Goal: Task Accomplishment & Management: Manage account settings

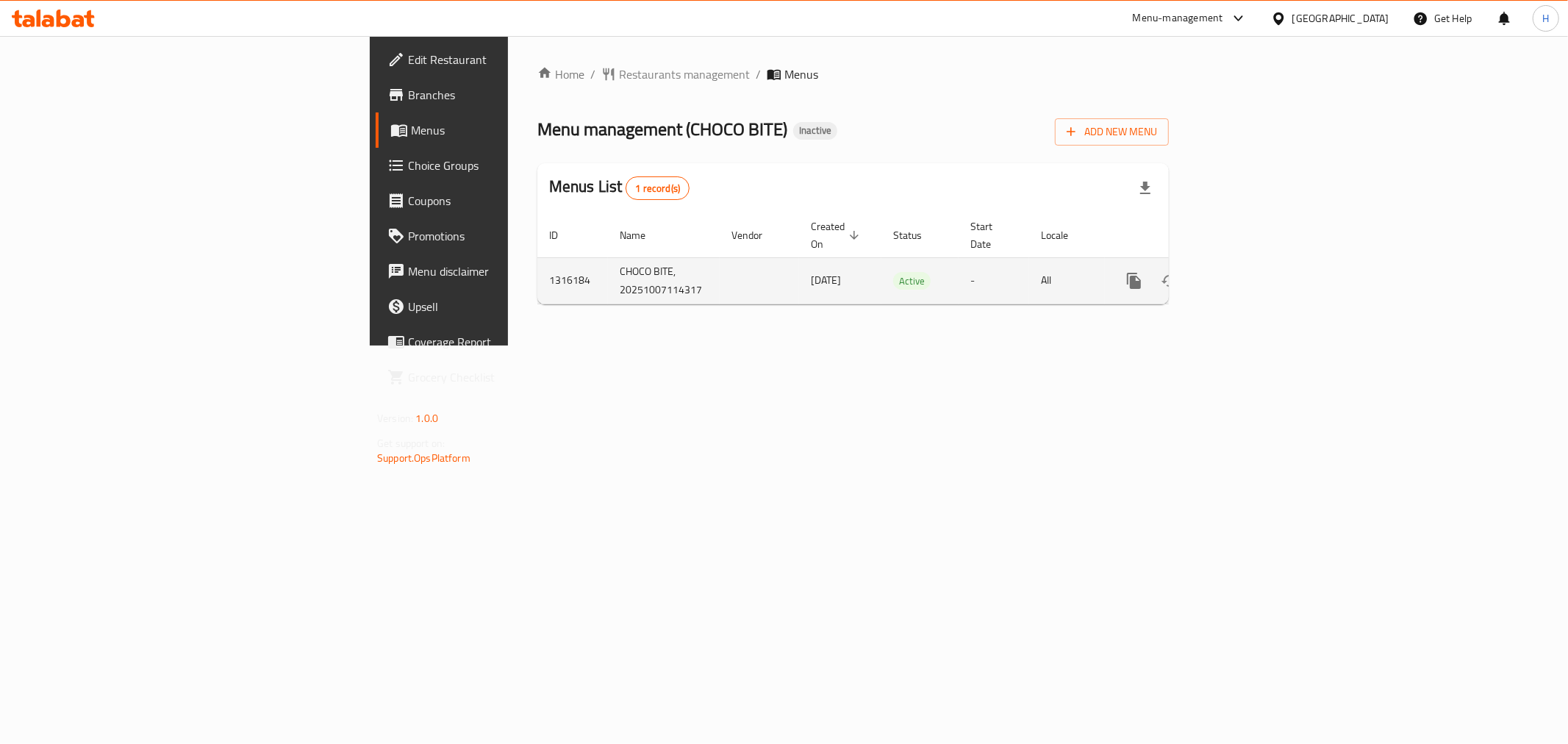
click at [1246, 274] on icon "enhanced table" at bounding box center [1240, 281] width 13 height 13
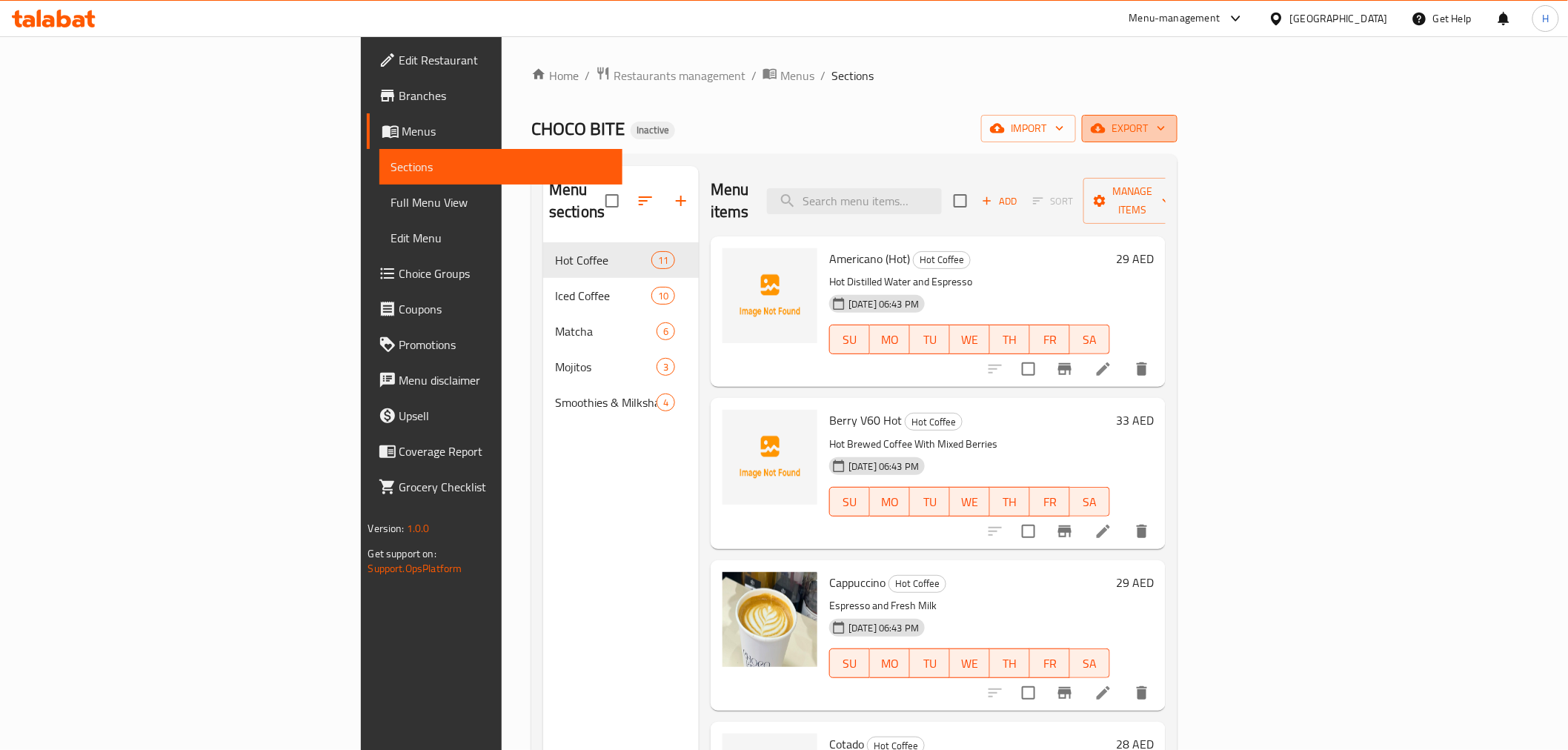
click at [1166, 126] on span "export" at bounding box center [1130, 128] width 72 height 19
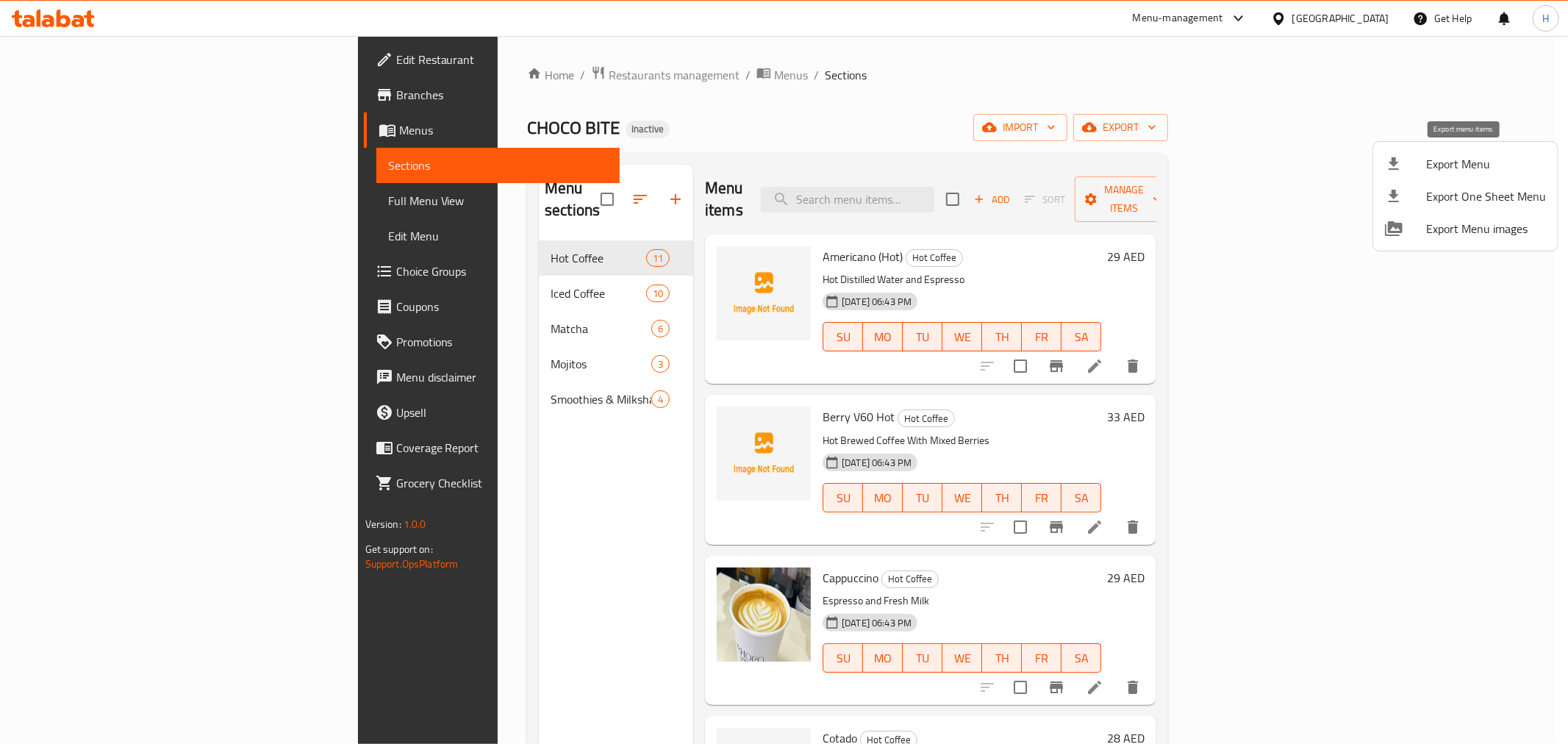
click at [1436, 164] on span "Export Menu" at bounding box center [1486, 164] width 120 height 18
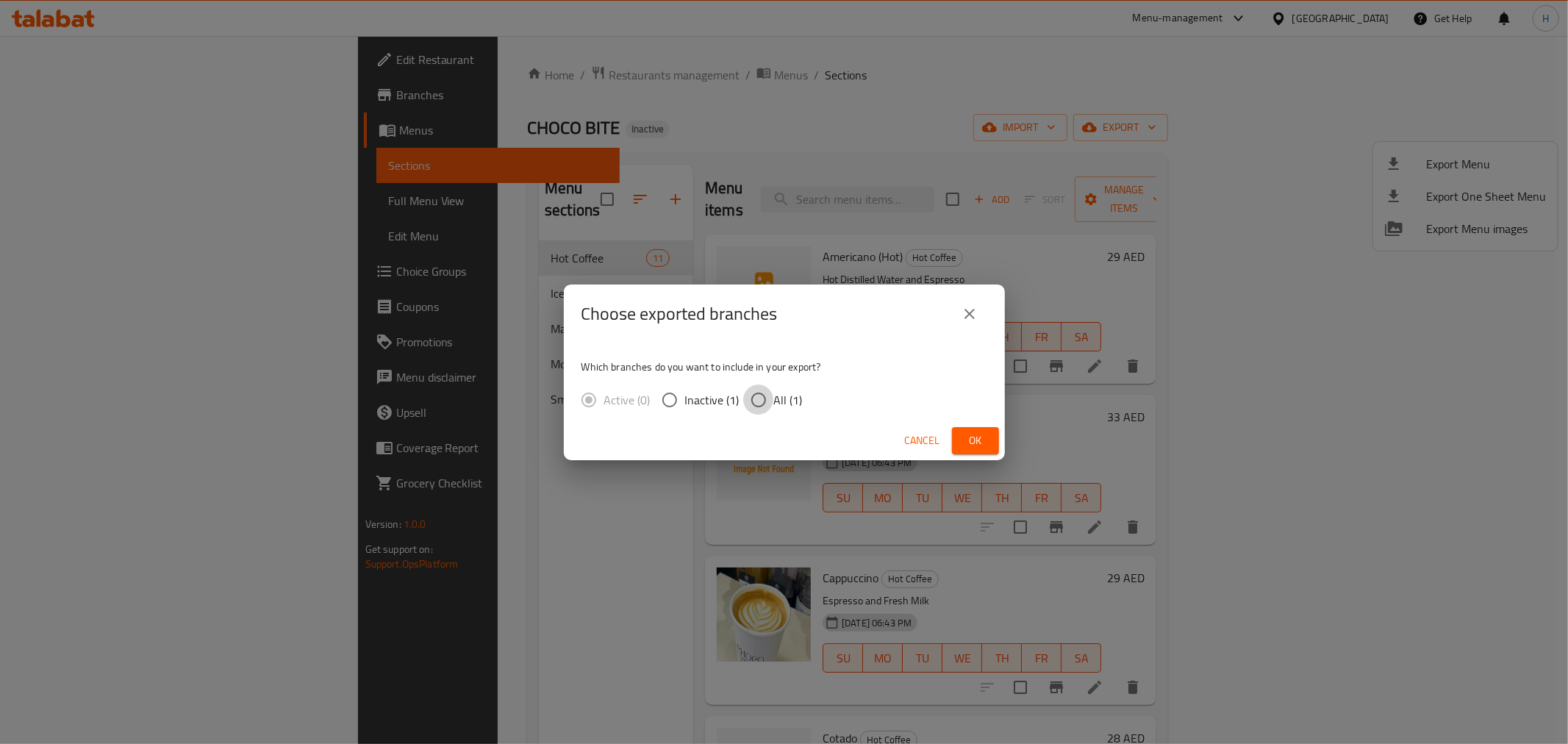
drag, startPoint x: 762, startPoint y: 402, endPoint x: 901, endPoint y: 417, distance: 139.8
click at [762, 402] on input "All (1)" at bounding box center [758, 400] width 31 height 31
radio input "true"
click at [989, 451] on button "Ok" at bounding box center [975, 440] width 47 height 27
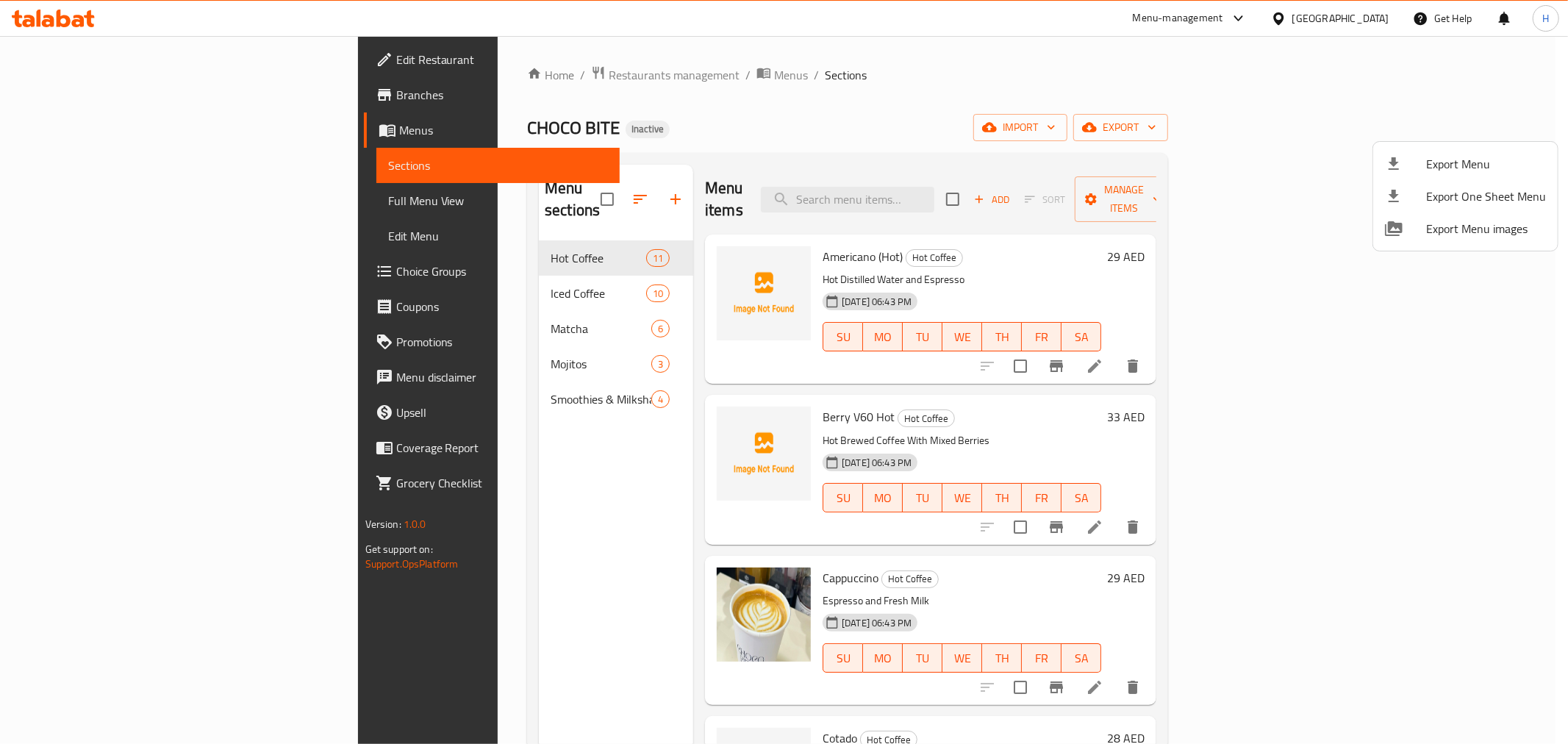
click at [522, 187] on div at bounding box center [784, 372] width 1568 height 744
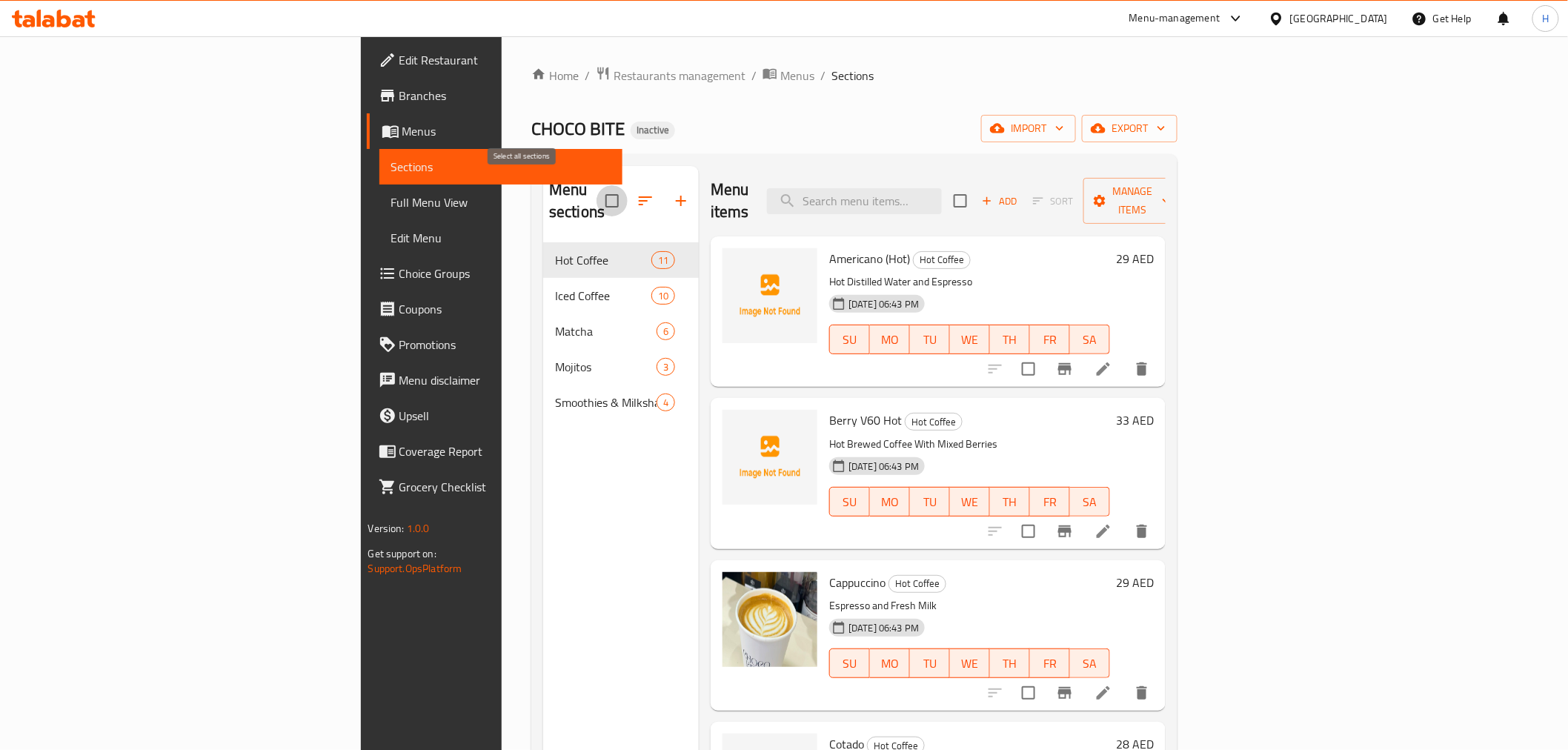
click at [596, 189] on input "checkbox" at bounding box center [611, 200] width 31 height 31
checkbox input "true"
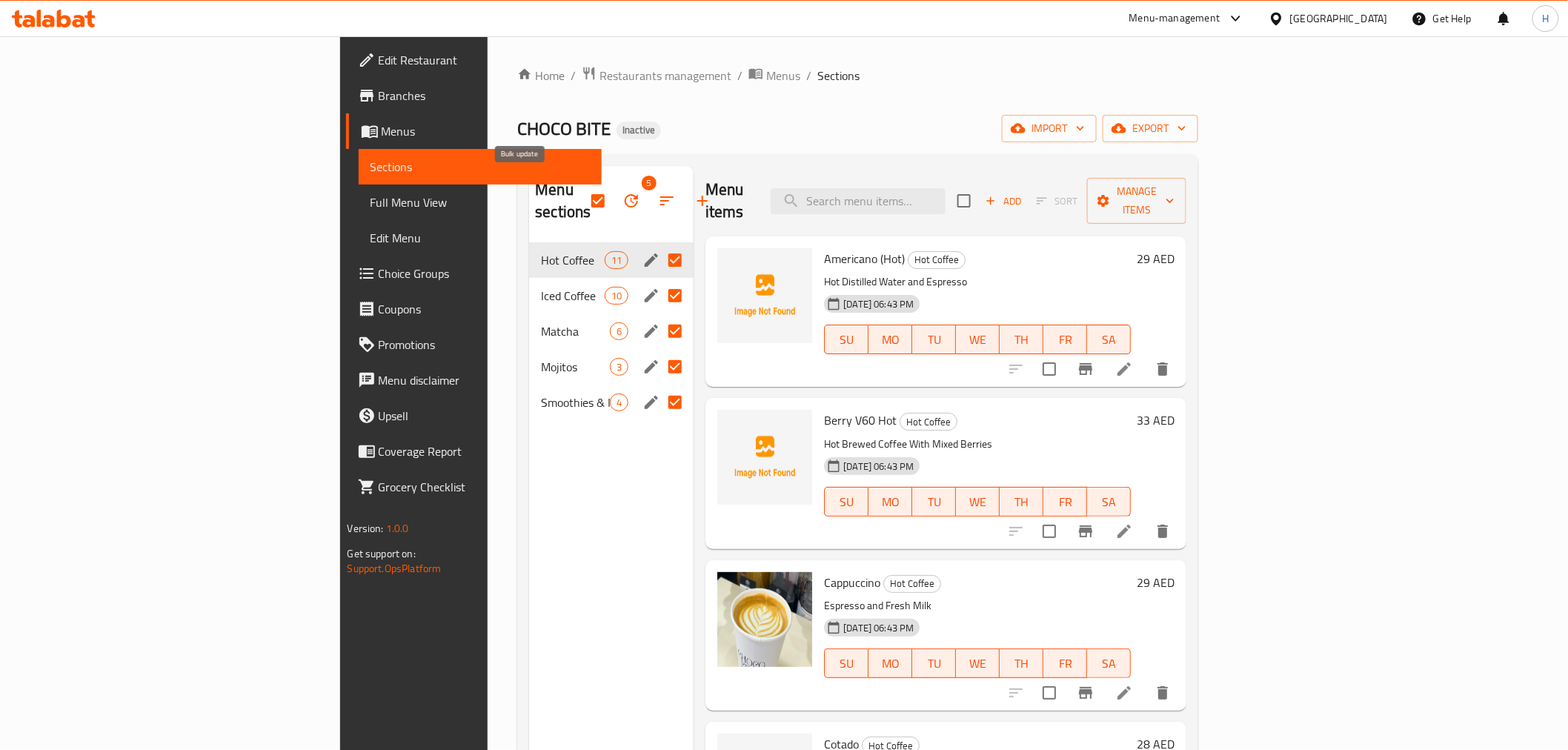
click at [625, 194] on icon "button" at bounding box center [631, 201] width 13 height 13
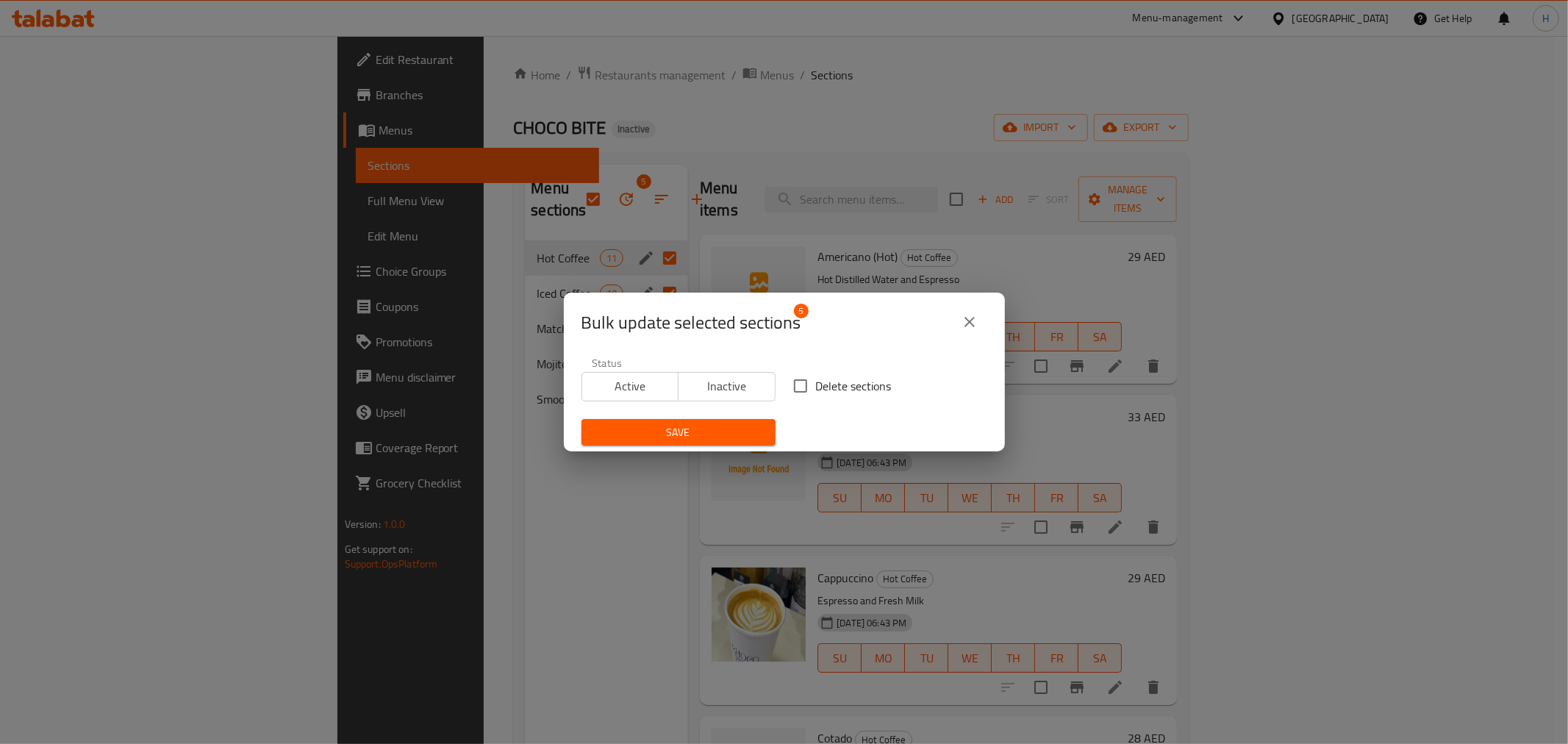
drag, startPoint x: 797, startPoint y: 381, endPoint x: 779, endPoint y: 387, distance: 19.0
click at [796, 381] on input "Delete sections" at bounding box center [800, 386] width 31 height 31
checkbox input "true"
click at [752, 422] on button "Save" at bounding box center [677, 432] width 194 height 27
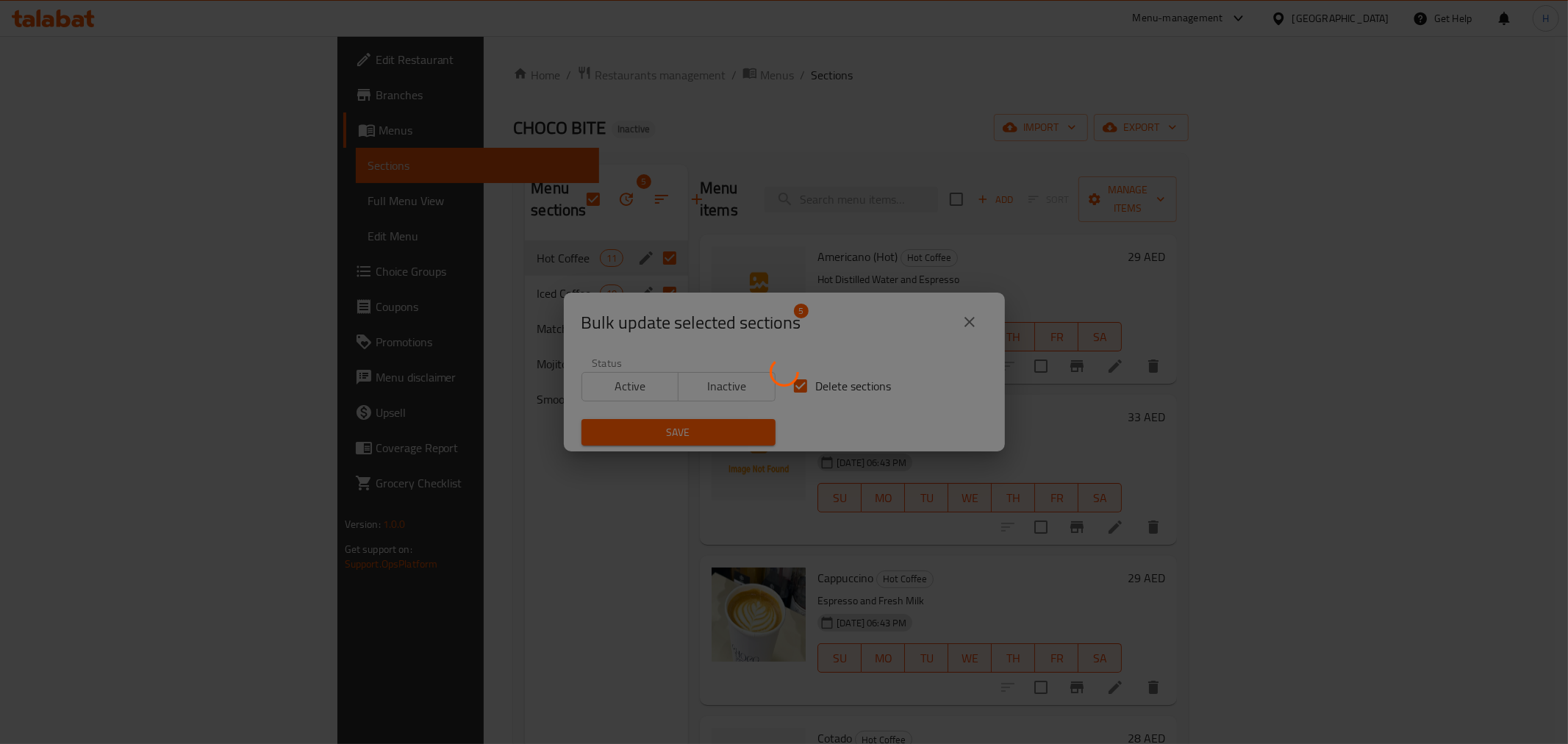
checkbox input "false"
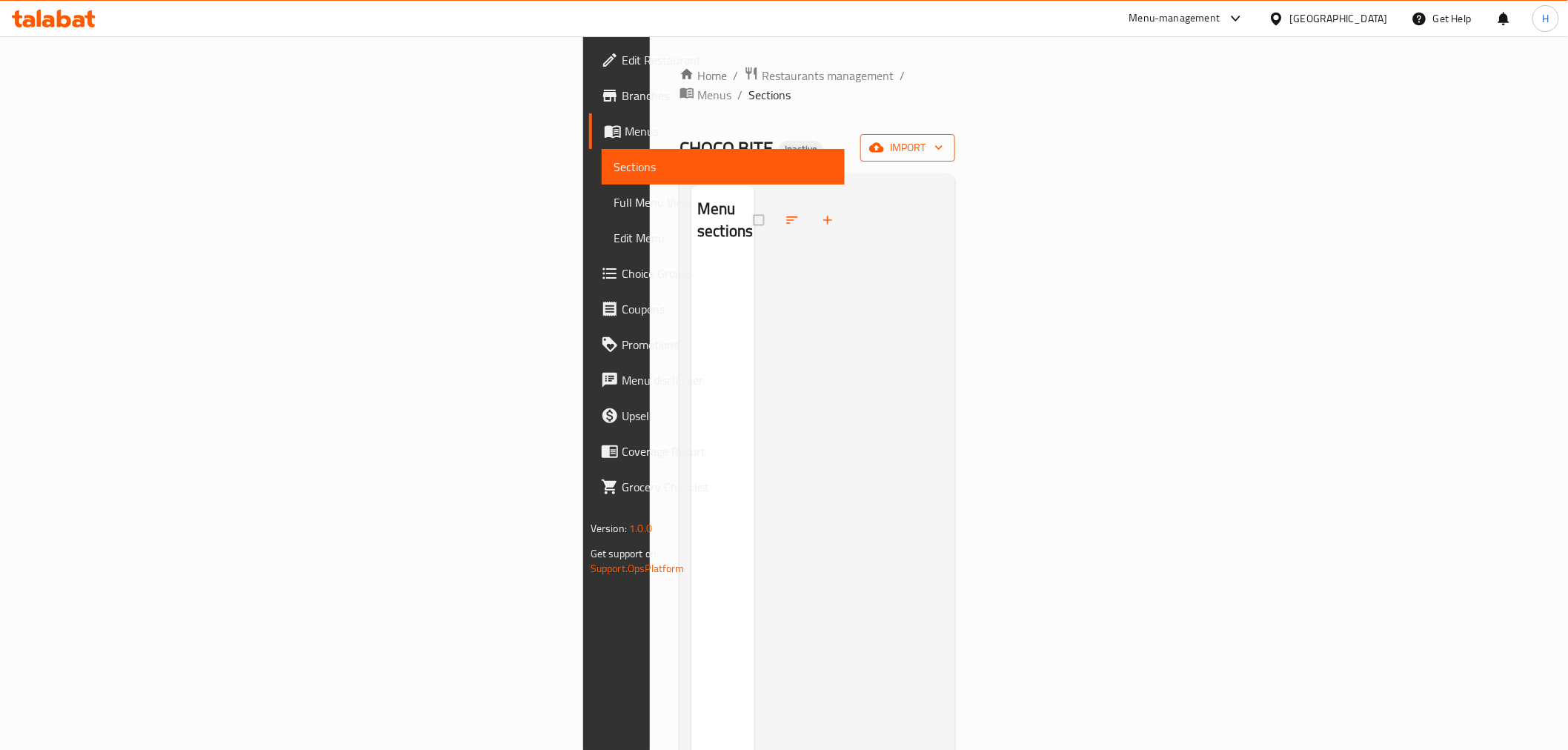
click at [943, 139] on span "import" at bounding box center [908, 148] width 71 height 19
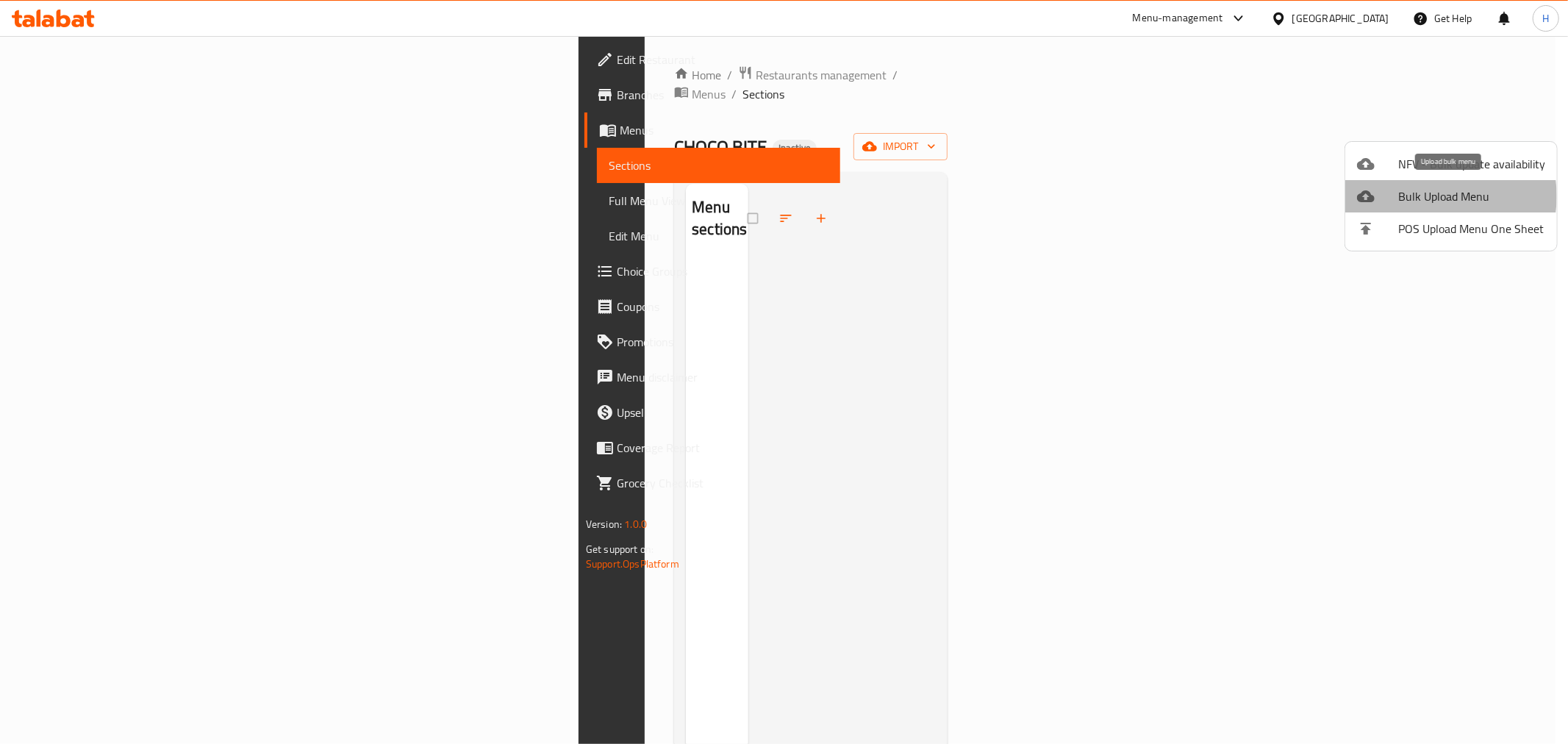
click at [1435, 197] on span "Bulk Upload Menu" at bounding box center [1471, 196] width 147 height 18
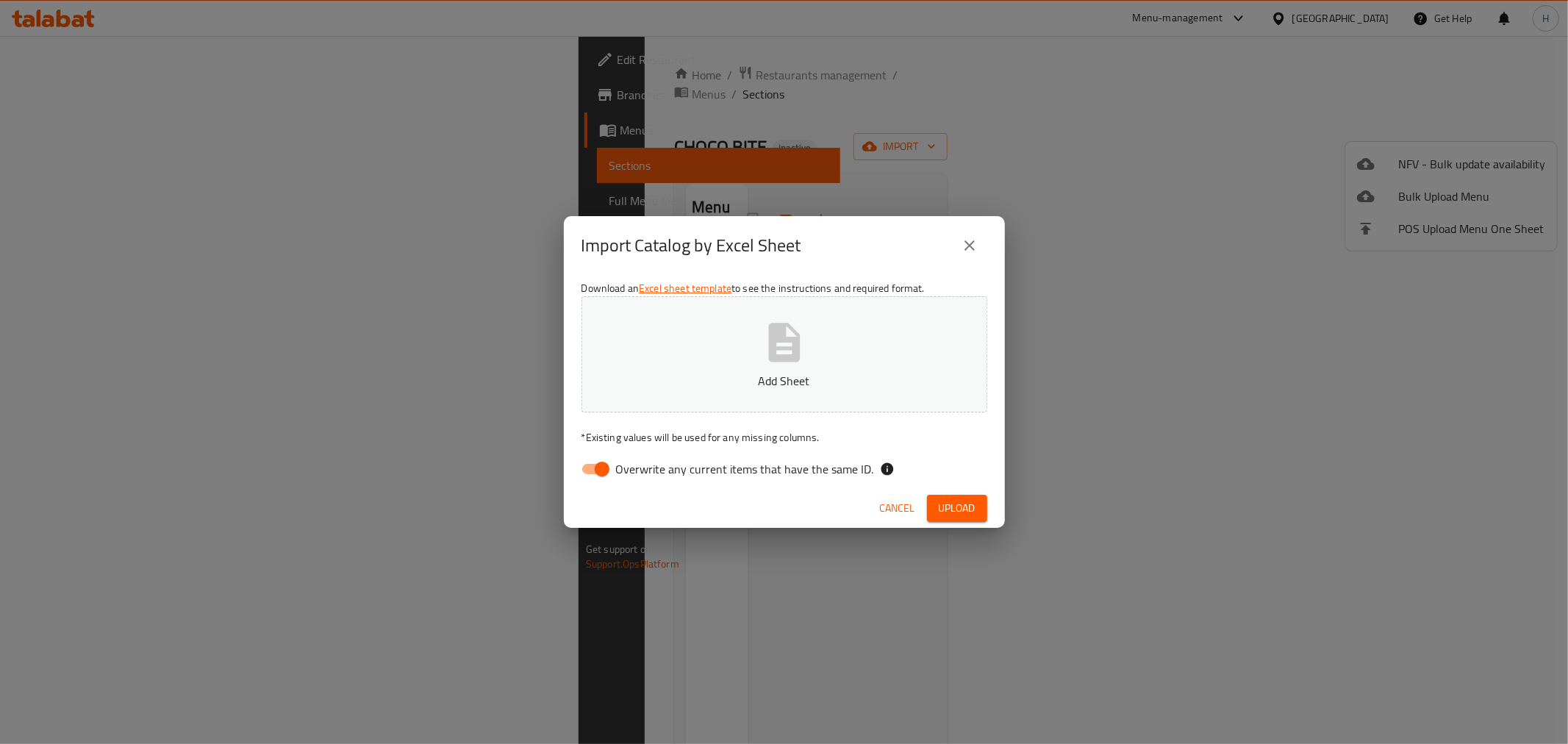
click at [586, 471] on input "Overwrite any current items that have the same ID." at bounding box center [603, 469] width 84 height 28
checkbox input "false"
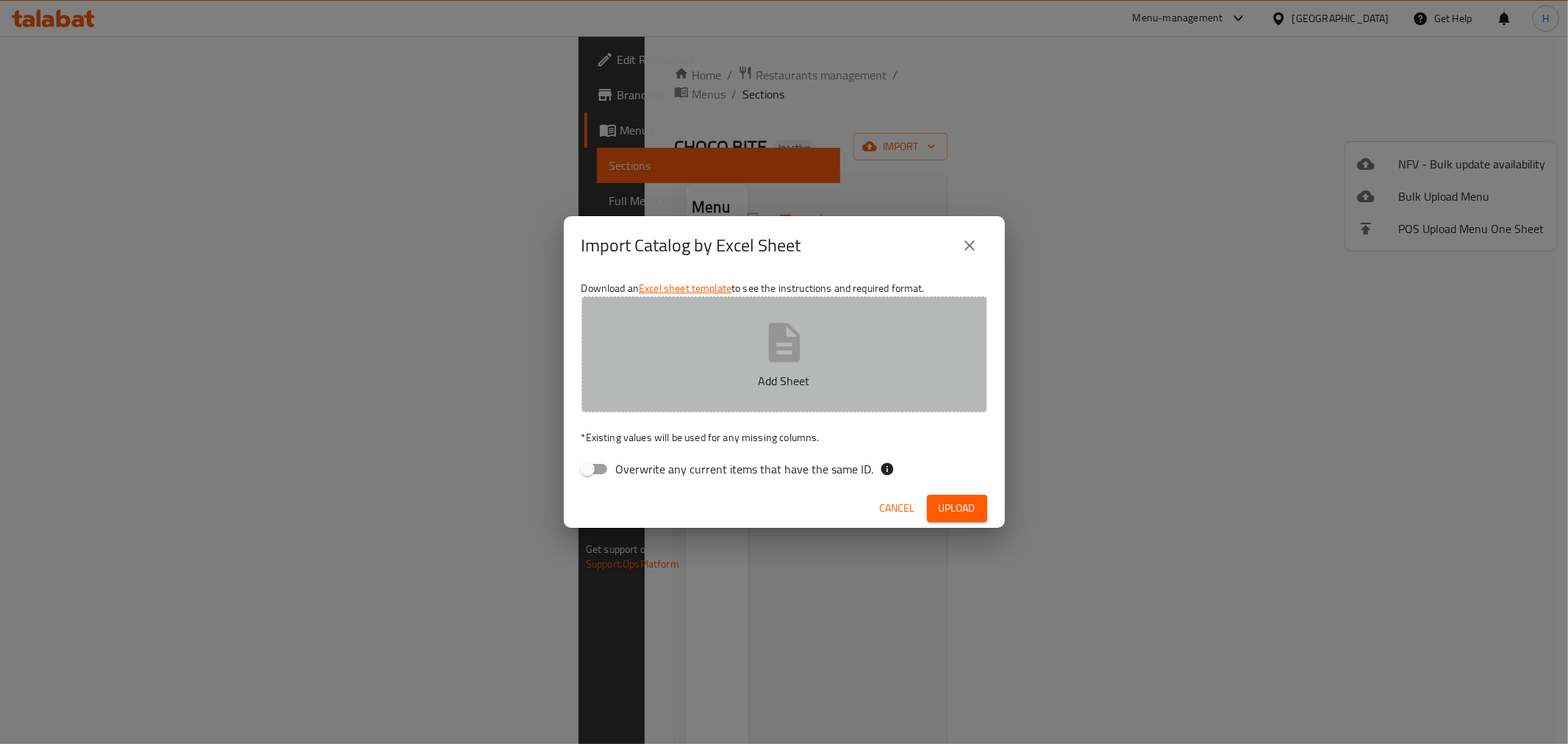
click at [746, 352] on button "Add Sheet" at bounding box center [784, 355] width 406 height 116
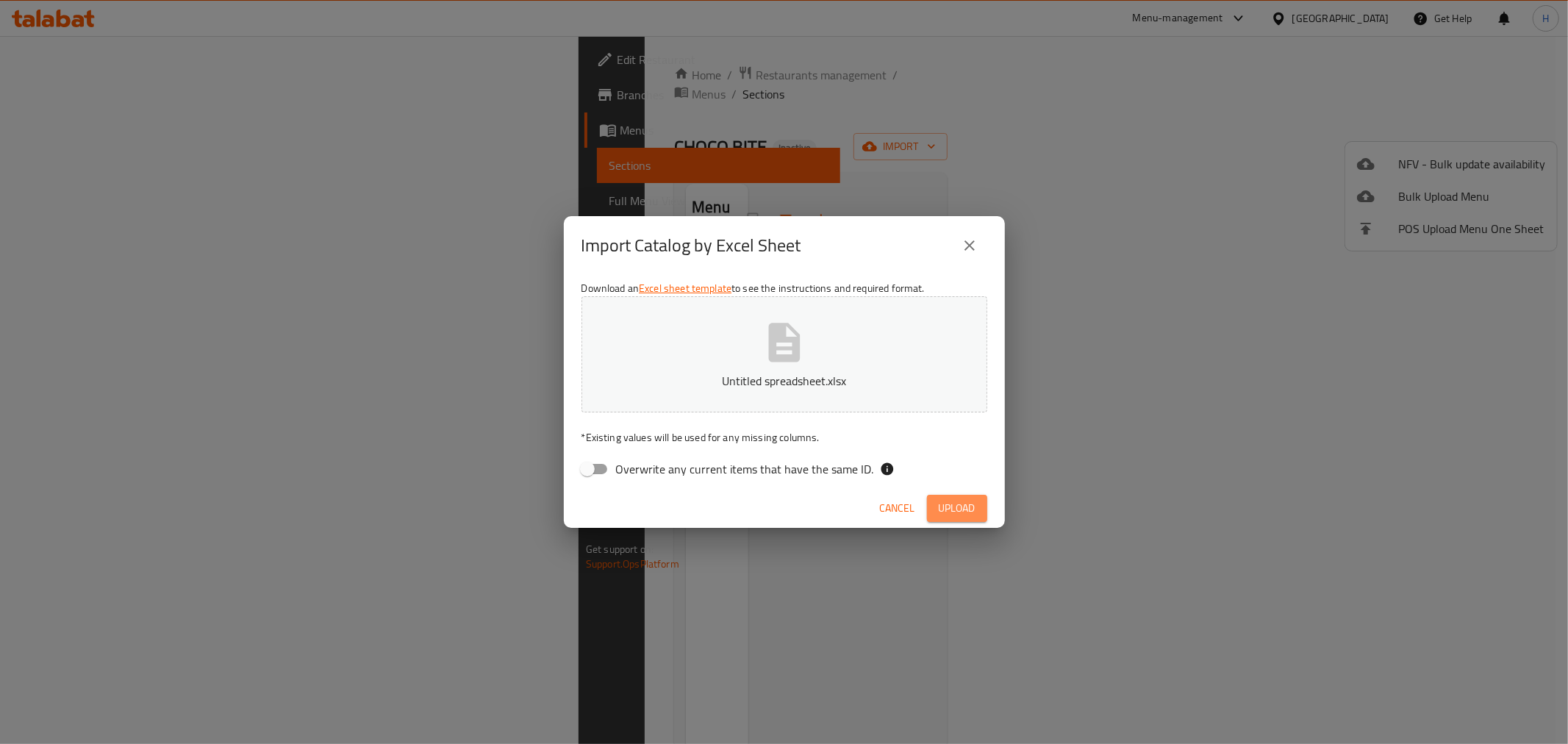
click at [970, 519] on button "Upload" at bounding box center [957, 508] width 60 height 27
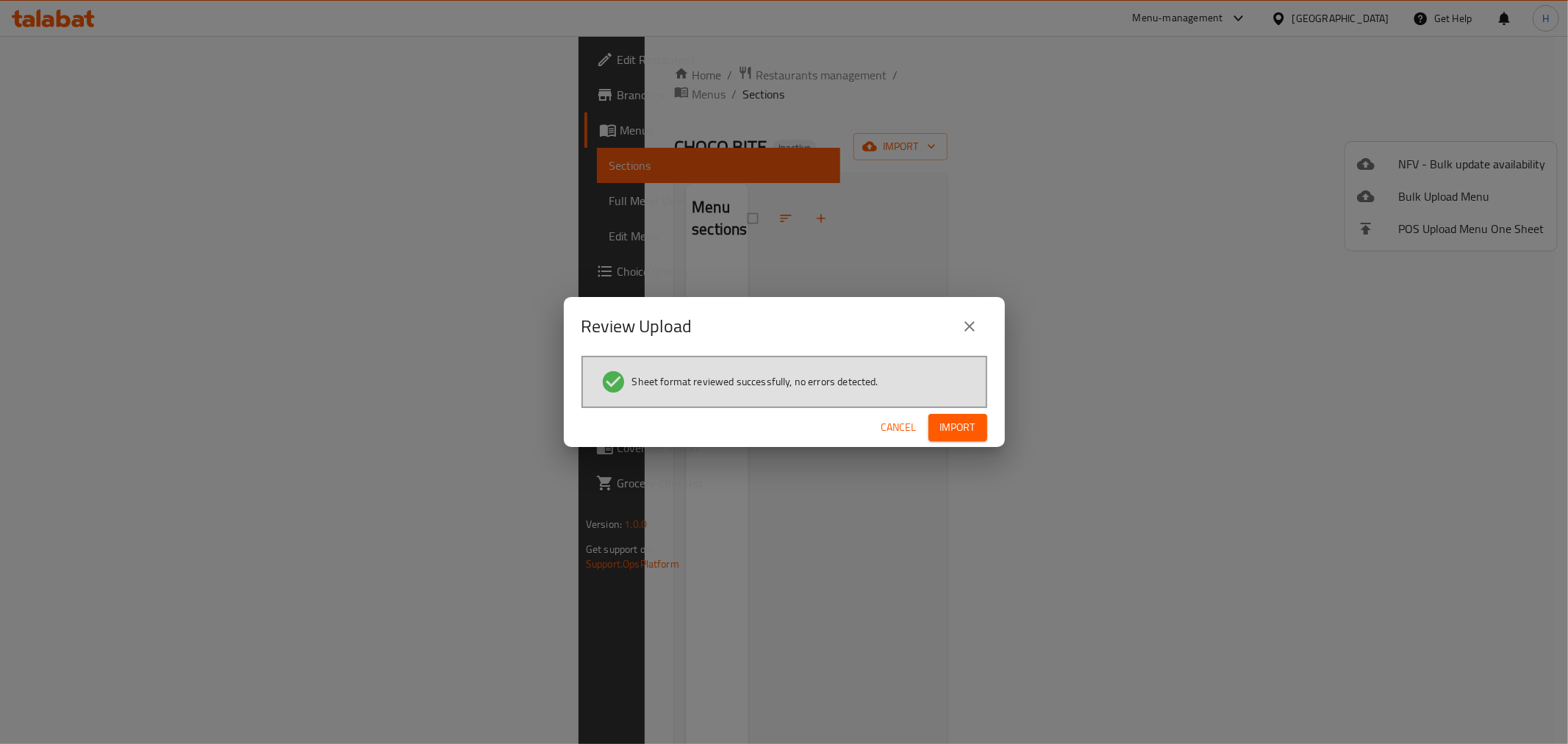
click at [964, 412] on div "Cancel Import" at bounding box center [784, 428] width 441 height 39
click at [967, 419] on span "Import" at bounding box center [958, 428] width 36 height 19
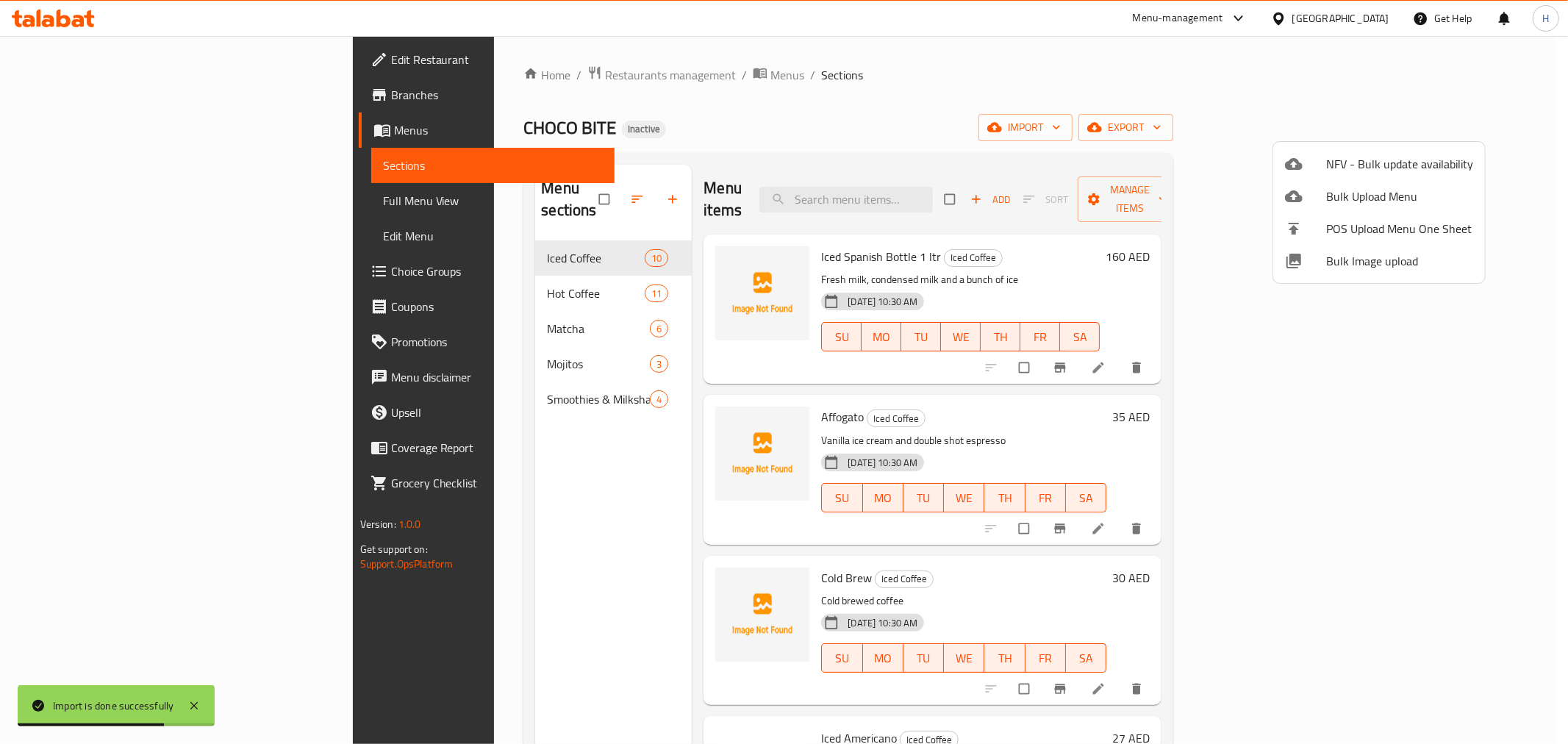
click at [106, 197] on div at bounding box center [784, 372] width 1568 height 744
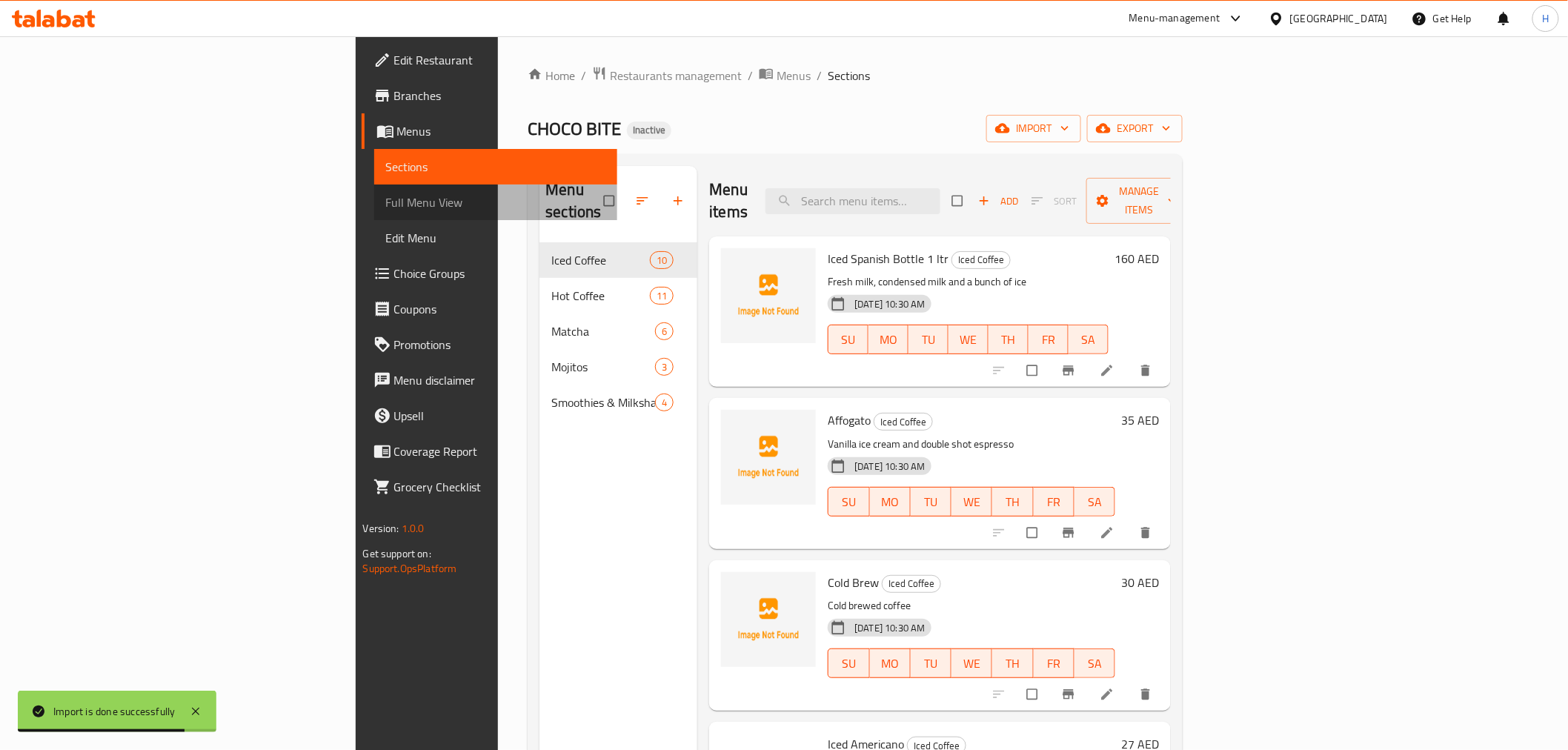
click at [386, 199] on span "Full Menu View" at bounding box center [495, 202] width 220 height 18
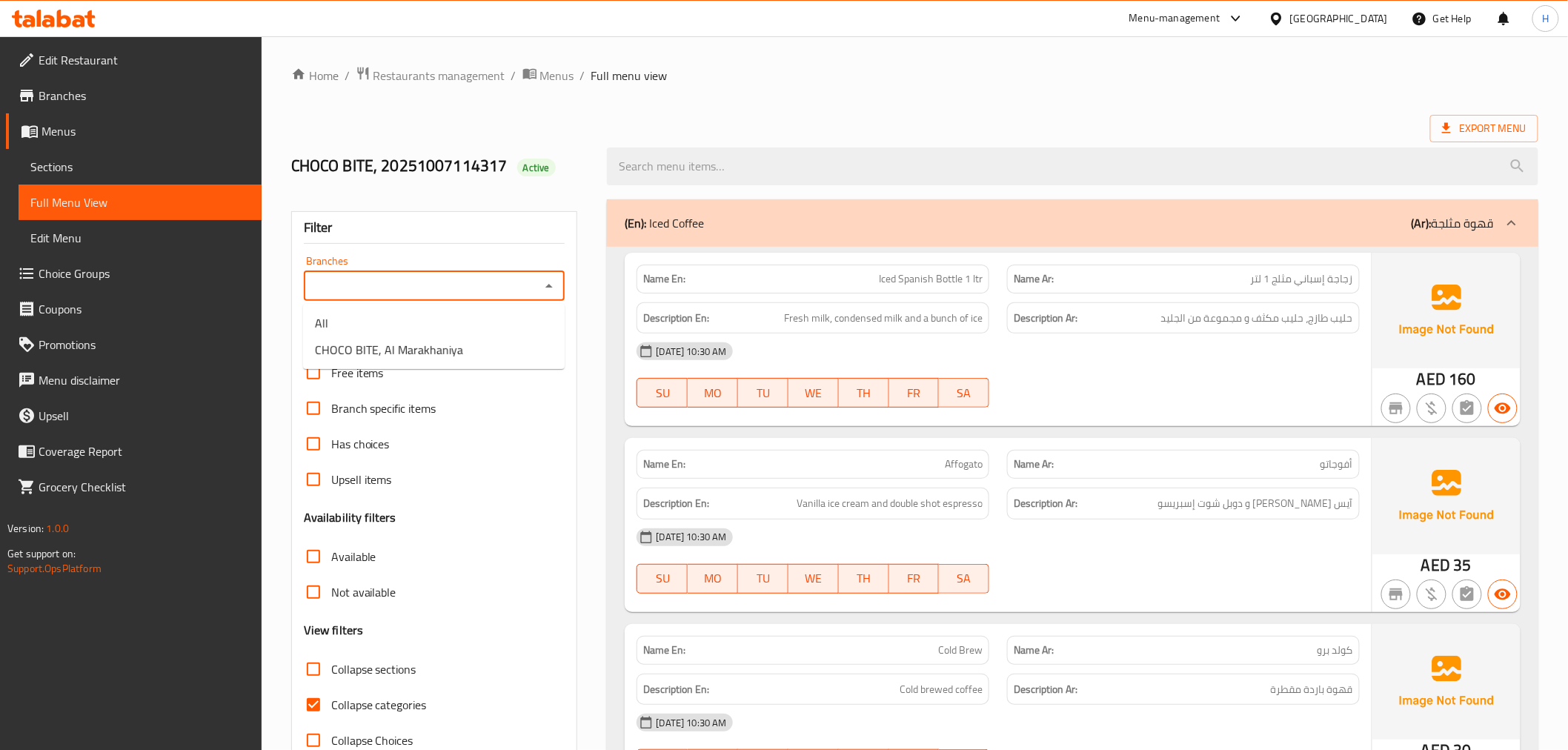
click at [440, 276] on input "Branches" at bounding box center [423, 286] width 228 height 21
click at [405, 345] on span "CHOCO BITE, Al Marakhaniya" at bounding box center [389, 349] width 148 height 18
type input "CHOCO BITE, Al Marakhaniya"
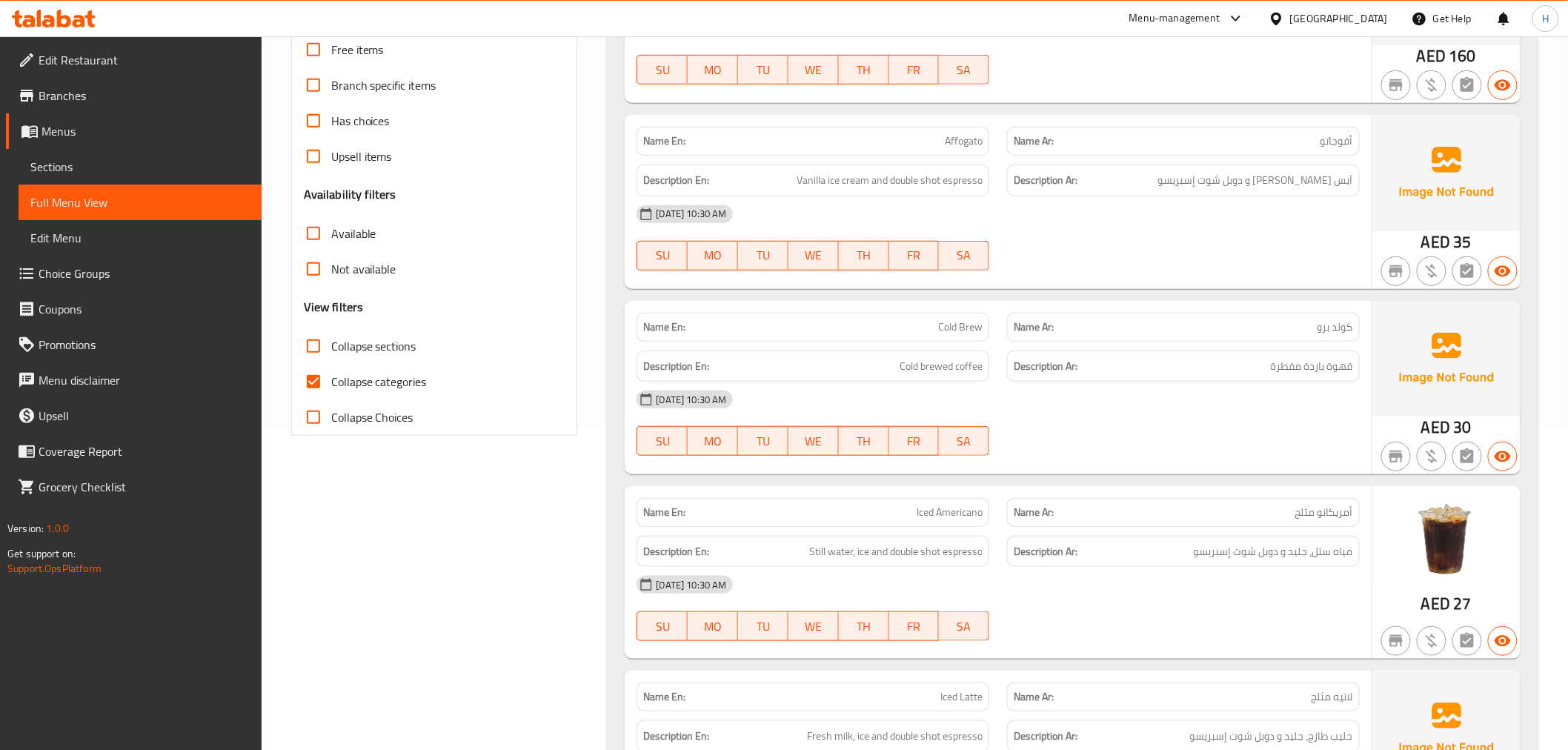
scroll to position [329, 0]
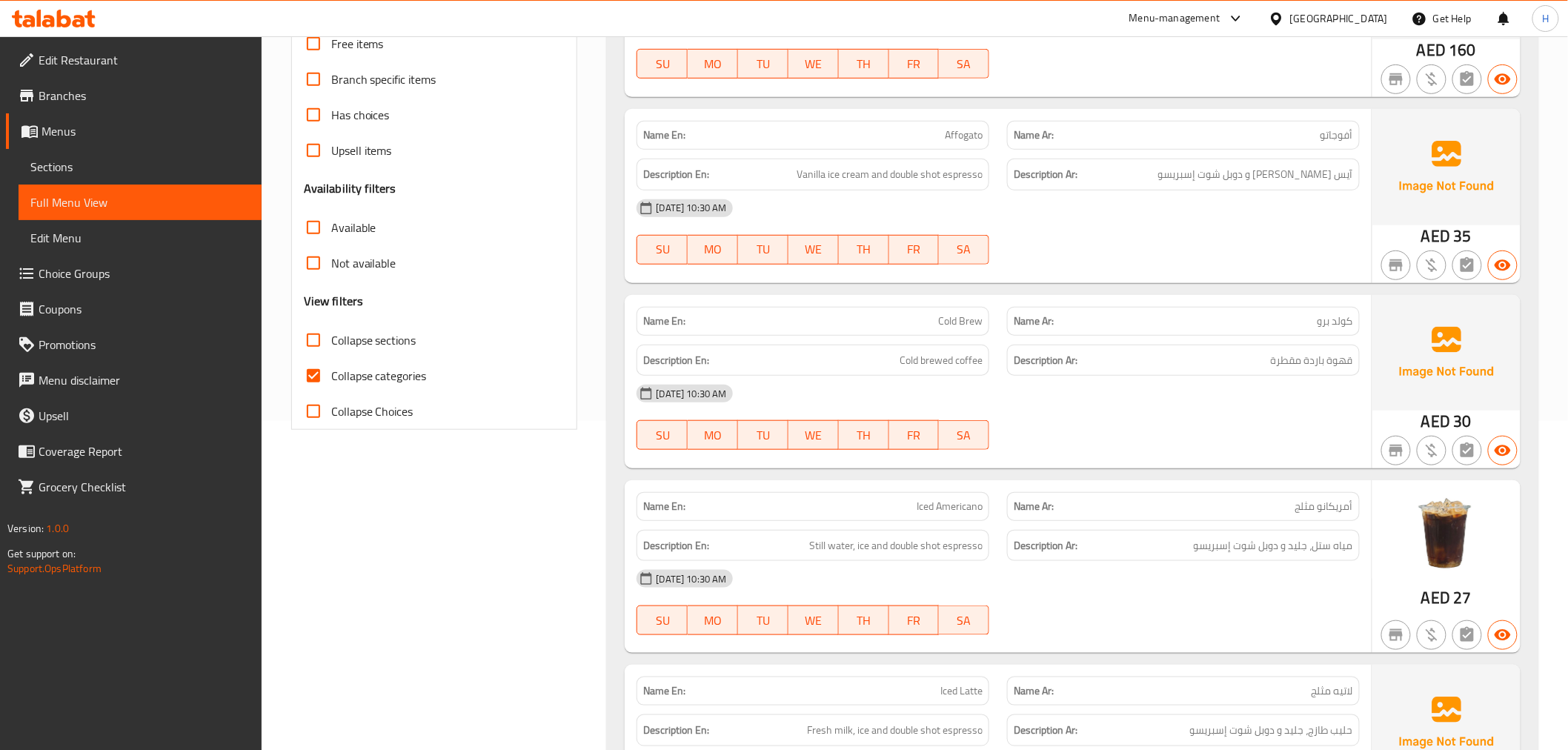
drag, startPoint x: 314, startPoint y: 347, endPoint x: 304, endPoint y: 389, distance: 43.2
click at [313, 347] on input "Collapse sections" at bounding box center [313, 341] width 36 height 36
checkbox input "true"
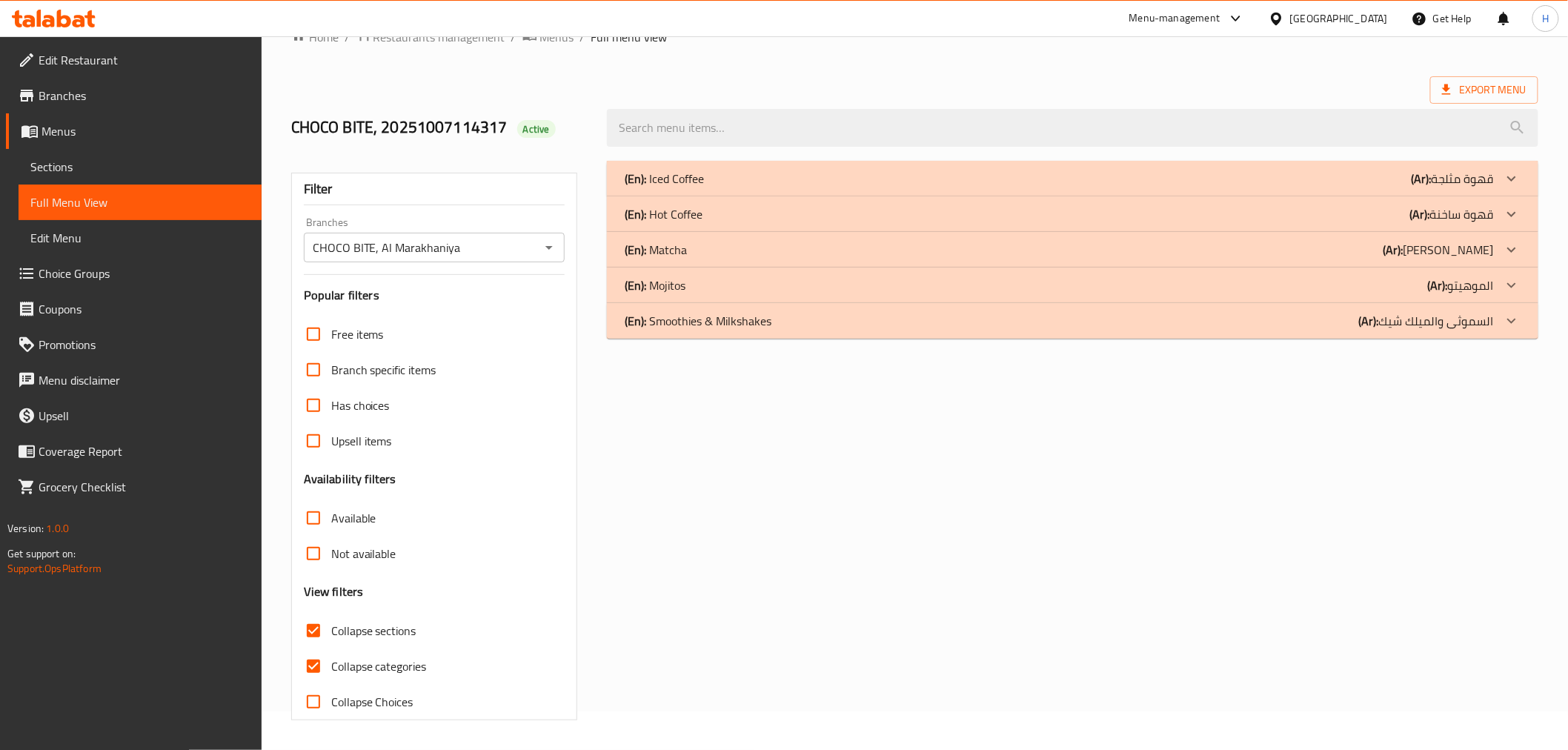
scroll to position [39, 0]
click at [312, 413] on div "Free items Branch specific items Has choices Upsell items Availability filters …" at bounding box center [434, 517] width 261 height 403
click at [316, 703] on input "Collapse Choices" at bounding box center [313, 702] width 36 height 36
checkbox input "true"
click at [135, 171] on span "Sections" at bounding box center [140, 166] width 220 height 18
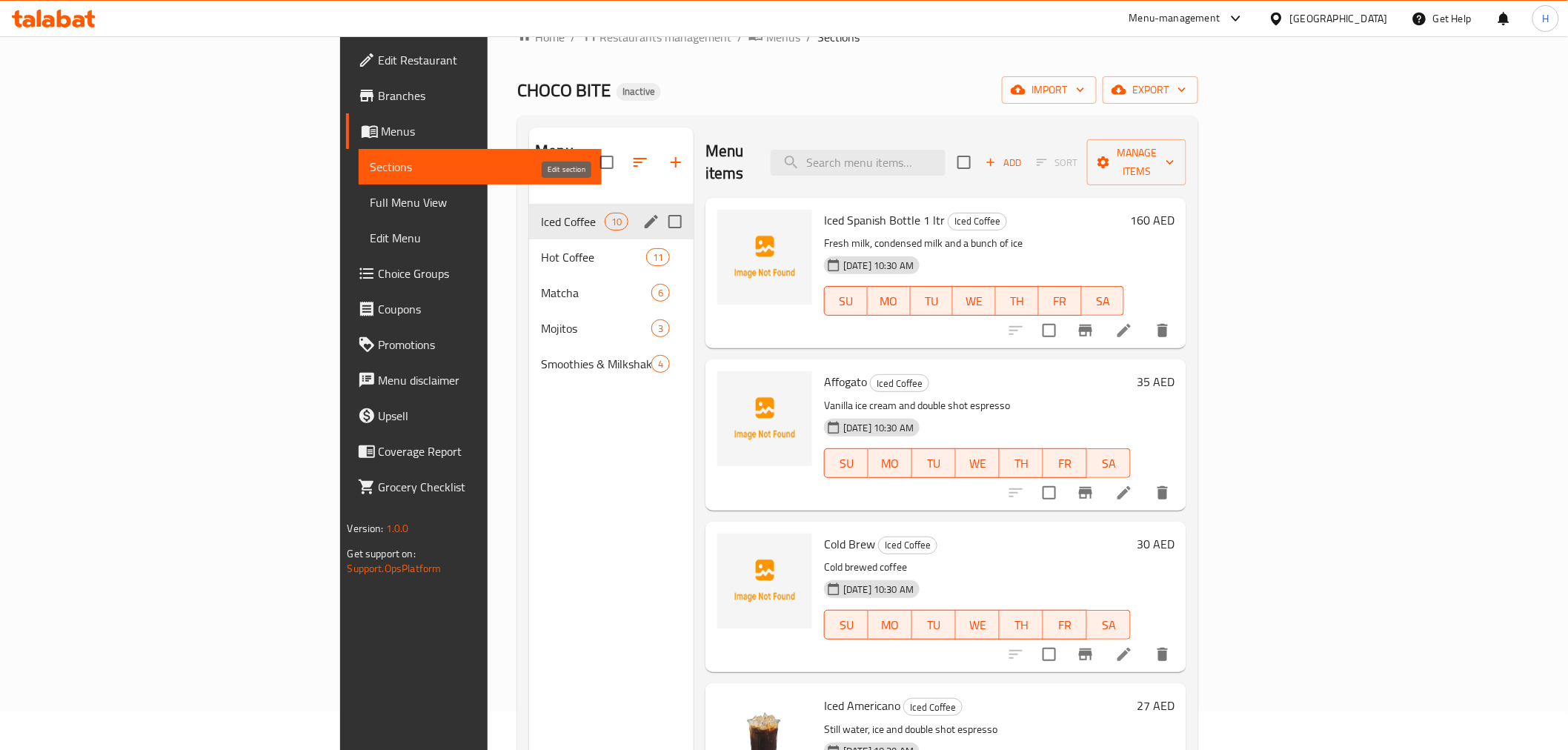
click at [644, 215] on icon "edit" at bounding box center [651, 222] width 13 height 13
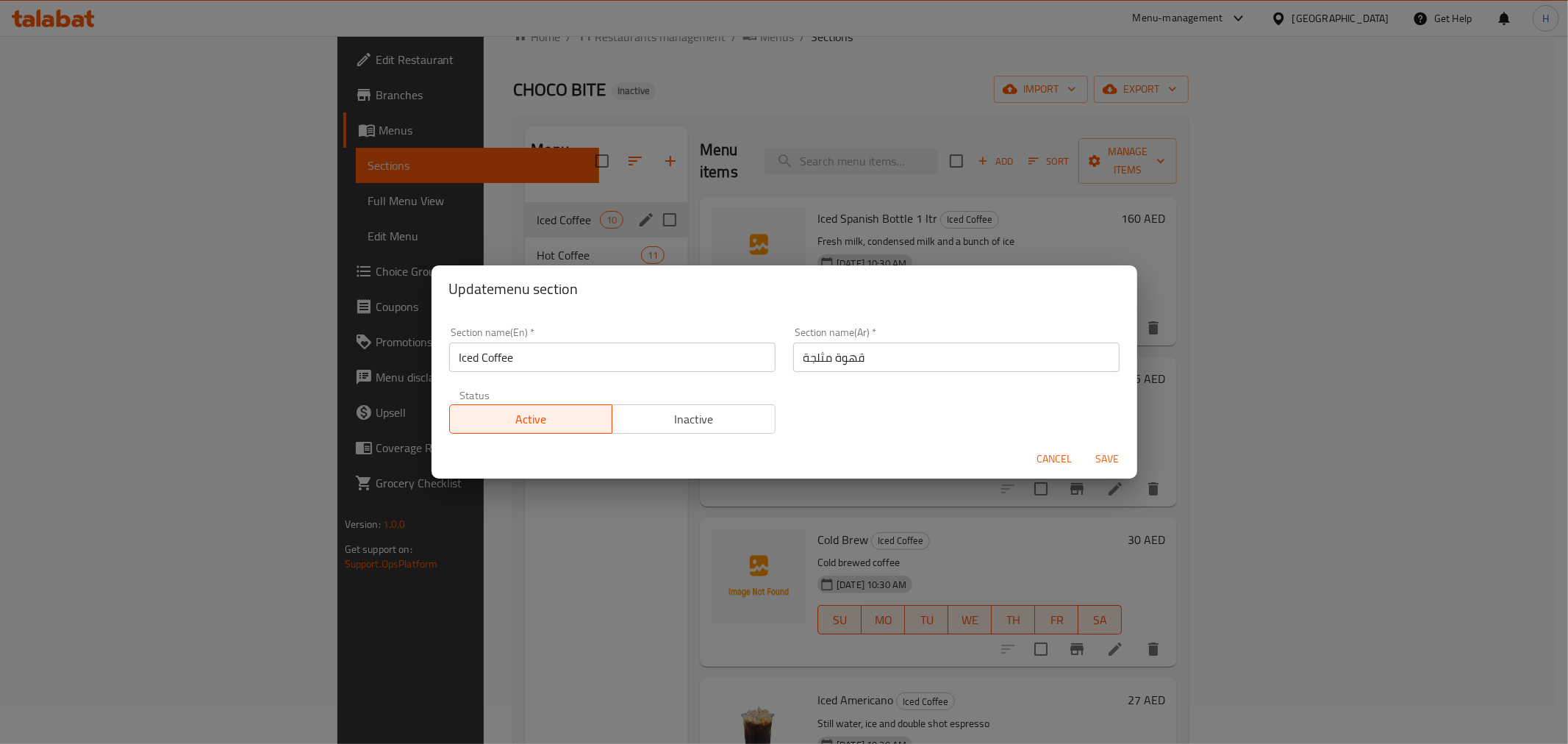
click at [864, 350] on input "قهوة مثلجة" at bounding box center [956, 357] width 327 height 29
click at [795, 360] on input "قهوة مثلجة" at bounding box center [956, 357] width 327 height 29
drag, startPoint x: 1102, startPoint y: 458, endPoint x: 958, endPoint y: 416, distance: 150.0
click at [967, 421] on form "Section name(En)   * Iced Coffee Section name(En) * Section name(Ar)   * القهوة…" at bounding box center [784, 396] width 705 height 167
click at [824, 362] on input "القهوة مثلجة" at bounding box center [956, 357] width 327 height 29
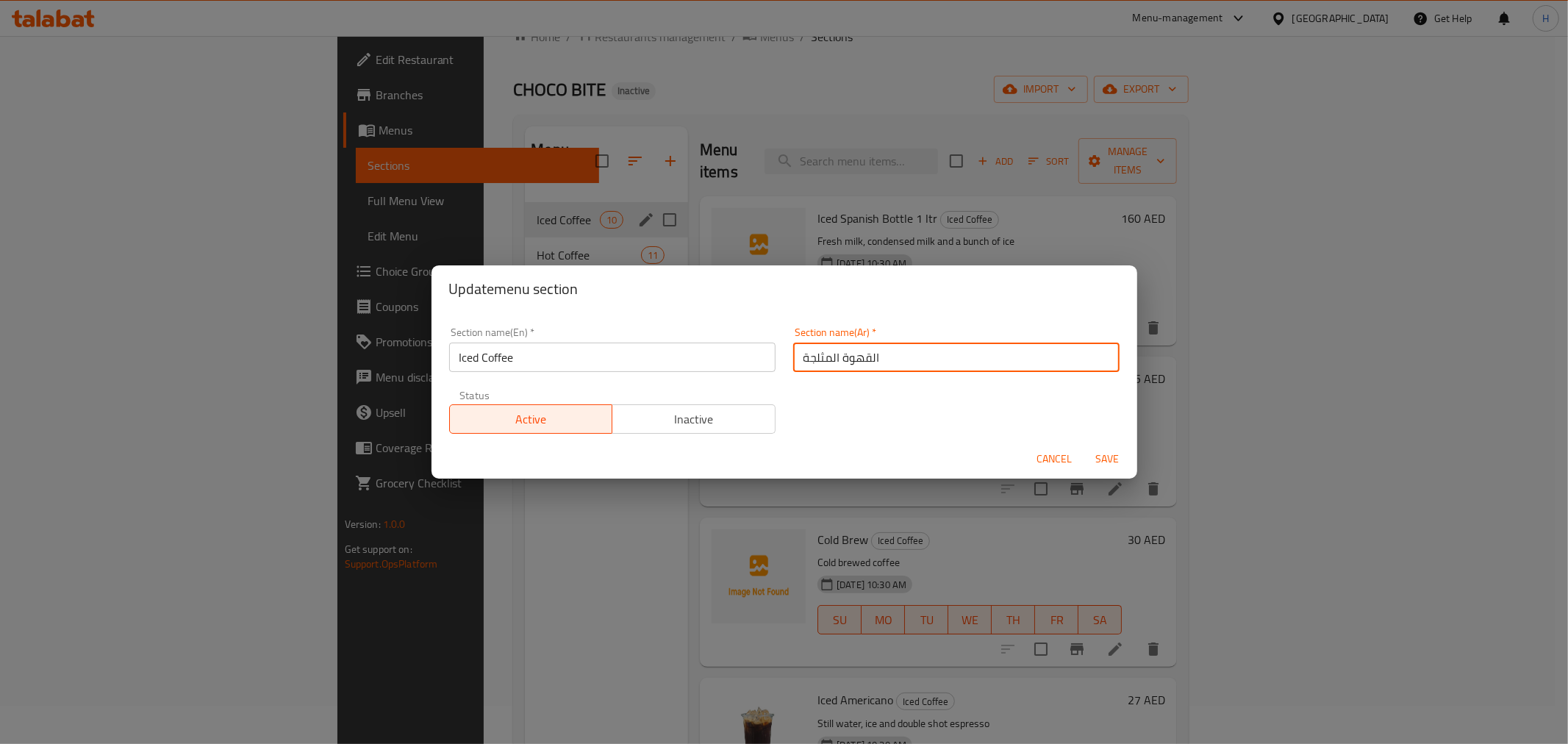
type input "القهوة المثلجة"
click at [1109, 454] on span "Save" at bounding box center [1108, 460] width 36 height 19
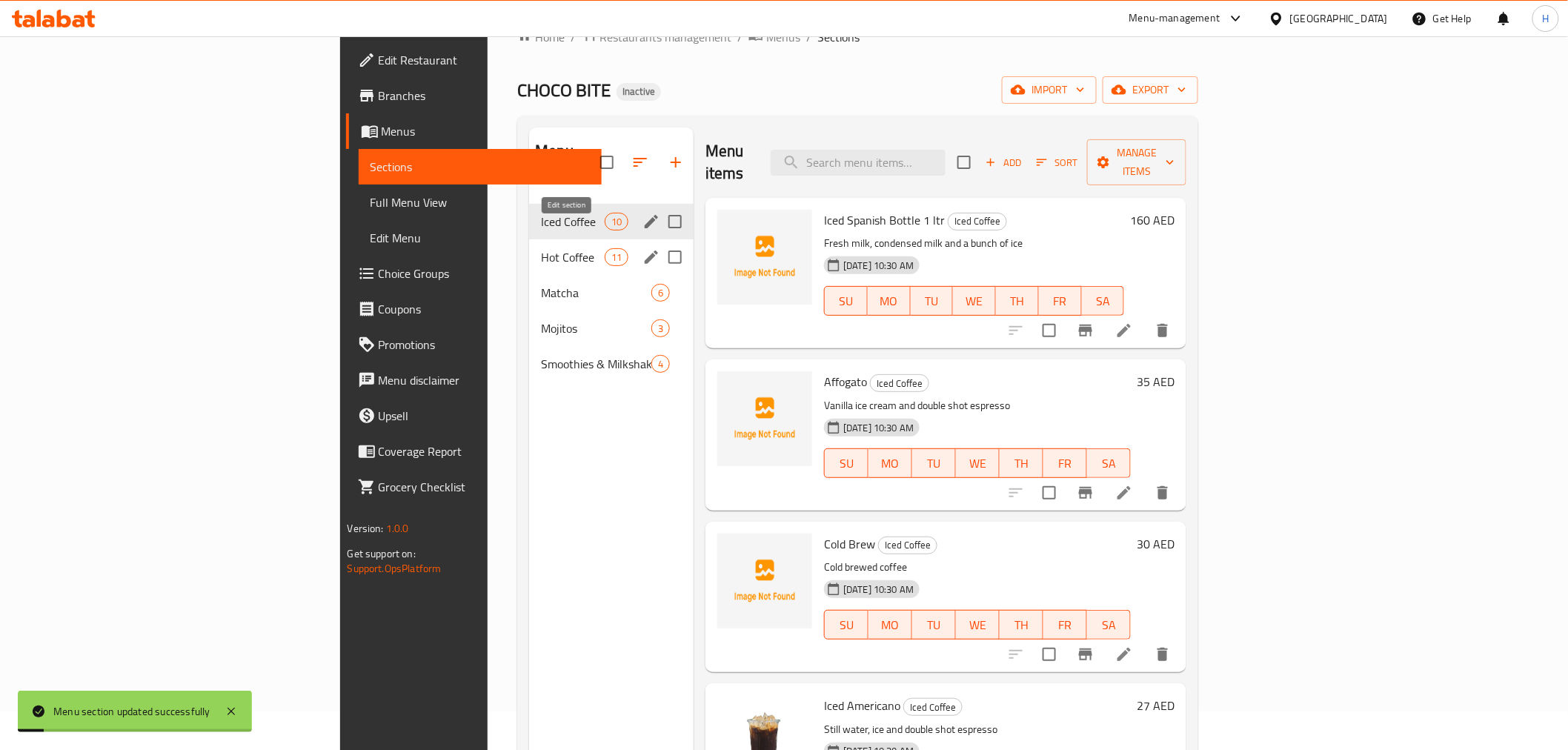
click at [644, 251] on icon "edit" at bounding box center [651, 258] width 13 height 13
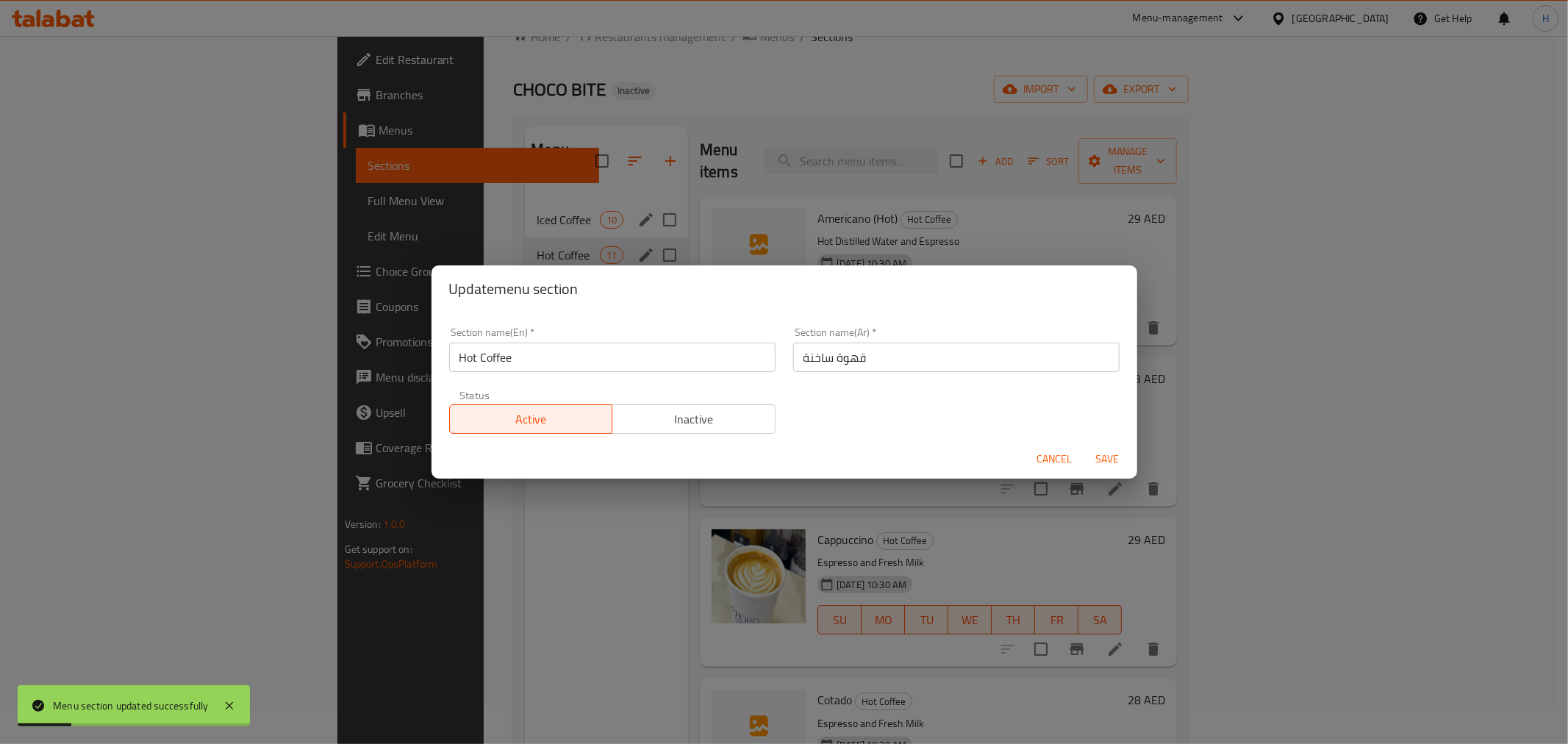
click at [859, 355] on input "قهوة ساخنة" at bounding box center [956, 357] width 327 height 29
click at [796, 365] on input "قهوة ساخنة" at bounding box center [956, 357] width 327 height 29
click at [826, 361] on input "القهوة ساخنة" at bounding box center [956, 357] width 327 height 29
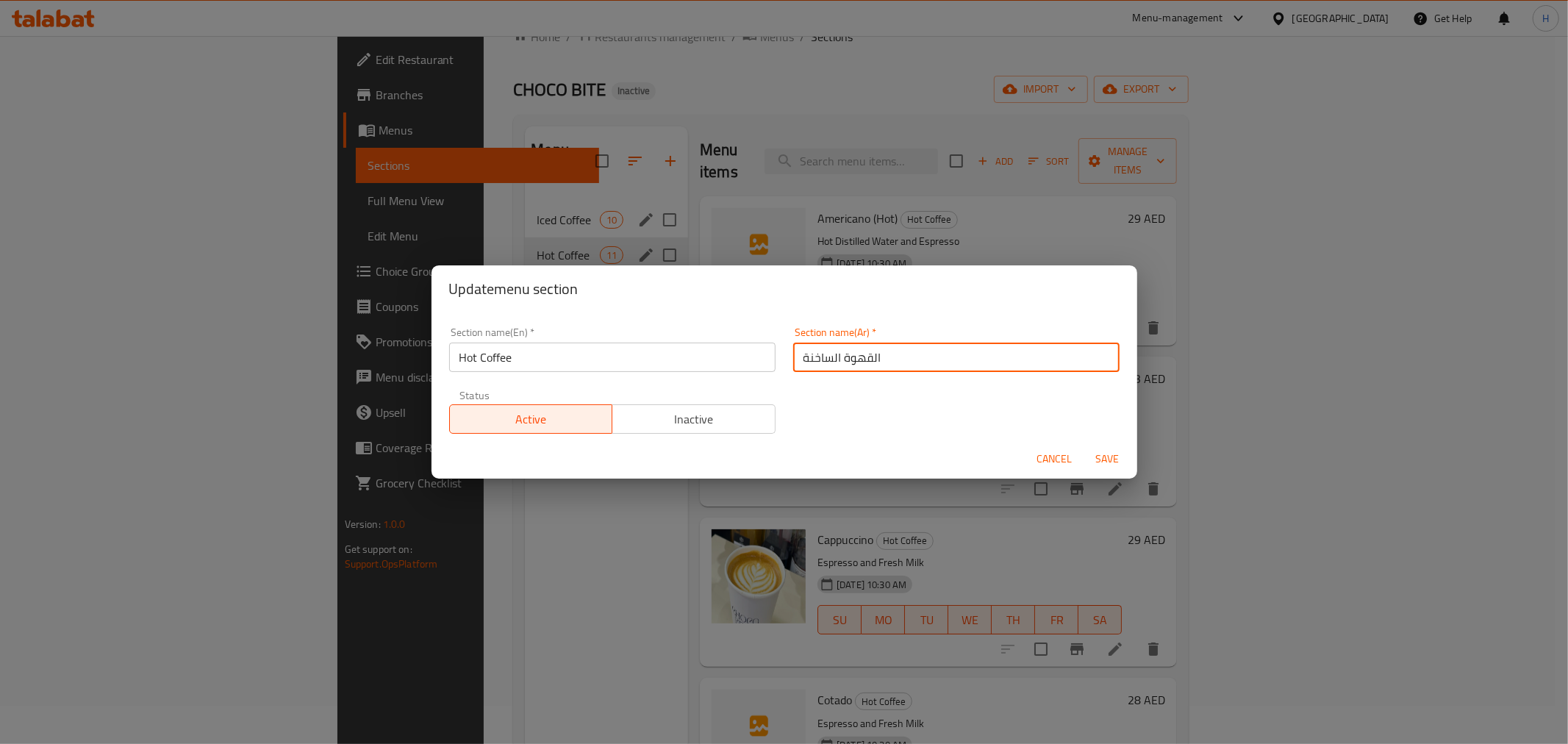
type input "القهوة الساخنة"
click at [1113, 456] on span "Save" at bounding box center [1108, 460] width 36 height 19
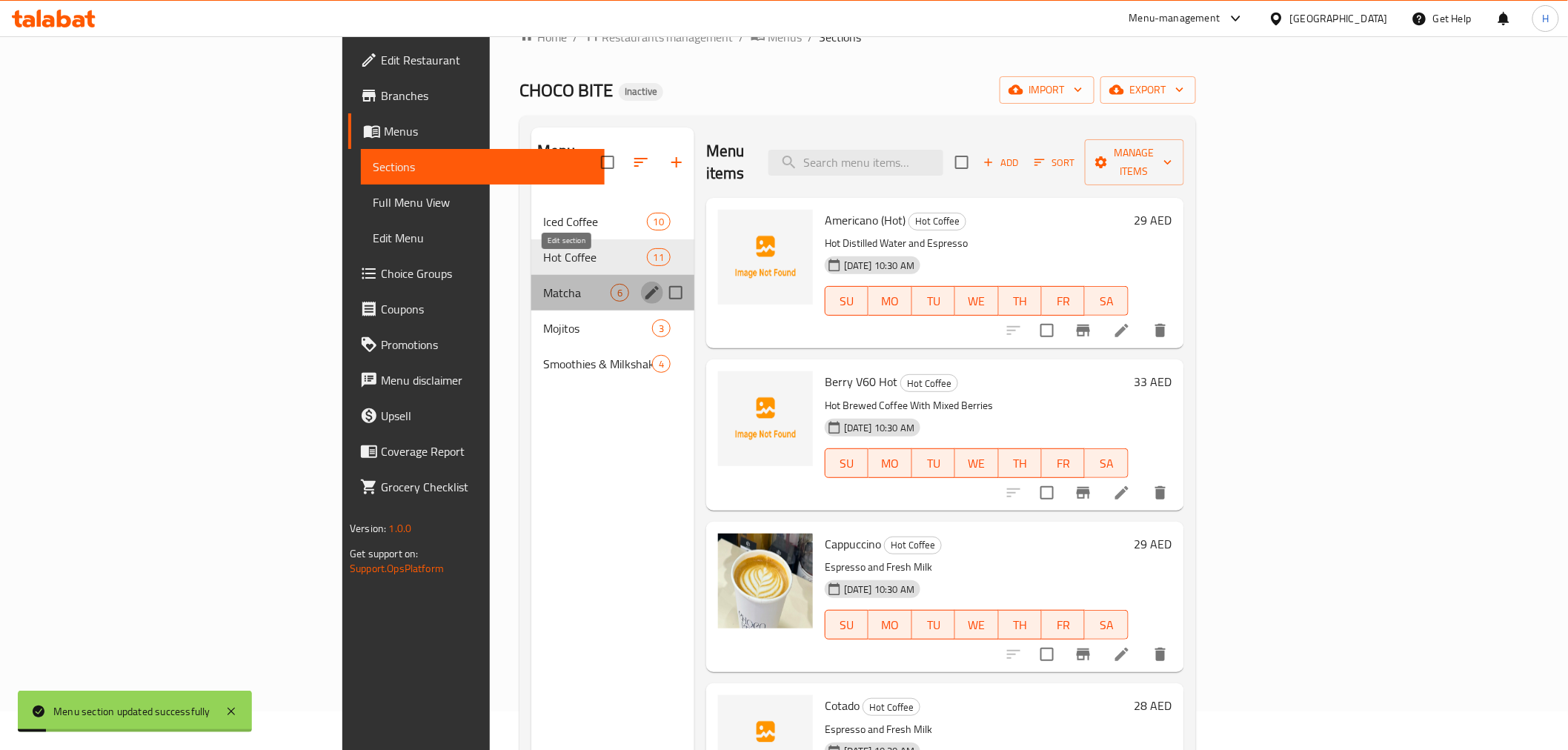
click at [643, 284] on icon "edit" at bounding box center [652, 292] width 18 height 18
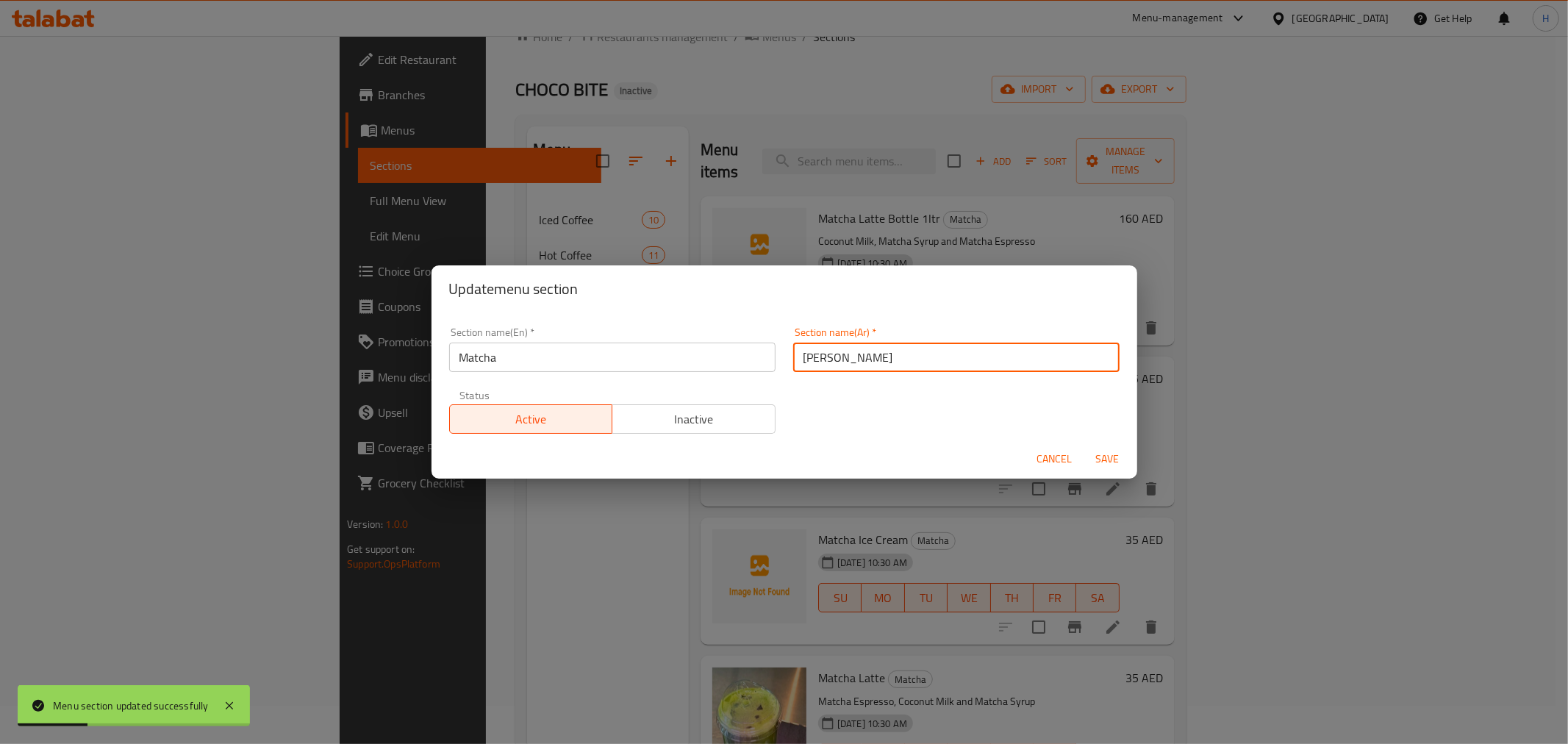
click at [793, 362] on input "ماتشا" at bounding box center [956, 357] width 327 height 29
type input "الماتشا"
click at [1106, 447] on button "Save" at bounding box center [1108, 459] width 47 height 27
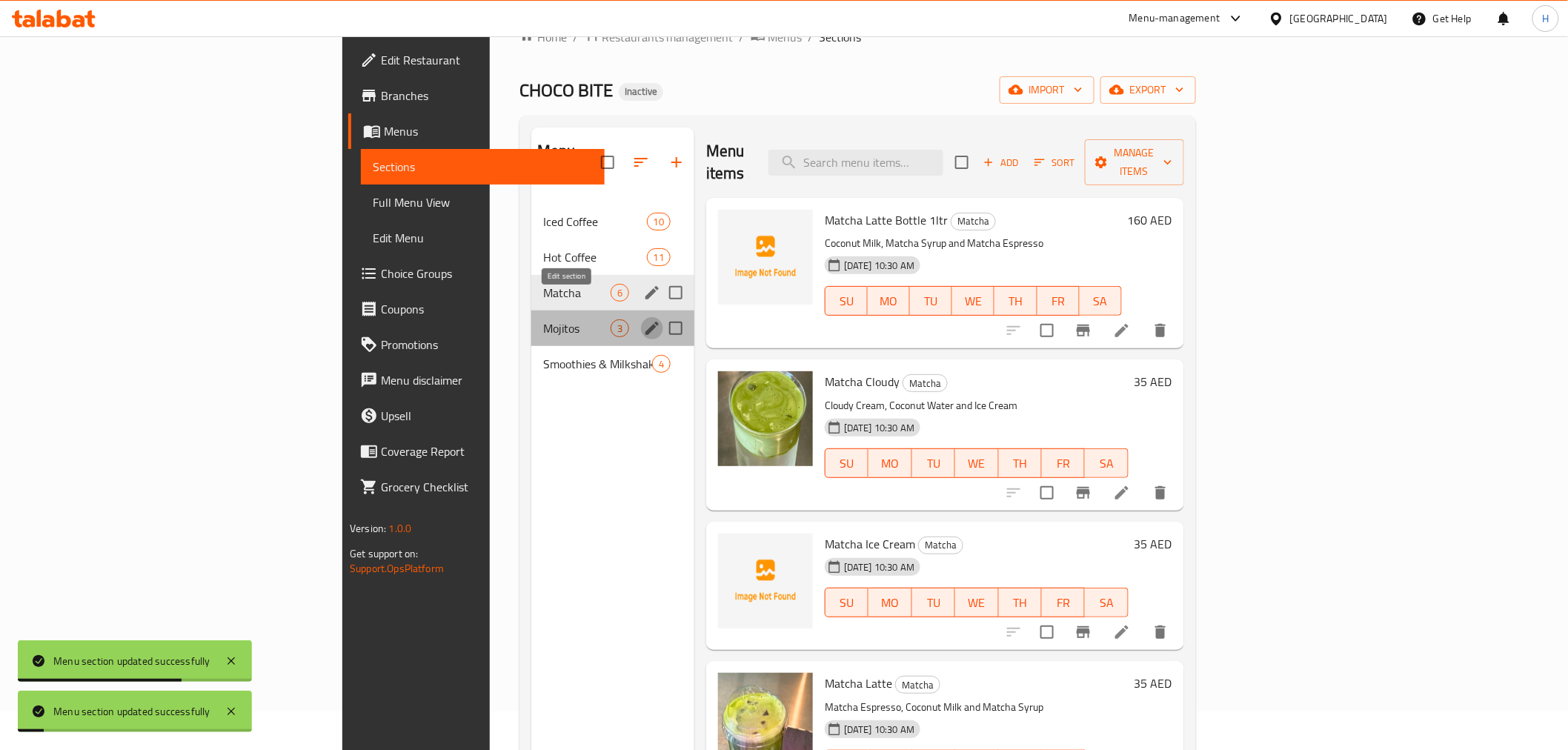
click at [642, 317] on button "edit" at bounding box center [653, 328] width 23 height 23
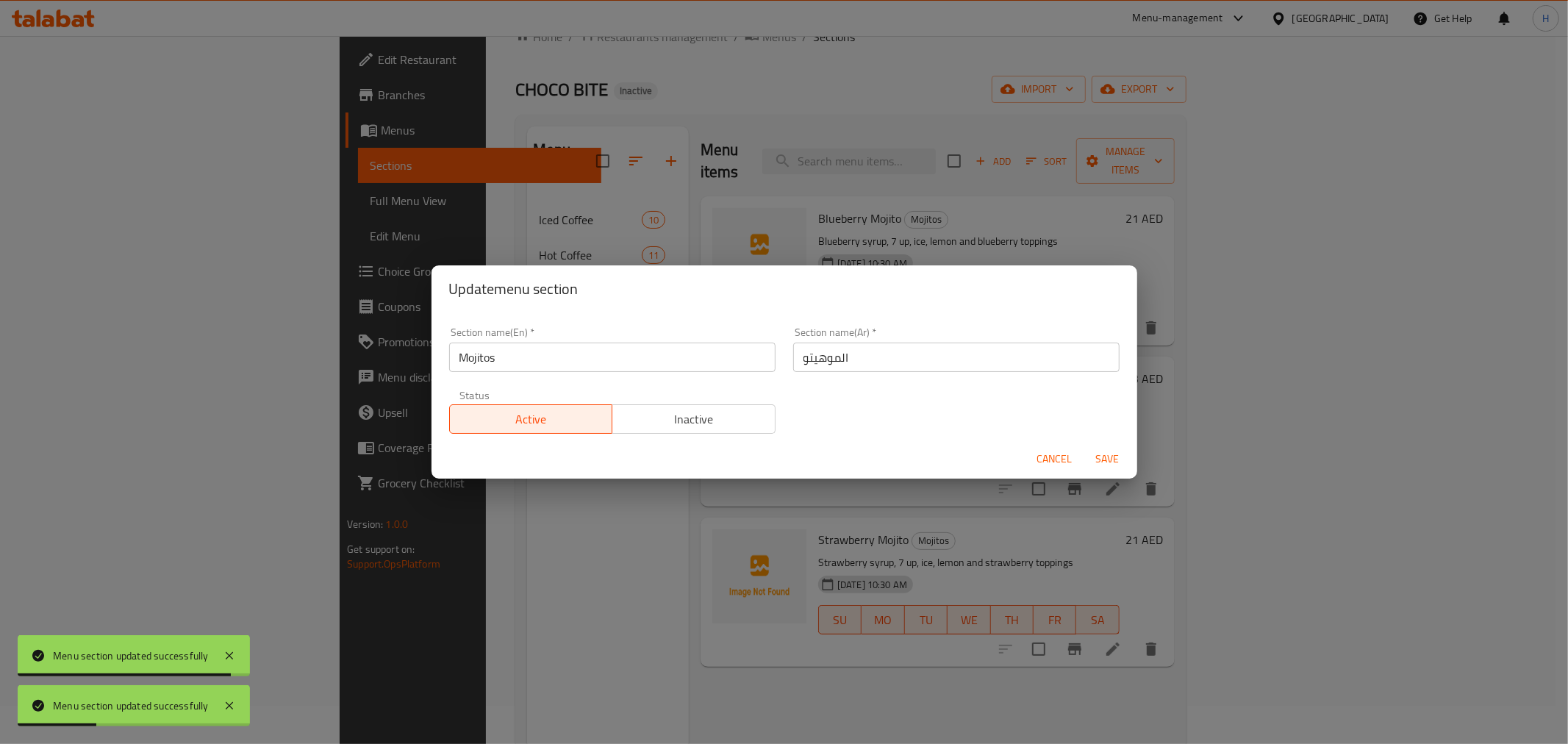
click at [1051, 465] on span "Cancel" at bounding box center [1055, 460] width 36 height 19
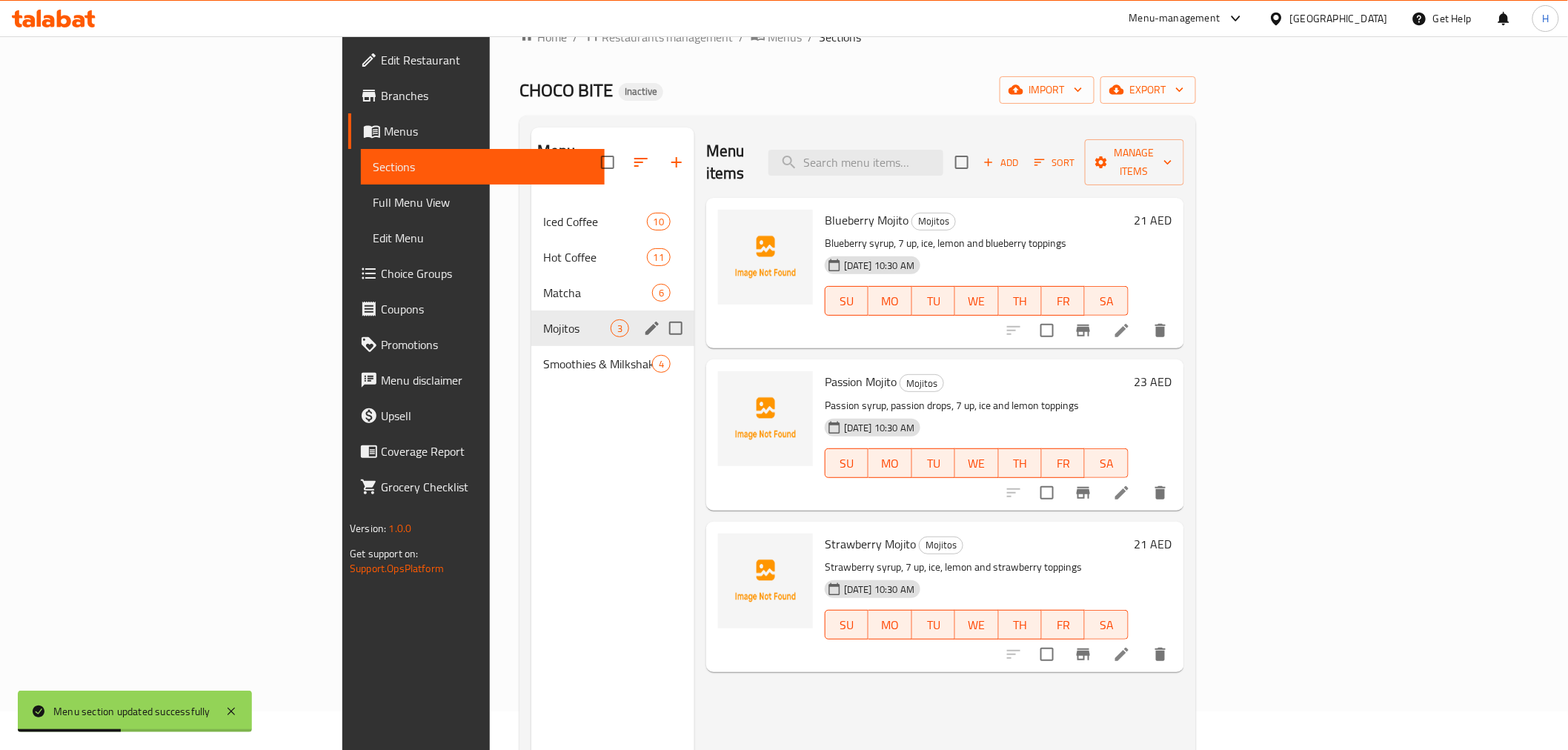
drag, startPoint x: 100, startPoint y: 197, endPoint x: 275, endPoint y: 316, distance: 211.6
click at [373, 197] on span "Full Menu View" at bounding box center [482, 202] width 220 height 18
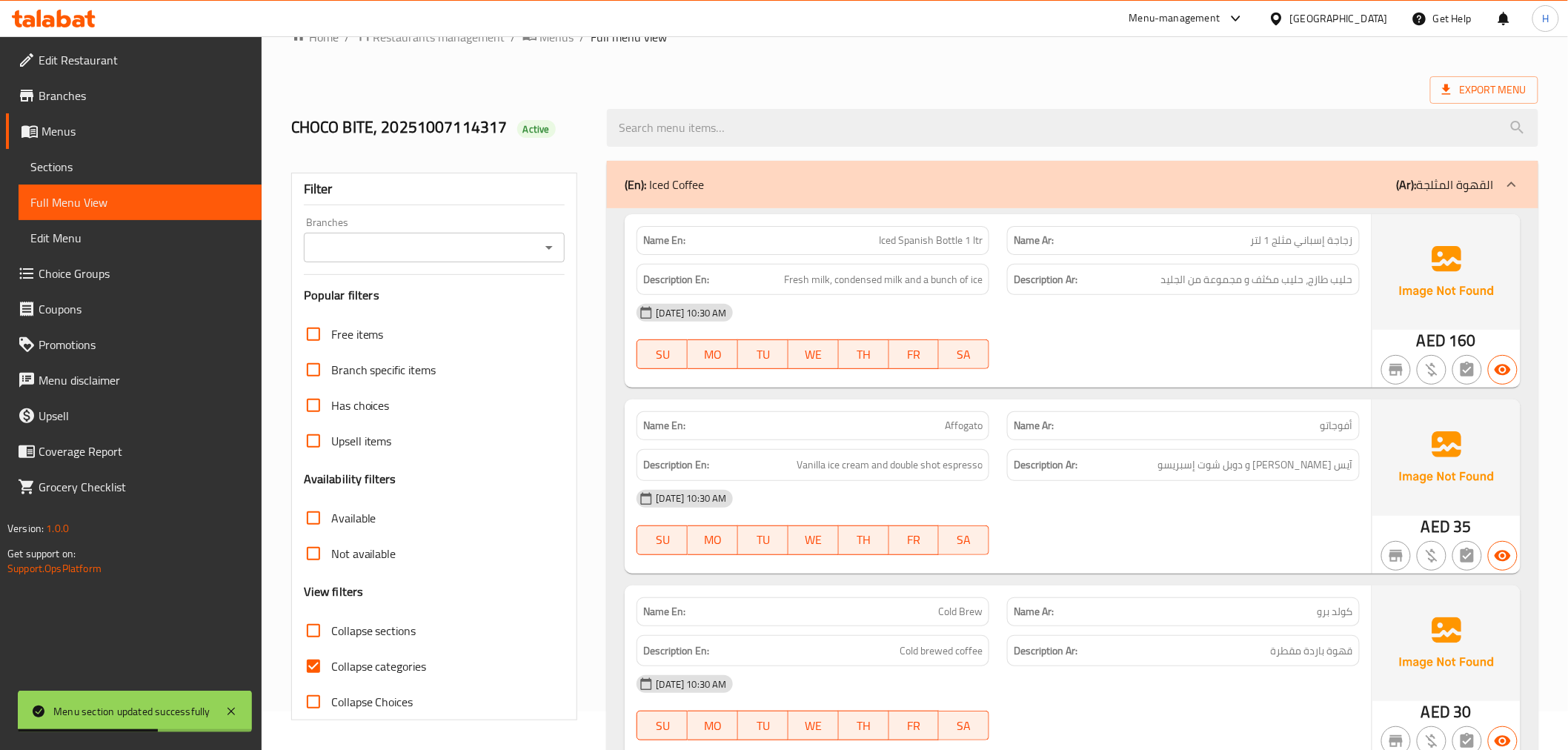
click at [314, 632] on input "Collapse sections" at bounding box center [313, 631] width 36 height 36
checkbox input "true"
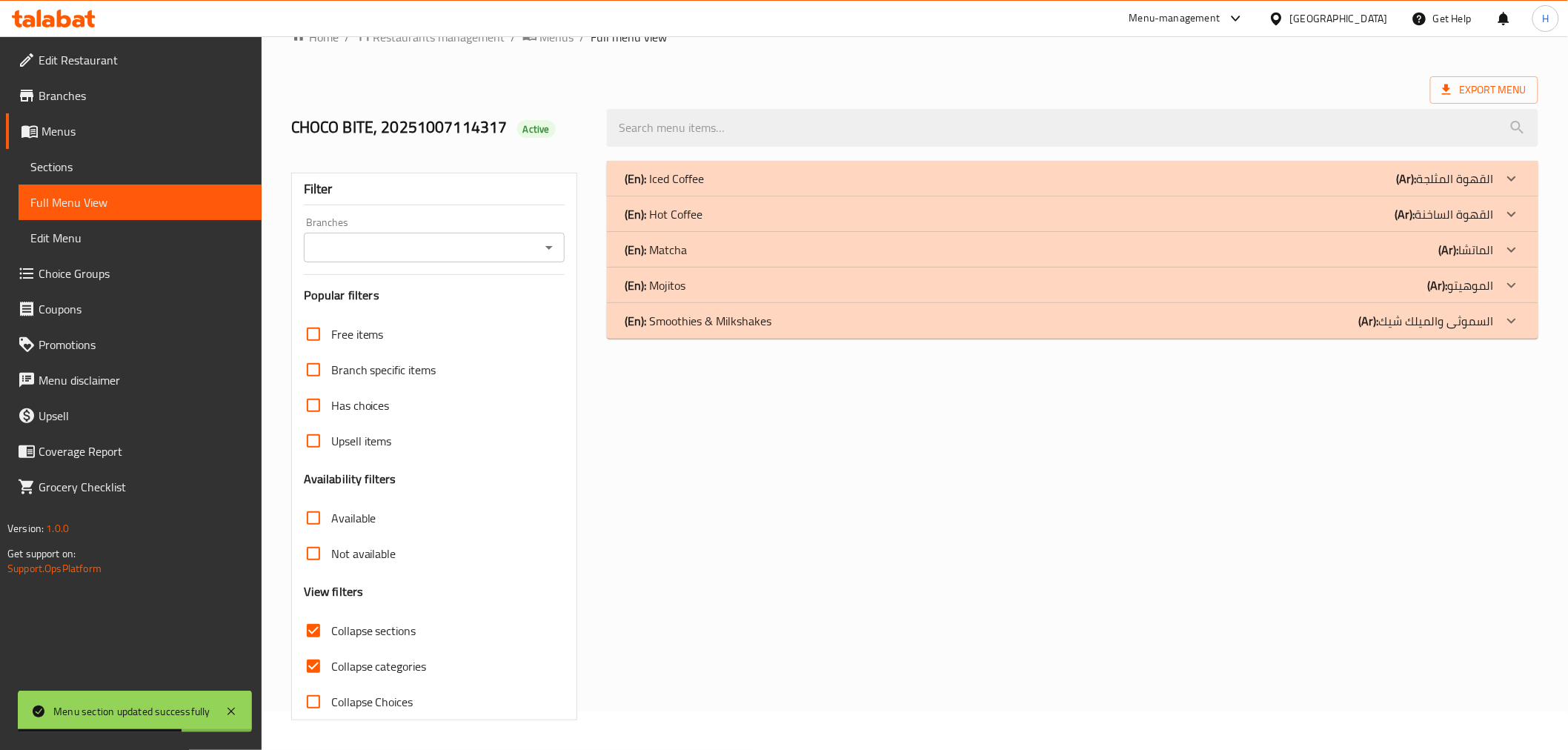
click at [314, 700] on input "Collapse Choices" at bounding box center [313, 702] width 36 height 36
checkbox input "true"
click at [930, 225] on div "(En): Hot Coffee (Ar): القهوة الساخنة" at bounding box center [1072, 214] width 931 height 36
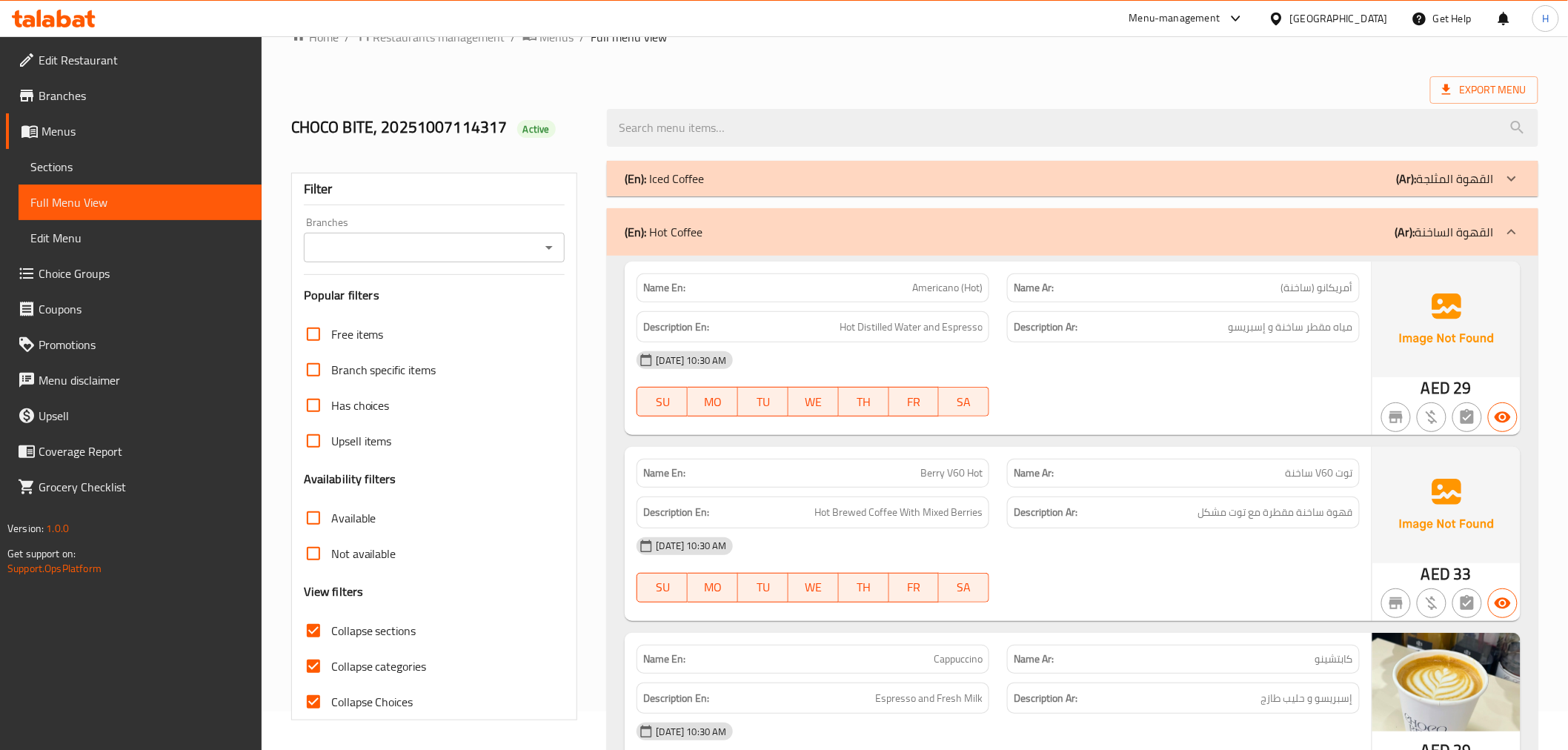
click at [897, 316] on div "Description En: Hot Distilled Water and Espresso" at bounding box center [813, 327] width 353 height 32
copy span "Hot Distilled Water and Espresso"
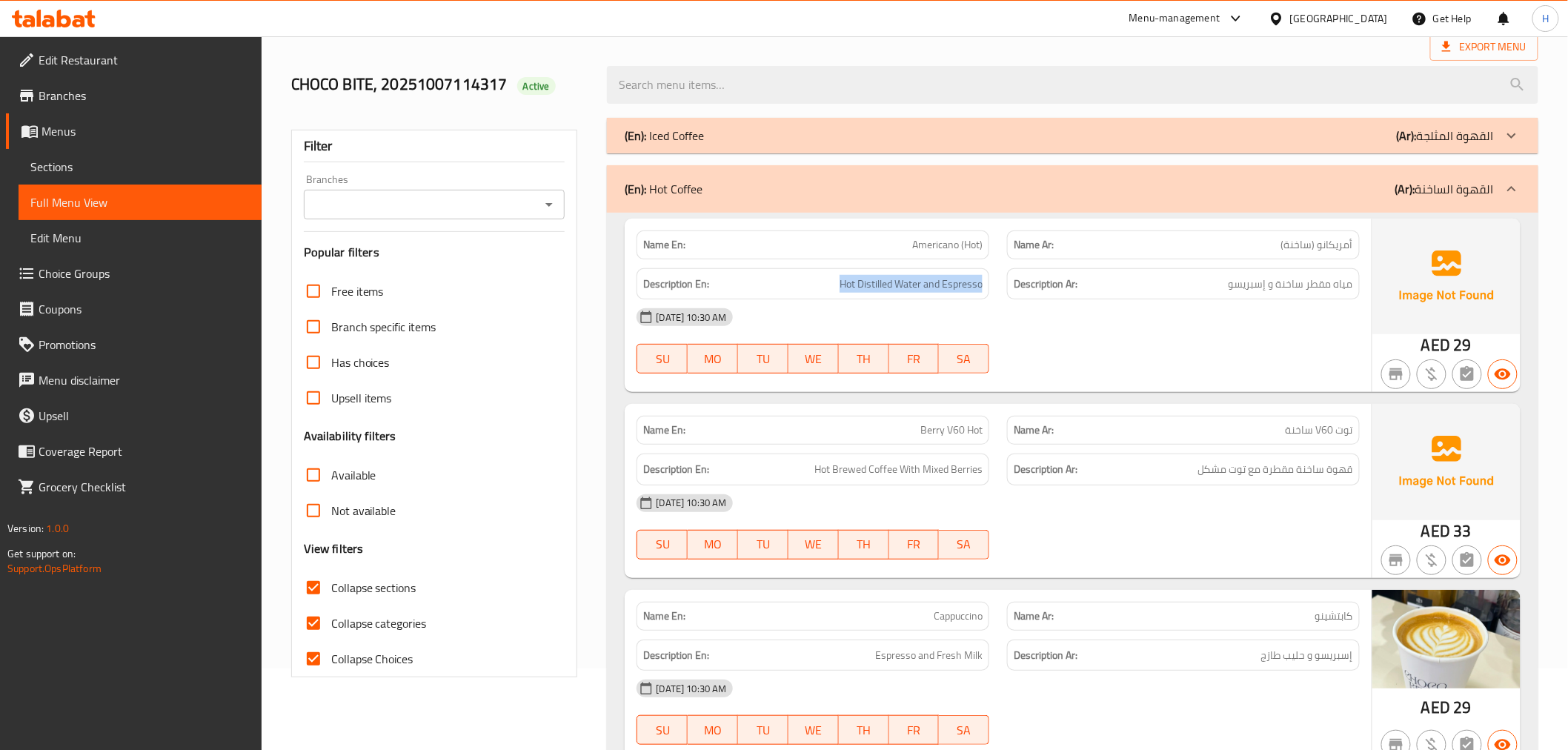
scroll to position [203, 0]
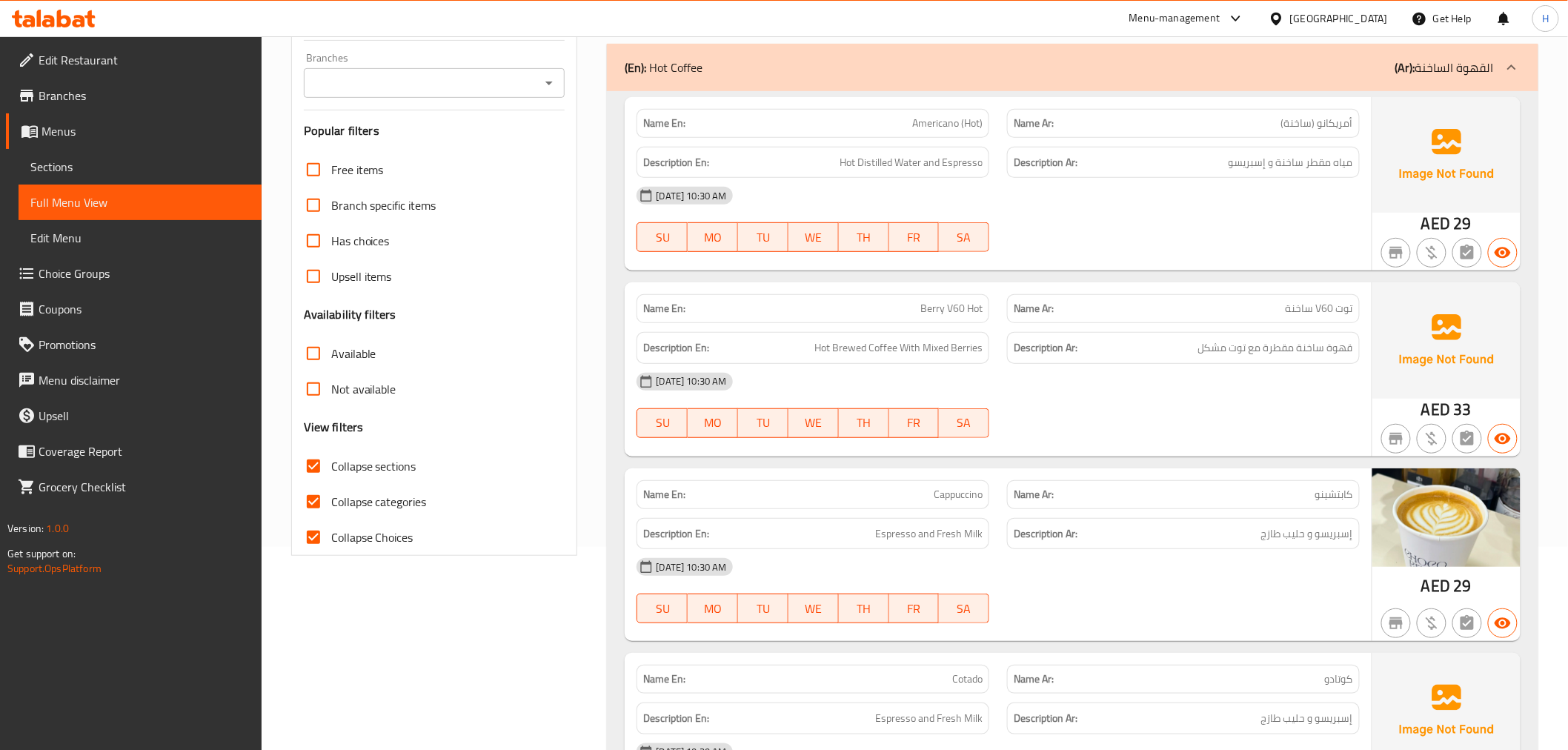
click at [1318, 301] on span "توت V60 ساخنة" at bounding box center [1319, 308] width 67 height 15
click at [1320, 301] on span "توت V60 ساخنة" at bounding box center [1319, 308] width 67 height 15
click at [1293, 315] on span "توت V60 ساخنة" at bounding box center [1319, 308] width 67 height 15
copy span "توت V60 ساخنة"
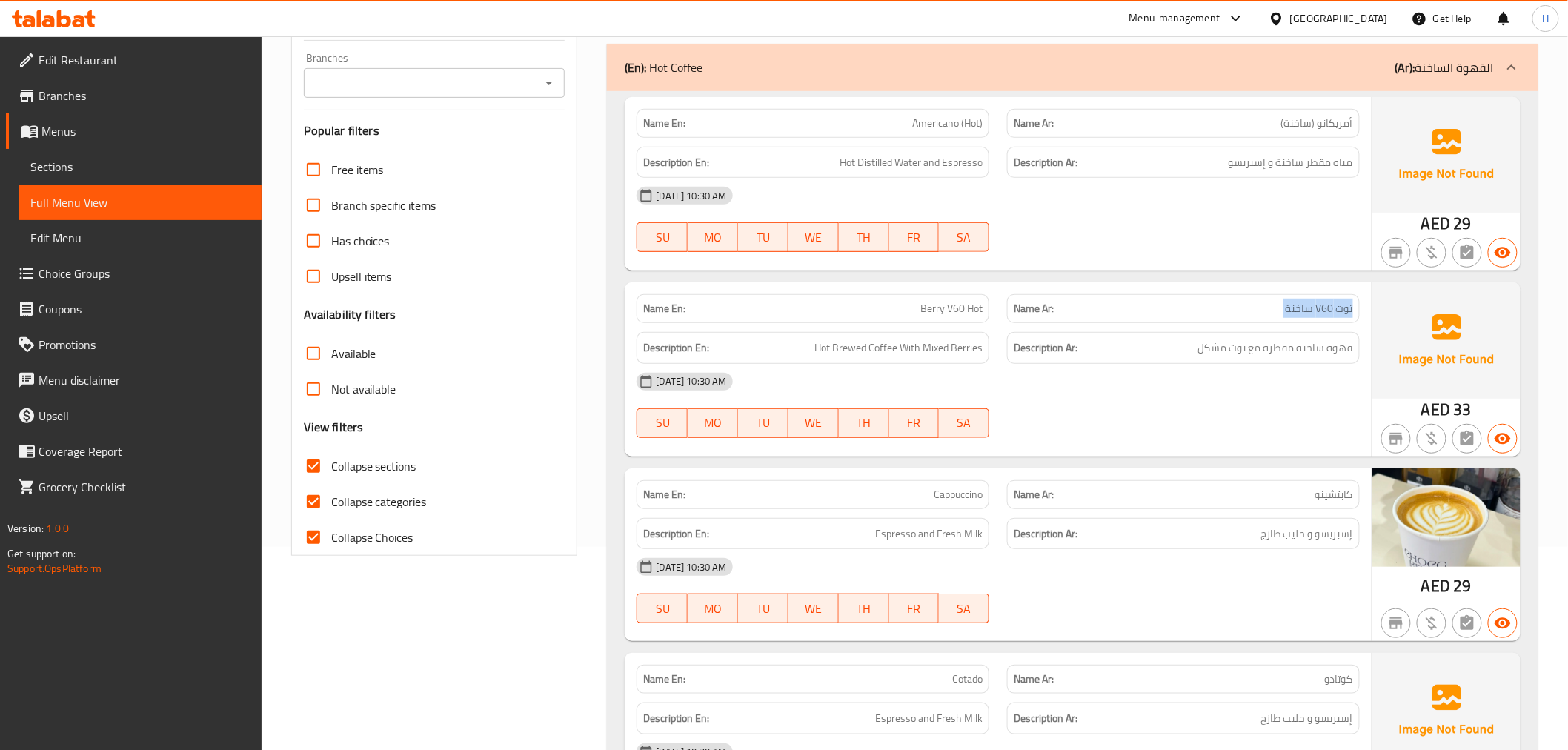
click at [1293, 315] on span "توت V60 ساخنة" at bounding box center [1319, 308] width 67 height 15
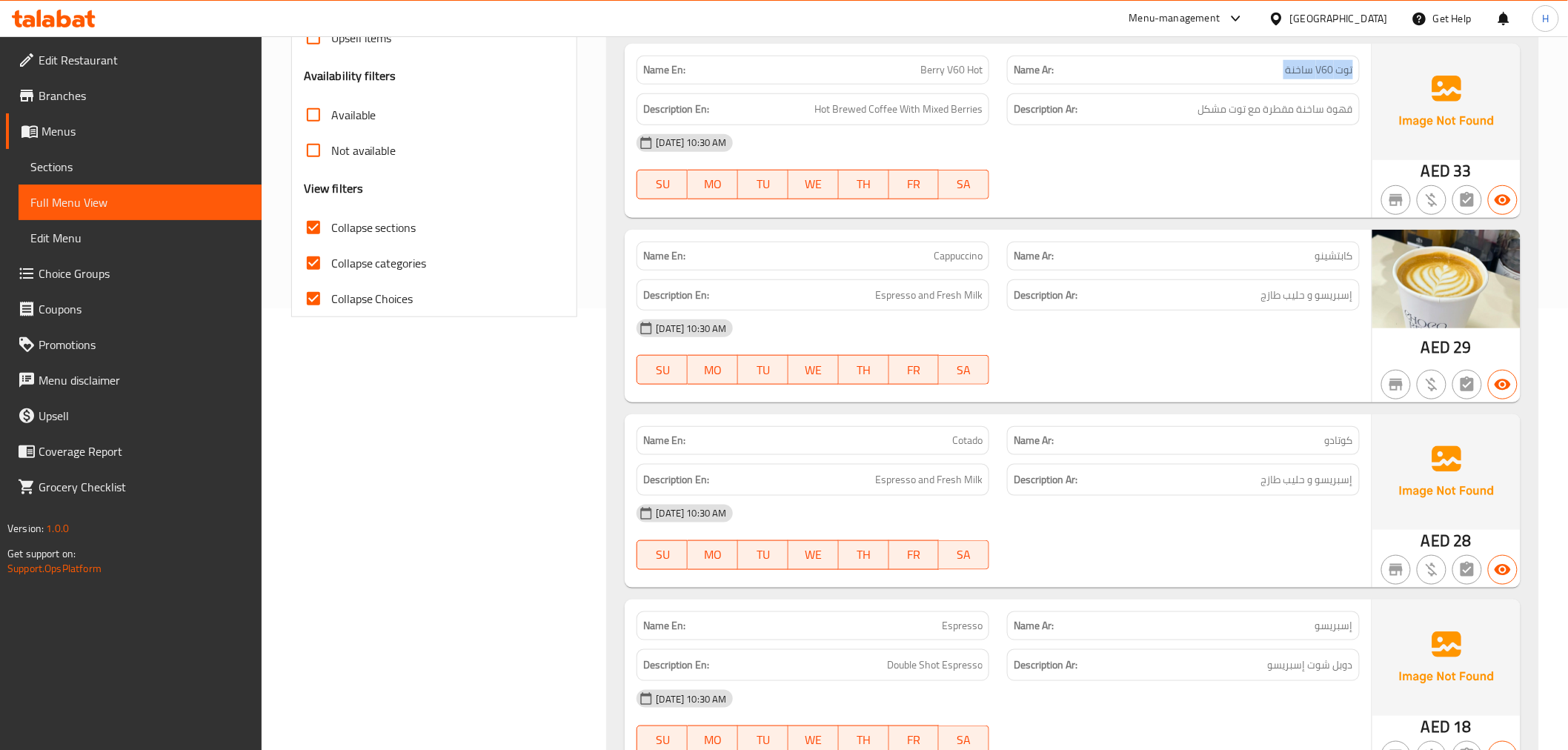
scroll to position [450, 0]
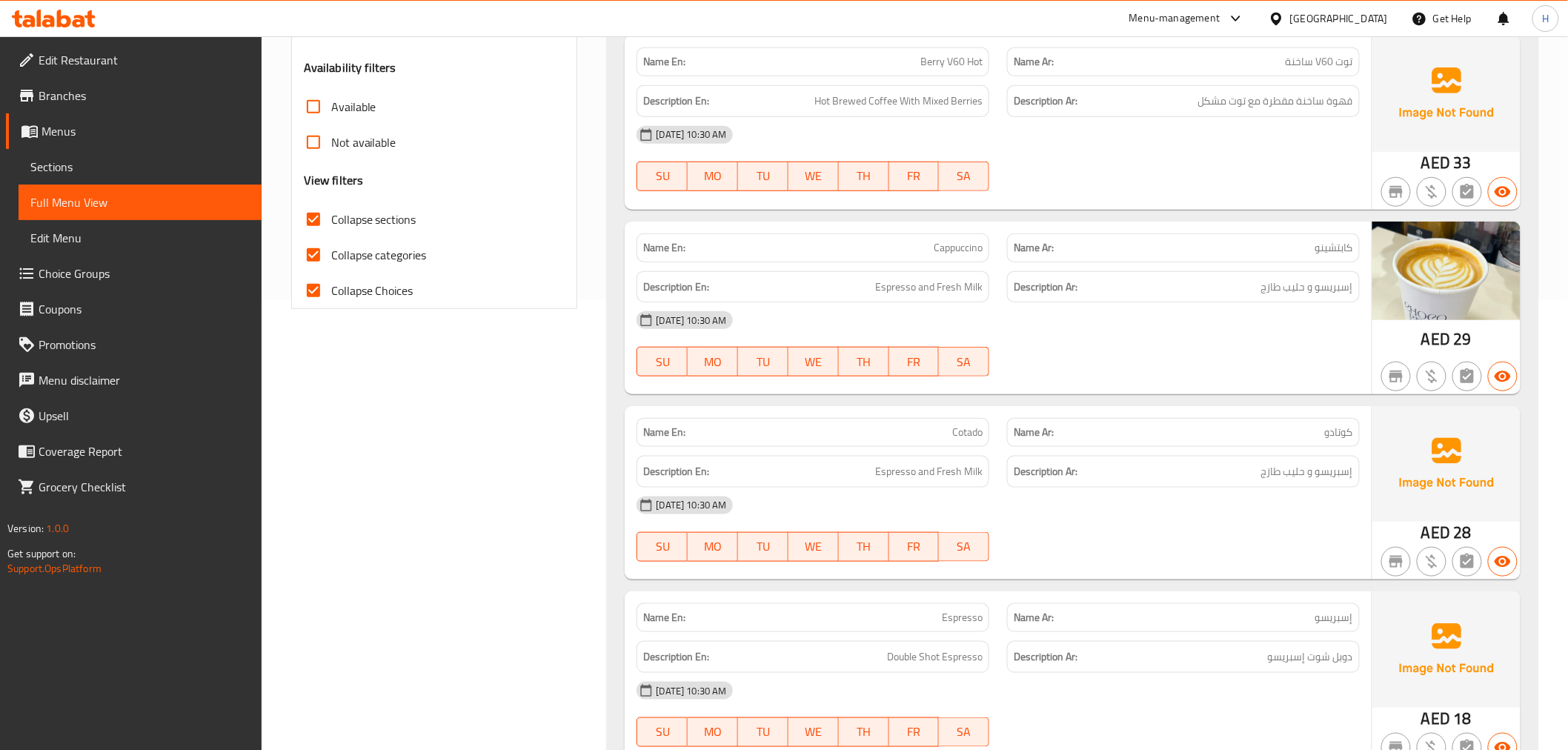
click at [965, 249] on span "Cappuccino" at bounding box center [959, 248] width 49 height 15
copy span "Cappuccino"
click at [965, 251] on span "Cappuccino" at bounding box center [959, 248] width 49 height 15
copy span "Cappuccino"
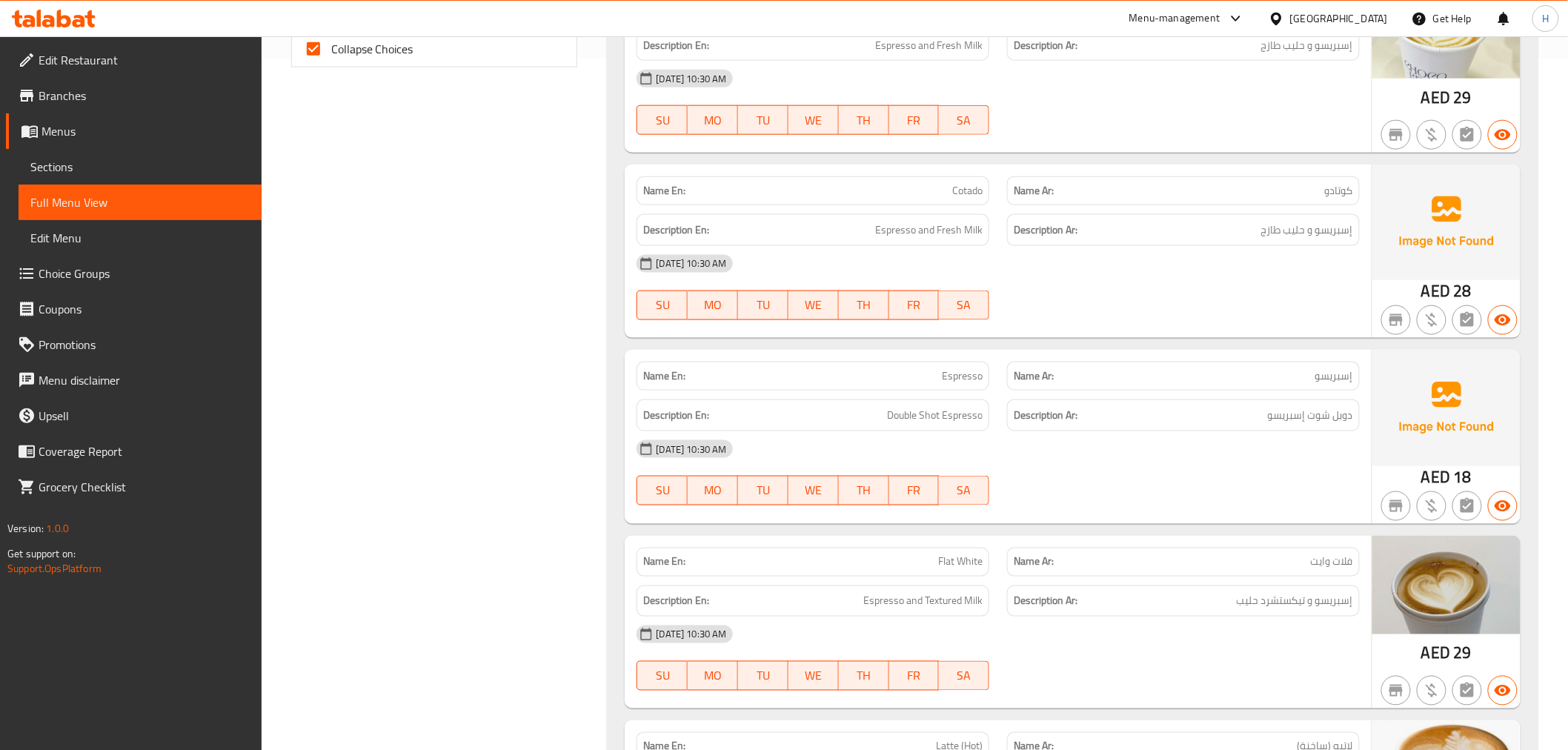
scroll to position [697, 0]
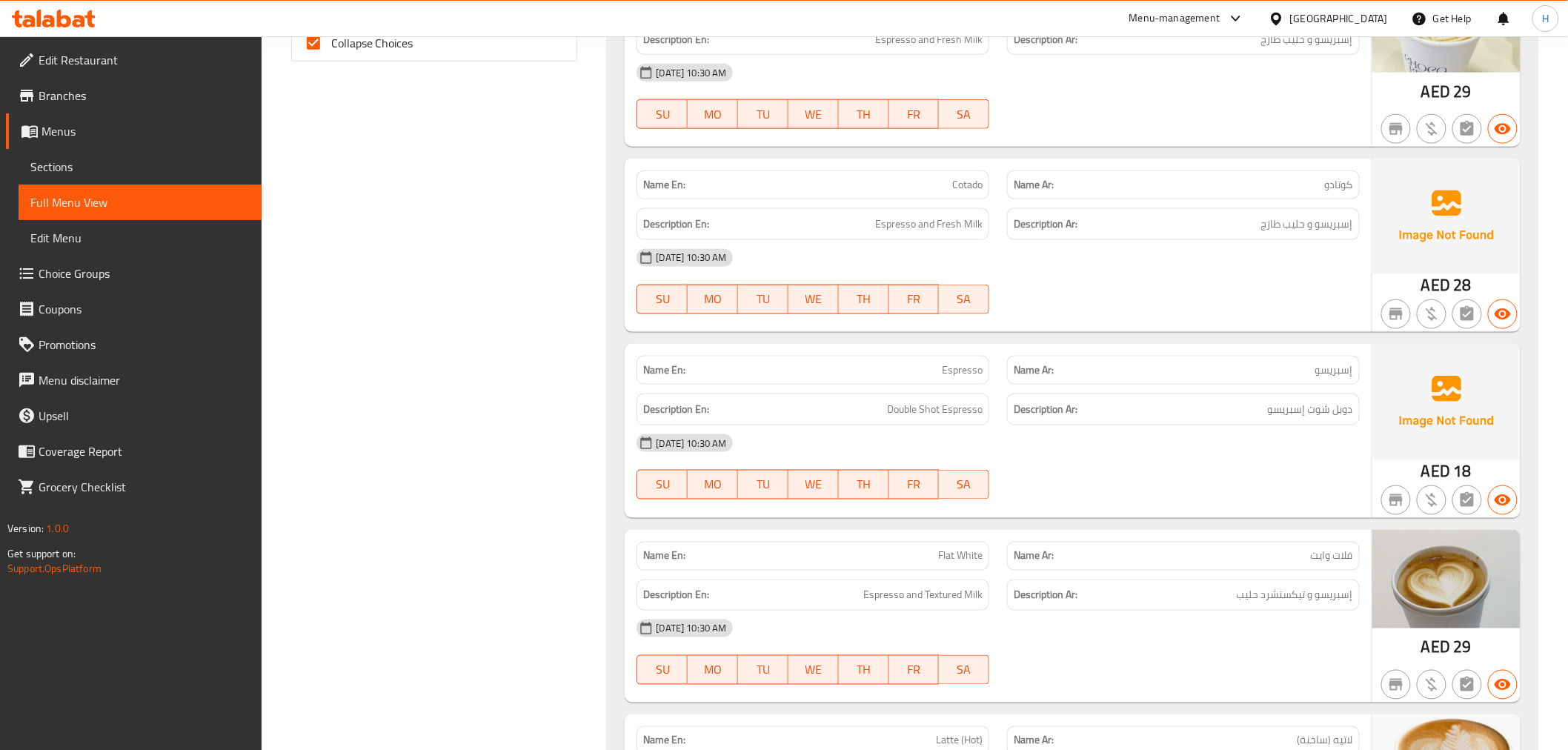
click at [940, 187] on p "Name En: Cotado" at bounding box center [813, 185] width 340 height 15
click at [940, 186] on p "Name En: Cotado" at bounding box center [813, 185] width 340 height 15
copy span "Cotado"
click at [974, 197] on div "Name En: Cotado" at bounding box center [813, 185] width 353 height 29
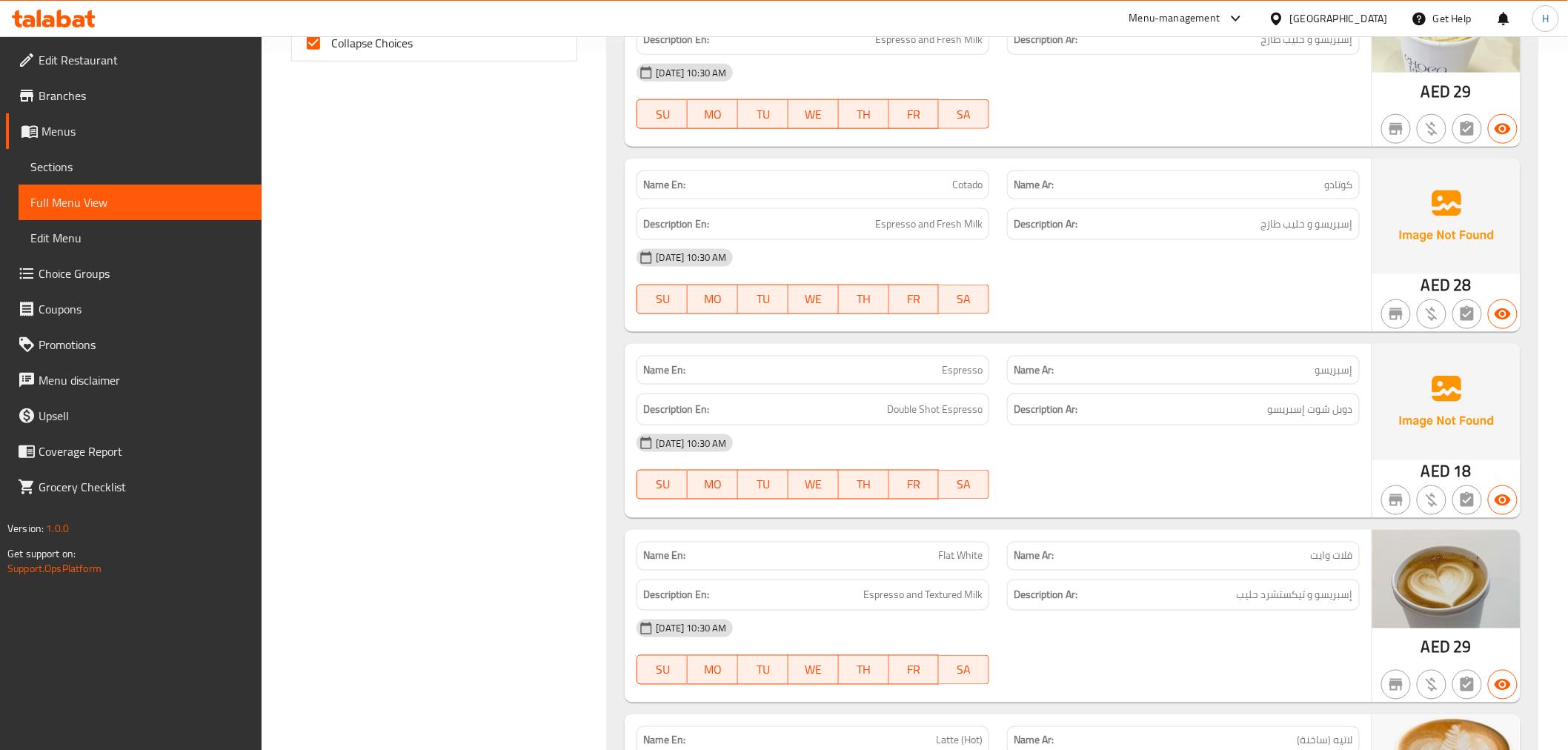
click at [974, 191] on span "Cotado" at bounding box center [968, 185] width 30 height 15
click at [974, 190] on span "Cotado" at bounding box center [968, 185] width 30 height 15
copy span "Cotado"
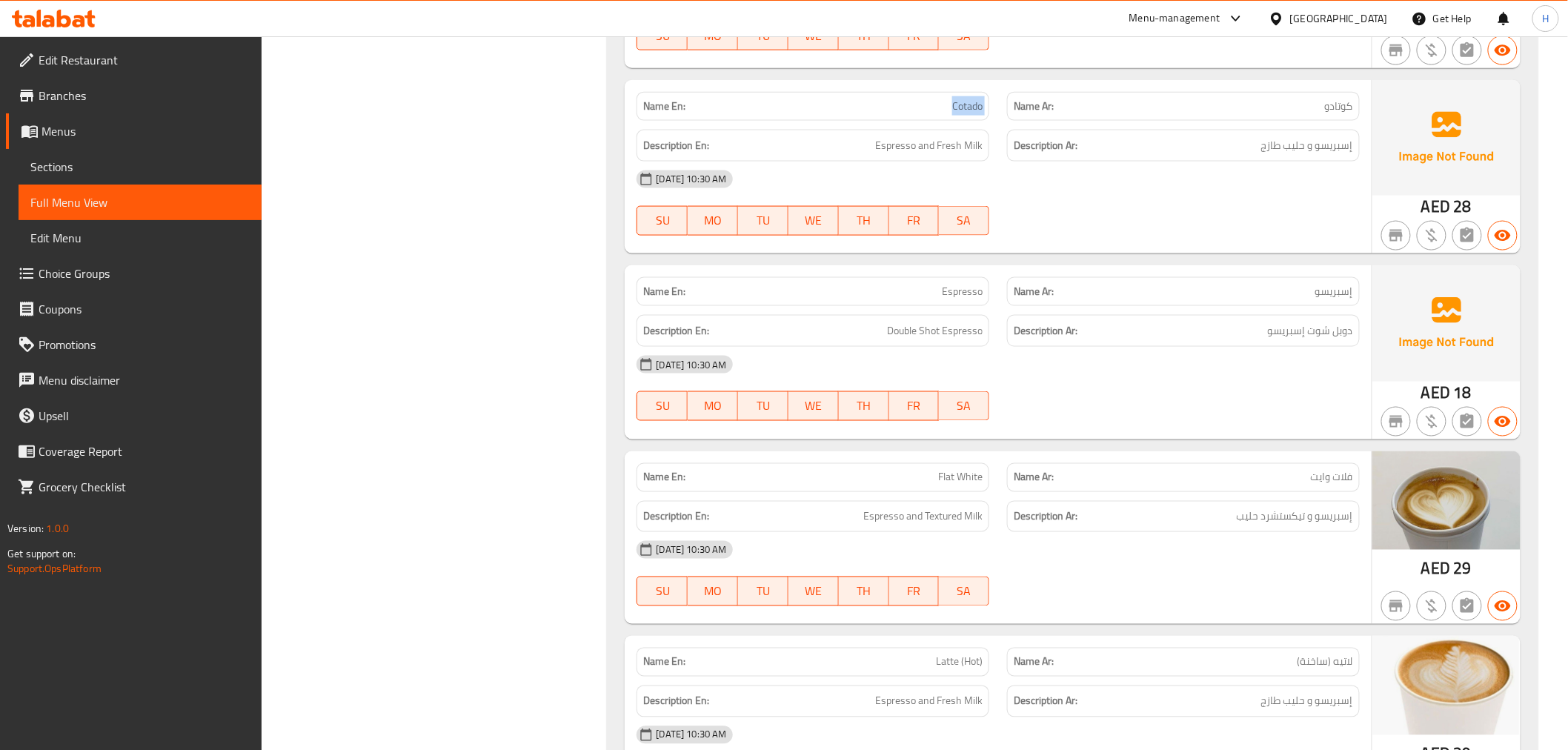
scroll to position [862, 0]
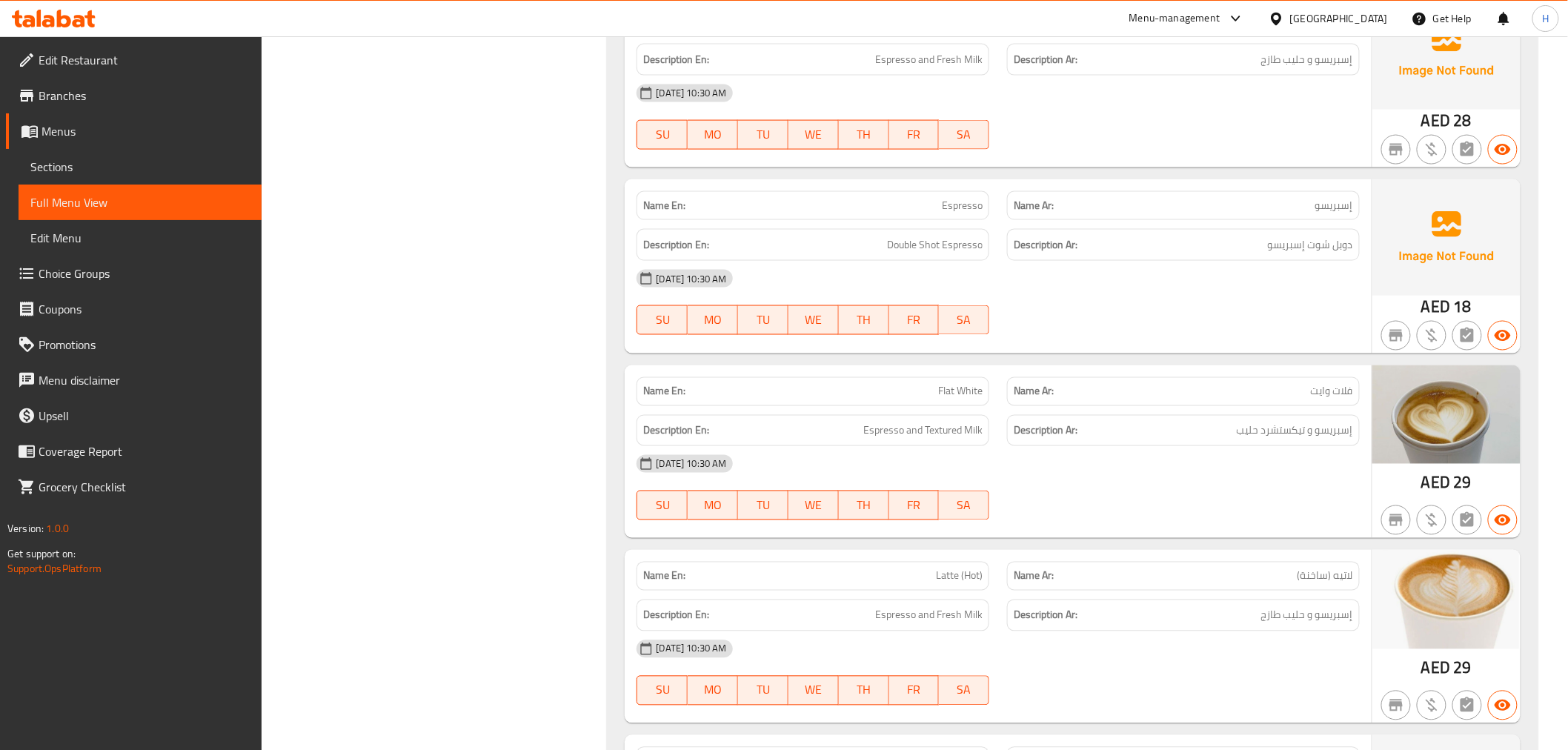
click at [842, 418] on div "Description En: Espresso and Textured Milk" at bounding box center [813, 431] width 353 height 32
click at [856, 432] on h6 "Description En: Espresso and Textured Milk" at bounding box center [813, 431] width 340 height 19
click at [856, 430] on h6 "Description En: Espresso and Textured Milk" at bounding box center [813, 431] width 340 height 19
copy span "Espresso and Textured Milk"
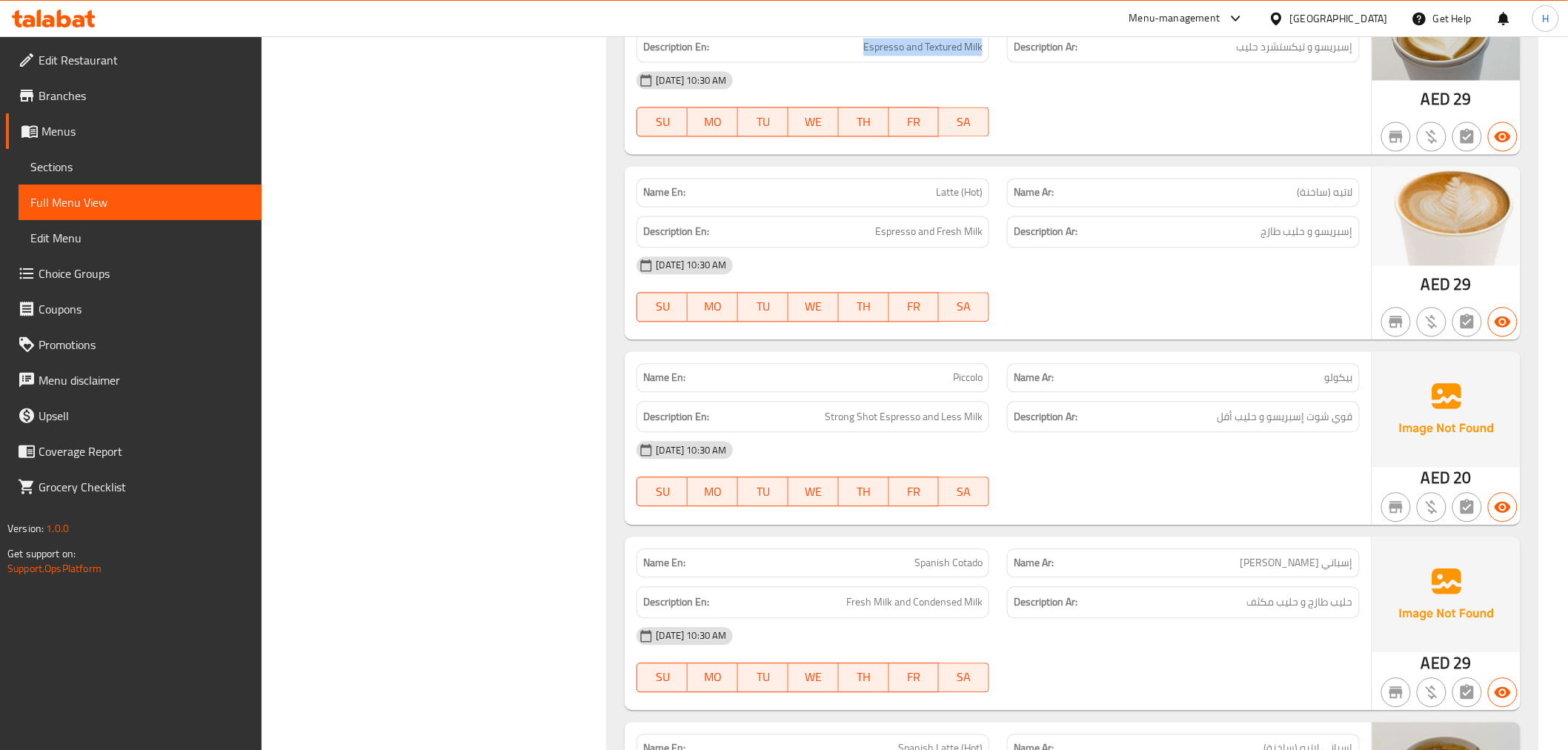
scroll to position [1357, 0]
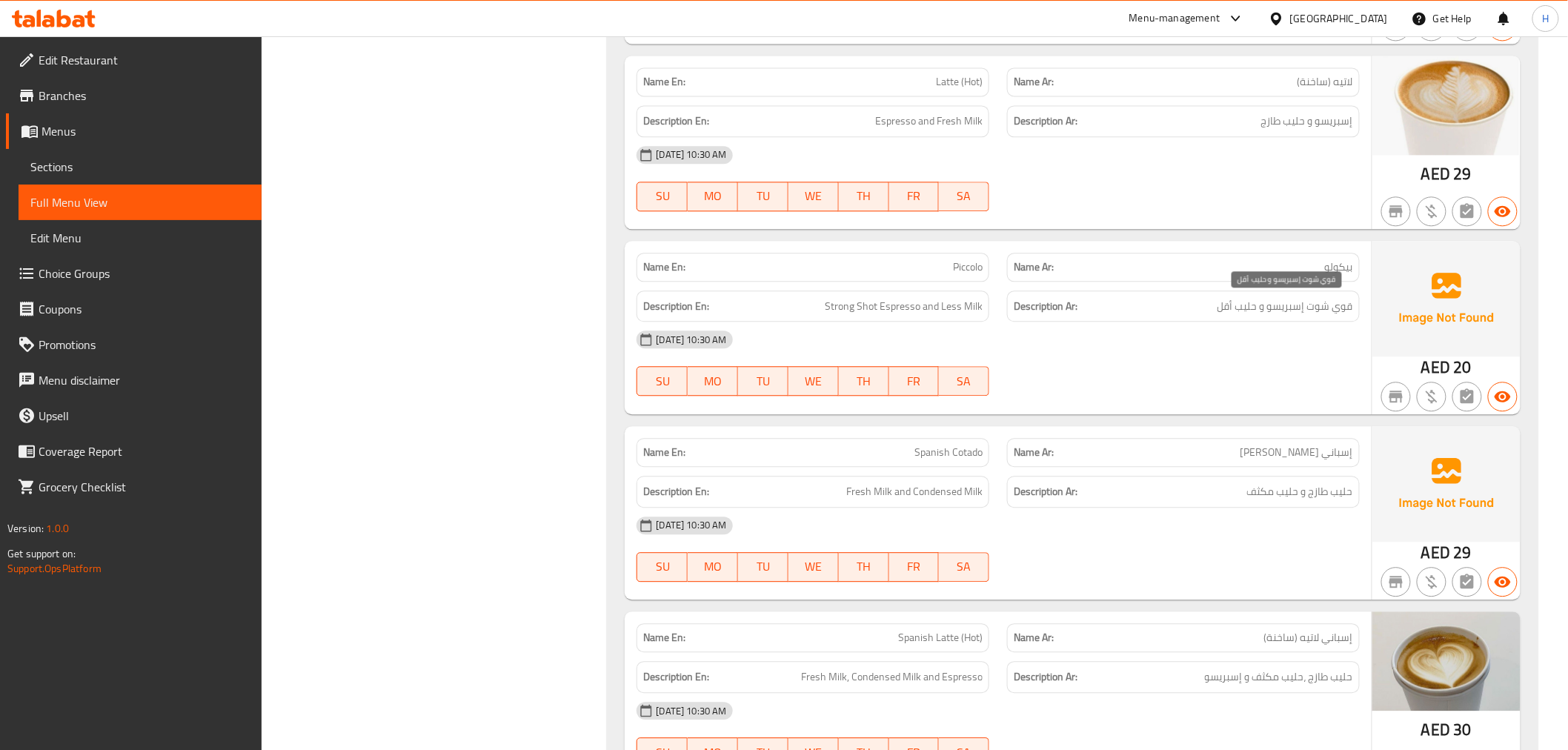
click at [1319, 308] on span "قوي شوت إسبريسو و حليب أقل" at bounding box center [1286, 307] width 136 height 19
copy div "قوي شوت إسبريسو و حليب أقل"
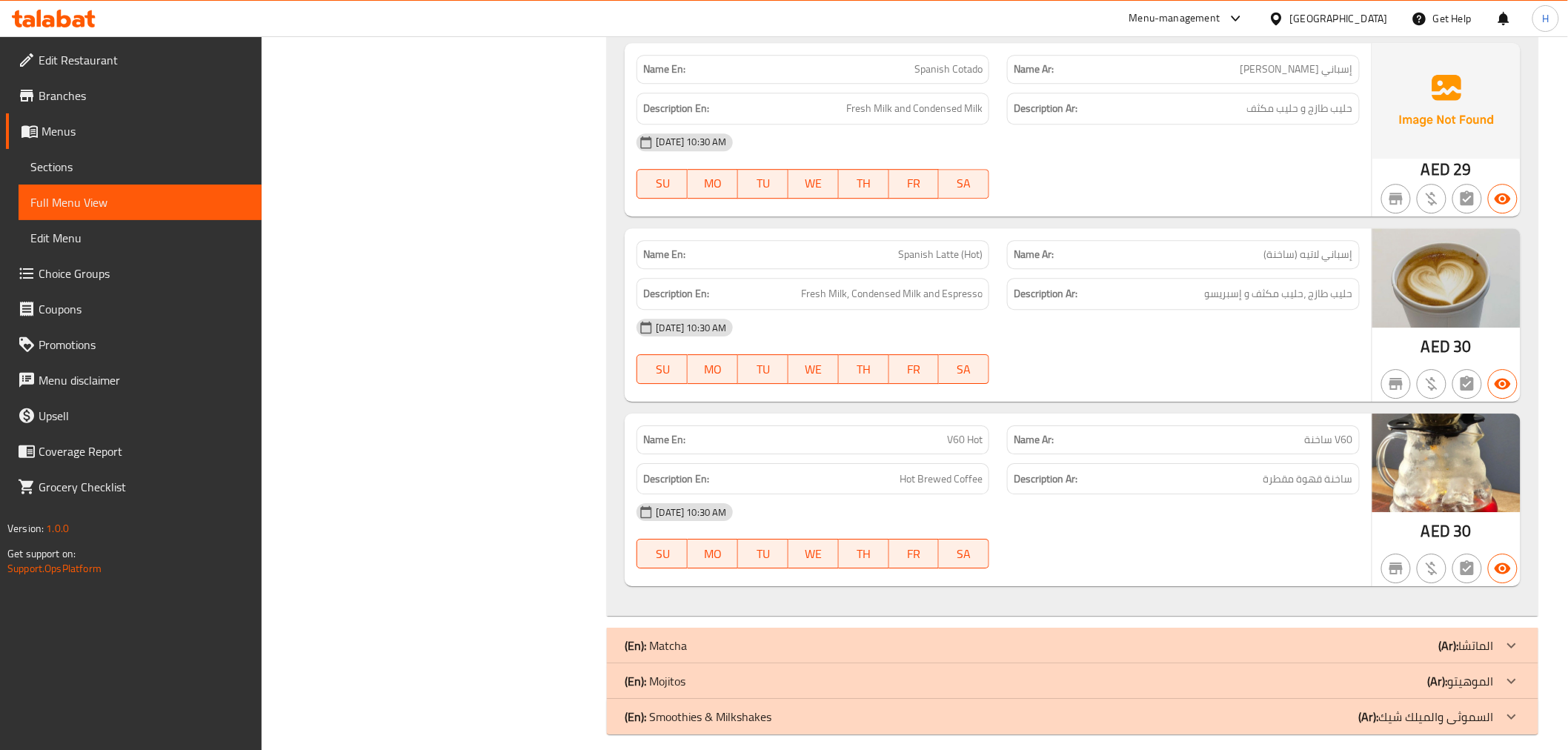
scroll to position [1755, 0]
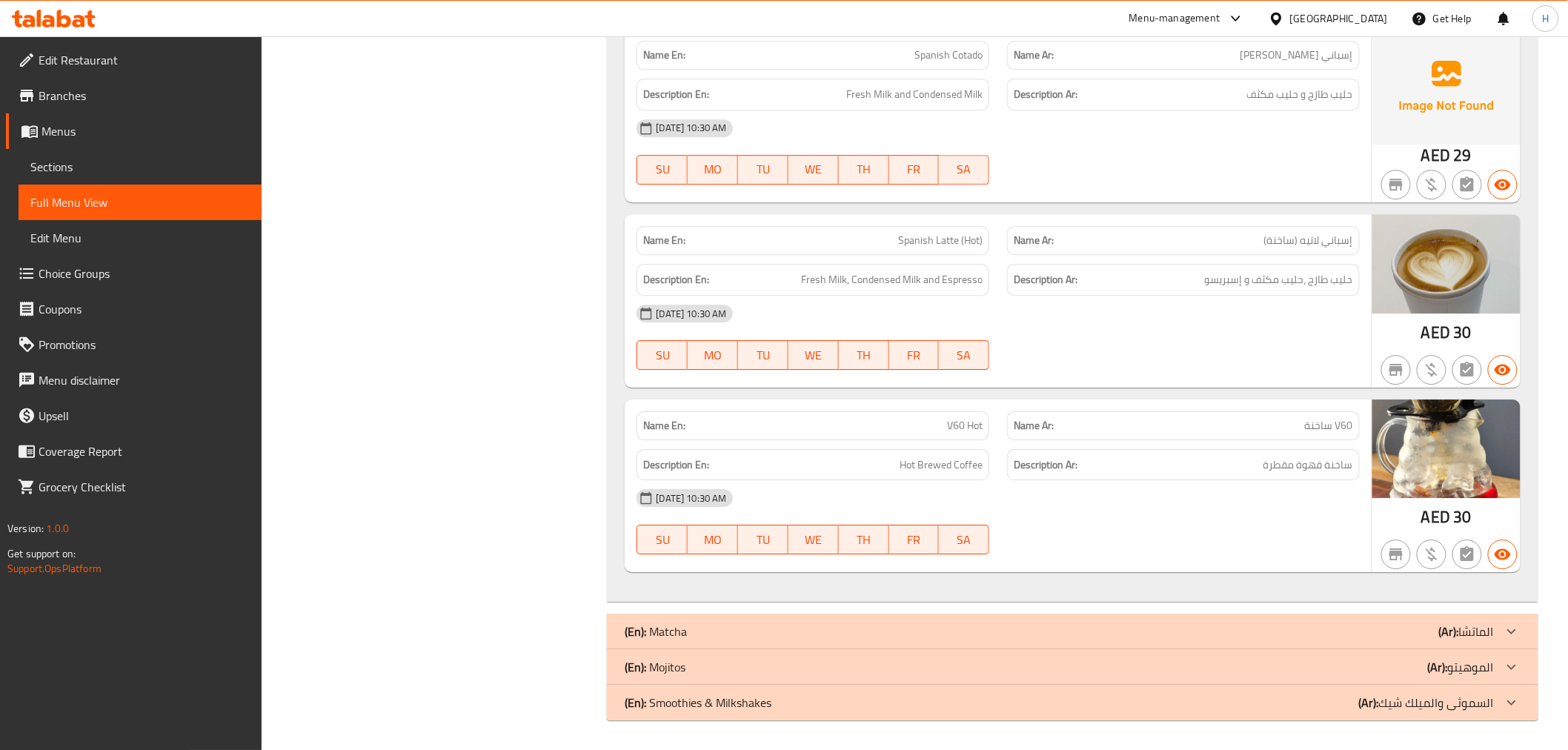
click at [942, 239] on span "Spanish Latte (Hot)" at bounding box center [941, 241] width 85 height 15
drag, startPoint x: 942, startPoint y: 239, endPoint x: 890, endPoint y: 246, distance: 52.5
click at [890, 246] on p "Name En: Spanish Latte (Hot)" at bounding box center [813, 241] width 340 height 15
click at [1339, 242] on span "إسباني لاتيه (ساخنة)" at bounding box center [1309, 241] width 89 height 15
click at [1339, 241] on span "إسباني لاتيه (ساخنة)" at bounding box center [1309, 241] width 89 height 15
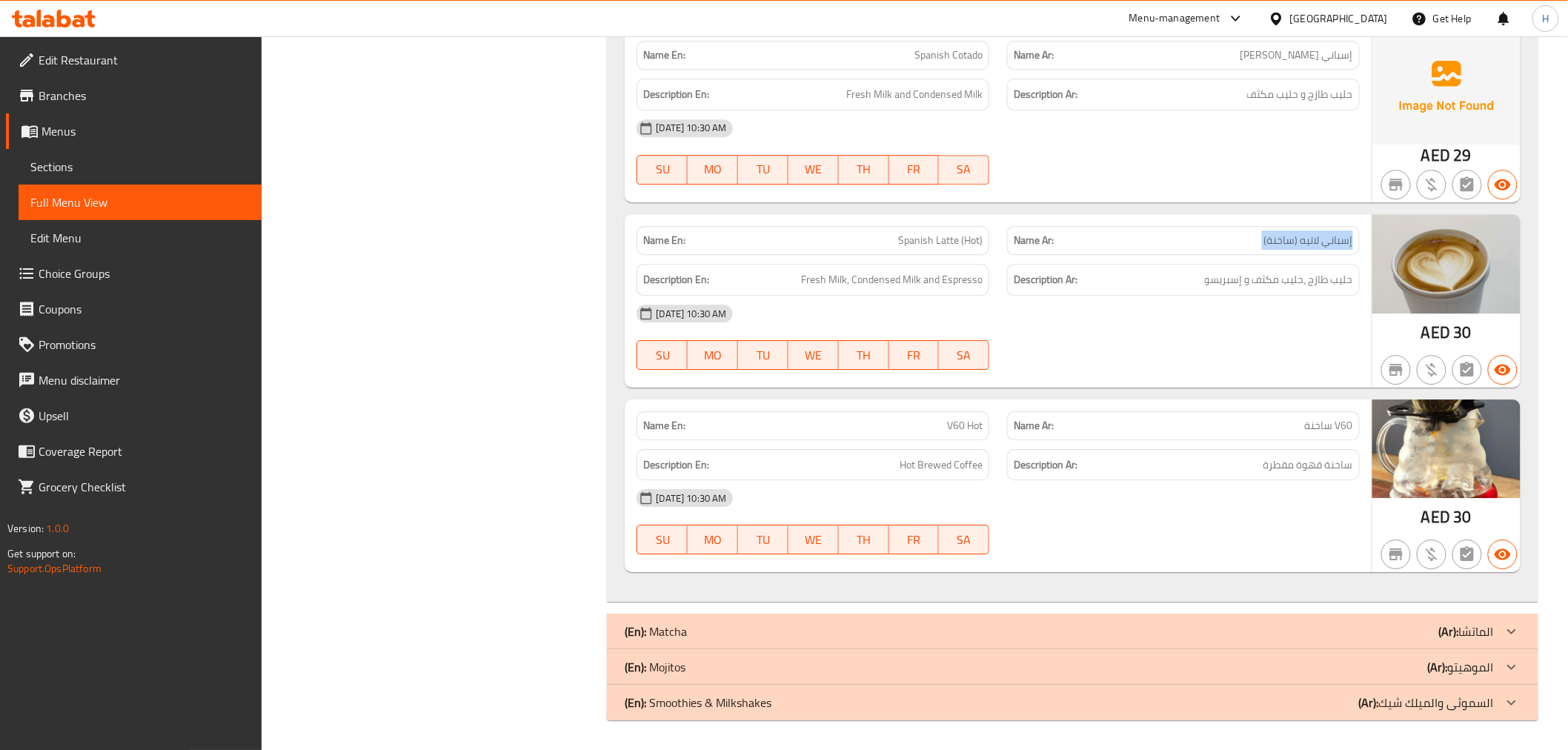
click at [1339, 241] on span "إسباني لاتيه (ساخنة)" at bounding box center [1309, 241] width 89 height 15
copy span "إسباني لاتيه (ساخنة)"
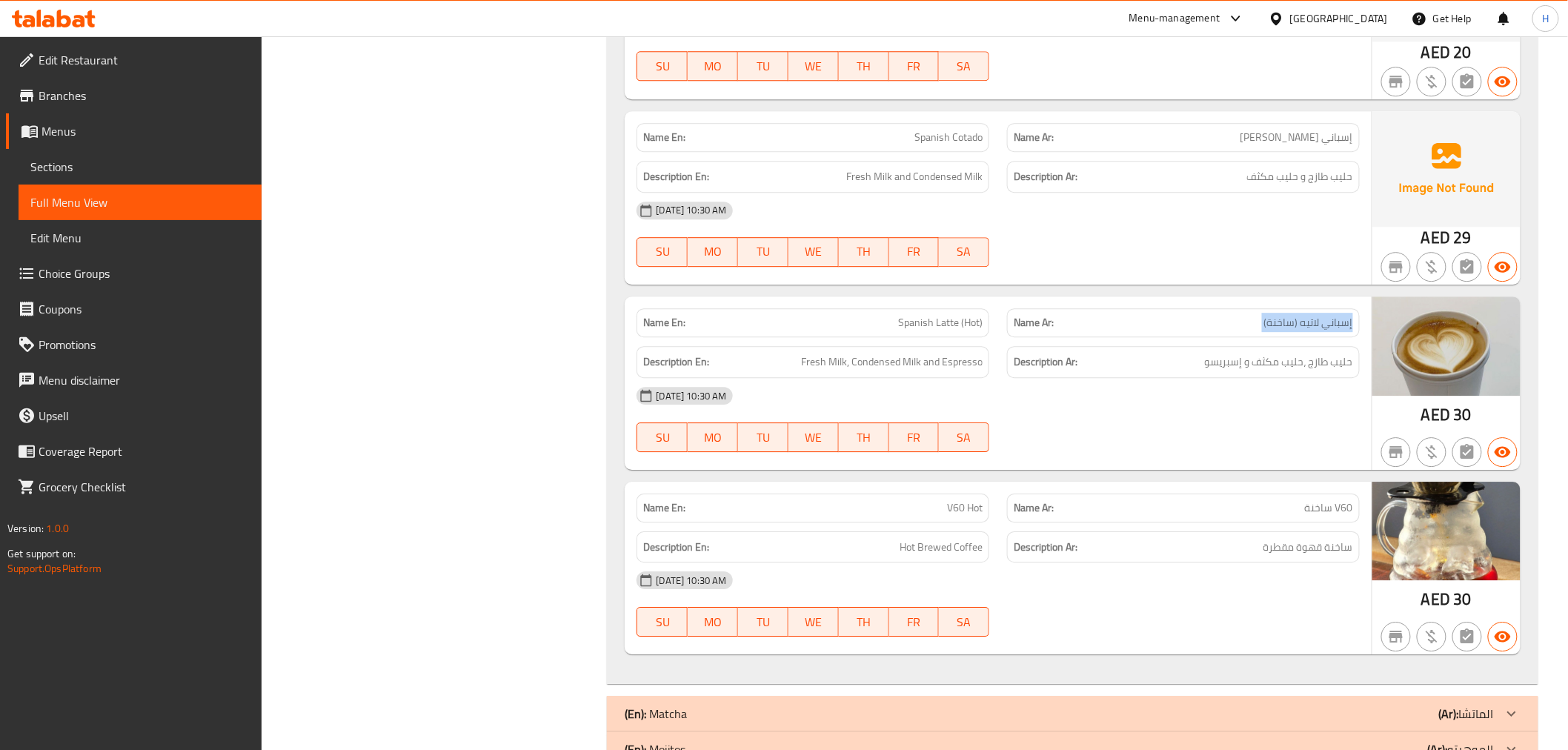
scroll to position [1672, 0]
click at [1329, 507] on span "V60 ساخنة" at bounding box center [1328, 508] width 48 height 15
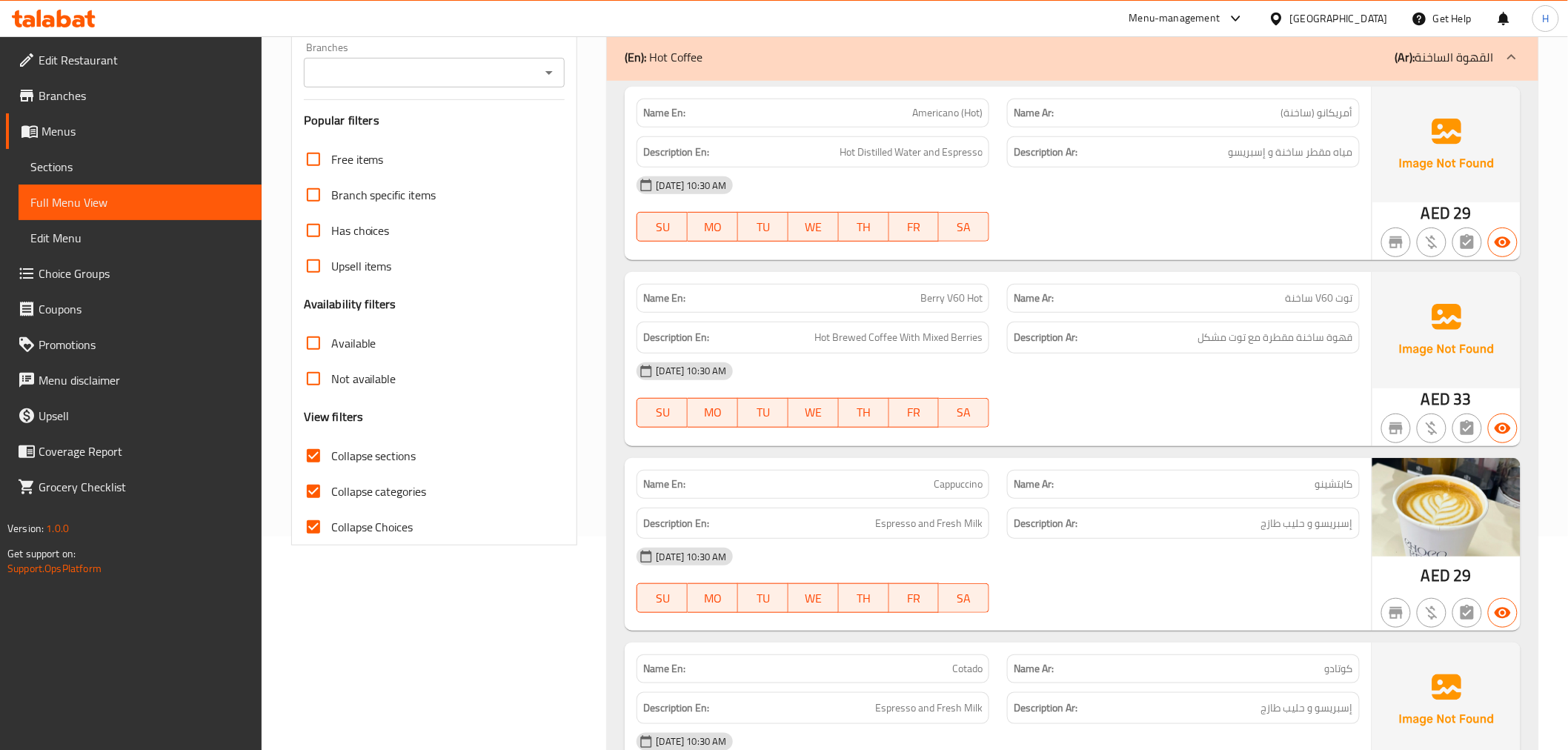
scroll to position [190, 0]
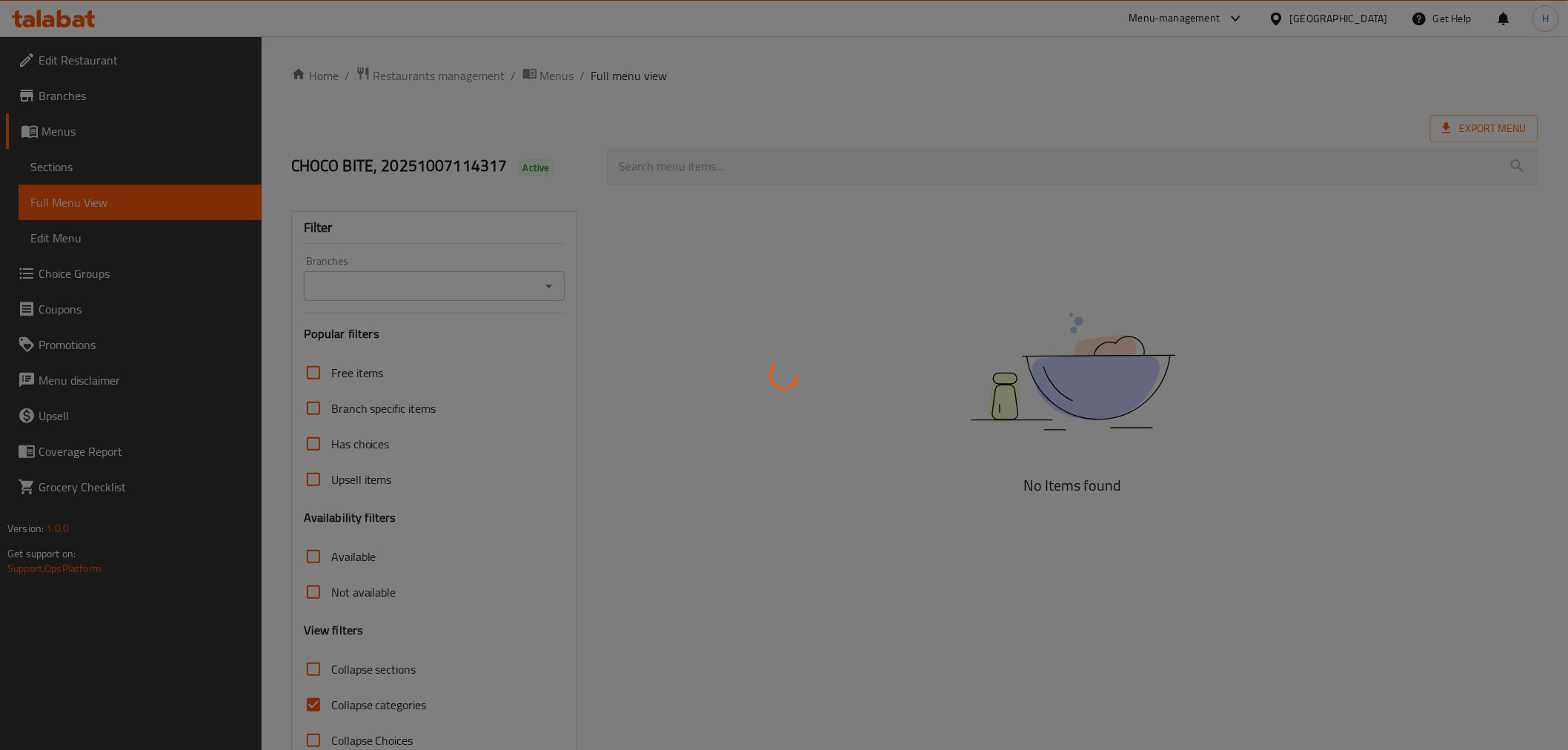
click at [123, 160] on div at bounding box center [784, 375] width 1568 height 750
click at [92, 164] on div at bounding box center [784, 375] width 1568 height 750
click at [67, 168] on div at bounding box center [784, 375] width 1568 height 750
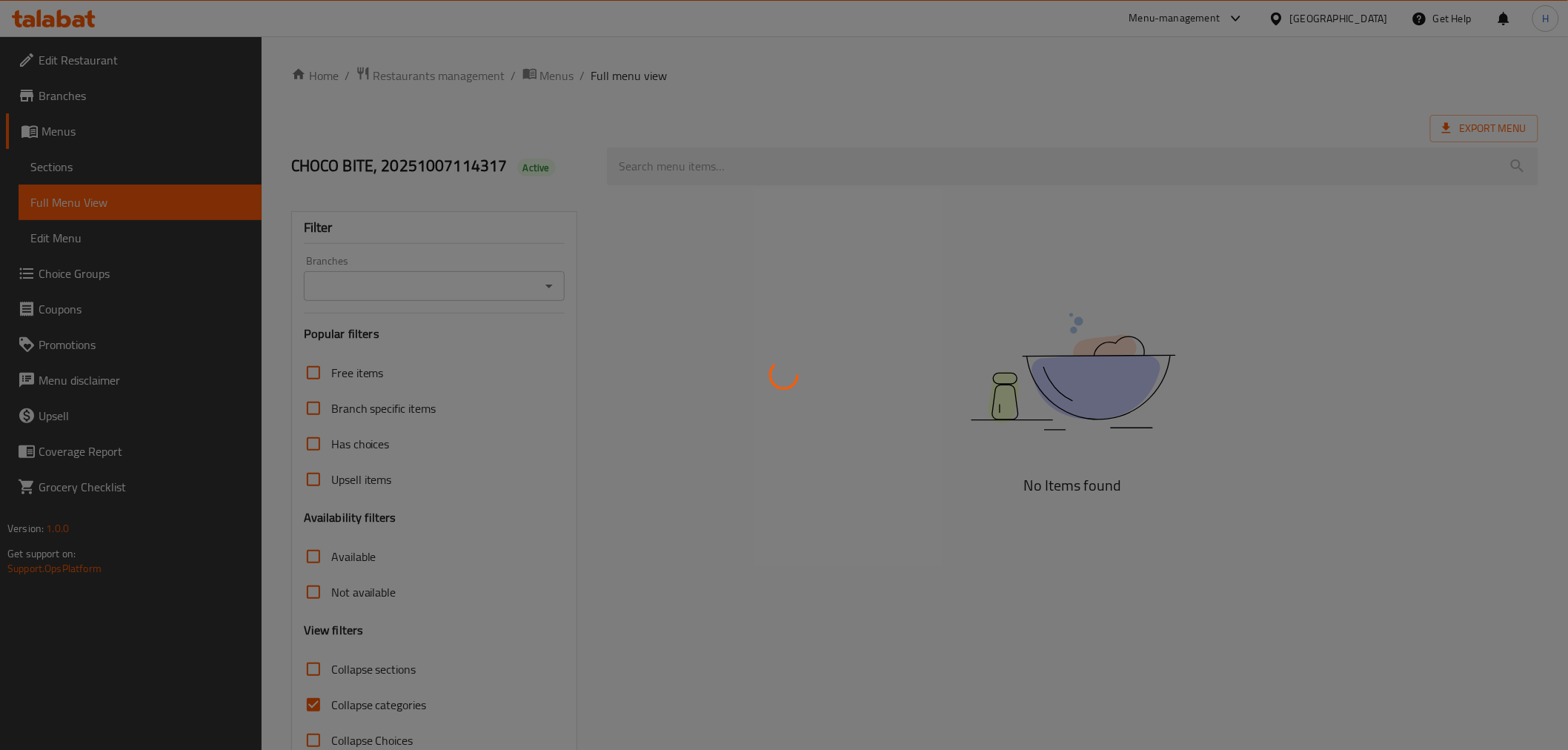
click at [41, 173] on div at bounding box center [784, 375] width 1568 height 750
click at [60, 168] on div at bounding box center [784, 375] width 1568 height 750
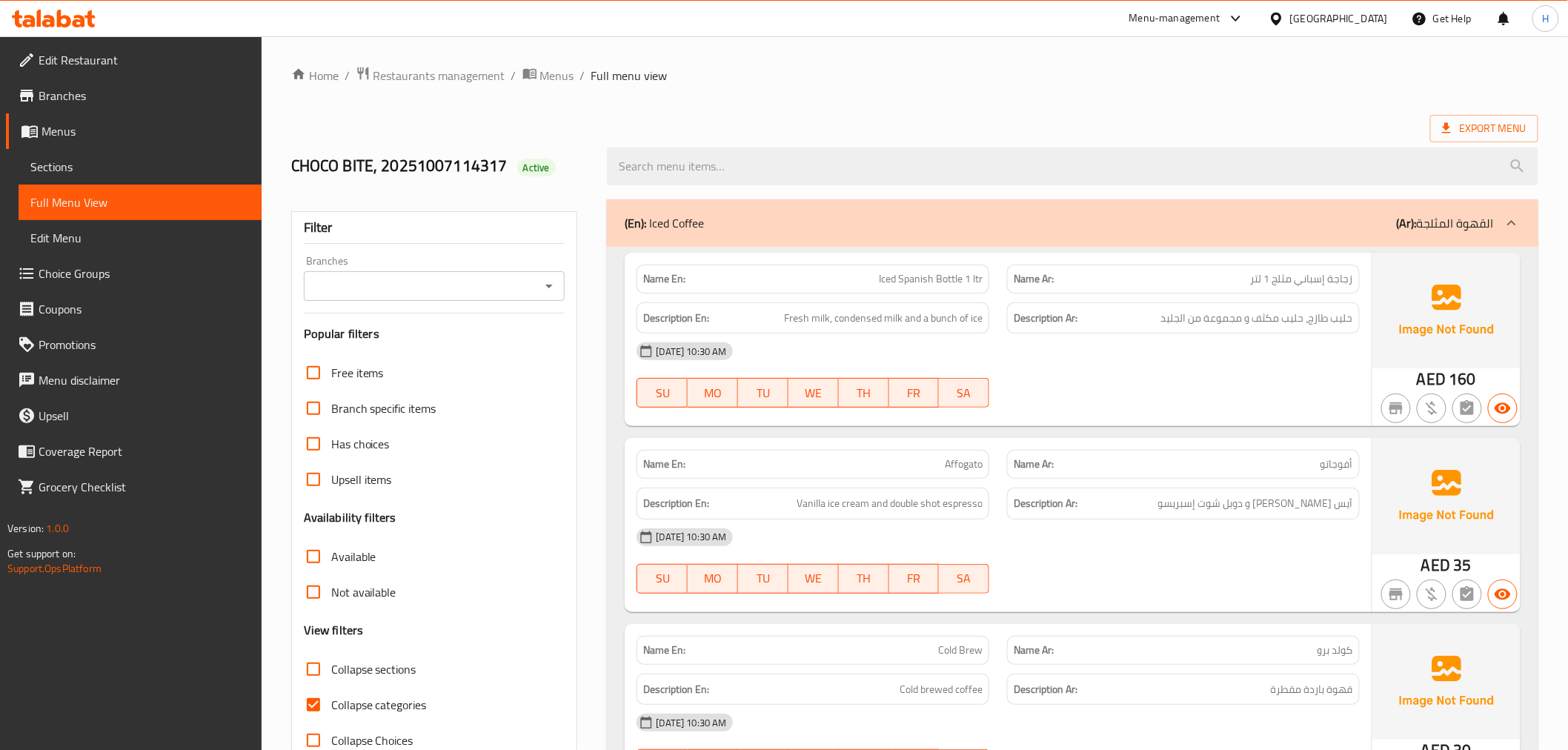
click at [492, 293] on input "Branches" at bounding box center [423, 286] width 228 height 21
click at [189, 173] on span "Sections" at bounding box center [140, 166] width 220 height 18
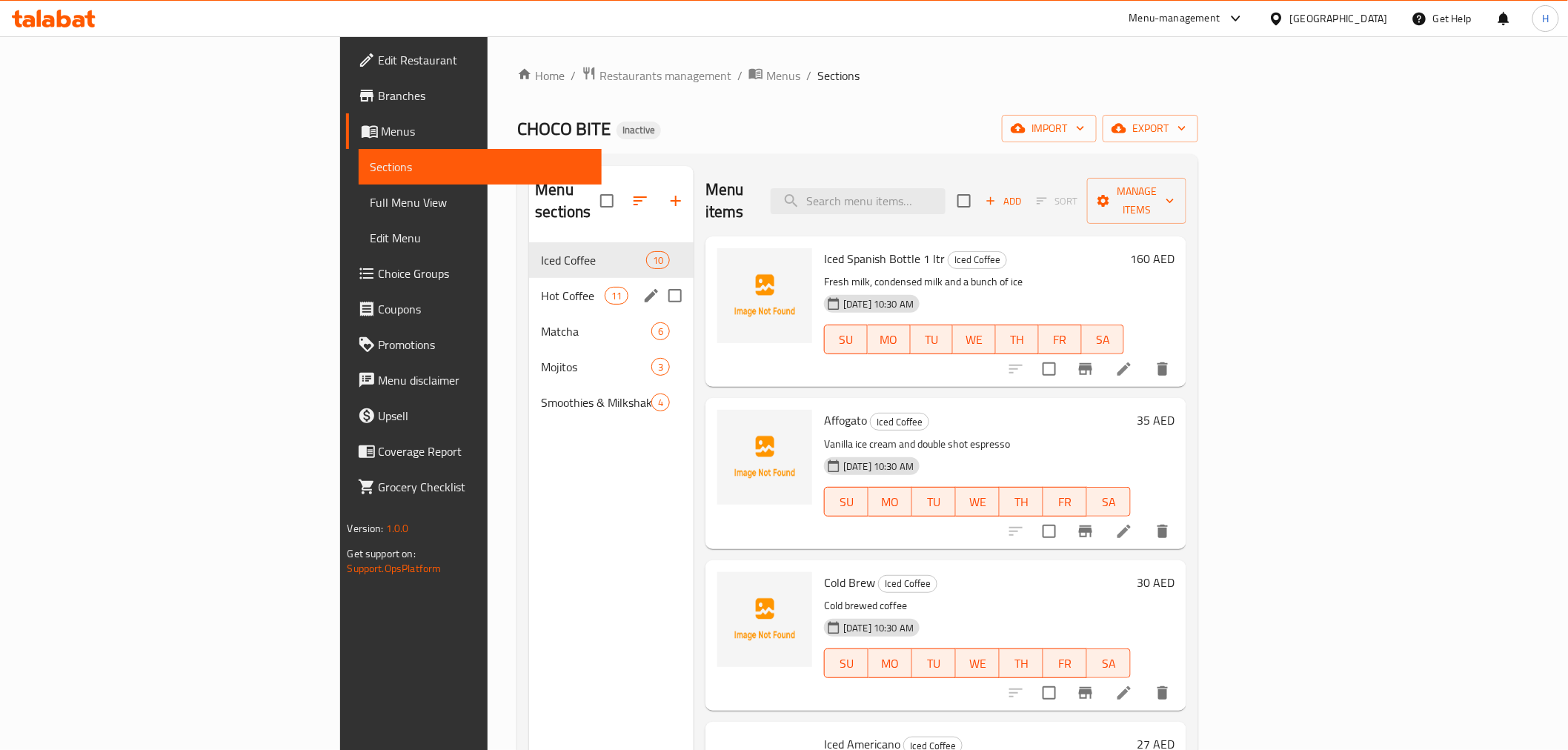
click at [529, 278] on div "Hot Coffee 11" at bounding box center [611, 296] width 164 height 36
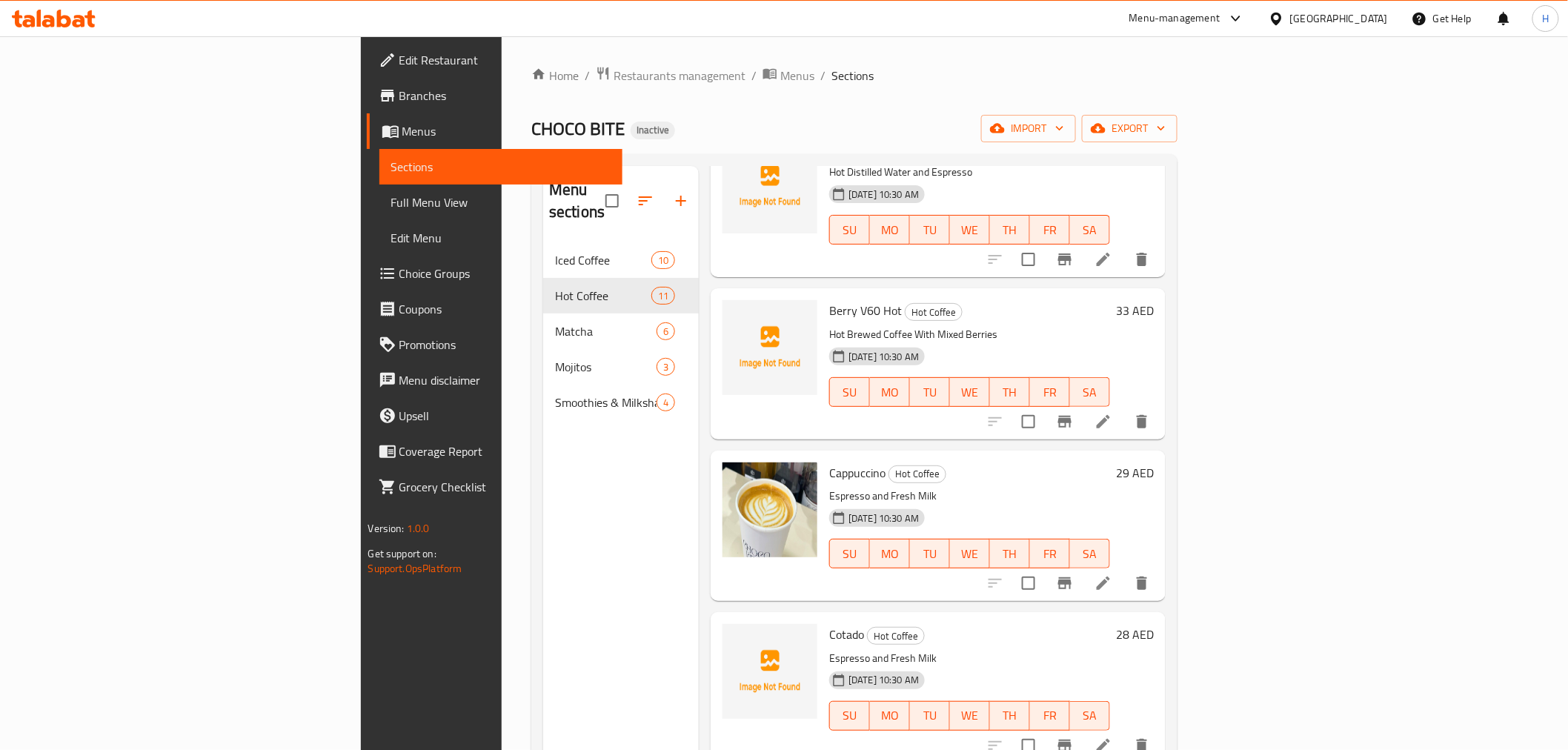
scroll to position [82, 0]
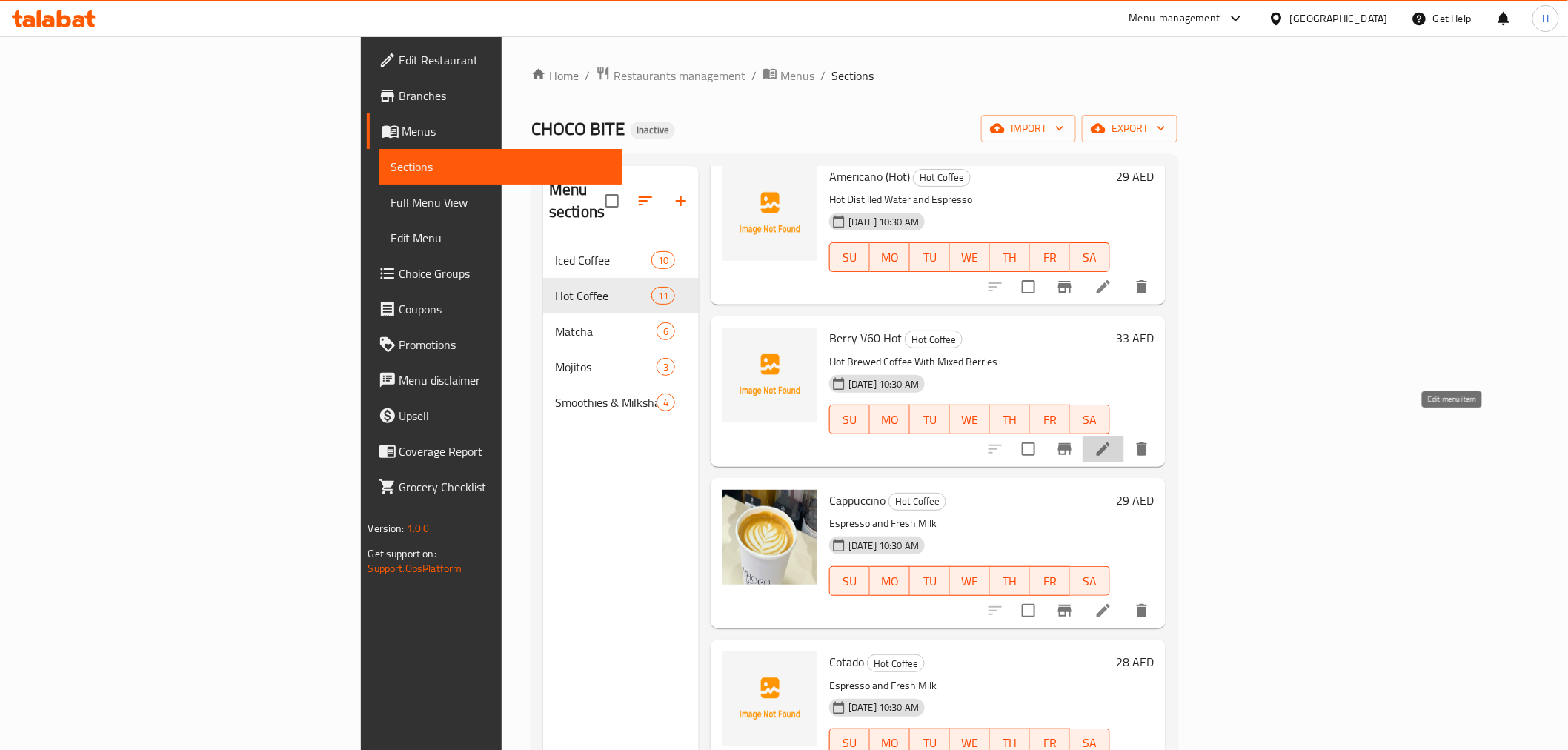
click at [1110, 442] on icon at bounding box center [1104, 449] width 13 height 13
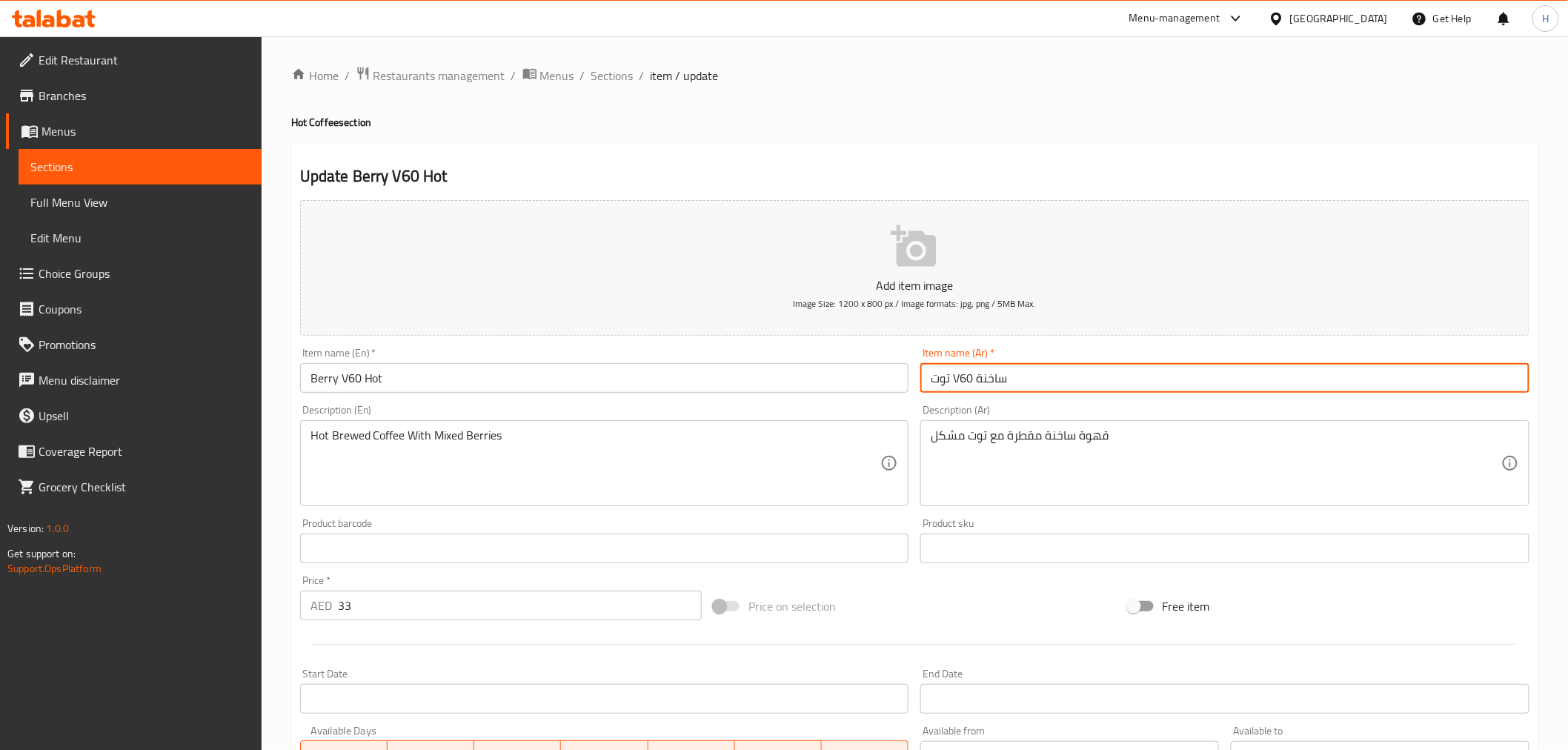
click at [1001, 392] on input "توت V60 ساخنة" at bounding box center [1226, 377] width 609 height 29
paste input "في 60"
click at [992, 378] on input "توت V60 ساخنة" at bounding box center [1226, 377] width 609 height 29
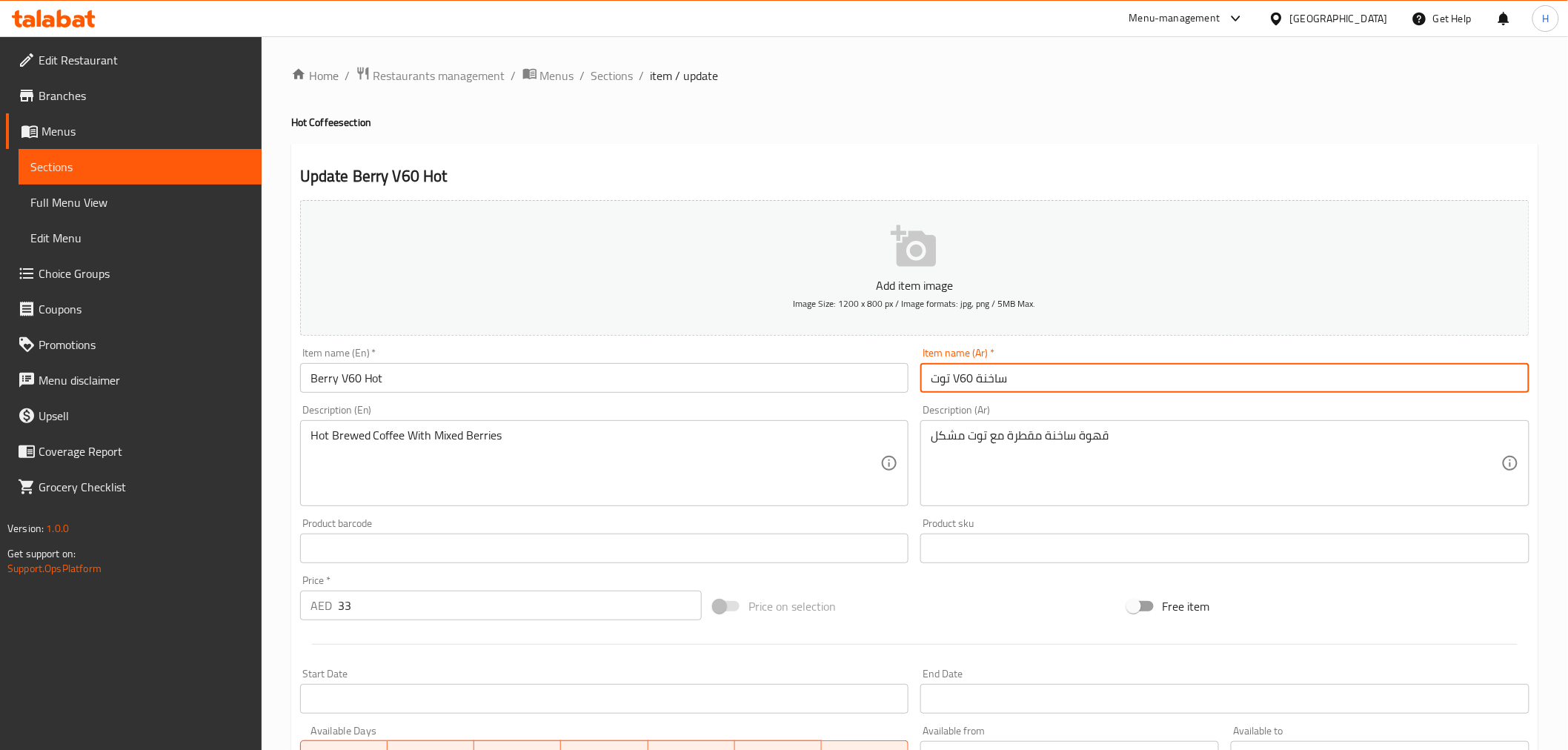
click at [957, 383] on input "توت V60 ساخنة" at bounding box center [1226, 377] width 609 height 29
drag, startPoint x: 957, startPoint y: 383, endPoint x: 967, endPoint y: 383, distance: 10.0
click at [967, 383] on input "توت V60 ساخنة" at bounding box center [1226, 377] width 609 height 29
paste input "في"
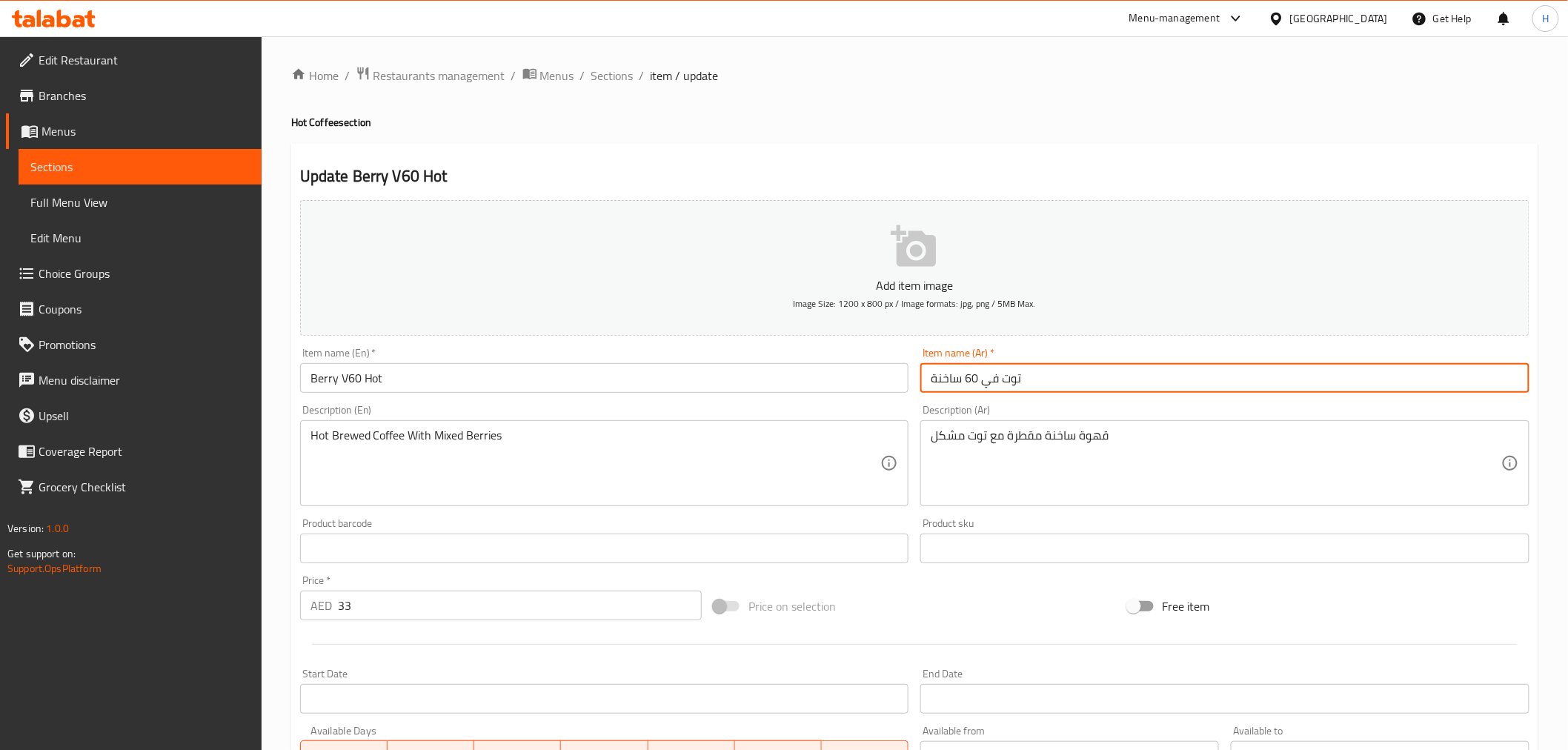
type input "توت في 60 ساخنة"
click at [1017, 383] on input "توت في 60 ساخنة" at bounding box center [1226, 377] width 609 height 29
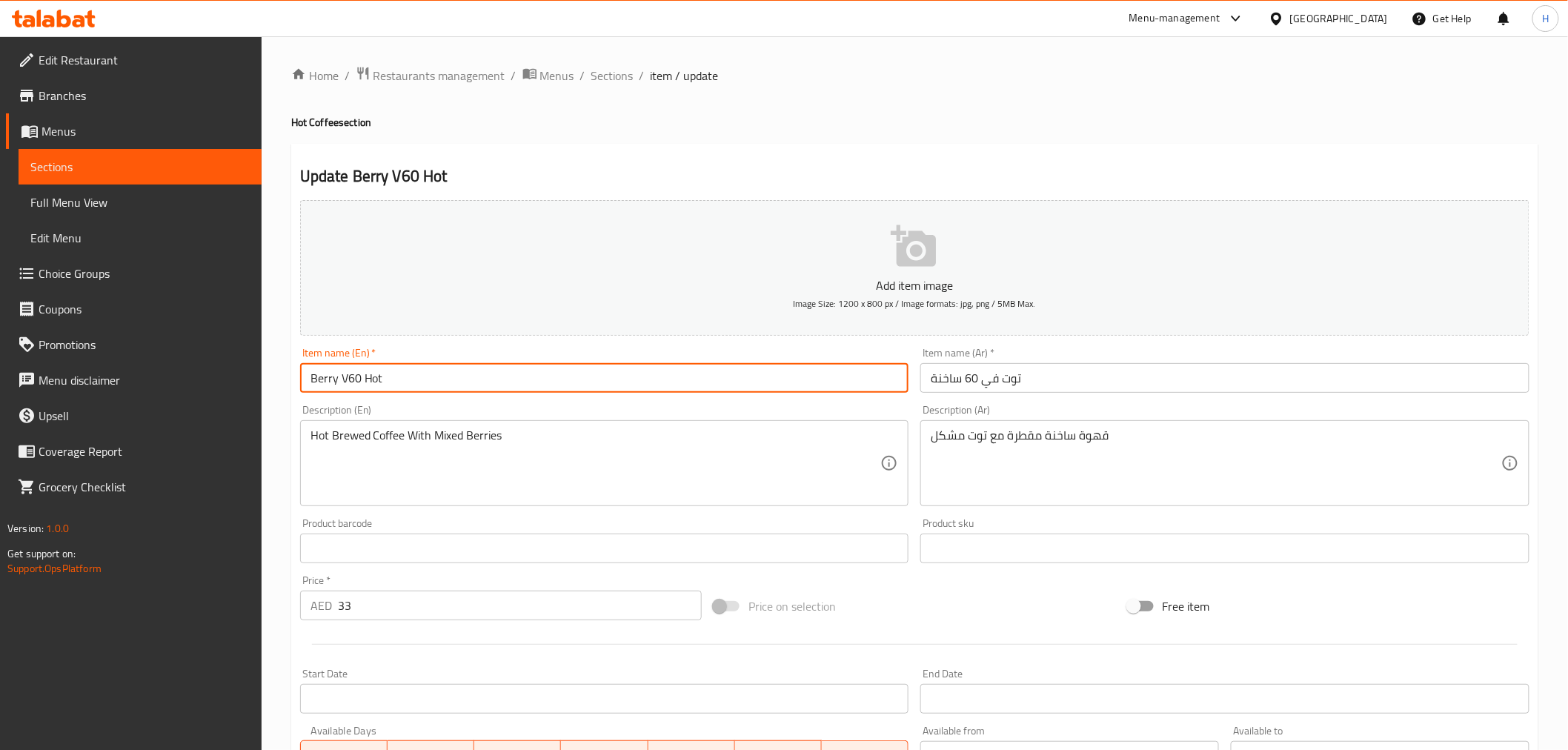
click at [677, 375] on input "Berry V60 Hot" at bounding box center [605, 377] width 609 height 29
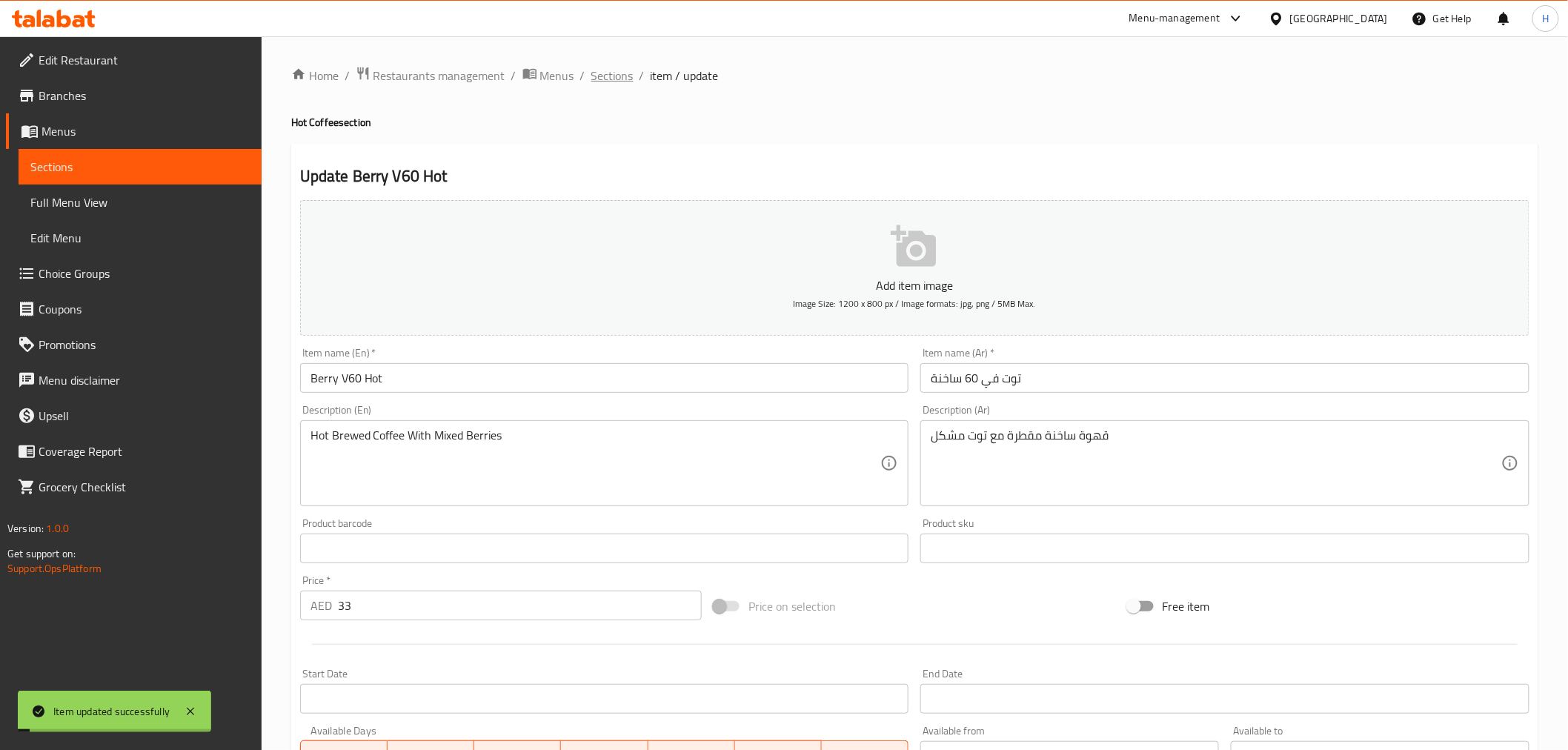
click at [621, 77] on span "Sections" at bounding box center [612, 75] width 42 height 18
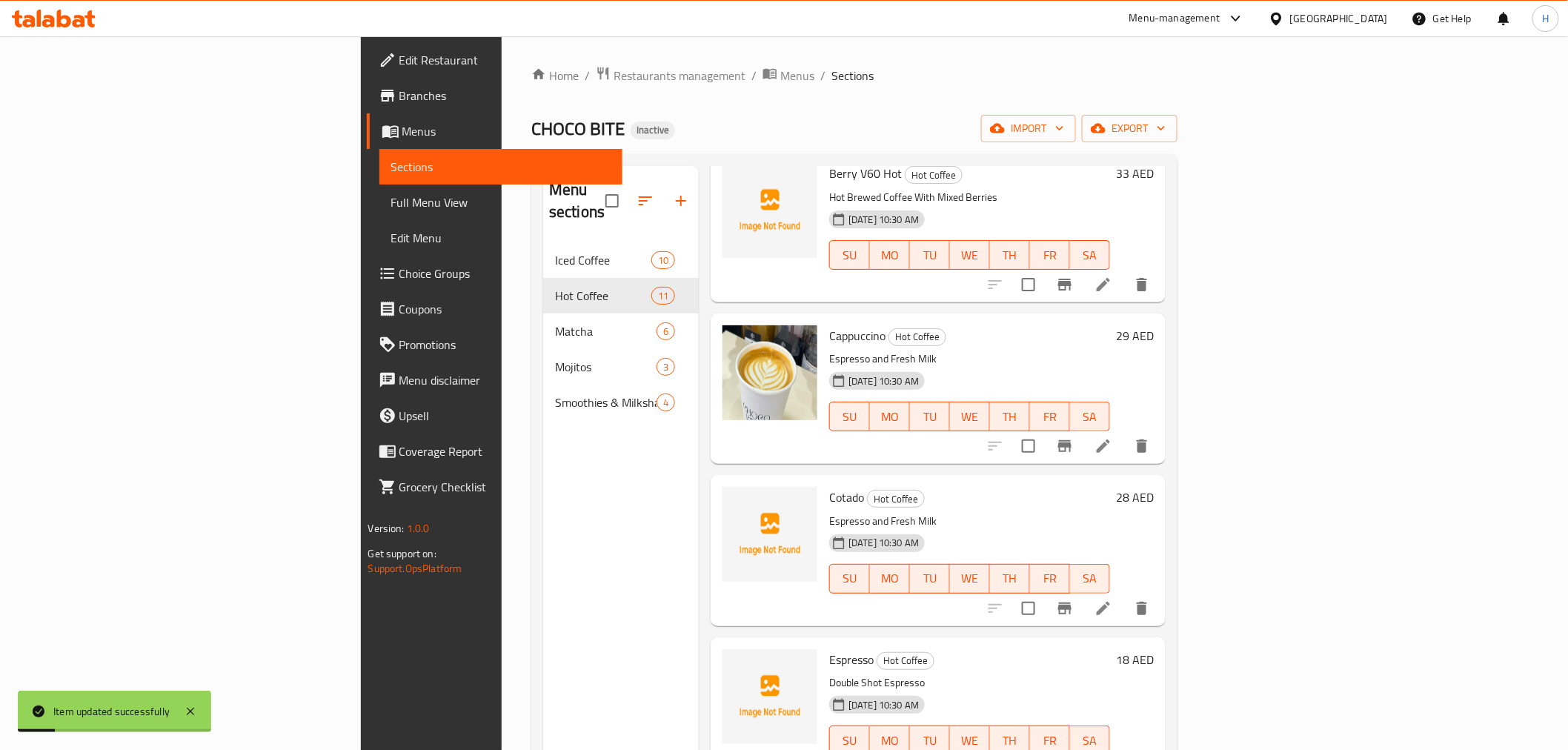
scroll to position [411, 0]
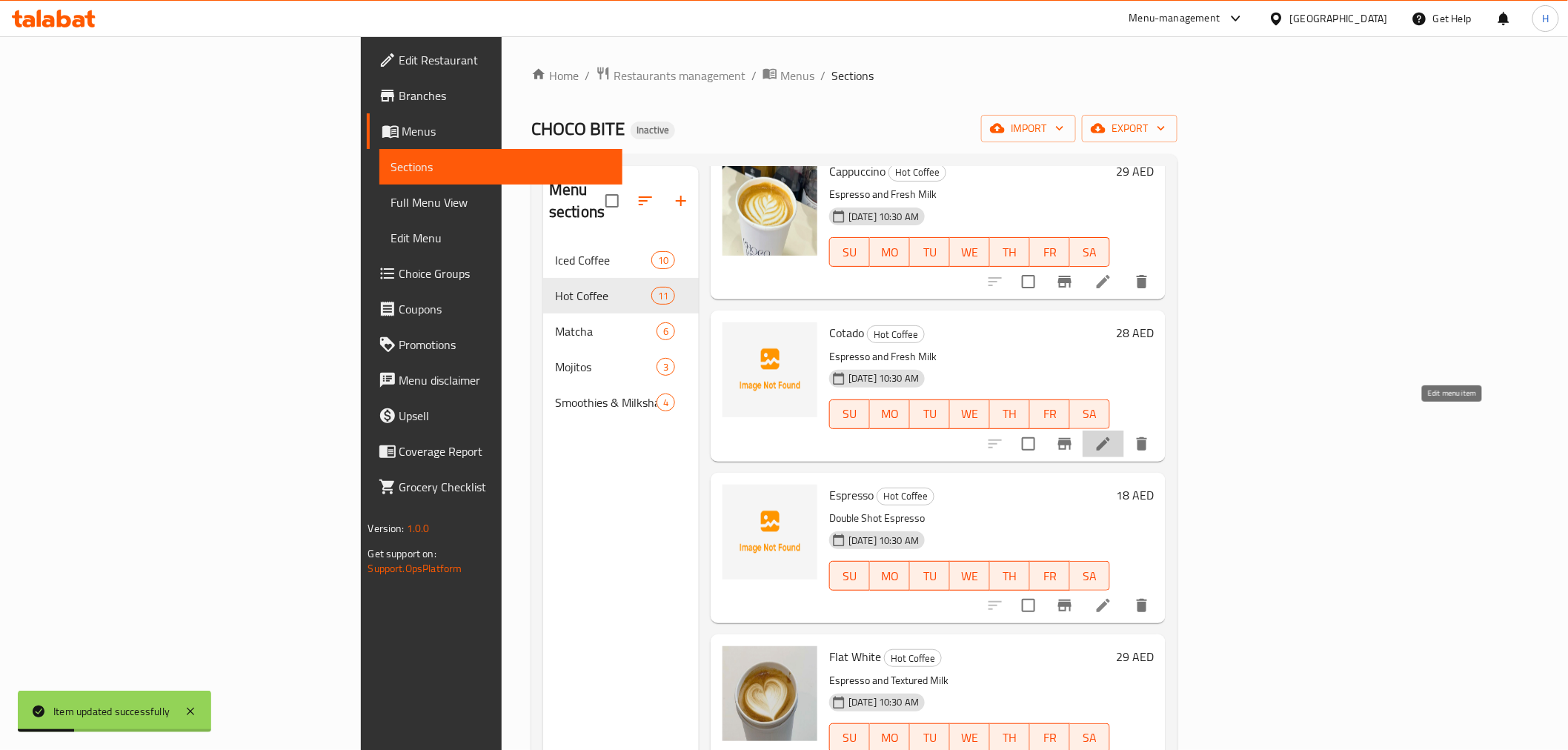
click at [1112, 435] on icon at bounding box center [1103, 443] width 18 height 18
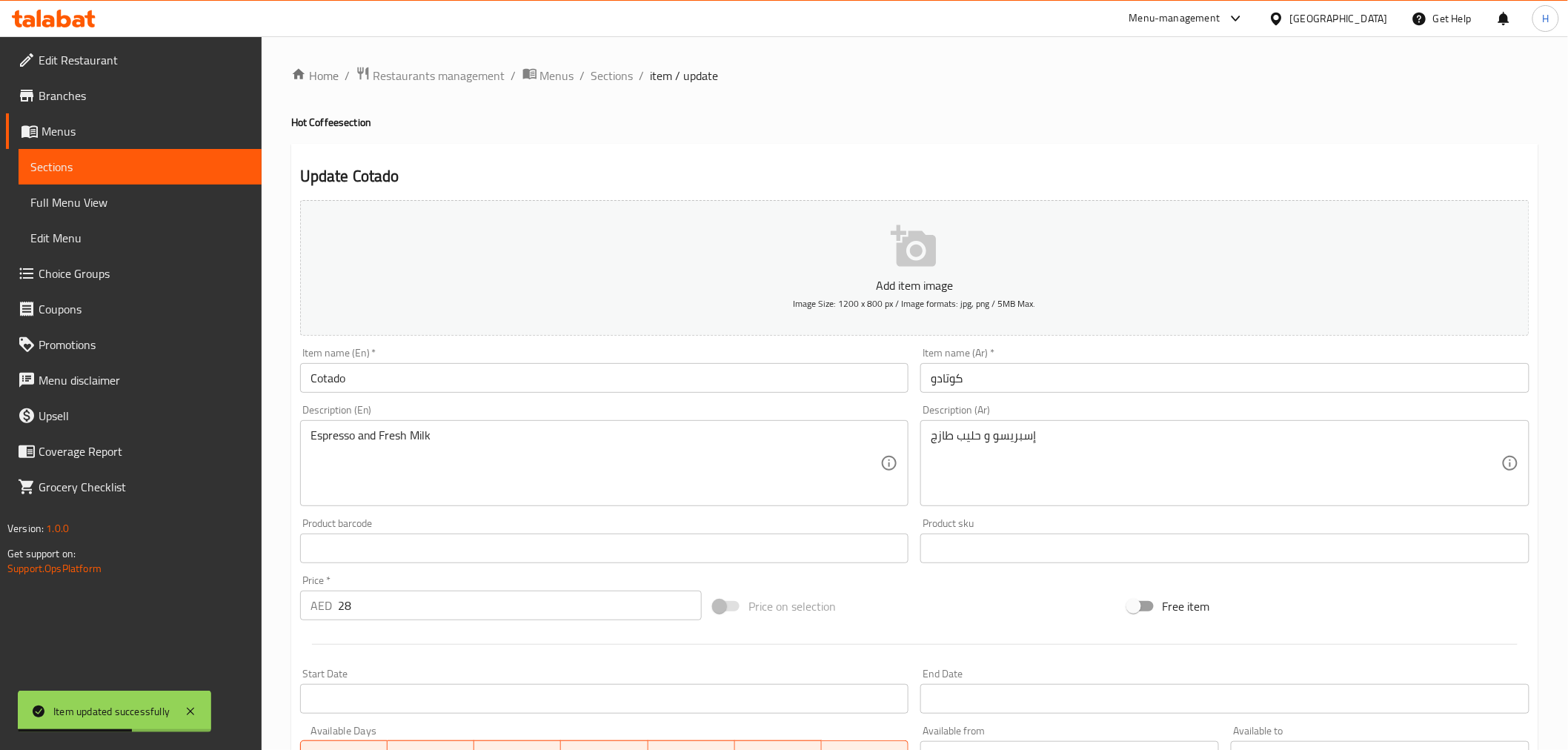
click at [495, 373] on input "Cotado" at bounding box center [605, 377] width 609 height 29
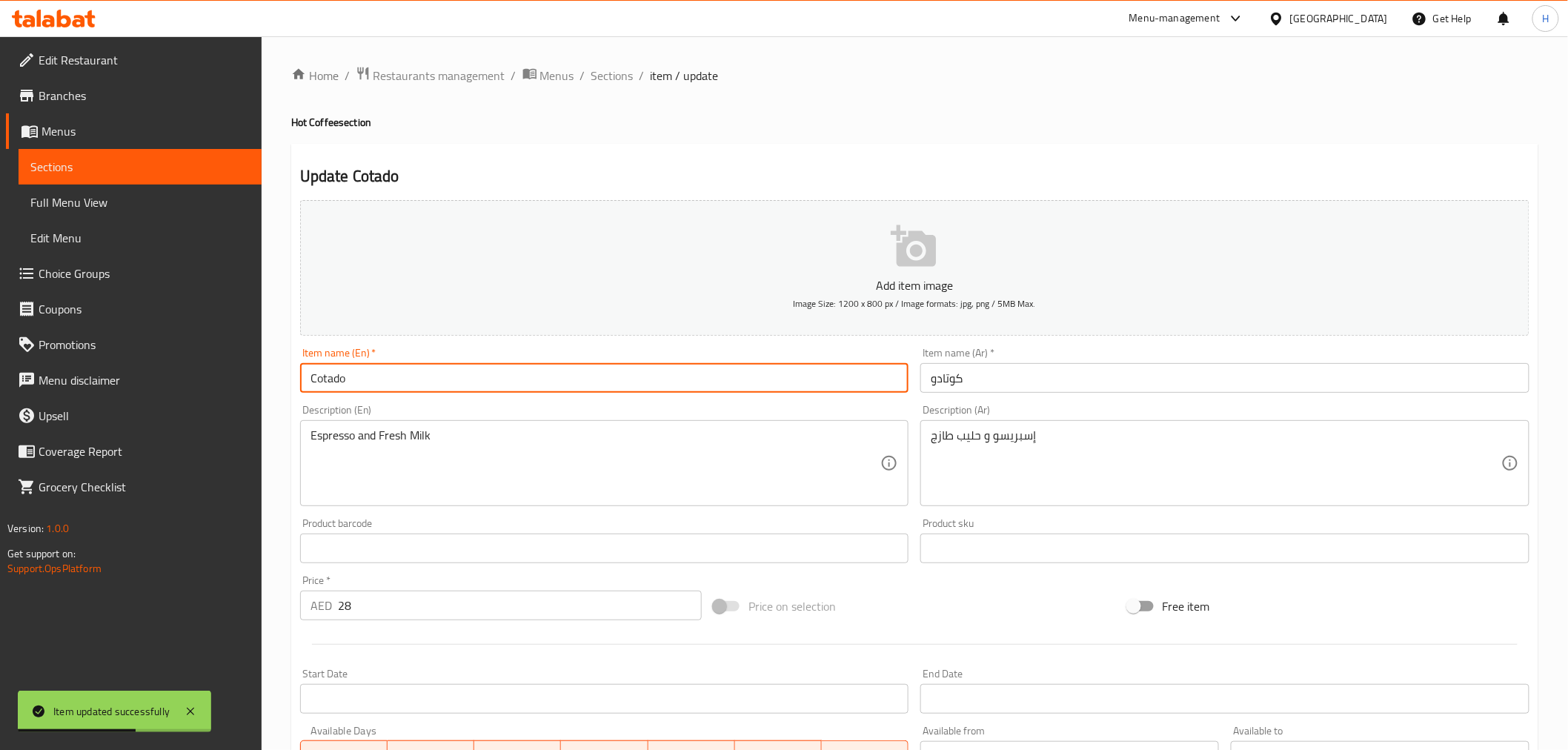
click at [495, 372] on input "Cotado" at bounding box center [605, 377] width 609 height 29
paste input "r"
click at [495, 372] on input "Cortado" at bounding box center [605, 377] width 609 height 29
type input "Cortado"
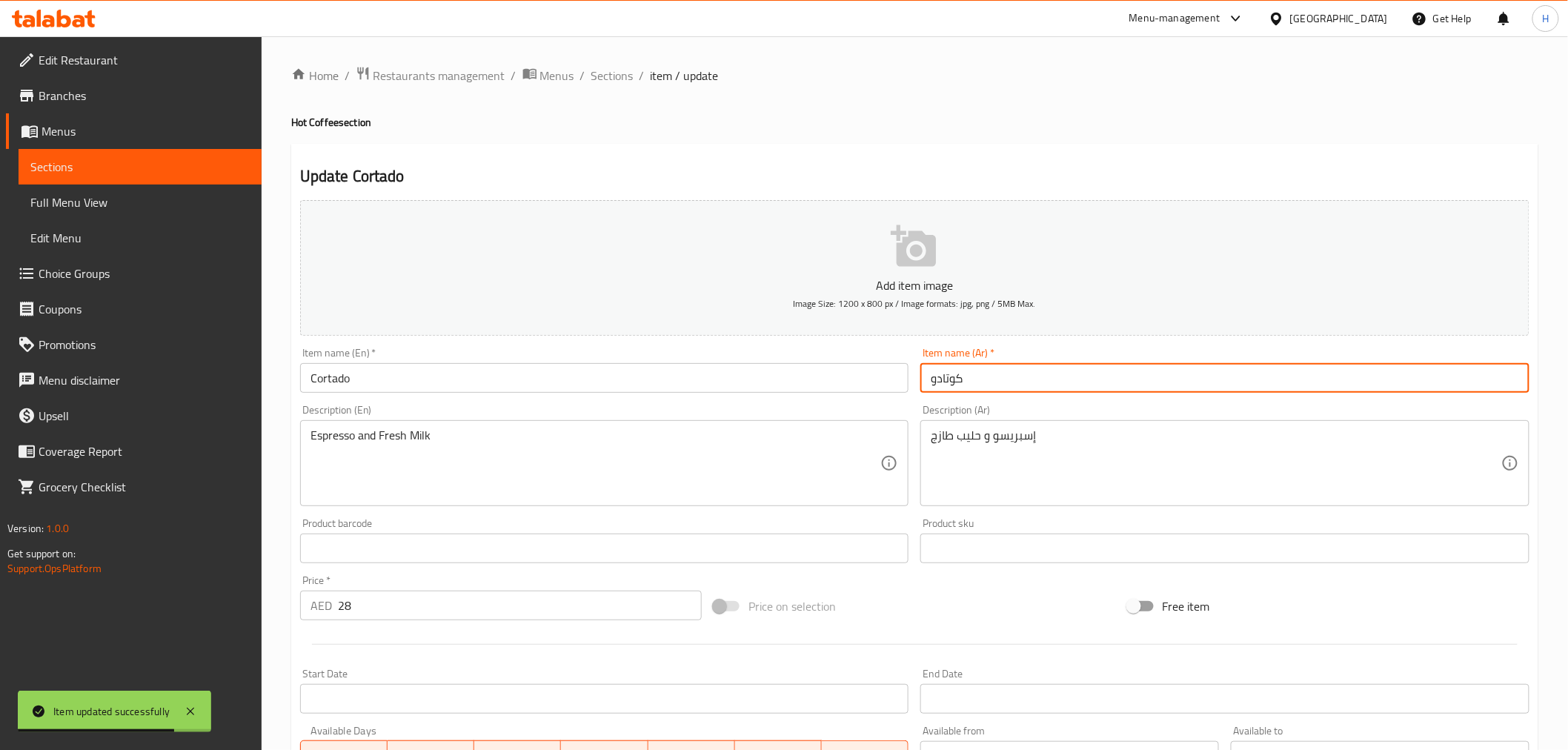
click at [1011, 375] on input "كوتادو" at bounding box center [1226, 377] width 609 height 29
click at [1011, 374] on input "كوتادو" at bounding box center [1226, 377] width 609 height 29
paste input "text"
click at [1011, 374] on input "كوتادو" at bounding box center [1226, 377] width 609 height 29
type input "كورتادو"
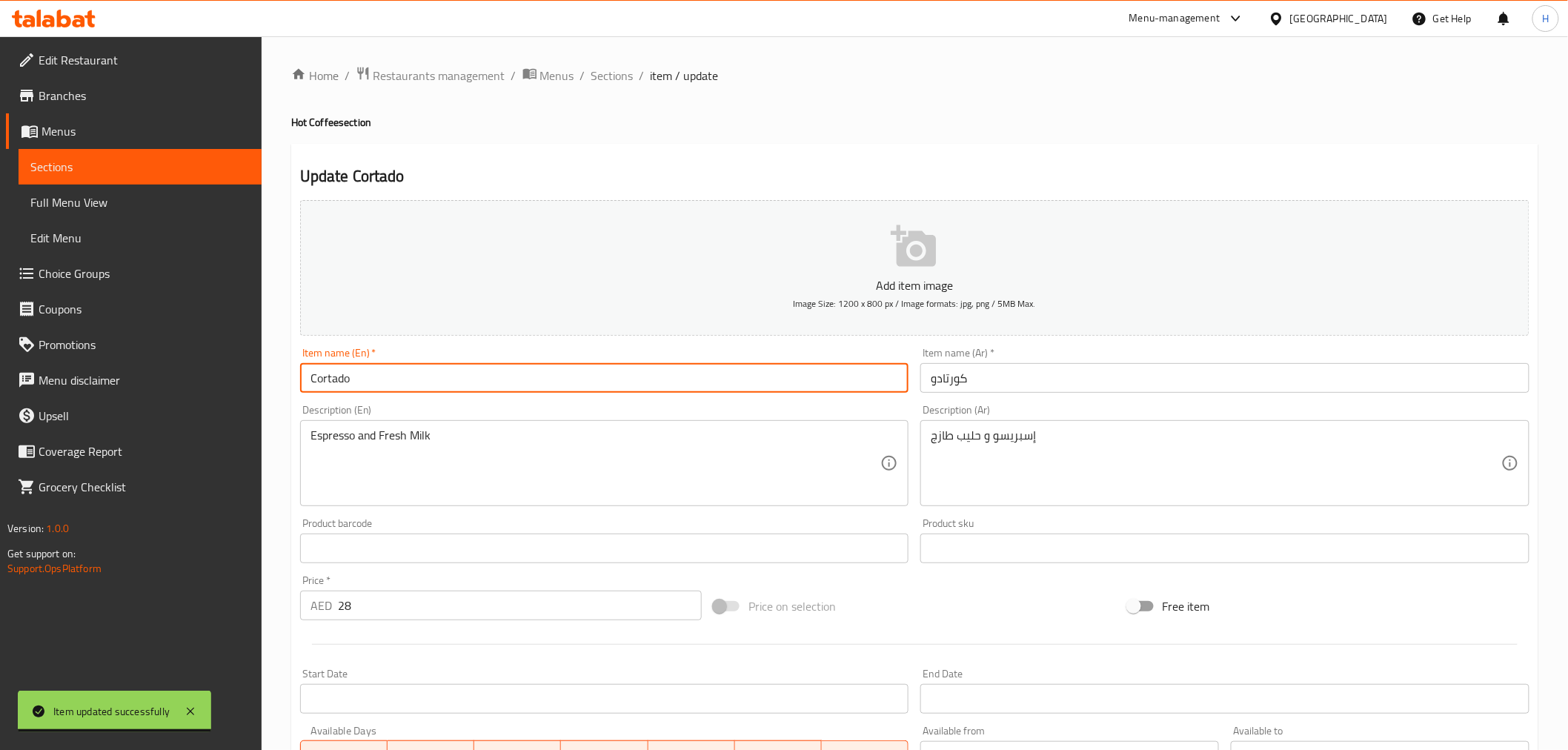
click at [738, 379] on input "Cortado" at bounding box center [605, 377] width 609 height 29
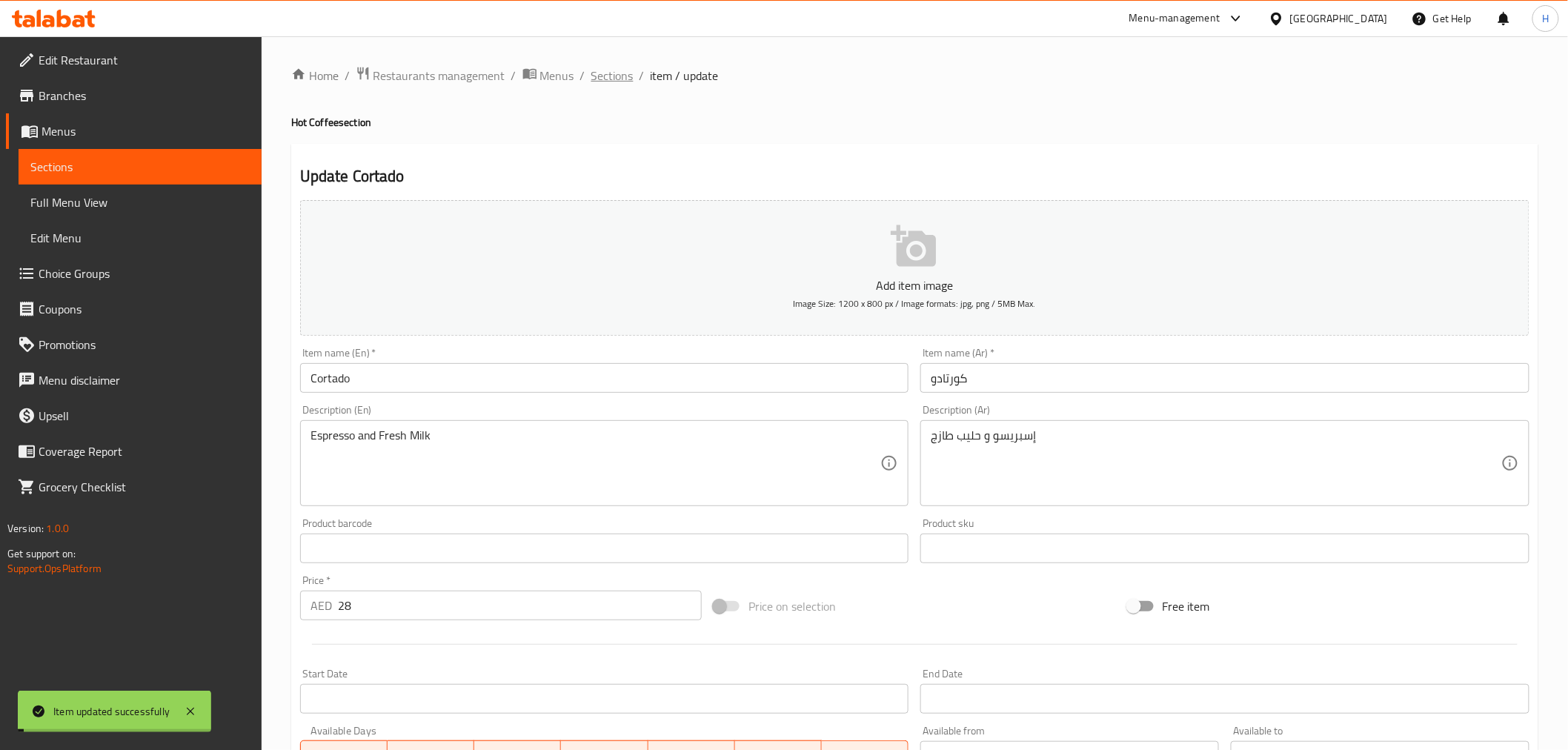
click at [619, 77] on span "Sections" at bounding box center [612, 75] width 42 height 18
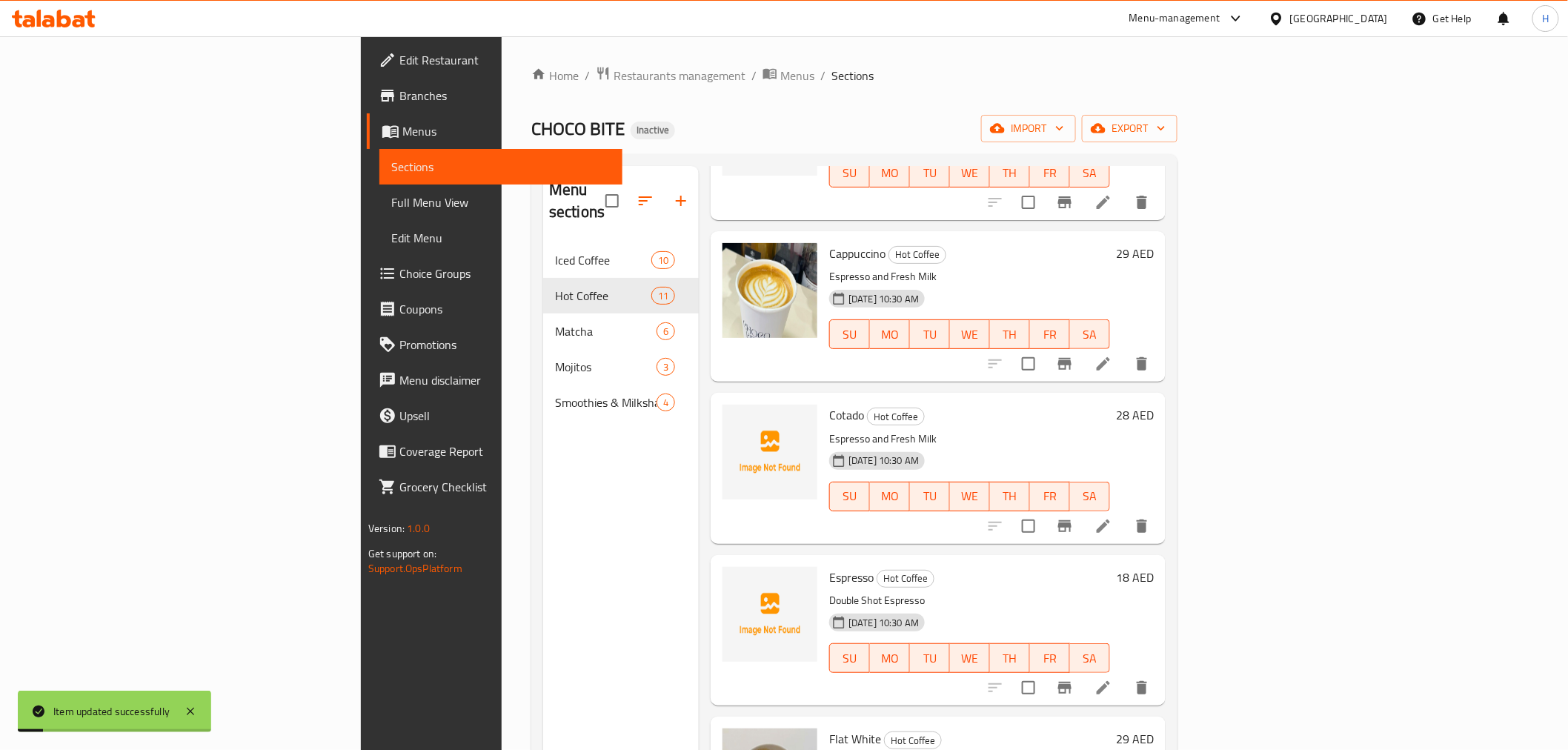
scroll to position [824, 0]
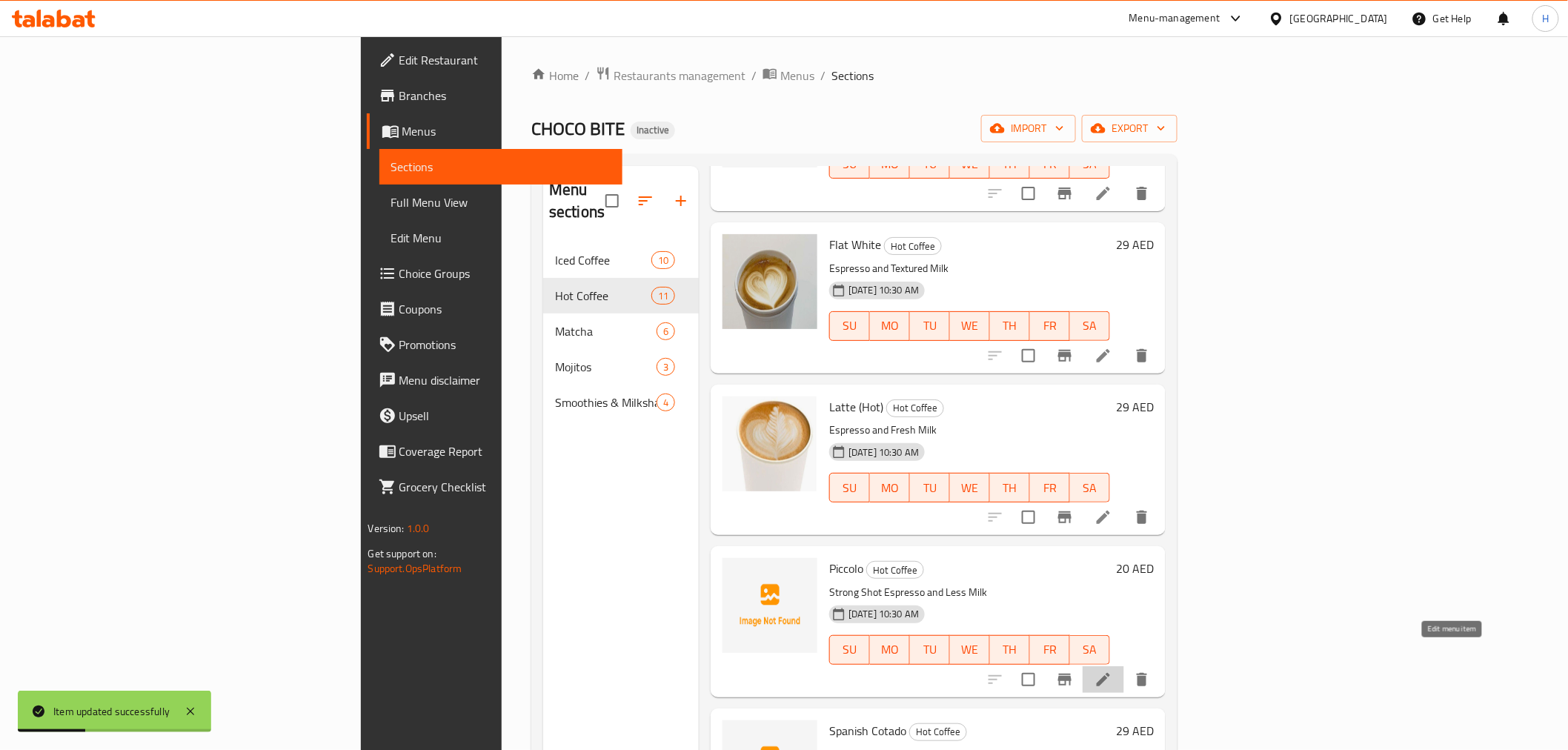
click at [1112, 671] on icon at bounding box center [1103, 679] width 18 height 18
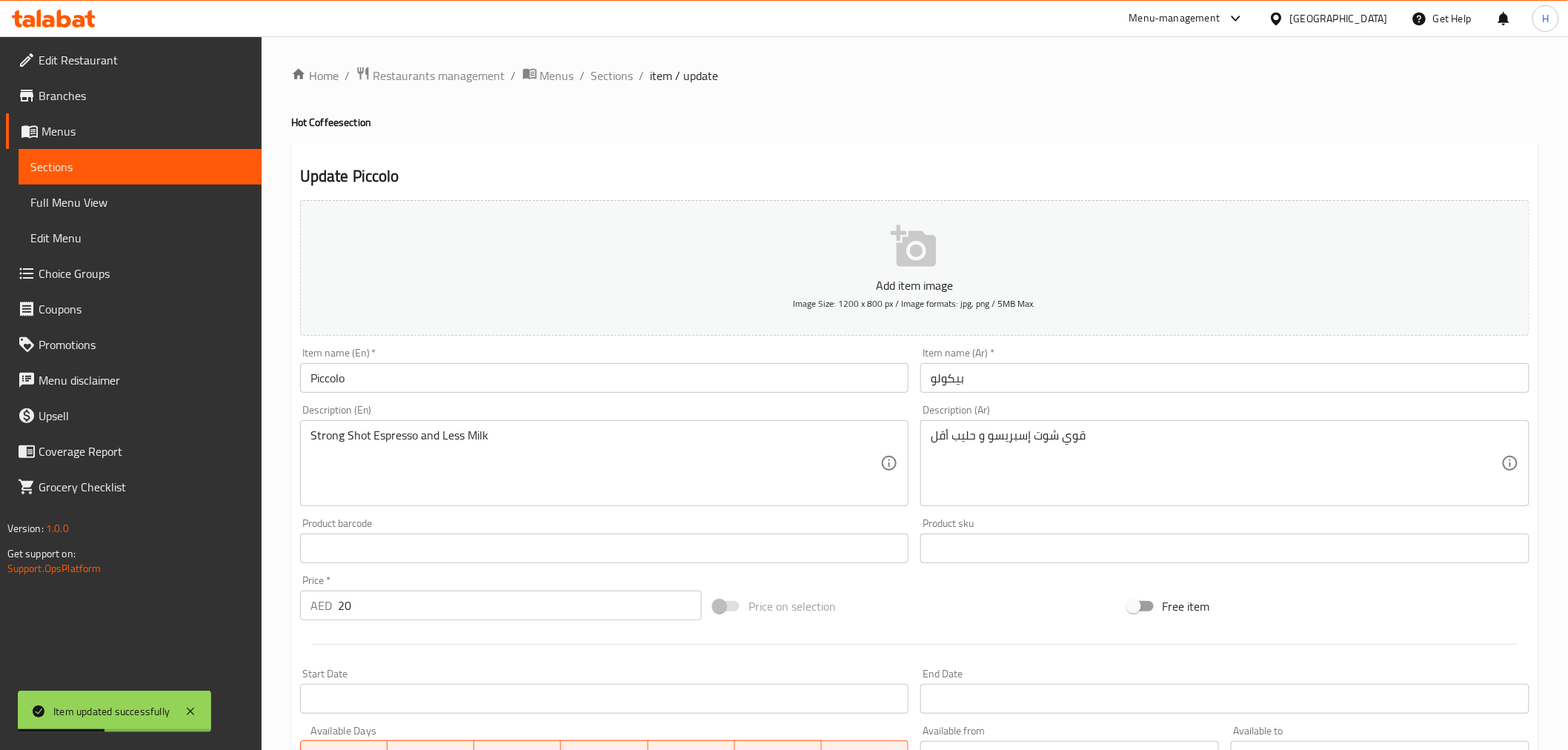
click at [986, 425] on div "قوي شوت إسبريسو و حليب أقل Description (Ar)" at bounding box center [1226, 462] width 609 height 86
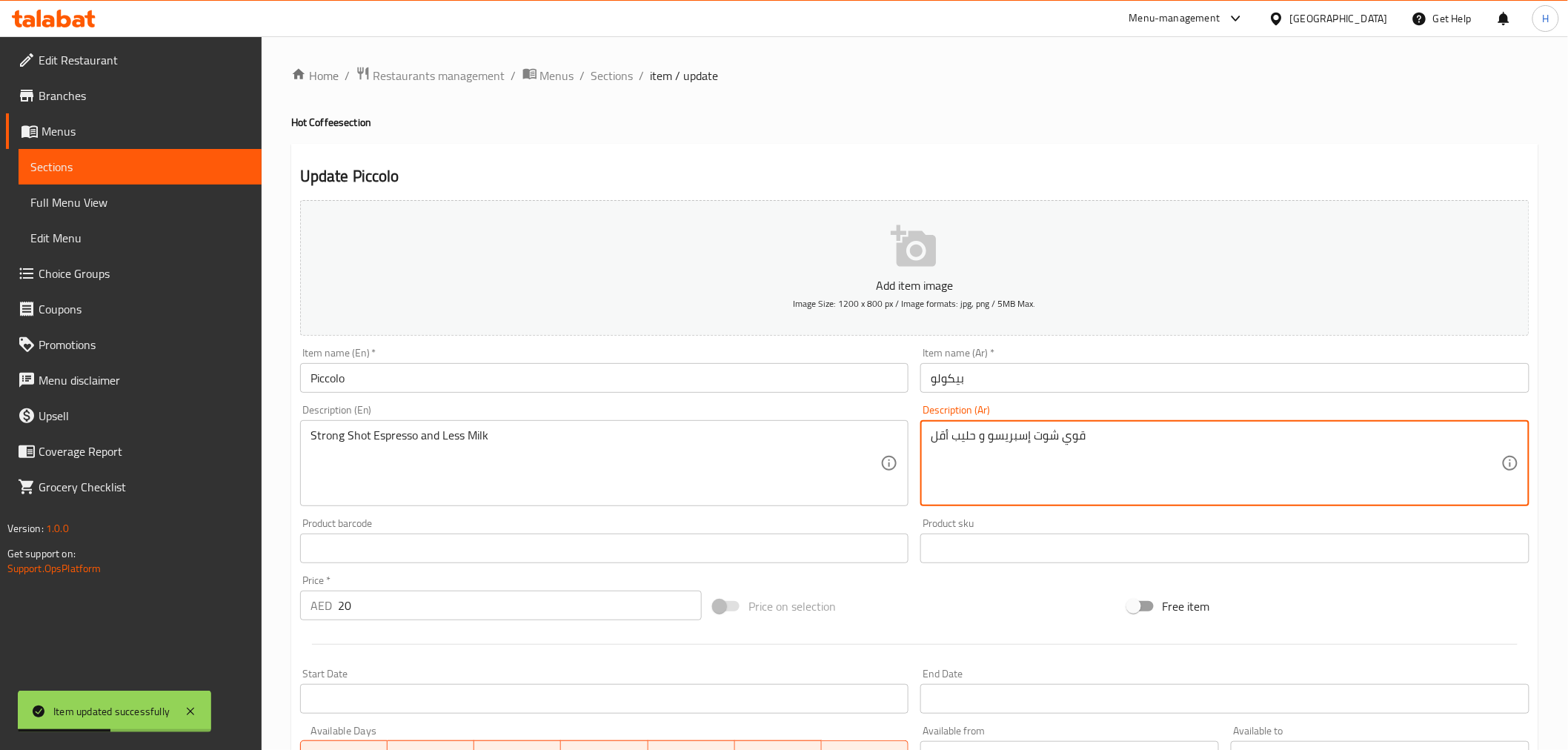
click at [986, 424] on div "قوي شوت إسبريسو و حليب أقل Description (Ar)" at bounding box center [1226, 462] width 609 height 86
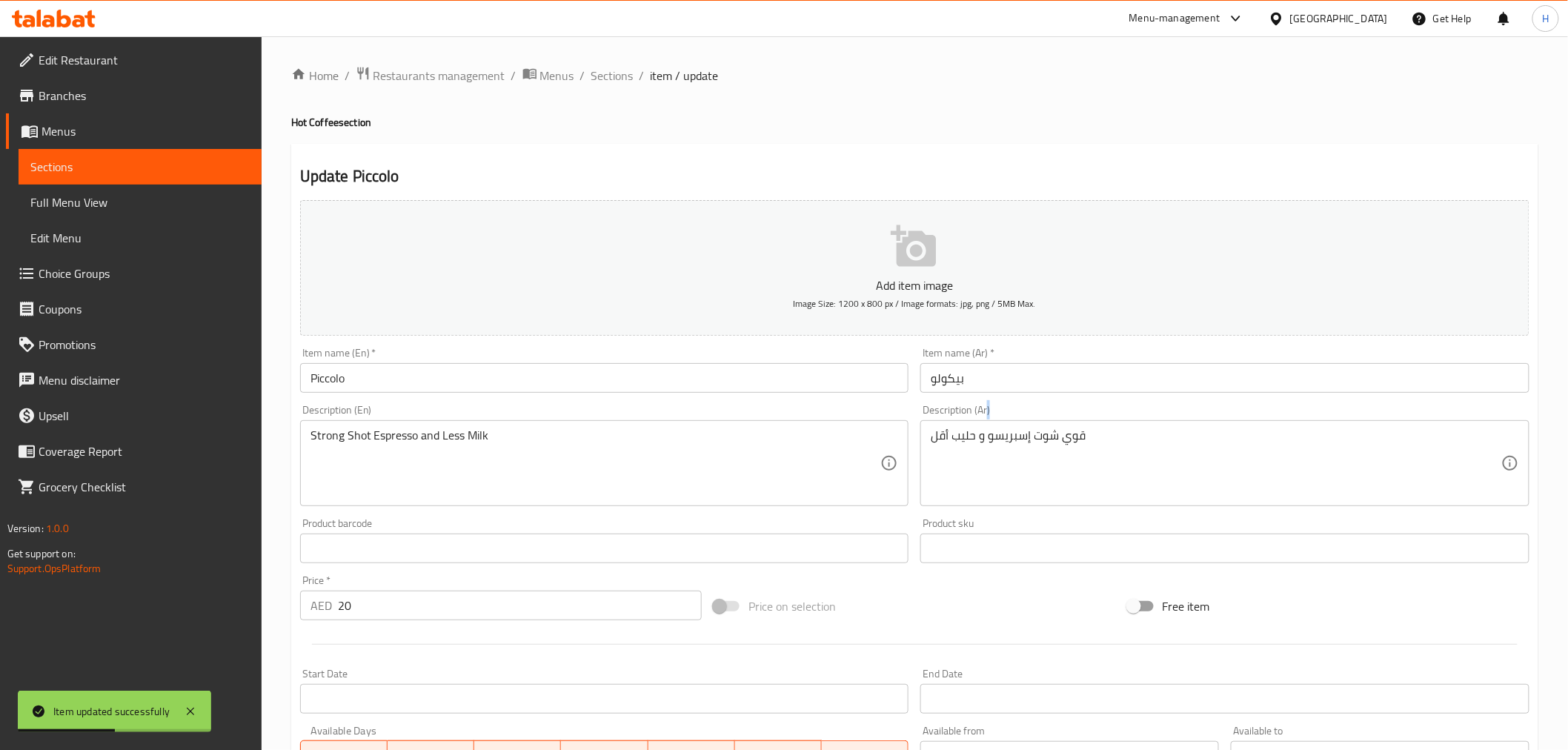
click at [986, 424] on div "قوي شوت إسبريسو و حليب أقل Description (Ar)" at bounding box center [1226, 462] width 609 height 86
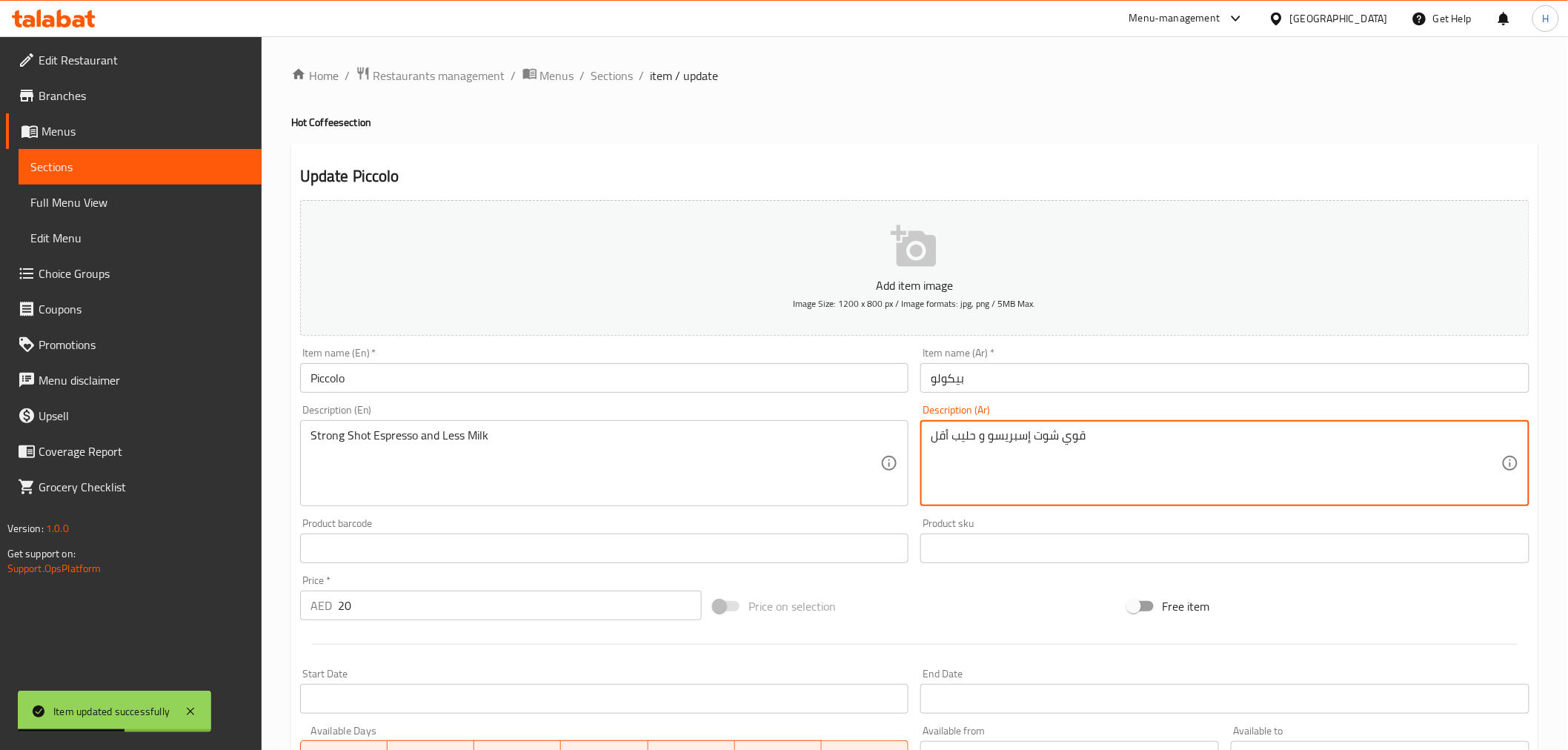
click at [980, 451] on textarea "قوي شوت إسبريسو و حليب أقل" at bounding box center [1216, 463] width 571 height 71
click at [980, 449] on textarea "قوي شوت إسبريسو و حليب أقل" at bounding box center [1216, 463] width 571 height 71
click at [980, 448] on textarea "قوي شوت إسبريسو و حليب أقل" at bounding box center [1216, 463] width 571 height 71
paste textarea "شوت إسبريسو قوي و حليب"
click at [1005, 434] on textarea "قوي شوت إسبريسو وشوت إسبريسو قوي و حليب حليب أقل" at bounding box center [1216, 463] width 571 height 71
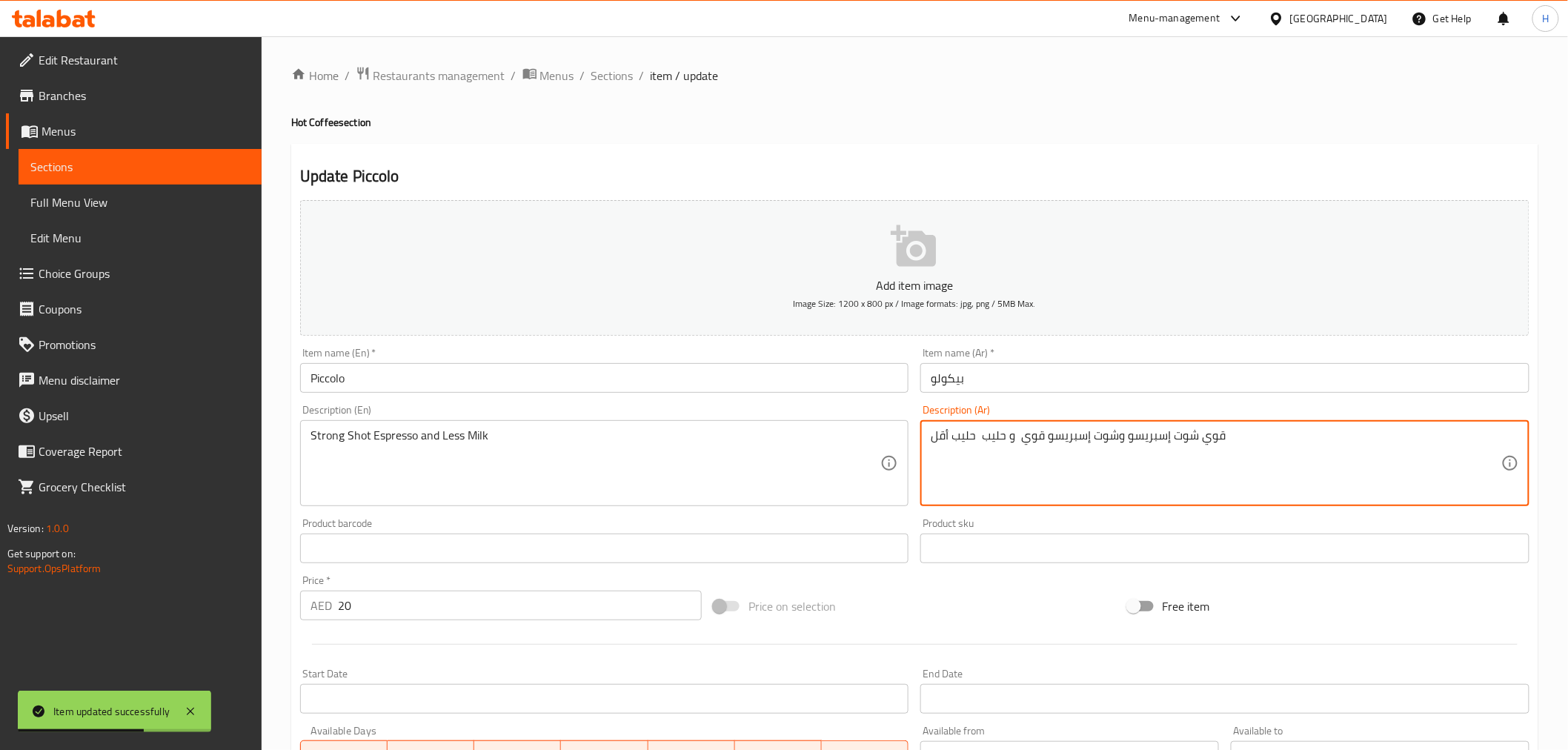
click at [1005, 434] on textarea "قوي شوت إسبريسو وشوت إسبريسو قوي و حليب حليب أقل" at bounding box center [1216, 463] width 571 height 71
paste textarea "شوت إسبريسو قوي و حليب"
type textarea "شوت إسبريسو قوي و حليب"
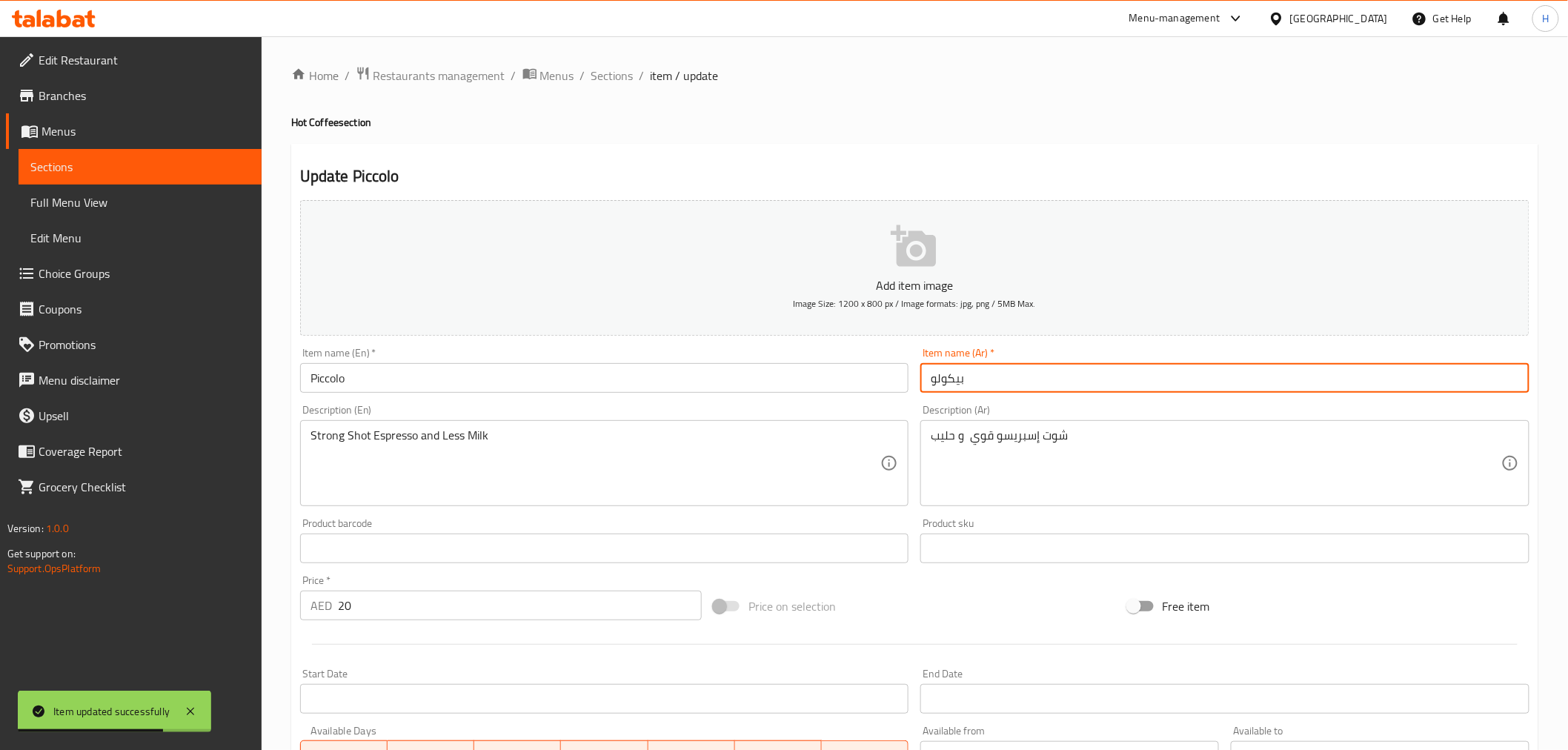
click at [1009, 368] on input "بيكولو" at bounding box center [1226, 377] width 609 height 29
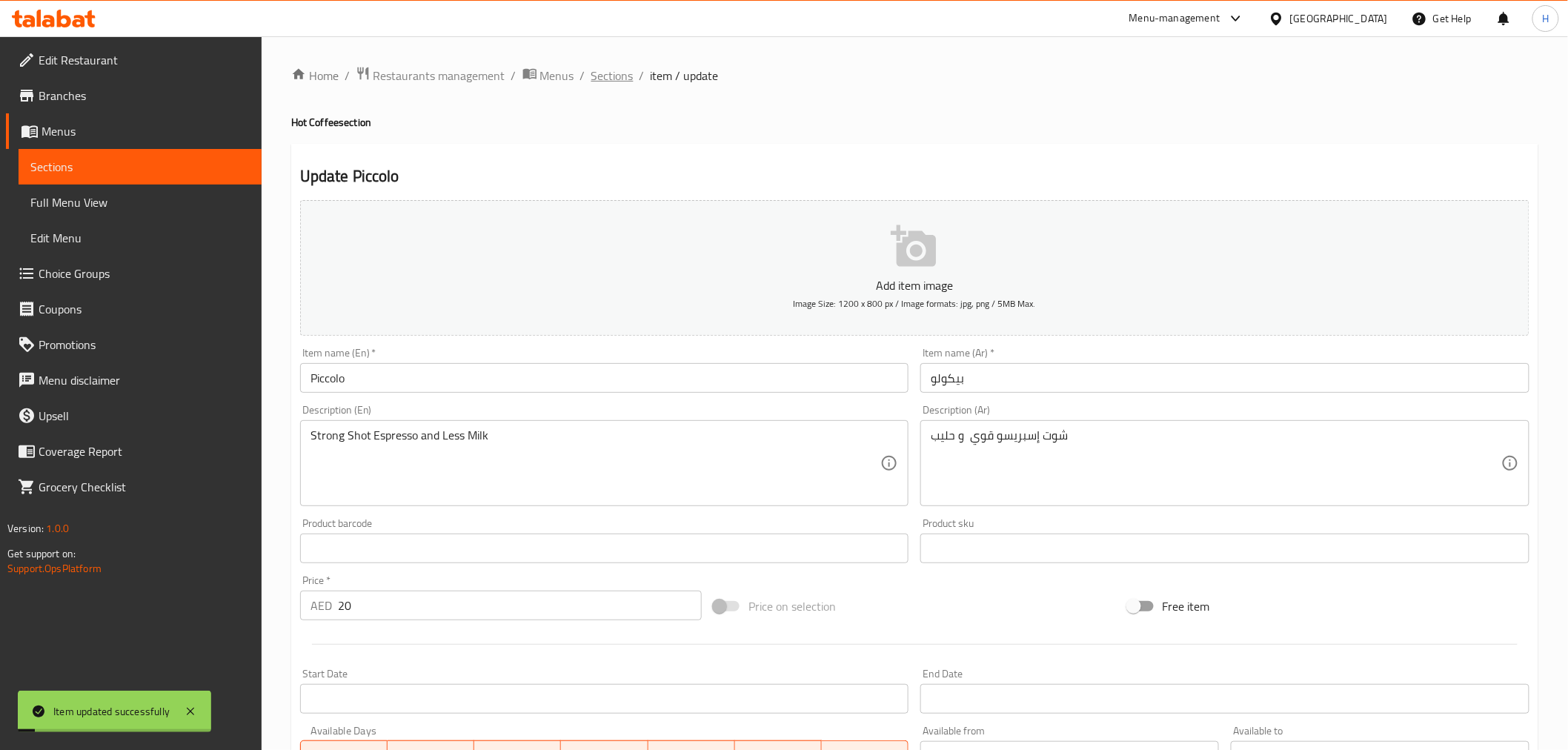
click at [608, 85] on span "Sections" at bounding box center [612, 75] width 42 height 18
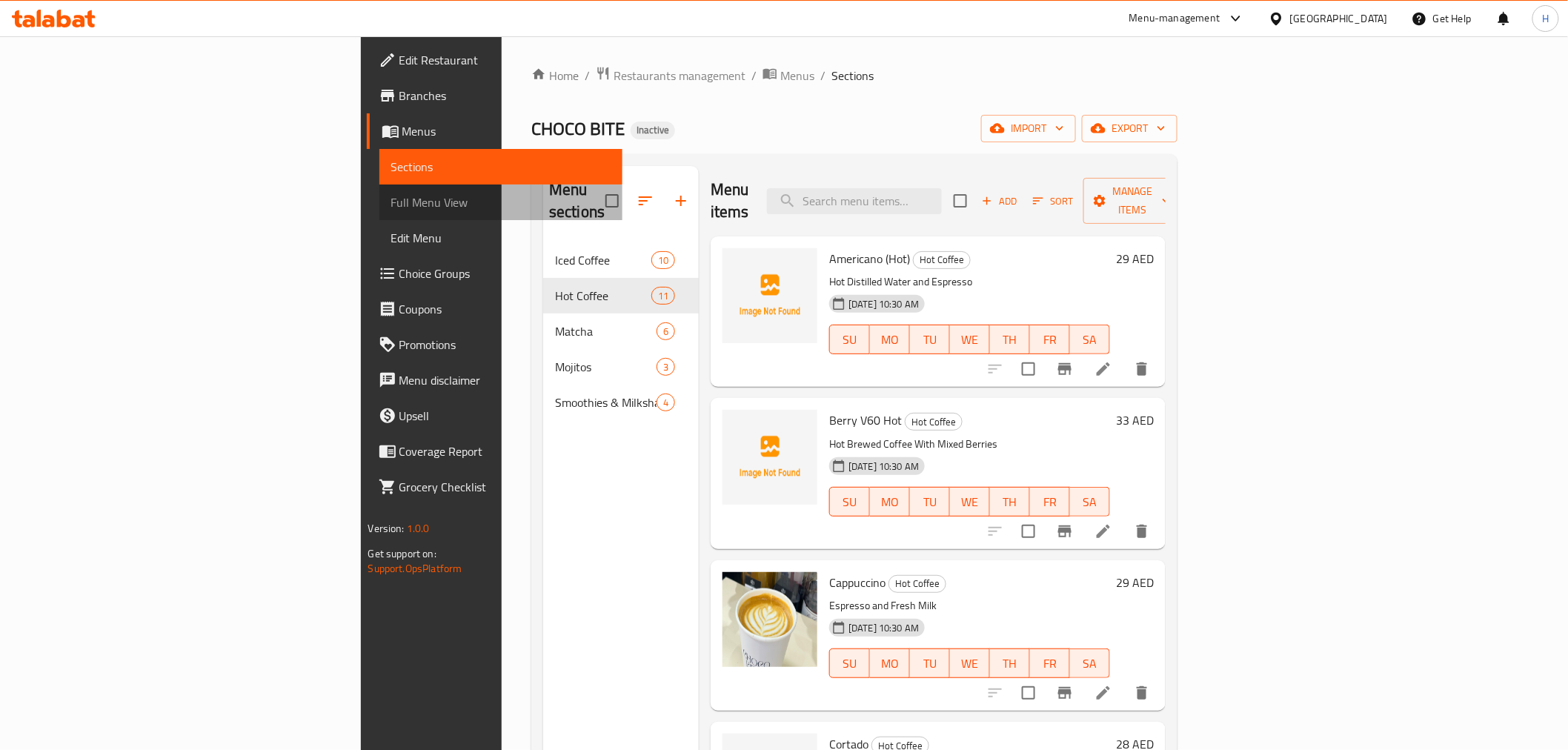
click at [392, 199] on span "Full Menu View" at bounding box center [501, 202] width 220 height 18
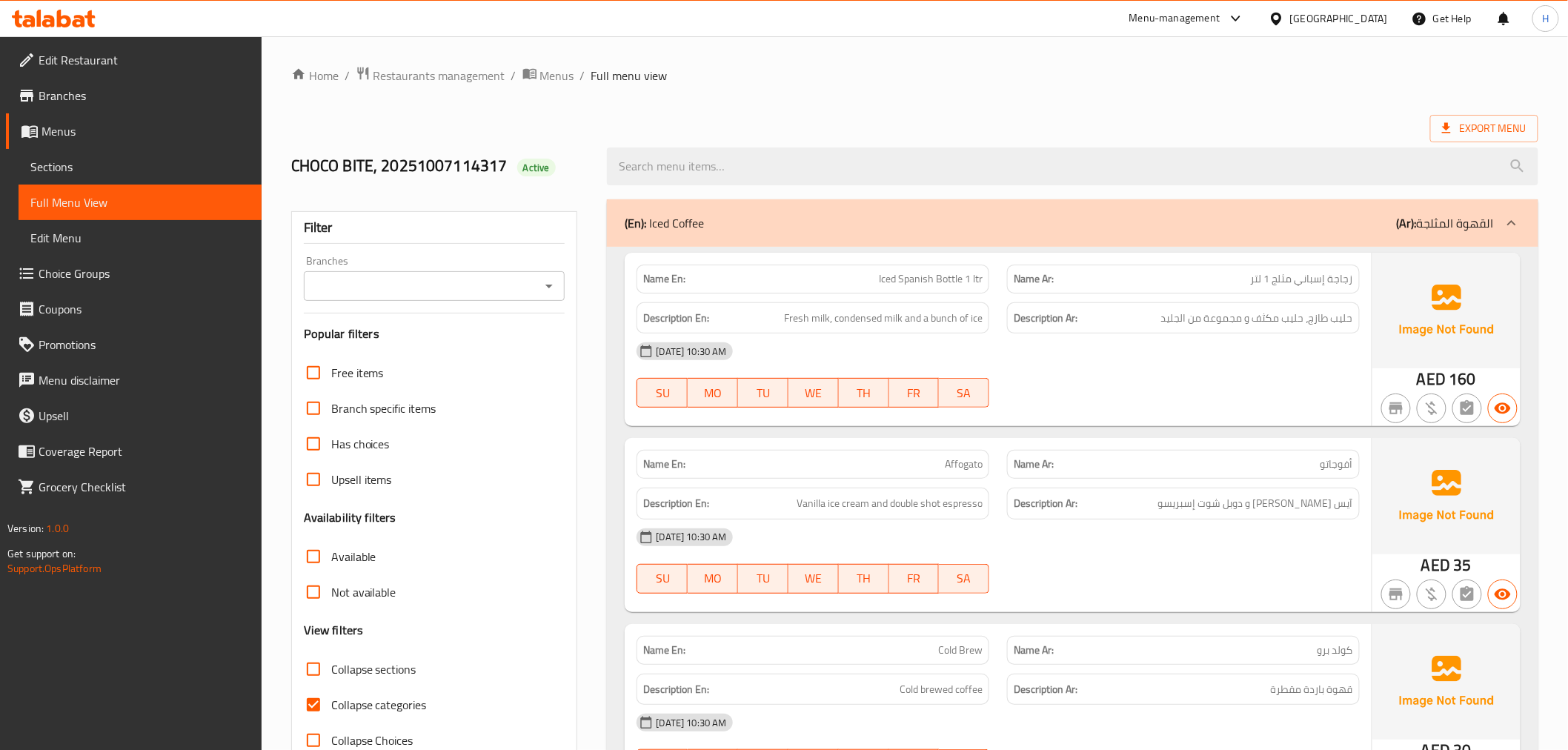
click at [201, 166] on span "Sections" at bounding box center [140, 166] width 220 height 18
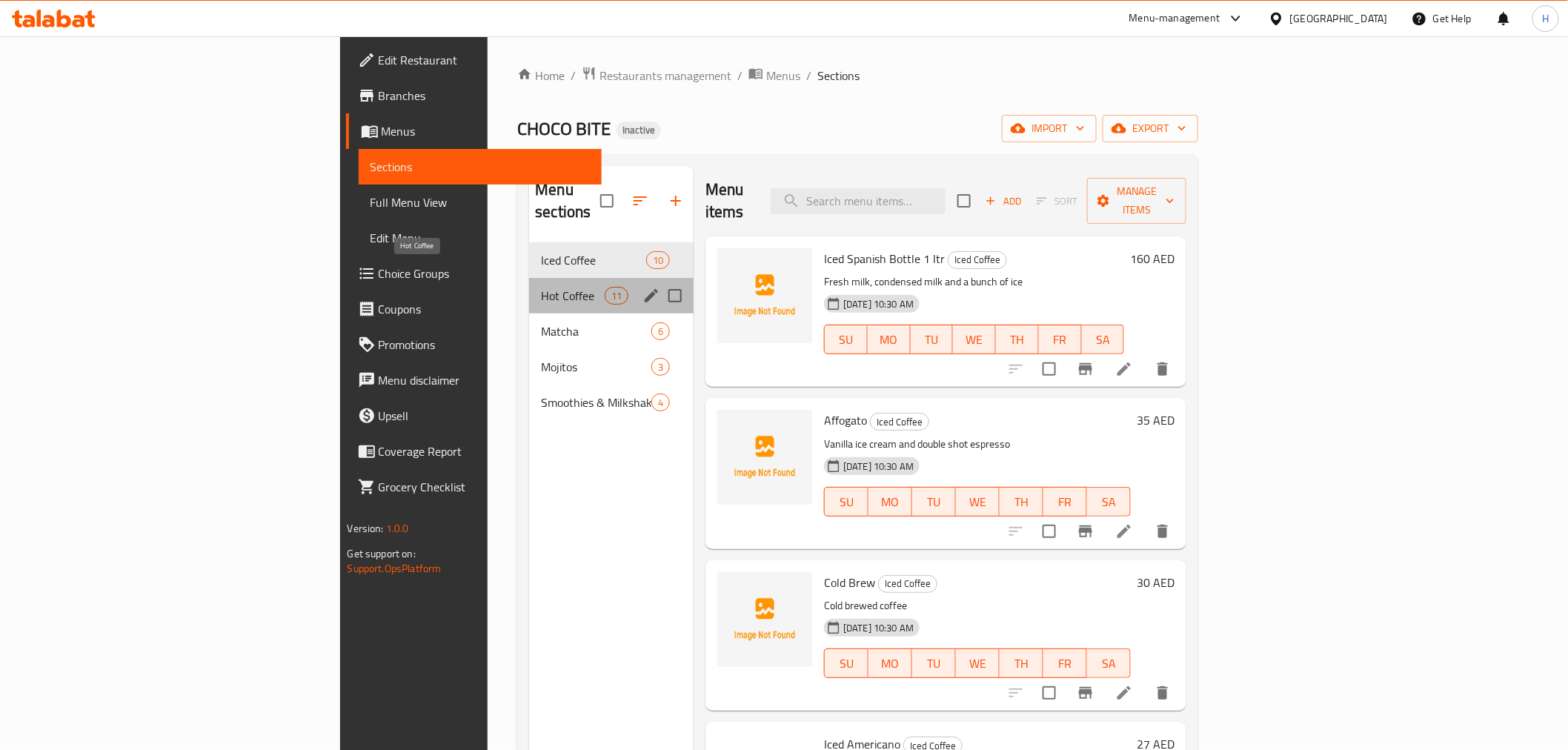
click at [542, 287] on span "Hot Coffee" at bounding box center [573, 295] width 63 height 18
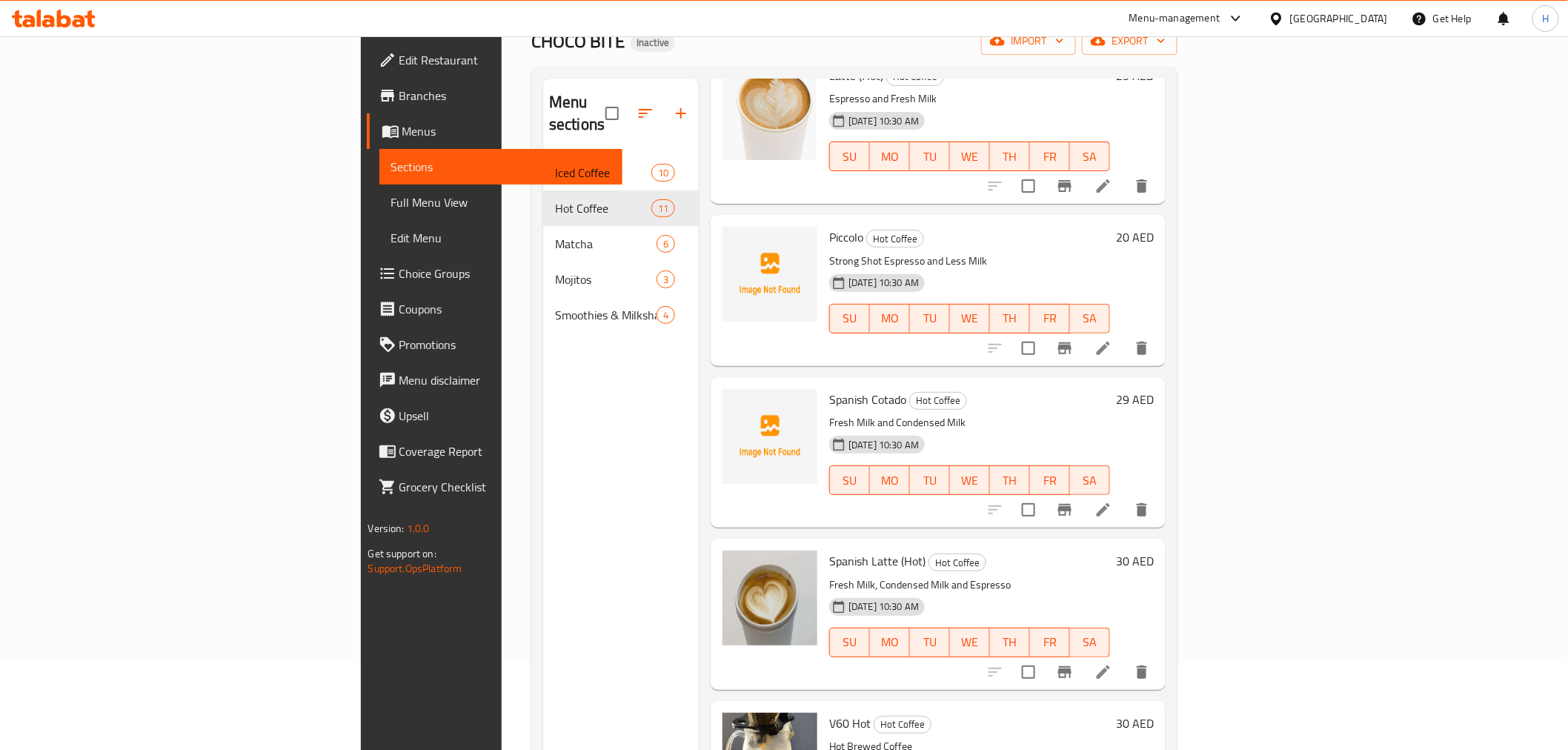
scroll to position [208, 0]
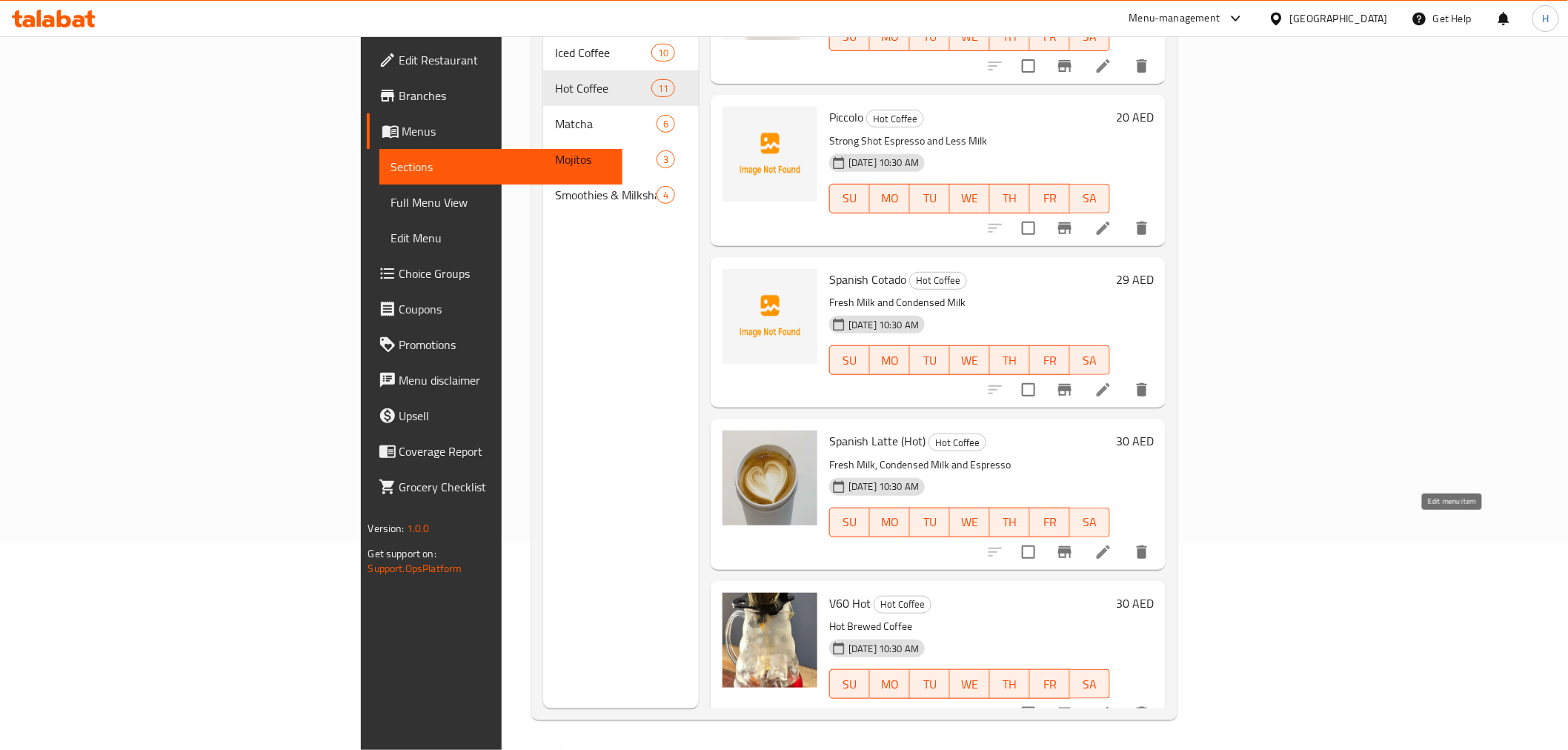
click at [1112, 543] on icon at bounding box center [1103, 552] width 18 height 18
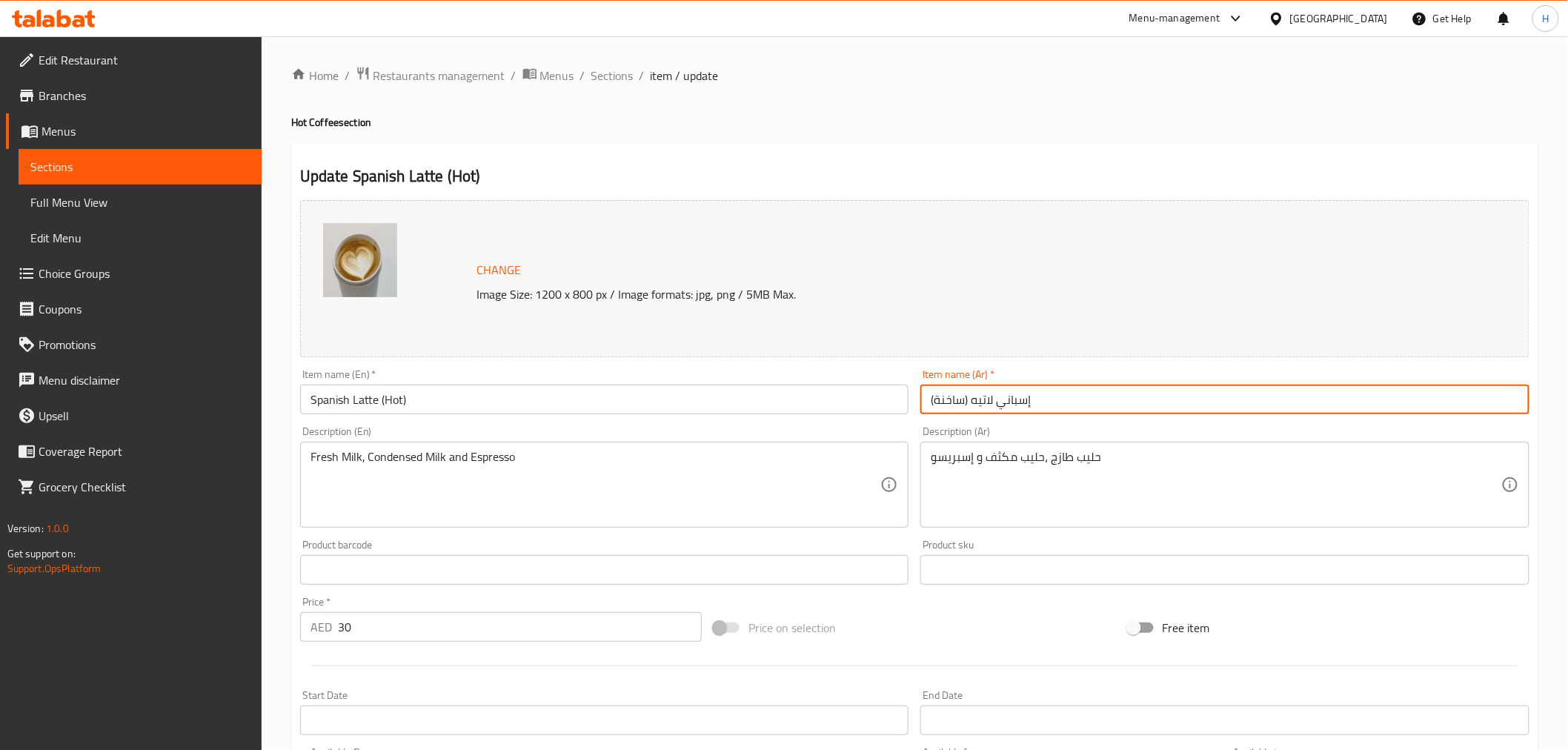
click at [953, 409] on input "إسباني لاتيه (ساخنة)" at bounding box center [1226, 399] width 609 height 29
paste input "لاتيه أسبانى ساخن"
click at [959, 401] on input "لاتيه أسبانى ساخن" at bounding box center [1226, 399] width 609 height 29
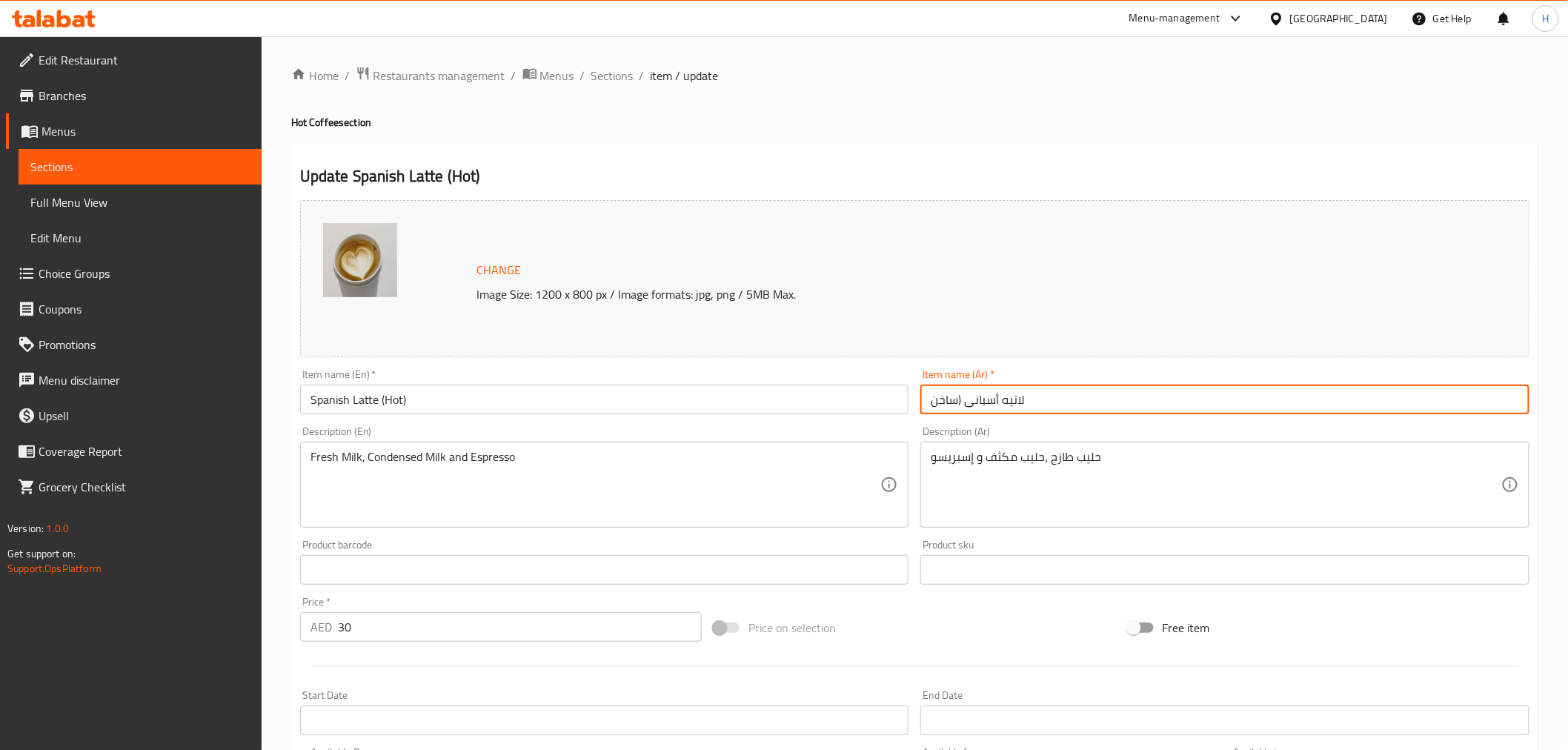
click at [928, 393] on input "لاتيه أسبانى (ساخن" at bounding box center [1226, 399] width 609 height 29
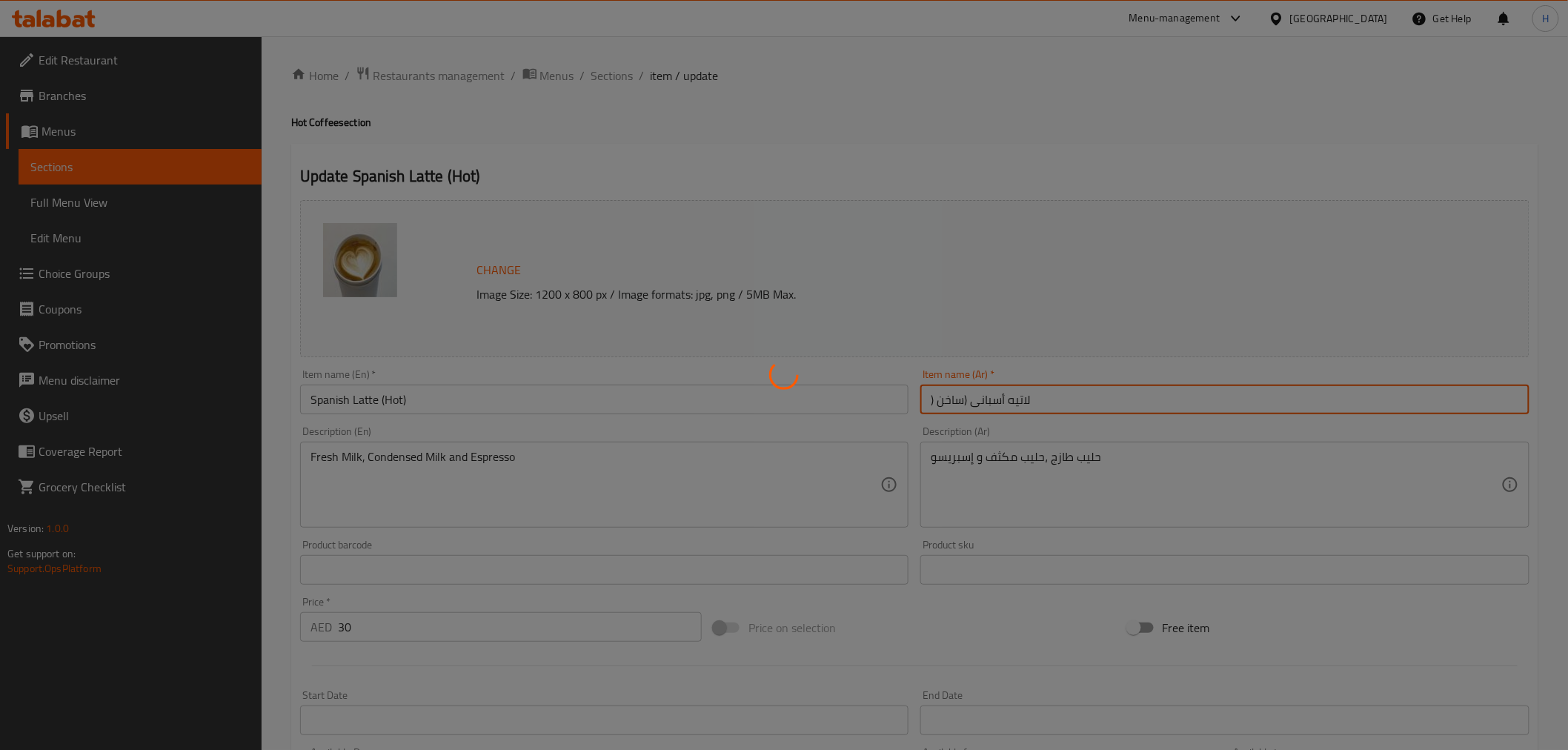
click at [950, 403] on div at bounding box center [784, 375] width 1568 height 750
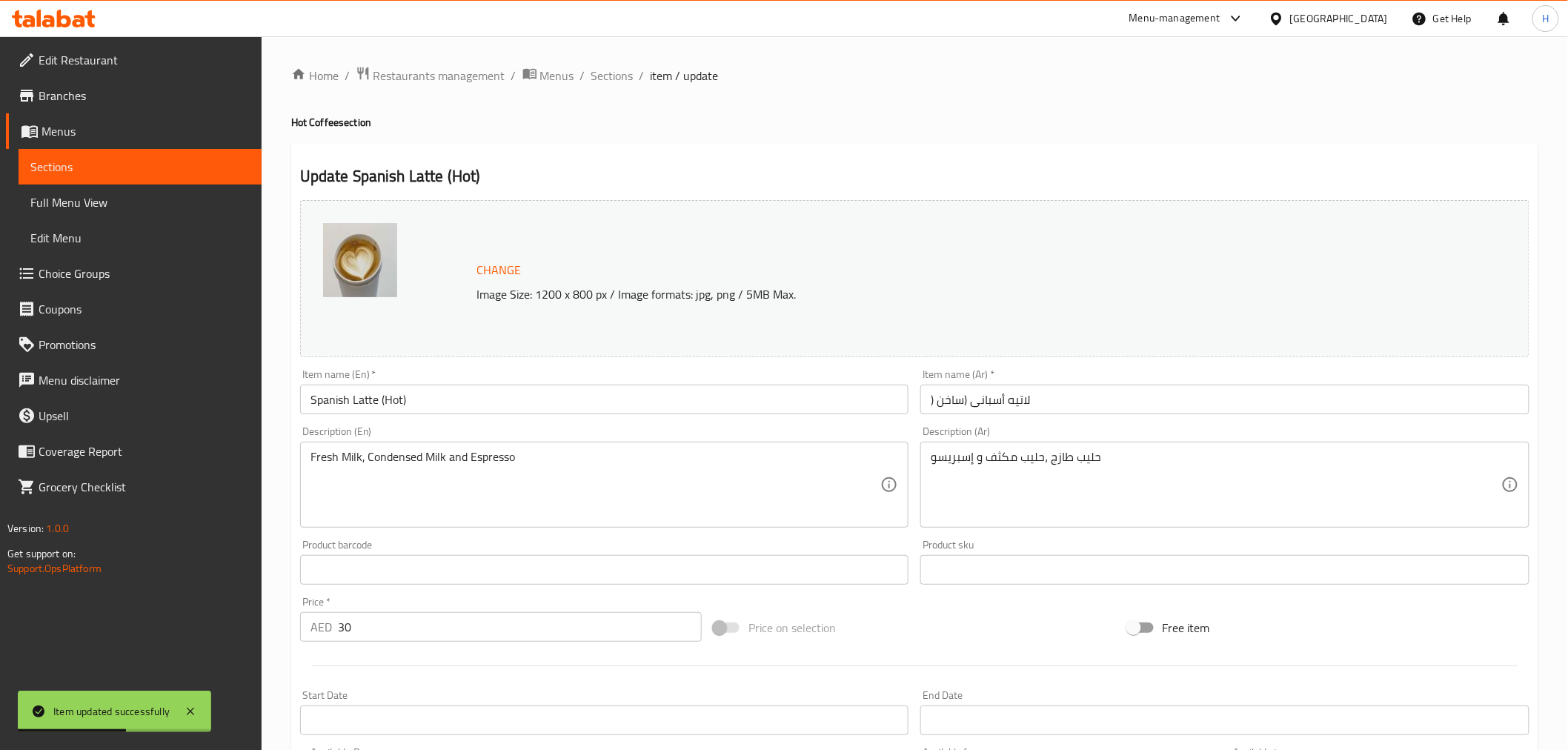
click at [971, 401] on input ") لاتيه أسبانى (ساخن" at bounding box center [1226, 399] width 609 height 29
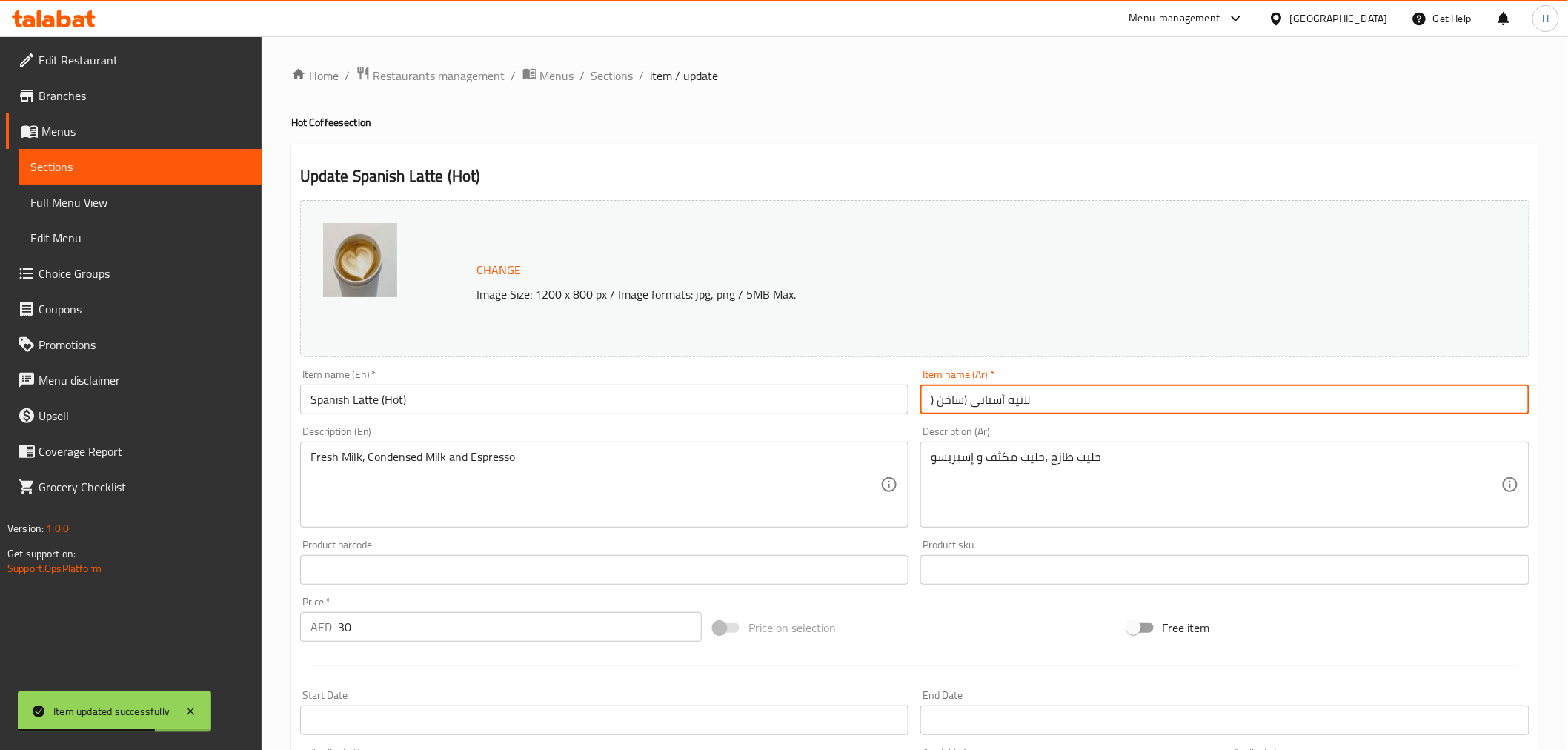
drag, startPoint x: 935, startPoint y: 401, endPoint x: 893, endPoint y: 408, distance: 42.6
click at [893, 408] on div "Change Image Size: 1200 x 800 px / Image formats: jpg, png / 5MB Max. Item name…" at bounding box center [915, 525] width 1242 height 660
type input "( لاتيه أسبانى (ساخن"
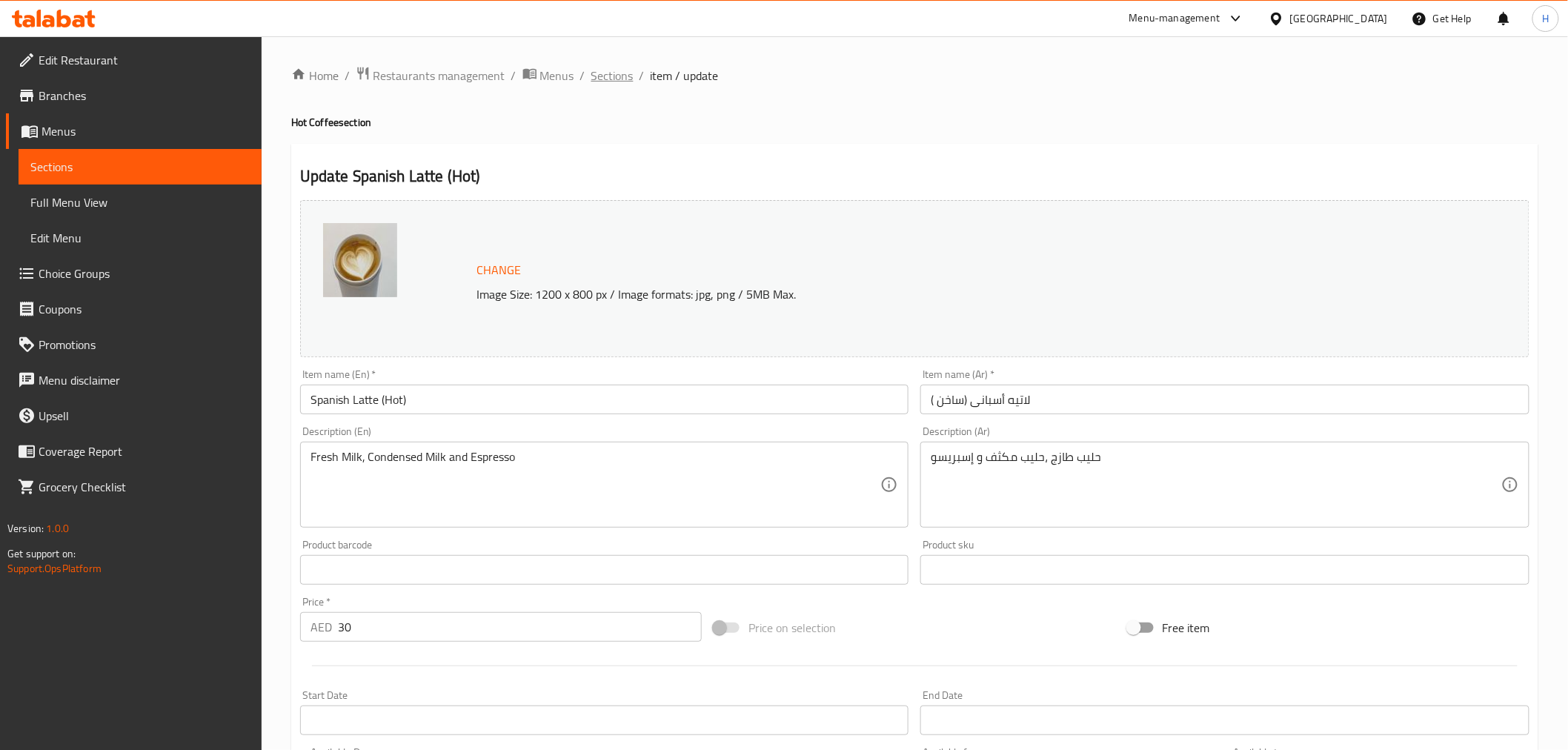
click at [618, 69] on span "Sections" at bounding box center [612, 75] width 42 height 18
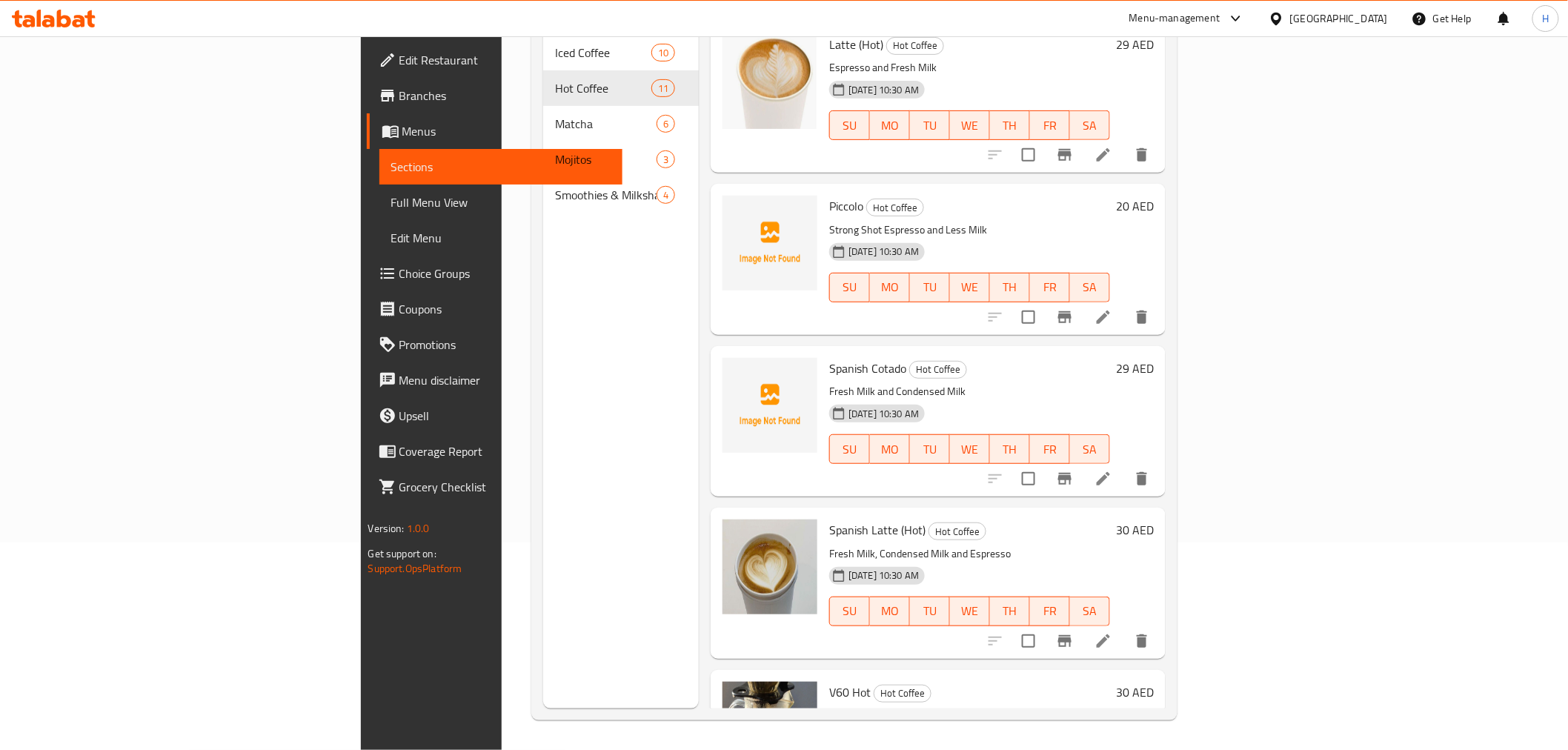
scroll to position [1067, 0]
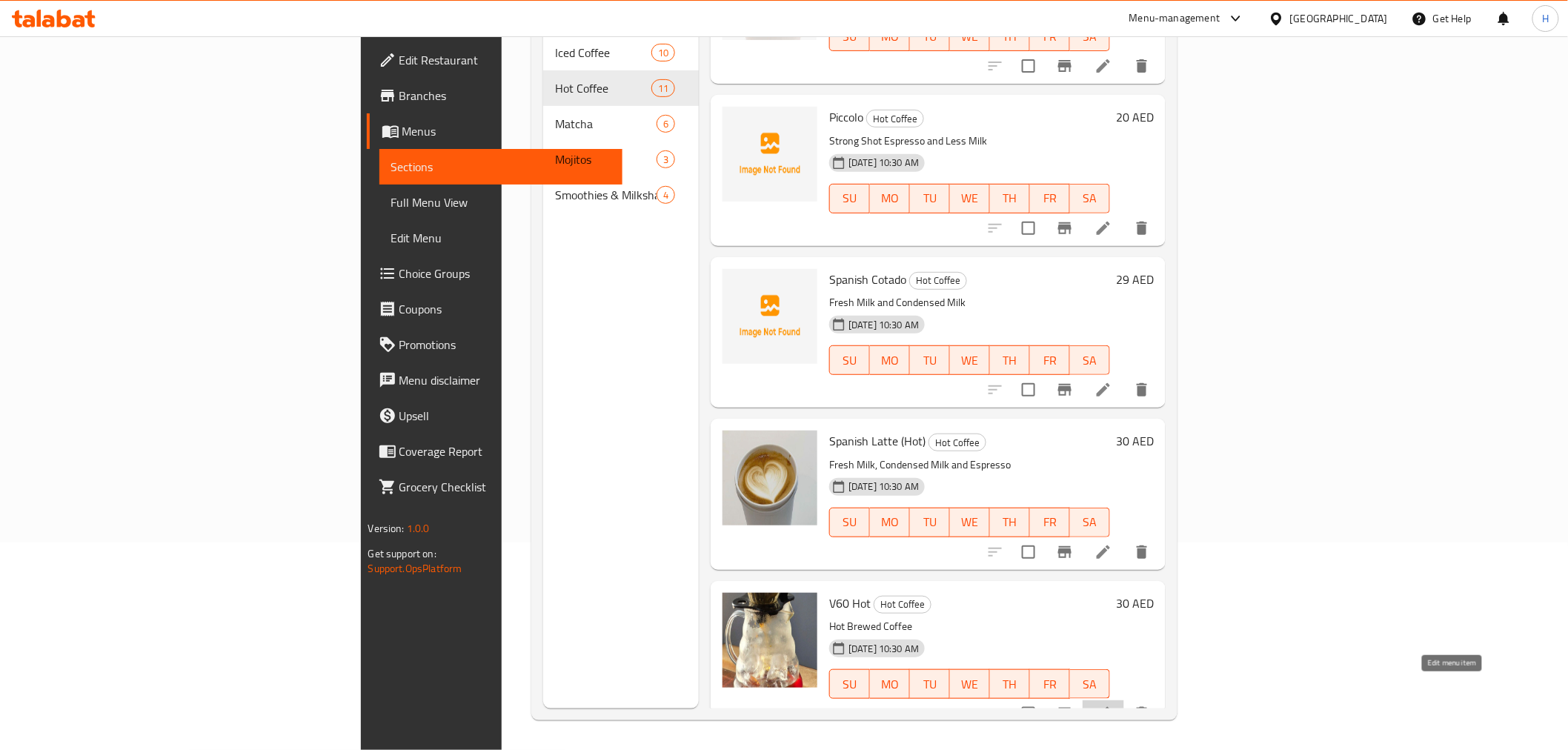
click at [1112, 705] on icon at bounding box center [1103, 713] width 18 height 18
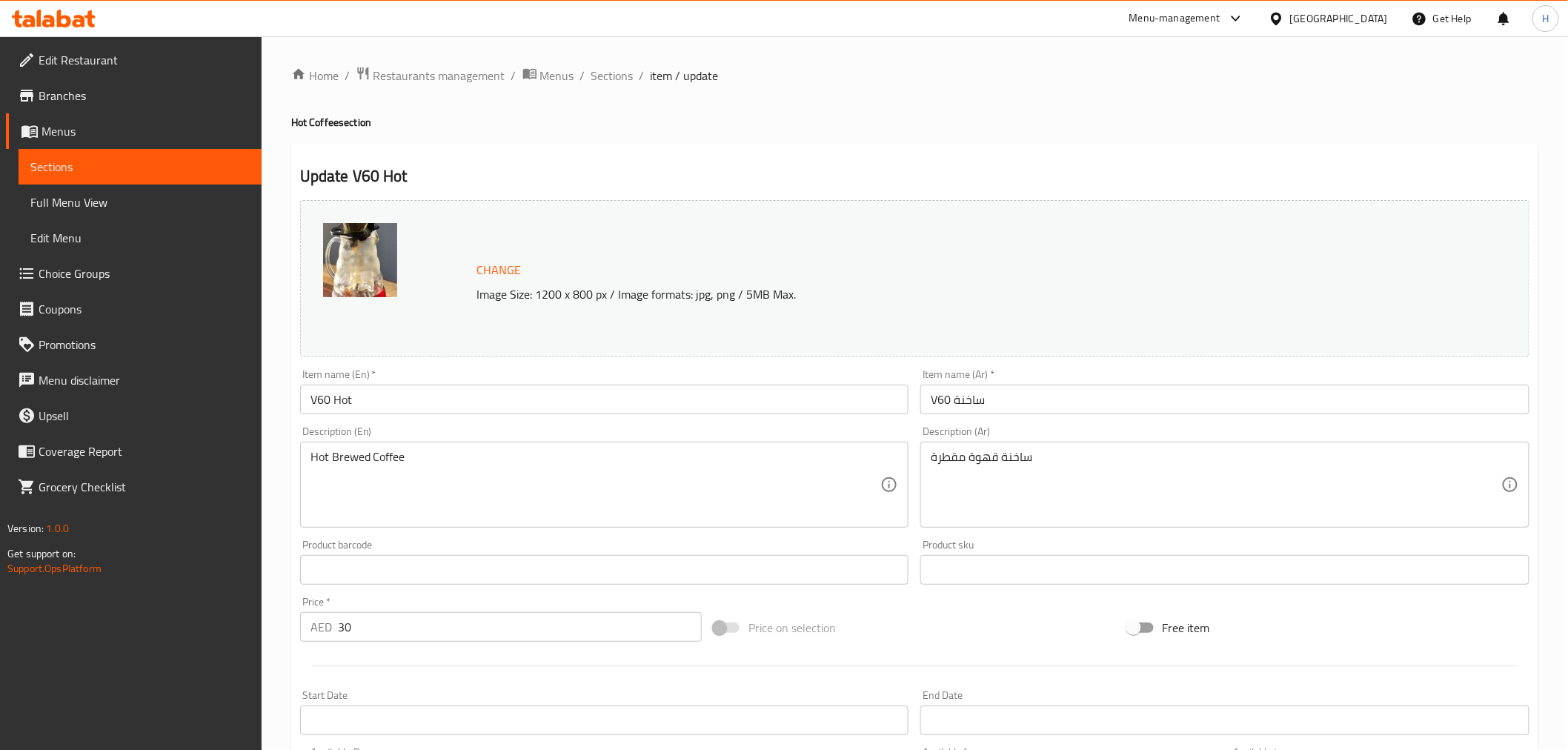
click at [976, 418] on div "Item name (Ar)   * V60 ساخنة Item name (Ar) *" at bounding box center [1225, 392] width 621 height 57
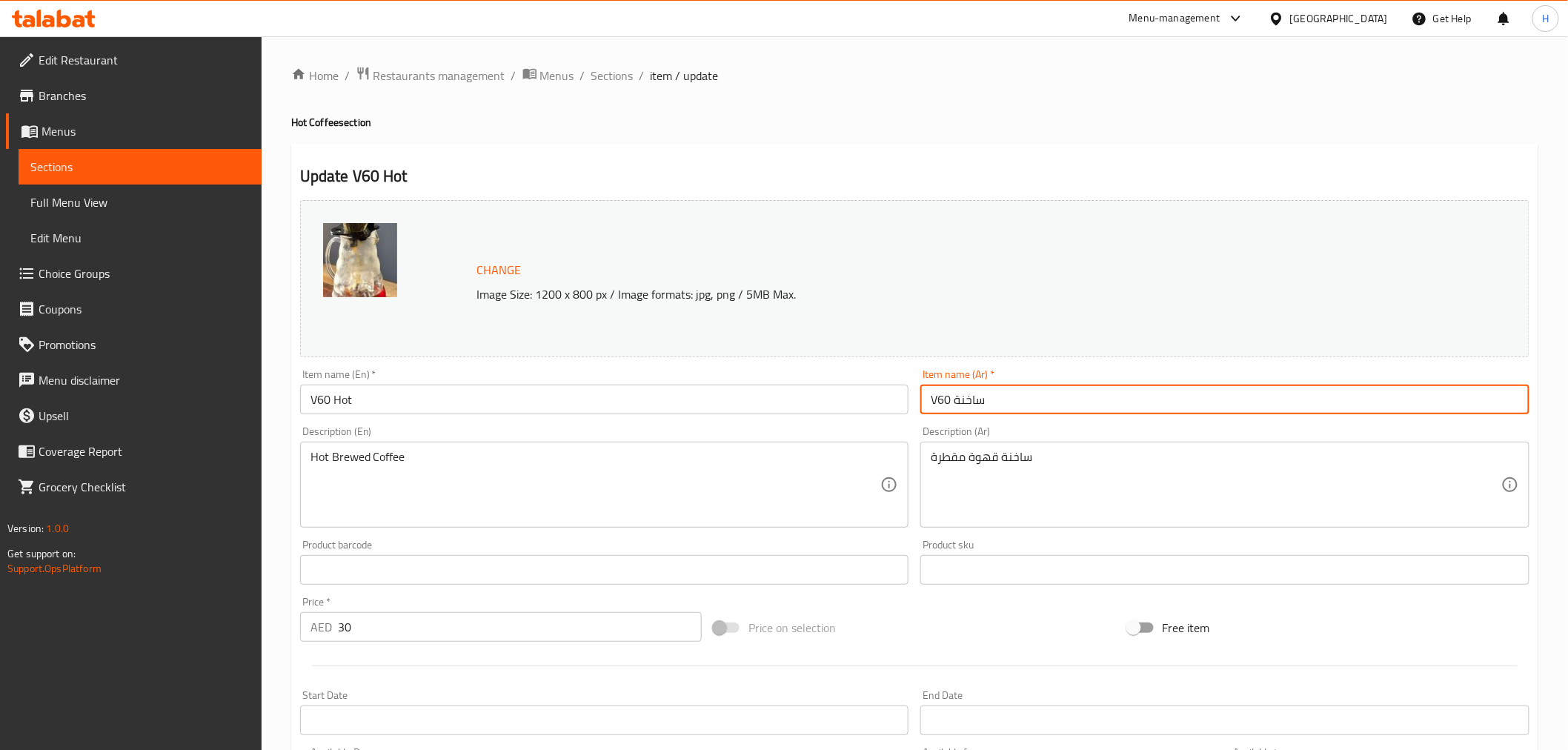
click at [992, 404] on input "V60 ساخنة" at bounding box center [1226, 399] width 609 height 29
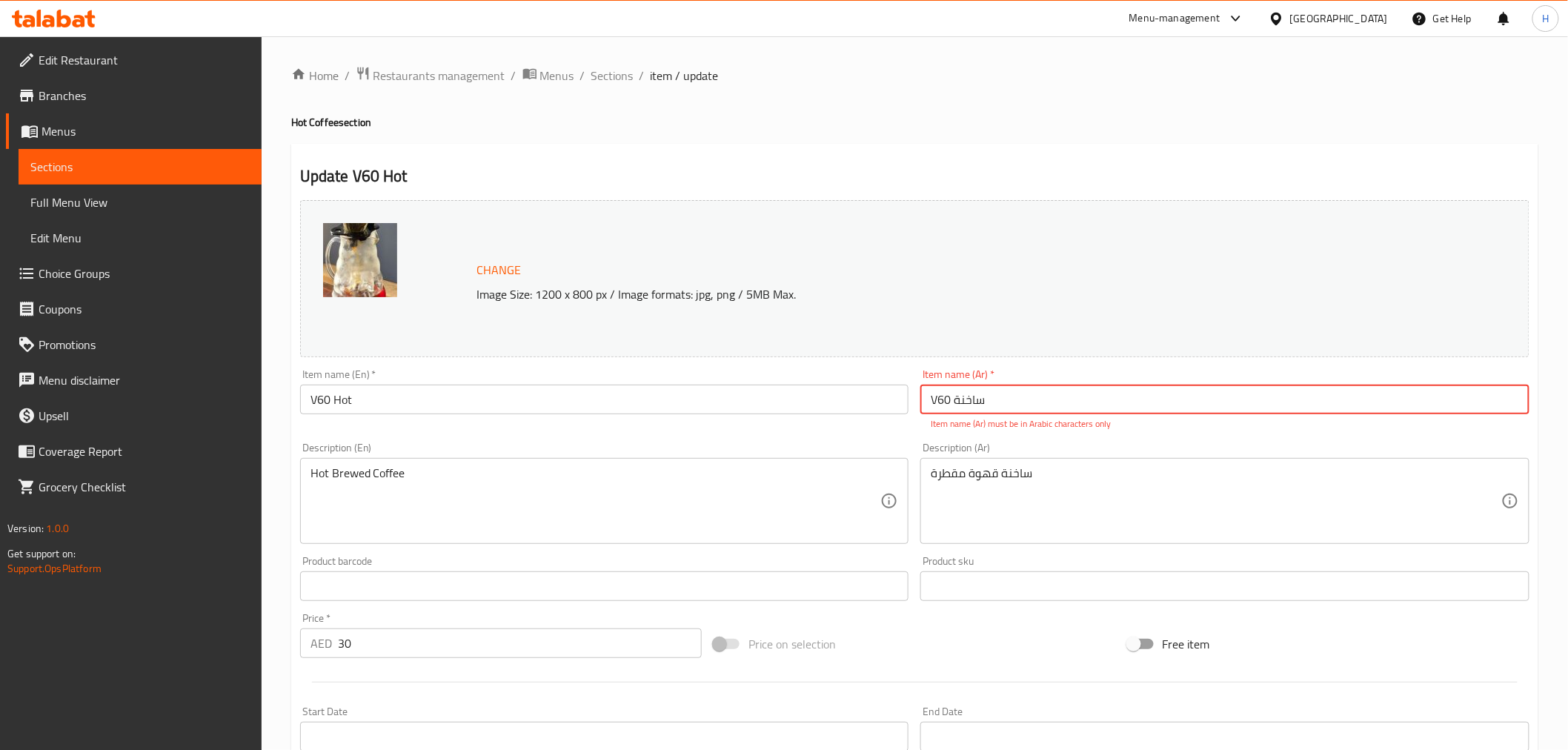
paste input "فى"
type input "فى 60 ساخنة"
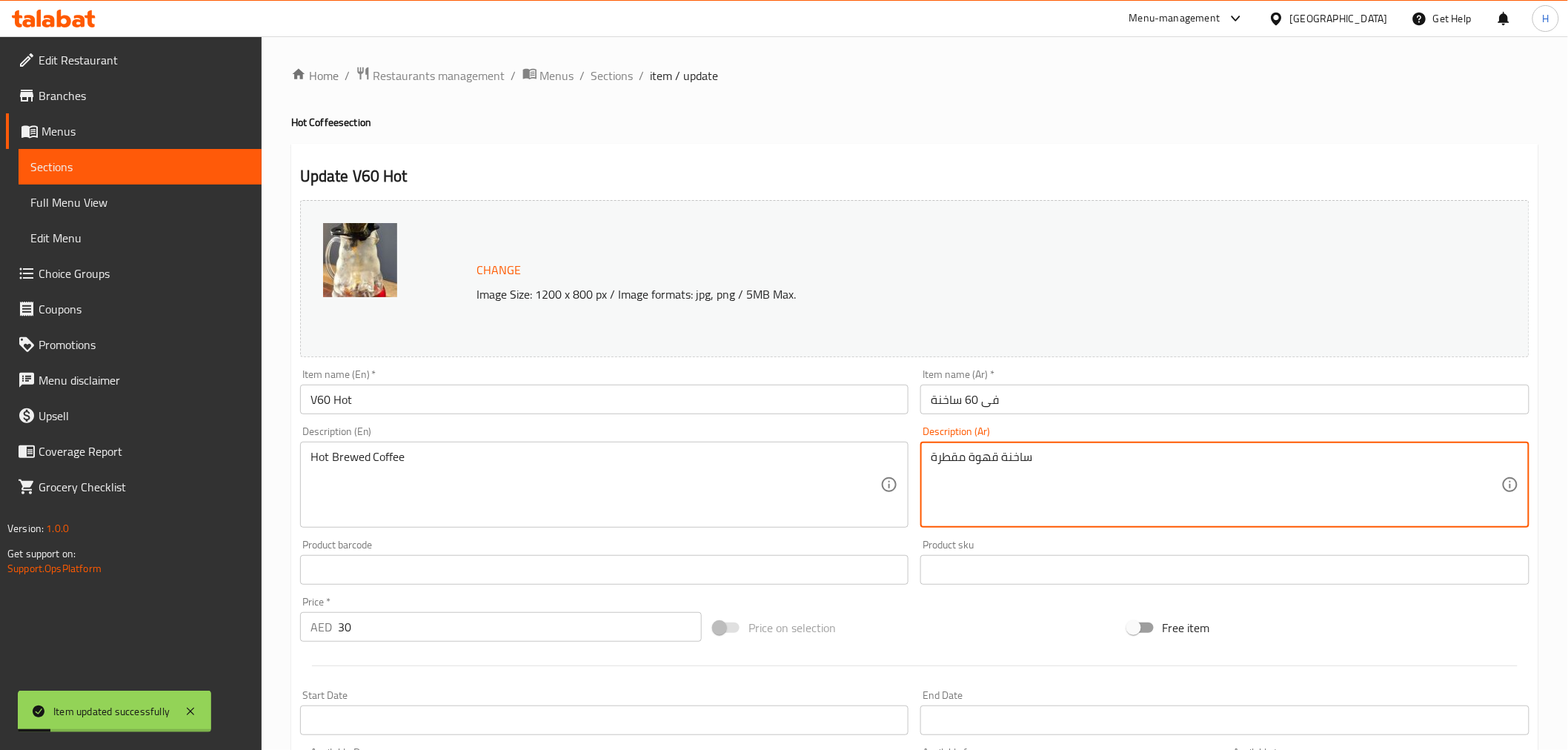
click at [1004, 459] on textarea "ساخنة قهوة مقطرة" at bounding box center [1216, 485] width 571 height 71
paste textarea "قهوة ساخنة مقطرة"
type textarea "قهوة ساخنة مقطرة"
click at [1076, 386] on input "فى 60 ساخنة" at bounding box center [1226, 399] width 609 height 29
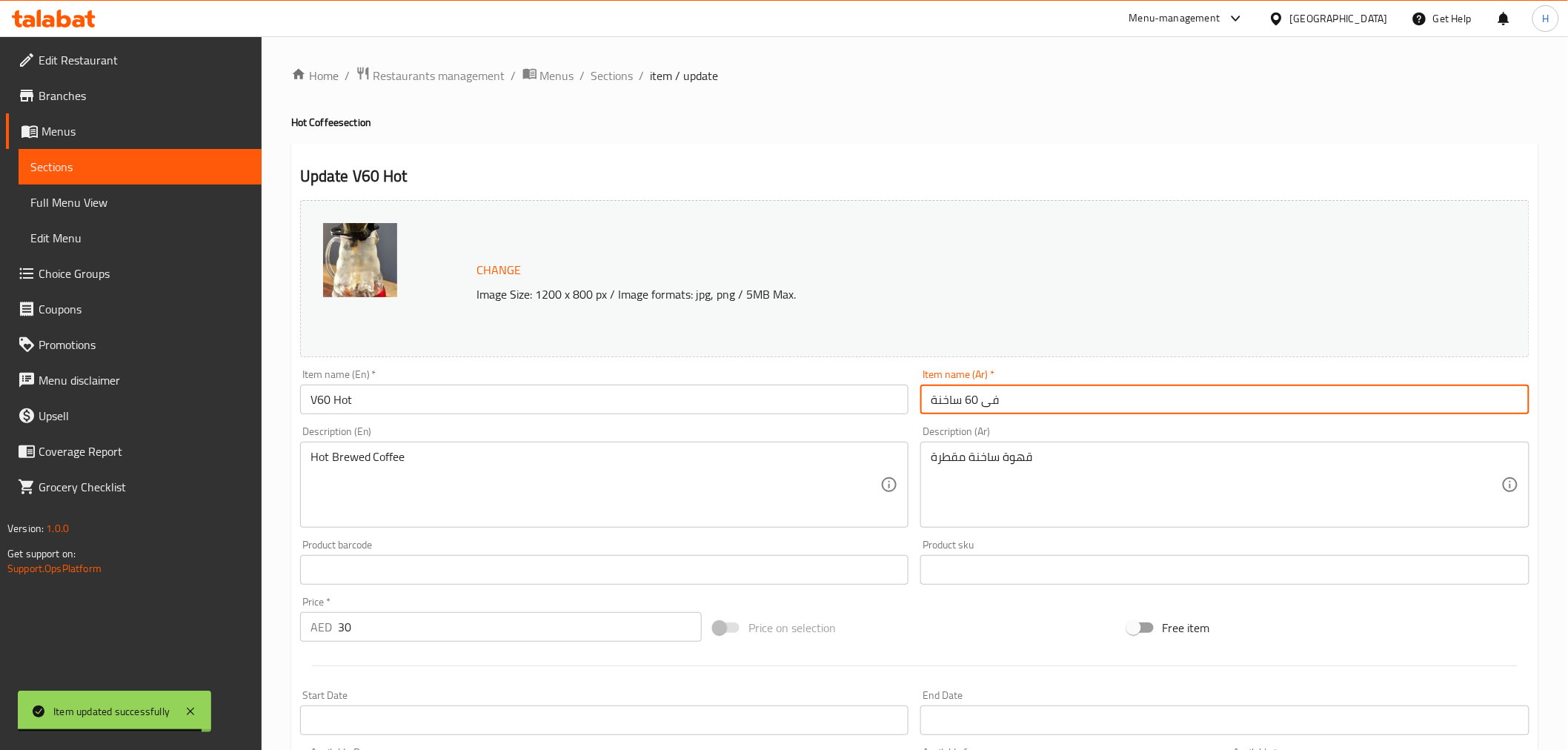
click at [603, 84] on span "Sections" at bounding box center [612, 75] width 42 height 18
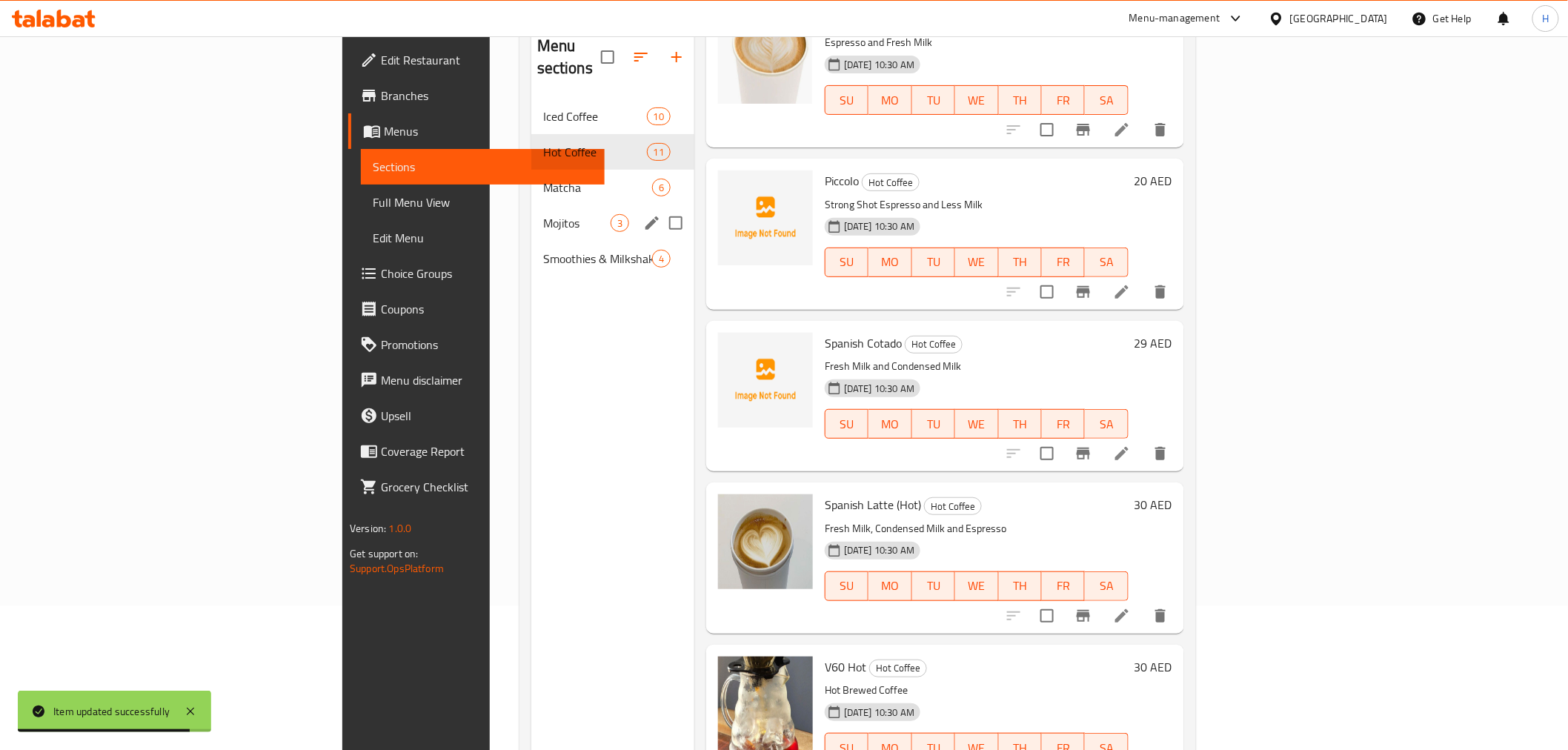
scroll to position [125, 0]
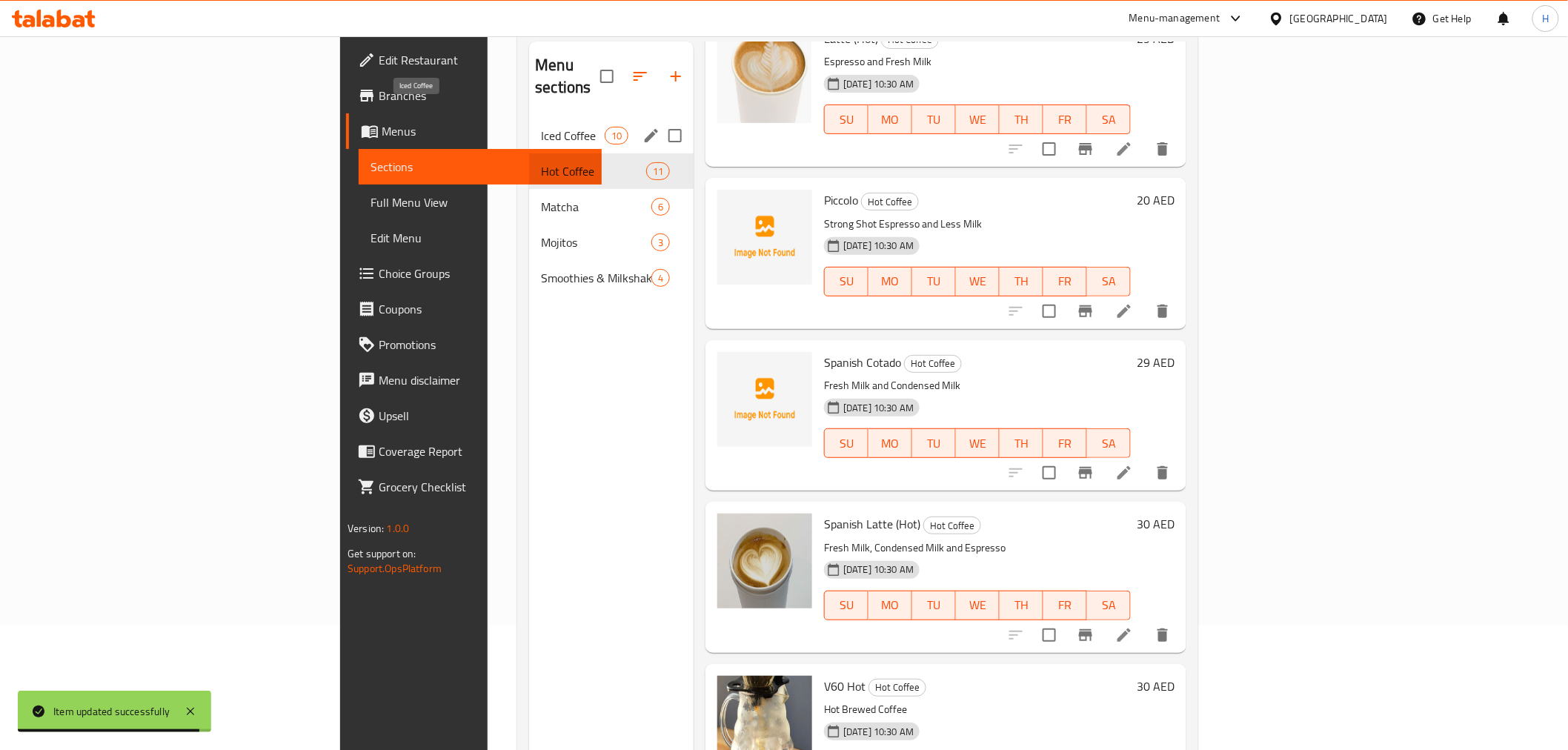
click at [542, 126] on span "Iced Coffee" at bounding box center [573, 135] width 63 height 18
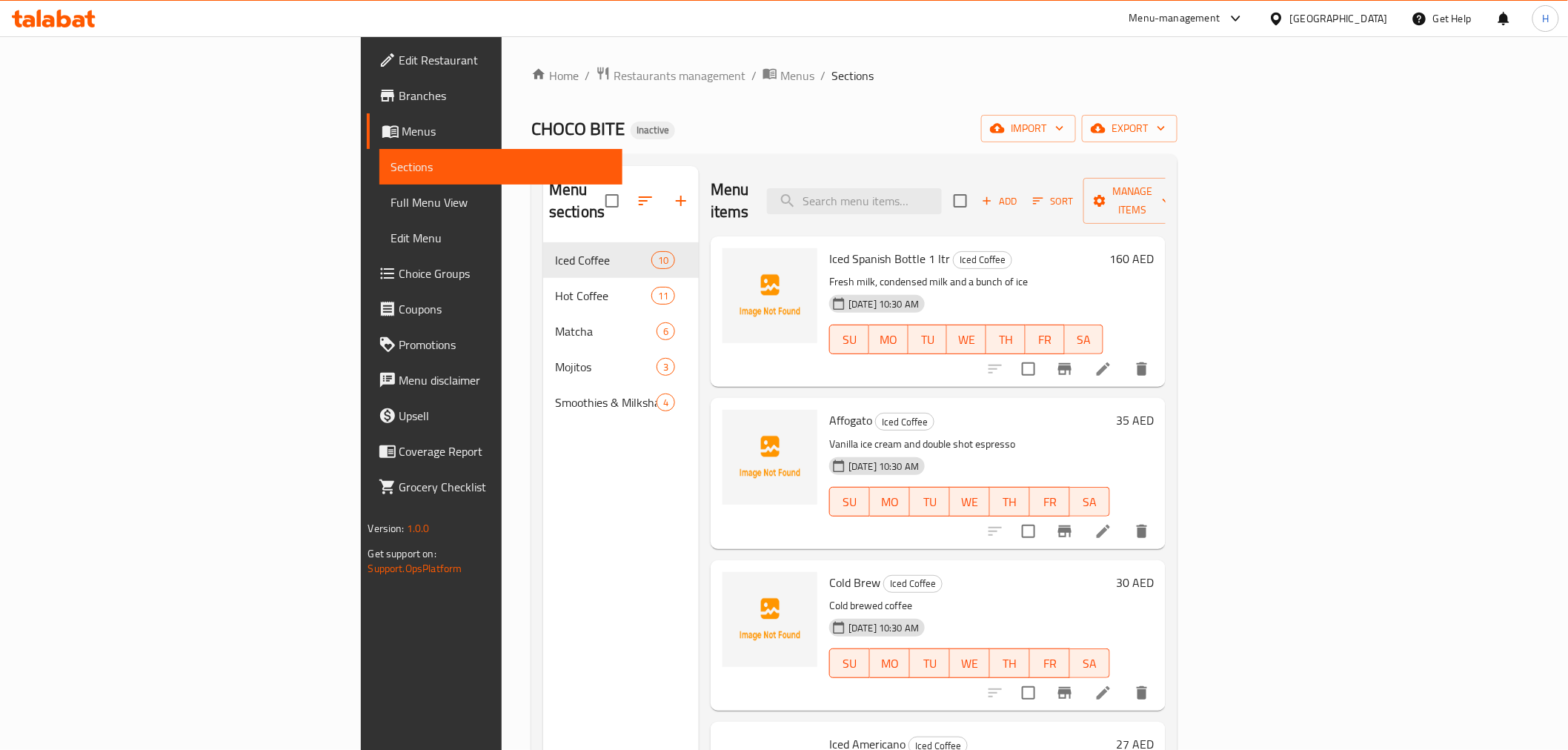
click at [1125, 356] on li at bounding box center [1104, 369] width 42 height 26
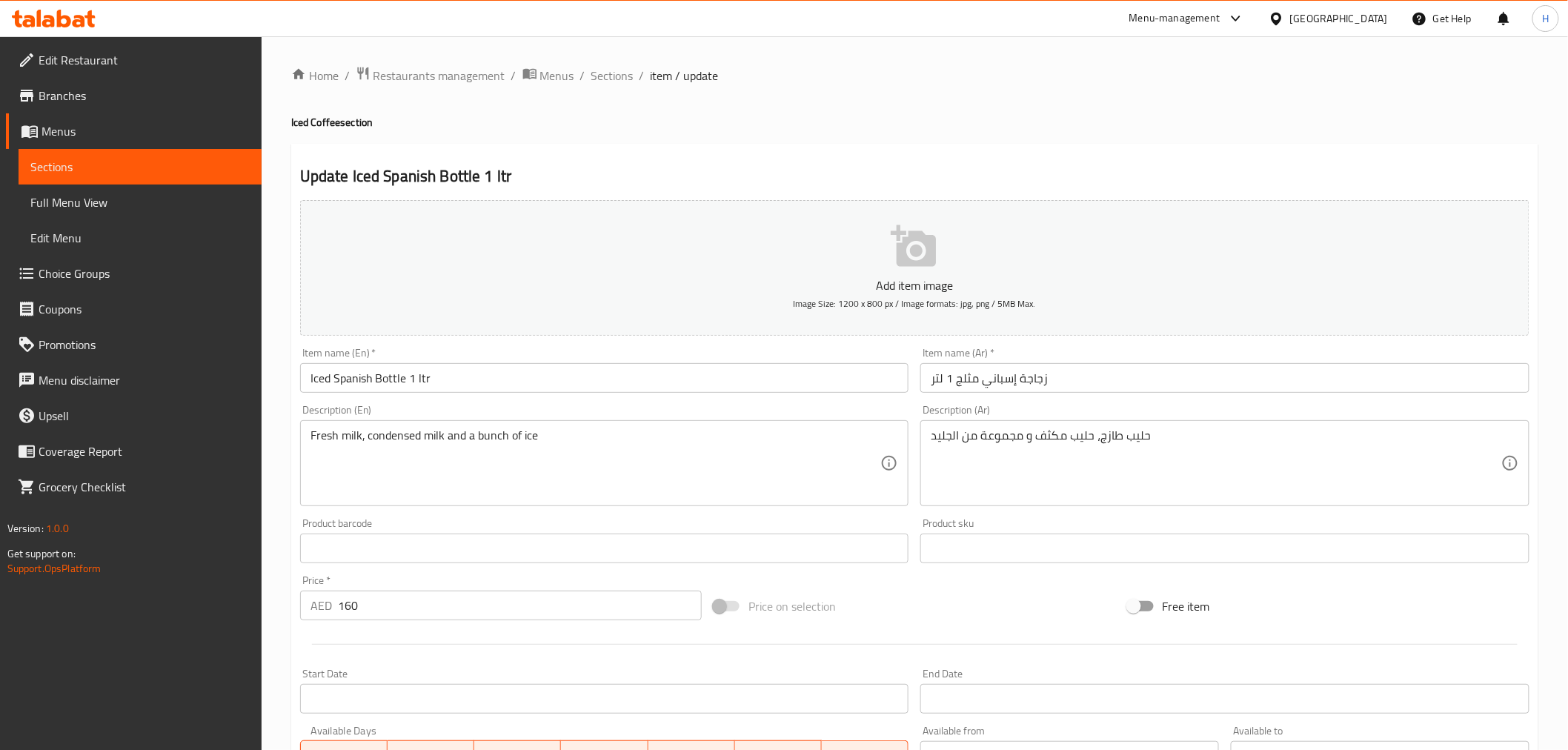
click at [1101, 419] on div "Description (Ar) حليب طازج، حليب مكثف و مجموعة من الجليد Description (Ar)" at bounding box center [1226, 456] width 609 height 102
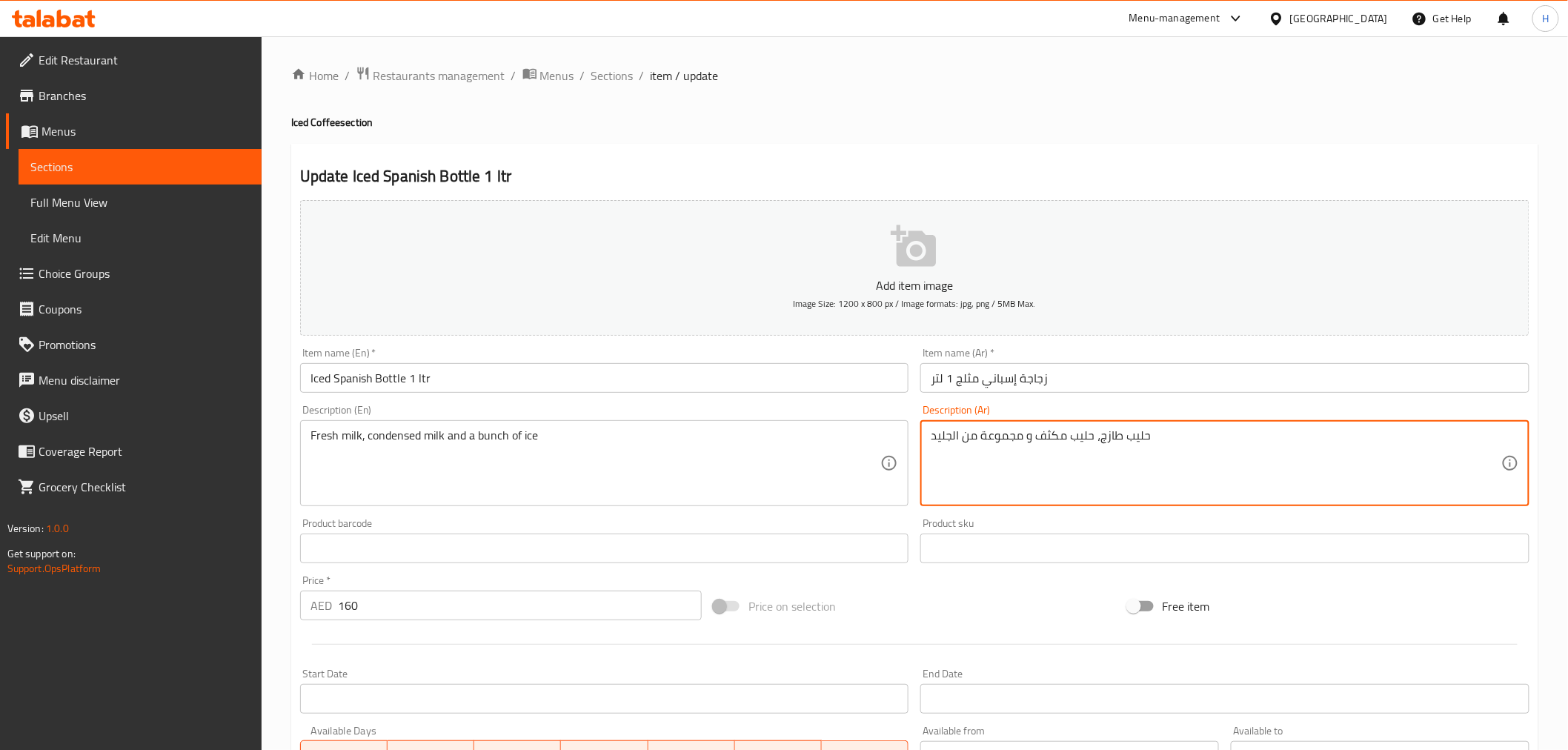
click at [1092, 433] on textarea "حليب طازج، حليب مكثف و مجموعة من الجليد" at bounding box center [1216, 463] width 571 height 71
paste textarea
click at [939, 448] on textarea "حليب طازج، حليب مكثف و مجموعة من الجليد" at bounding box center [1216, 463] width 571 height 71
click at [940, 448] on textarea "حليب طازج، حليب مكثف و مجموعة من الجليد" at bounding box center [1216, 463] width 571 height 71
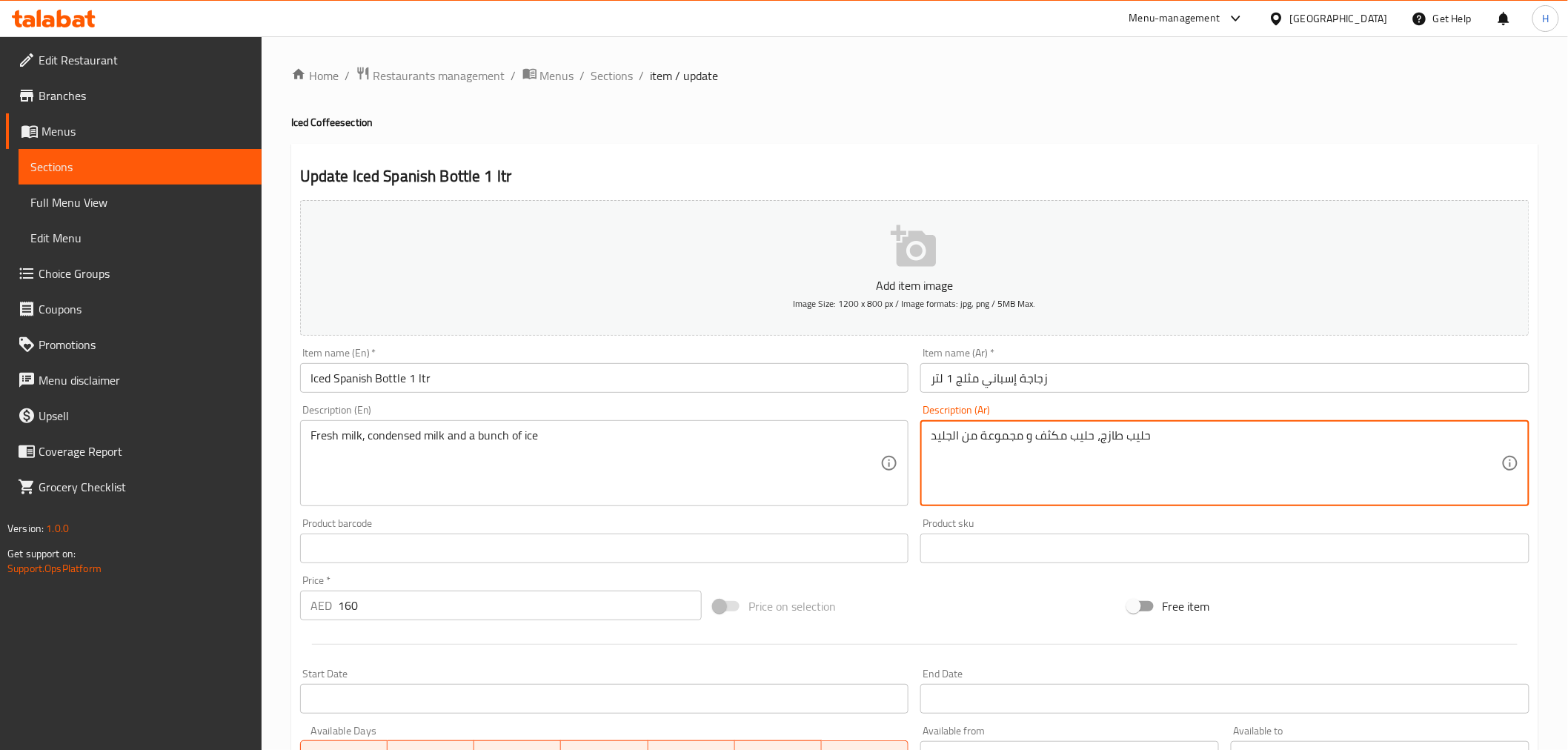
click at [946, 438] on textarea "حليب طازج، حليب مكثف و مجموعة من الجليد" at bounding box center [1216, 463] width 571 height 71
type textarea "حليب طازج، حليب مكثف و مجموعة من الثلج"
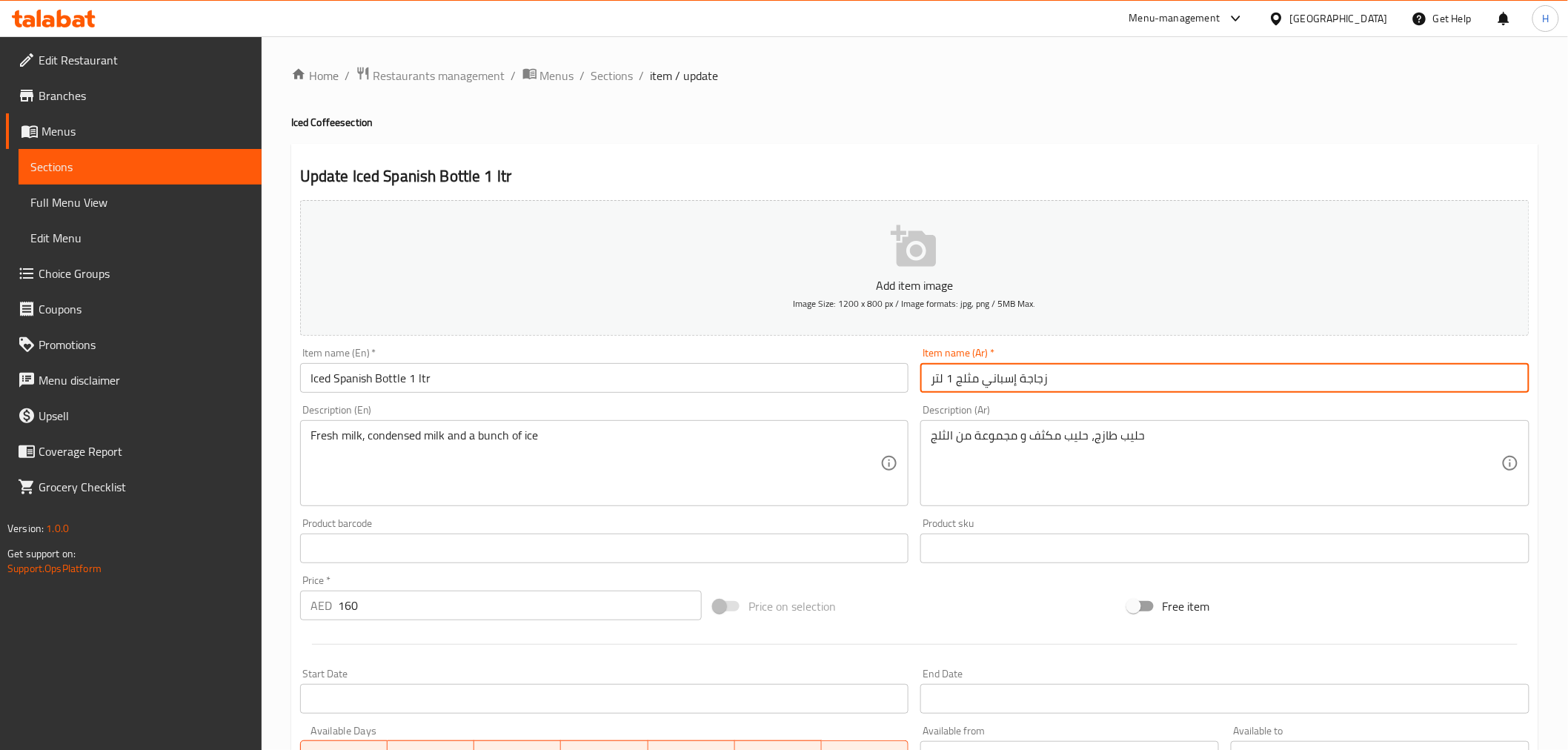
click at [1005, 375] on input "زجاجة إسباني مثلج 1 لتر" at bounding box center [1226, 377] width 609 height 29
drag, startPoint x: 630, startPoint y: 77, endPoint x: 669, endPoint y: 23, distance: 66.6
click at [627, 77] on span "Sections" at bounding box center [612, 75] width 42 height 18
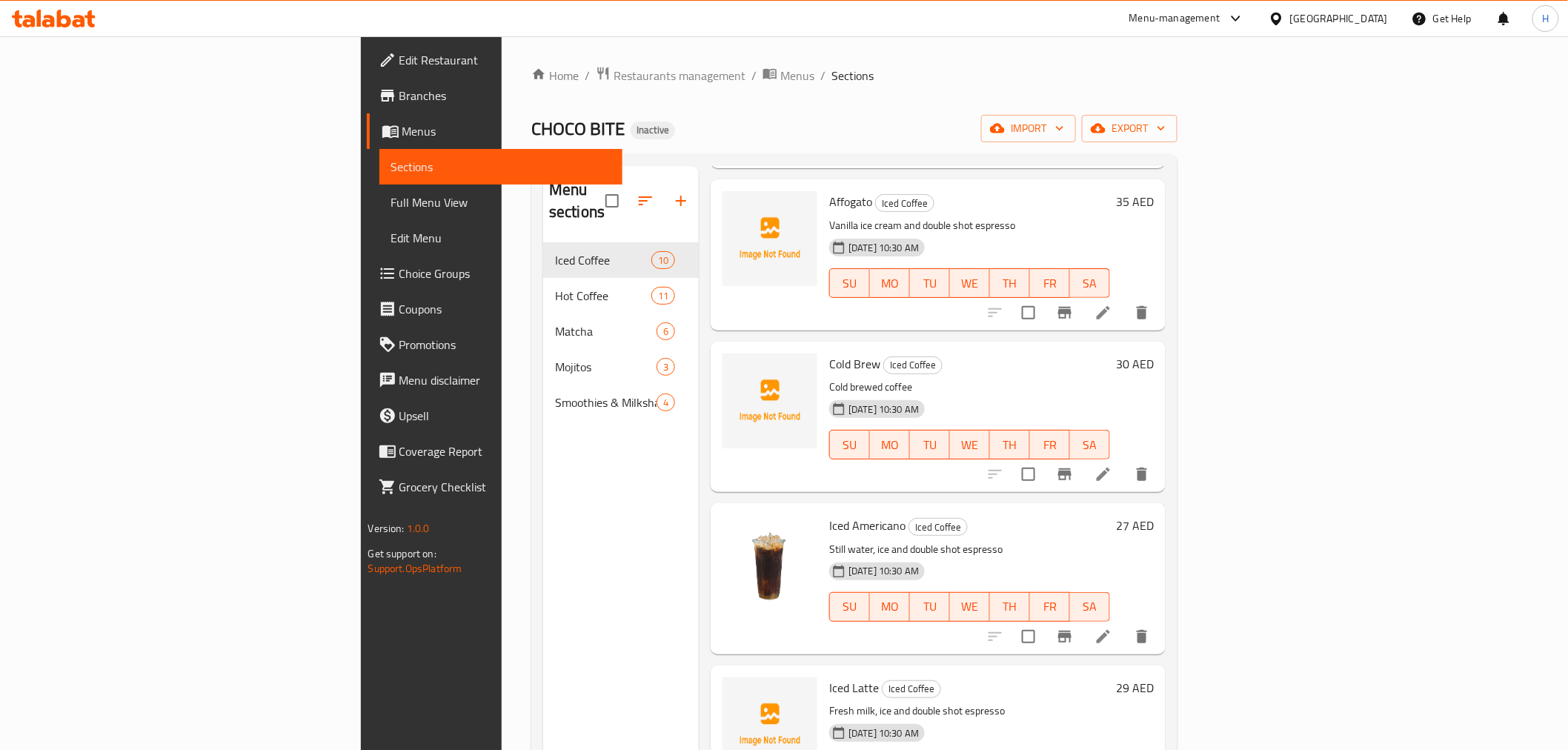
scroll to position [247, 0]
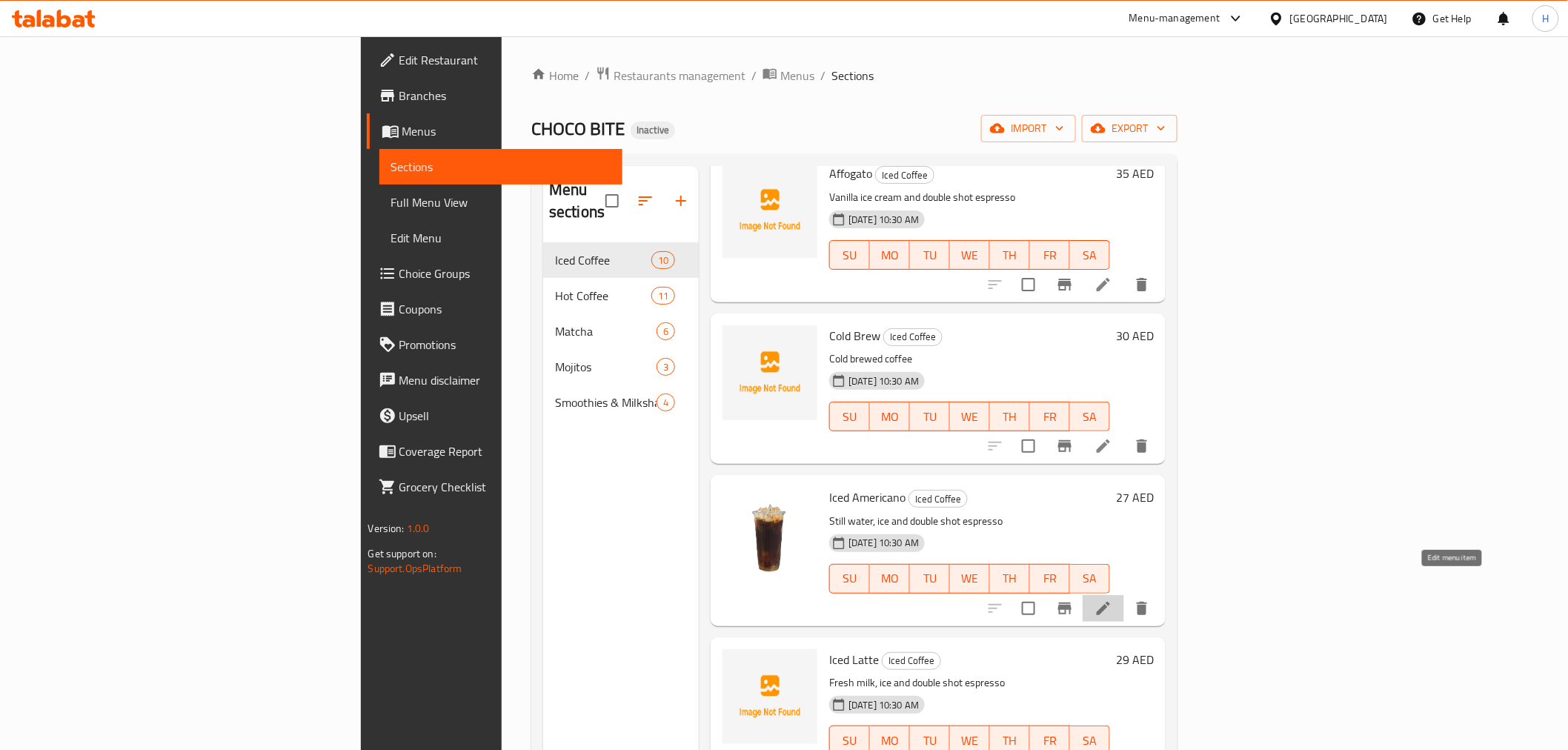
click at [1112, 600] on icon at bounding box center [1103, 608] width 18 height 18
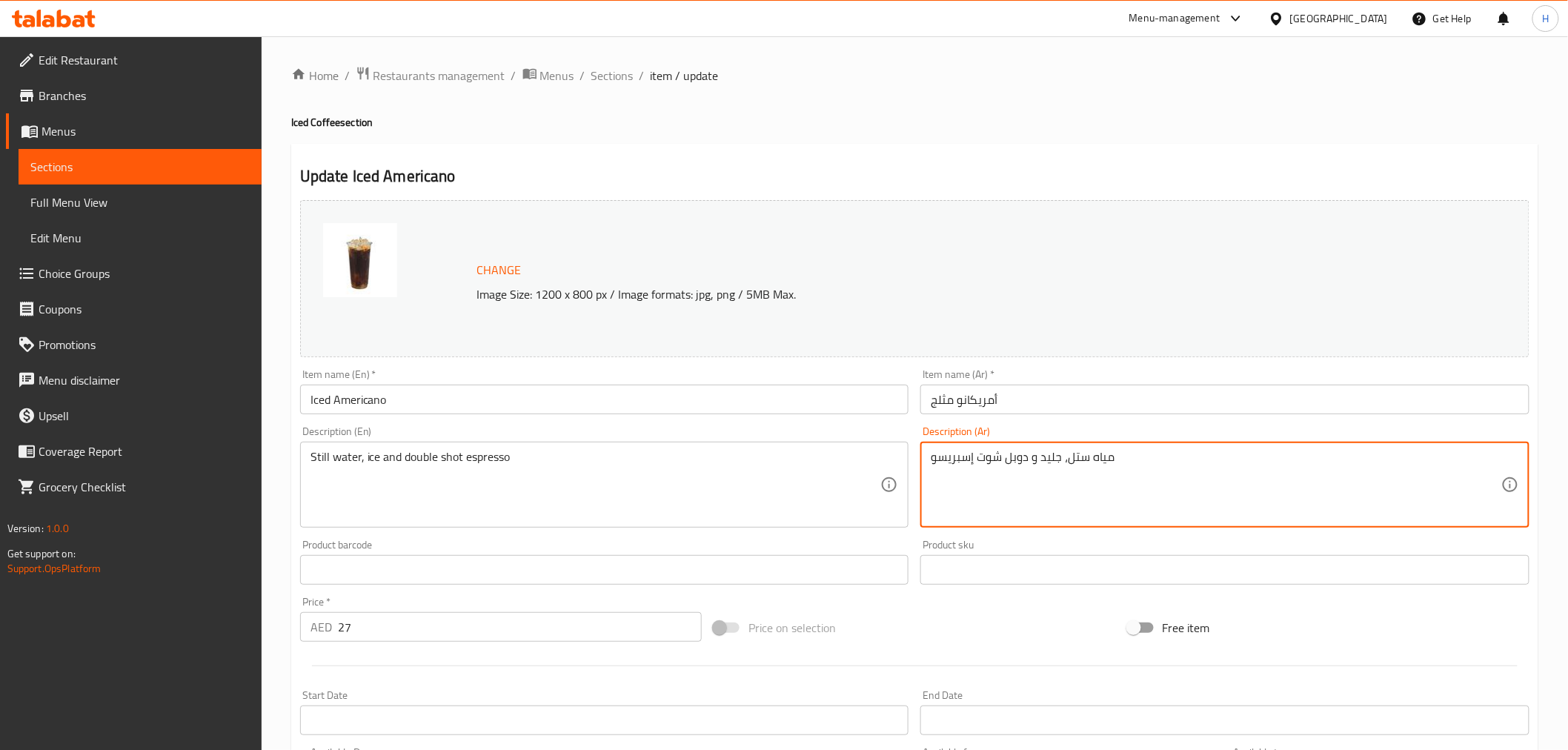
click at [1068, 451] on textarea "مياه ستل، جليد و دوبل شوت إسبريسو" at bounding box center [1216, 485] width 571 height 71
paste textarea "لج"
type textarea "مياه ستل، ثلج و دوبل شوت إسبريسو"
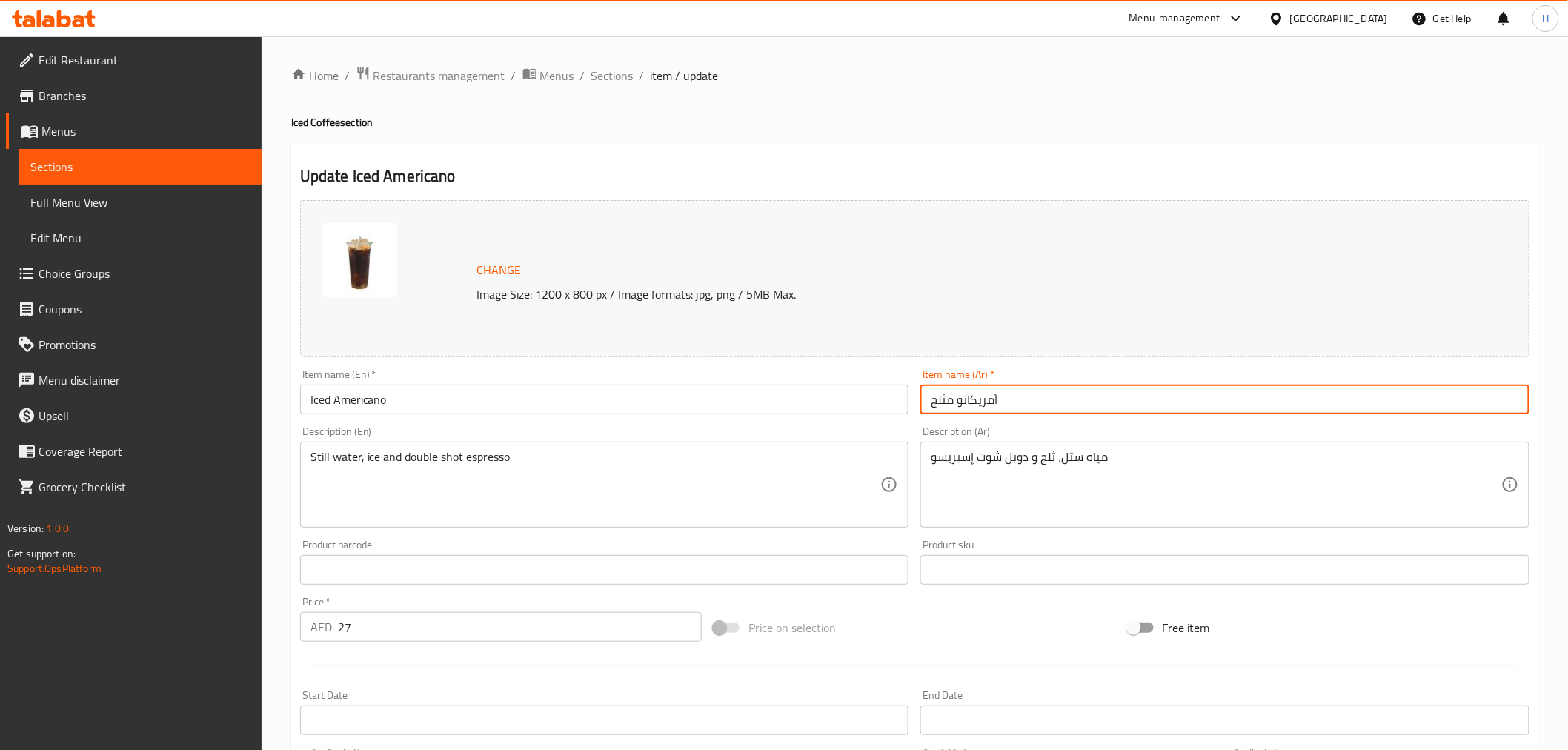
click at [1077, 391] on input "أمريكانو مثلج" at bounding box center [1226, 399] width 609 height 29
click at [633, 72] on ol "Home / Restaurants management / Menus / Sections / item / update" at bounding box center [915, 75] width 1247 height 19
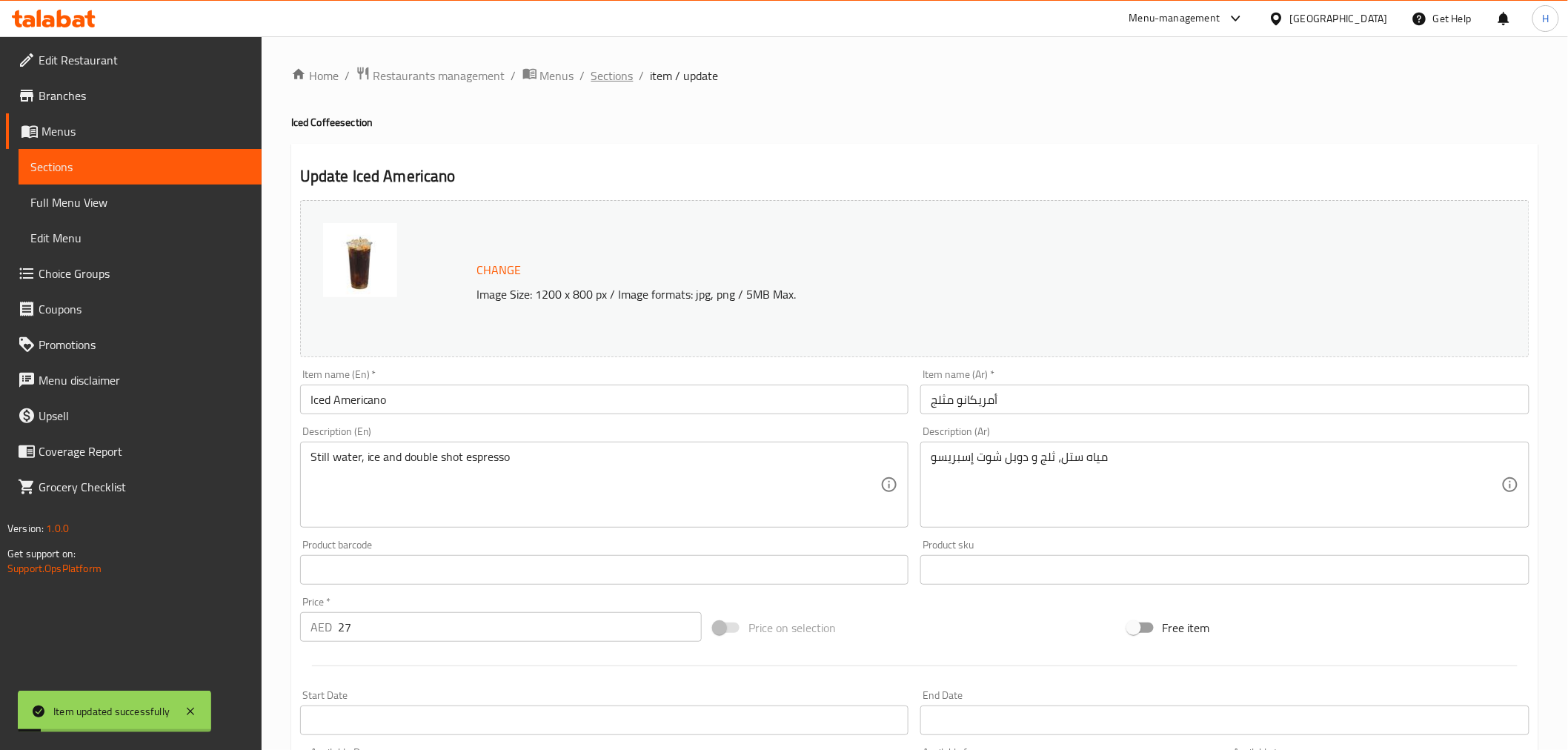
click at [626, 73] on span "Sections" at bounding box center [612, 75] width 42 height 18
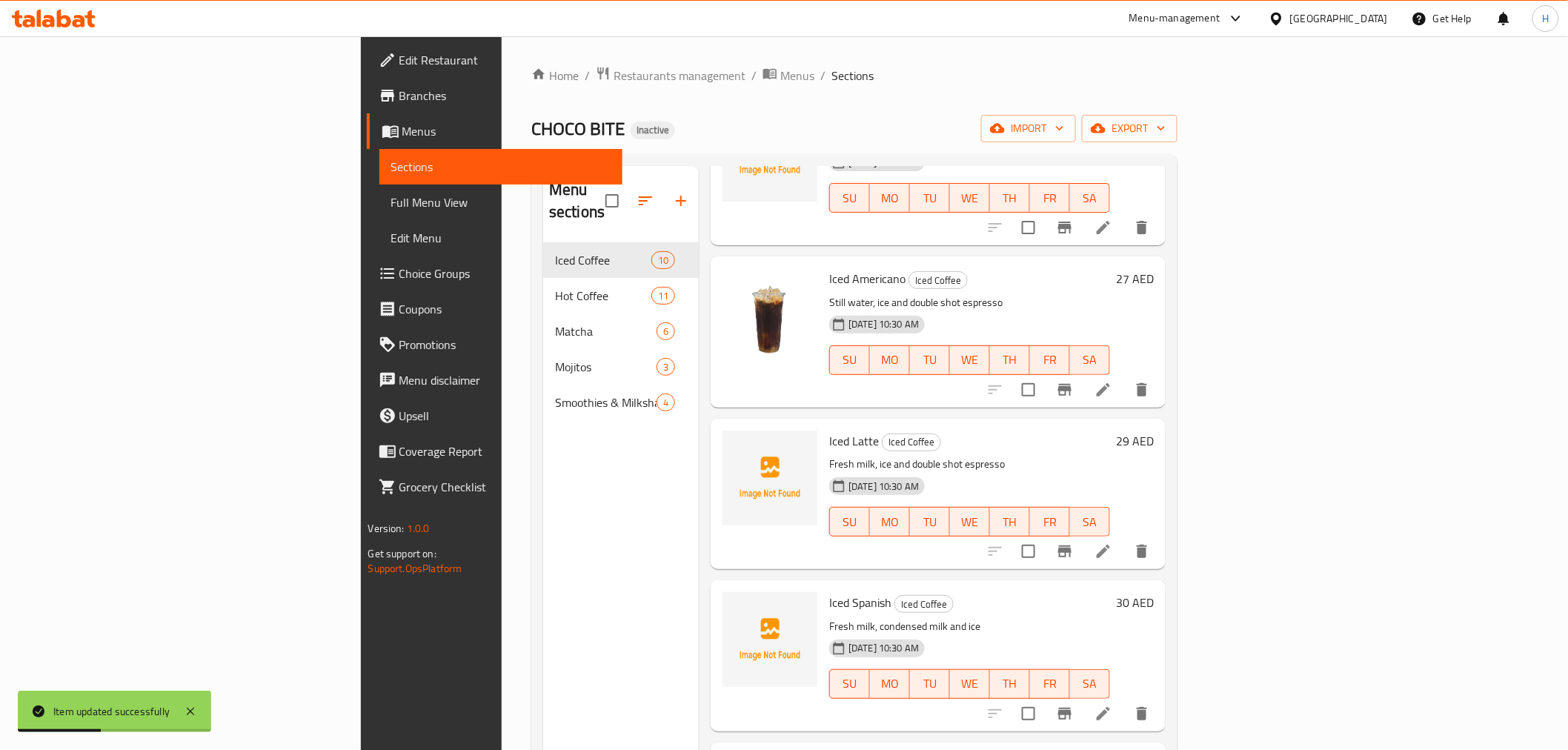
scroll to position [575, 0]
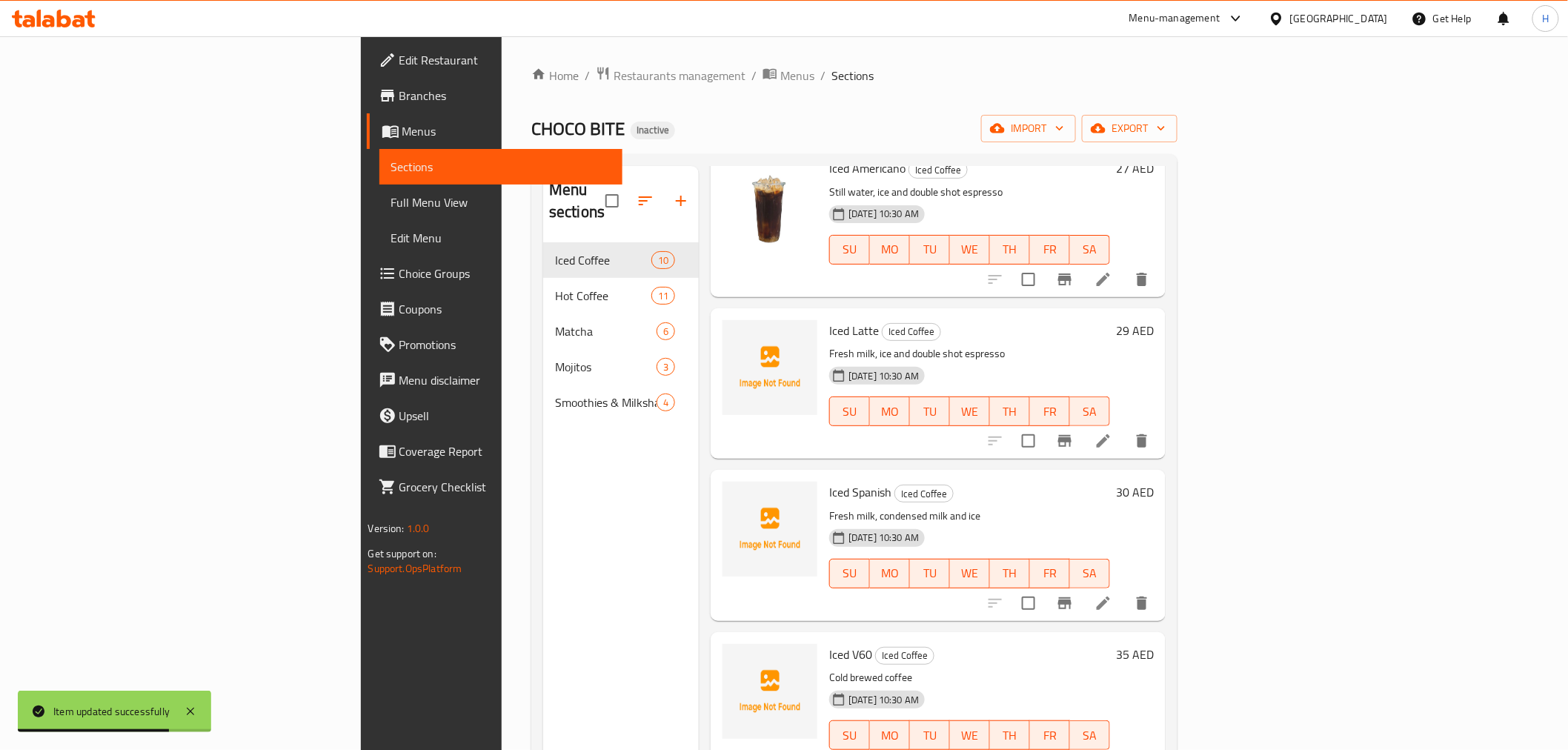
click at [1125, 427] on li at bounding box center [1104, 441] width 42 height 26
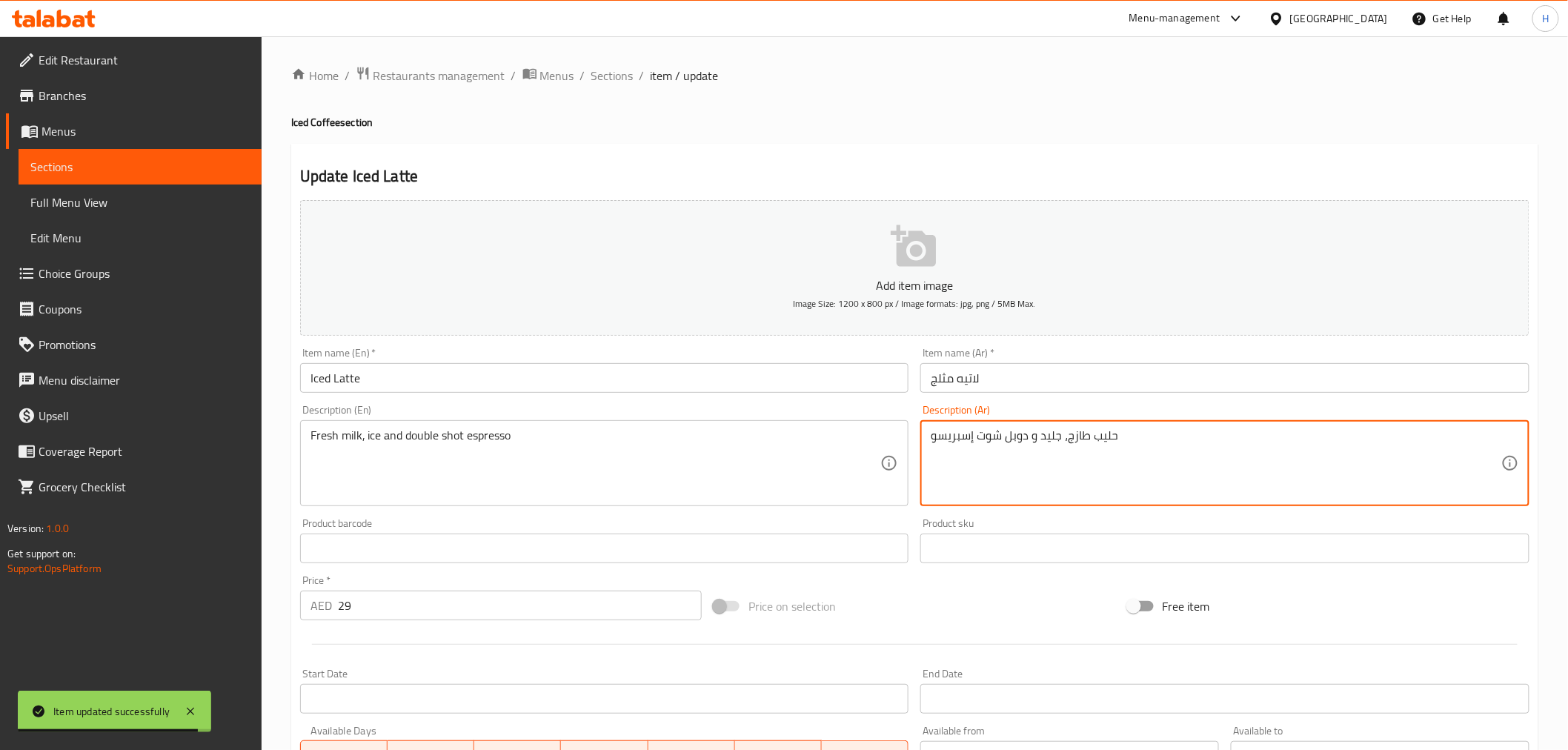
click at [1139, 440] on textarea "حليب طازج، جليد و دوبل شوت إسبريسو" at bounding box center [1216, 463] width 571 height 71
click at [1139, 439] on textarea "حليب طازج، جليد و دوبل شوت إسبريسو" at bounding box center [1216, 463] width 571 height 71
click at [1139, 438] on textarea "حليب طازج، جليد و دوبل شوت إسبريسو" at bounding box center [1216, 463] width 571 height 71
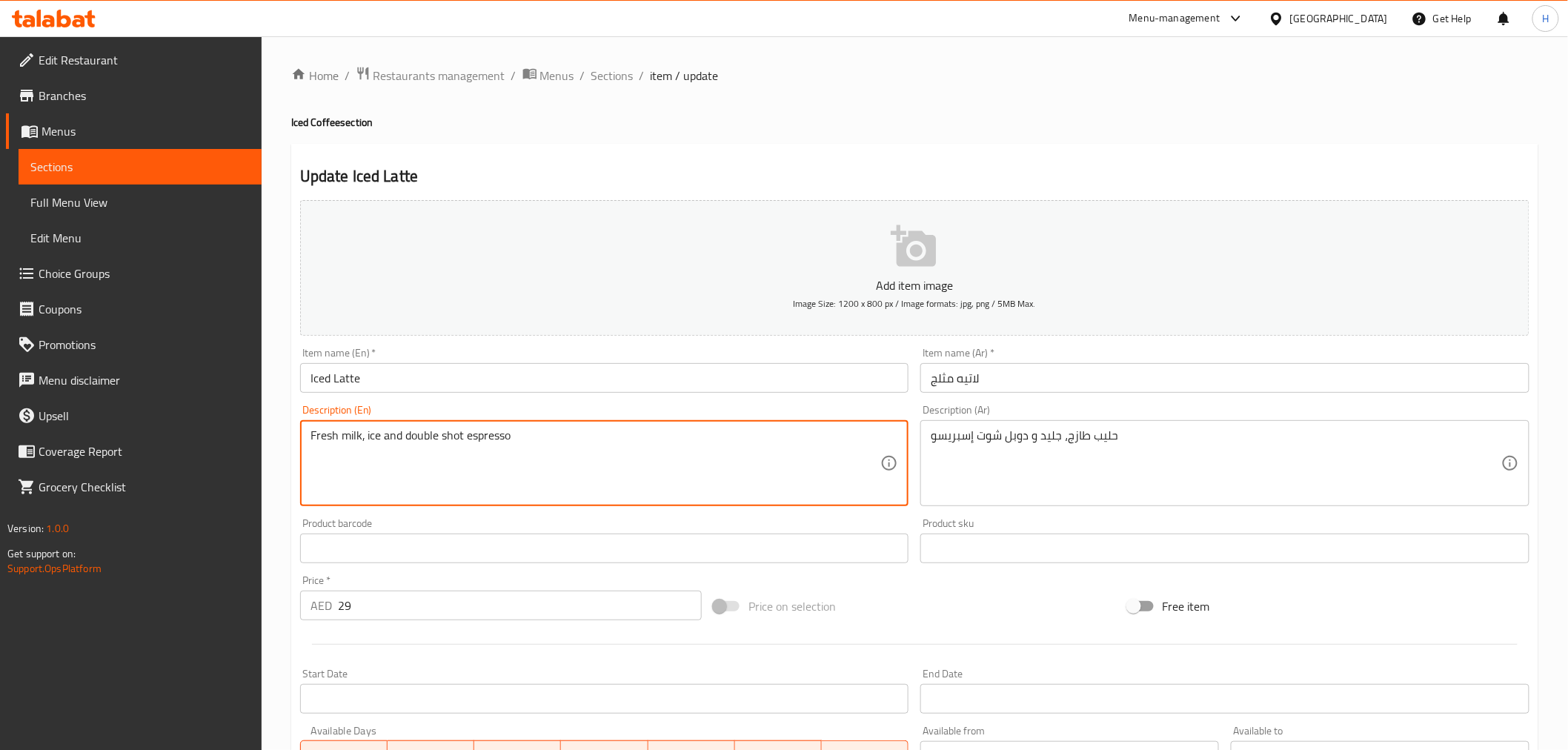
click at [669, 459] on textarea "Fresh milk, ice and double shot espresso" at bounding box center [595, 463] width 571 height 71
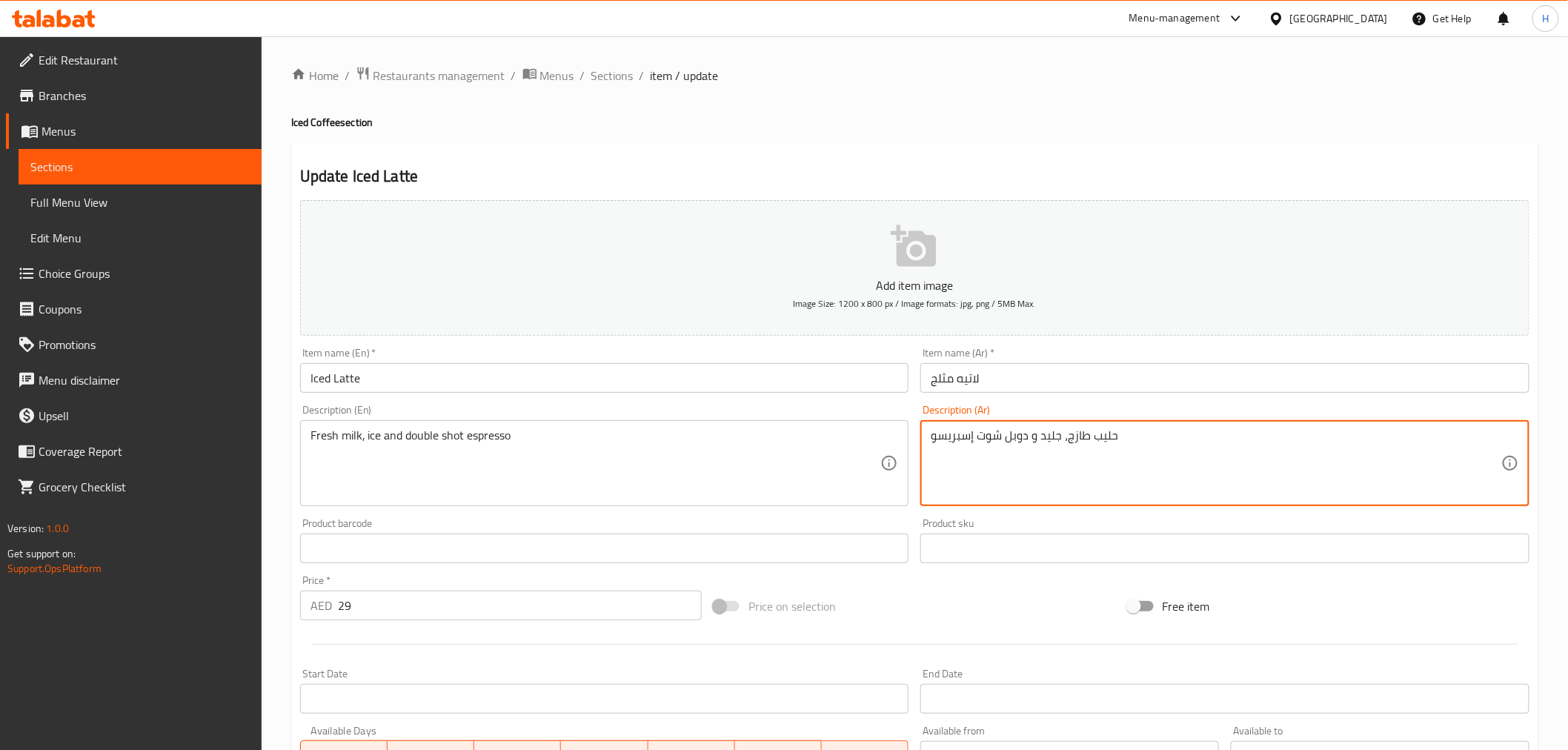
click at [1165, 441] on textarea "حليب طازج، جليد و دوبل شوت إسبريسو" at bounding box center [1216, 463] width 571 height 71
paste textarea "لج، وجرعة مضاعفة من الإسبريسو"
type textarea "حليب طازج، ثلج، وجرعة مضاعفة من الإسبريسو"
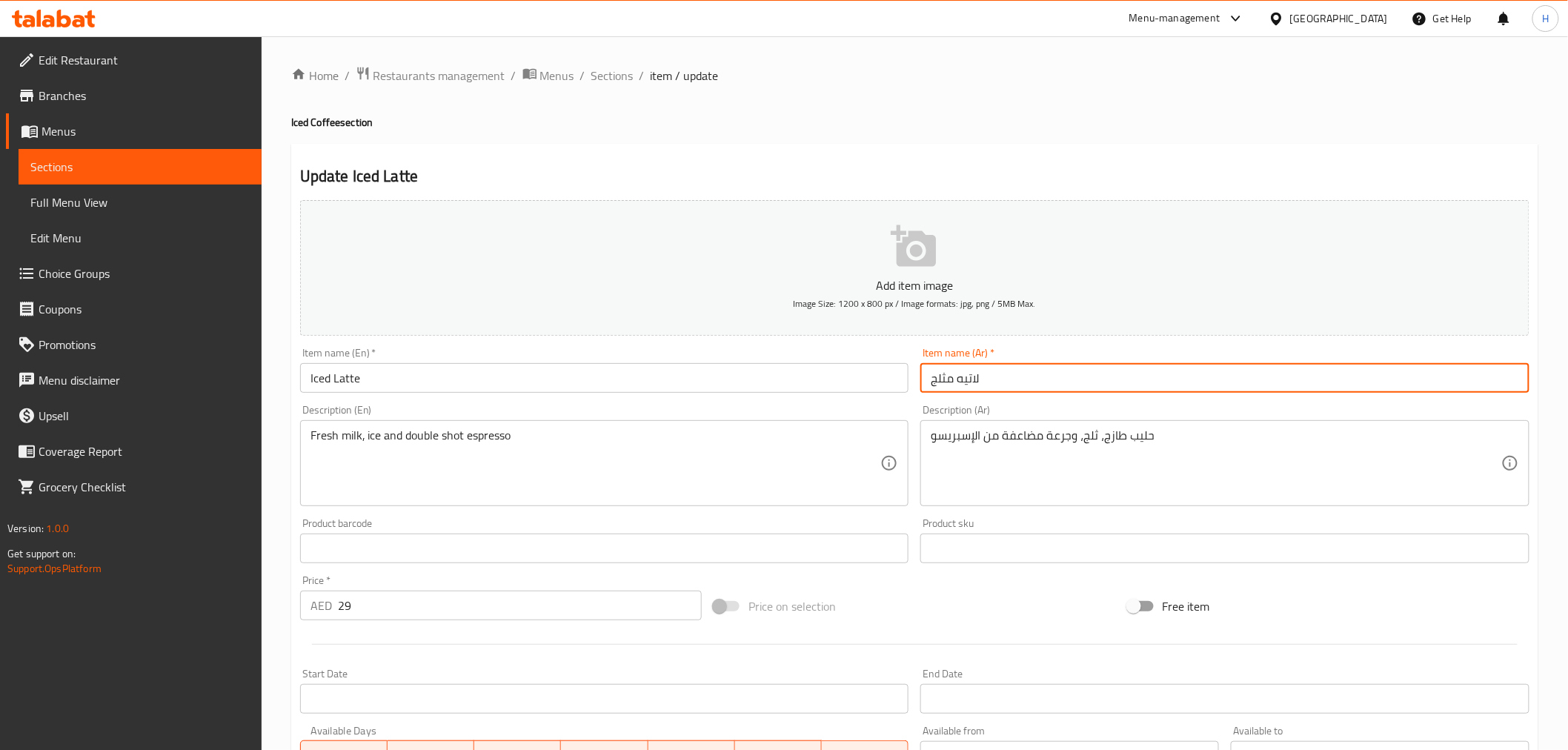
click at [991, 379] on input "لاتيه مثلج" at bounding box center [1226, 377] width 609 height 29
click at [606, 76] on span "Sections" at bounding box center [612, 75] width 42 height 18
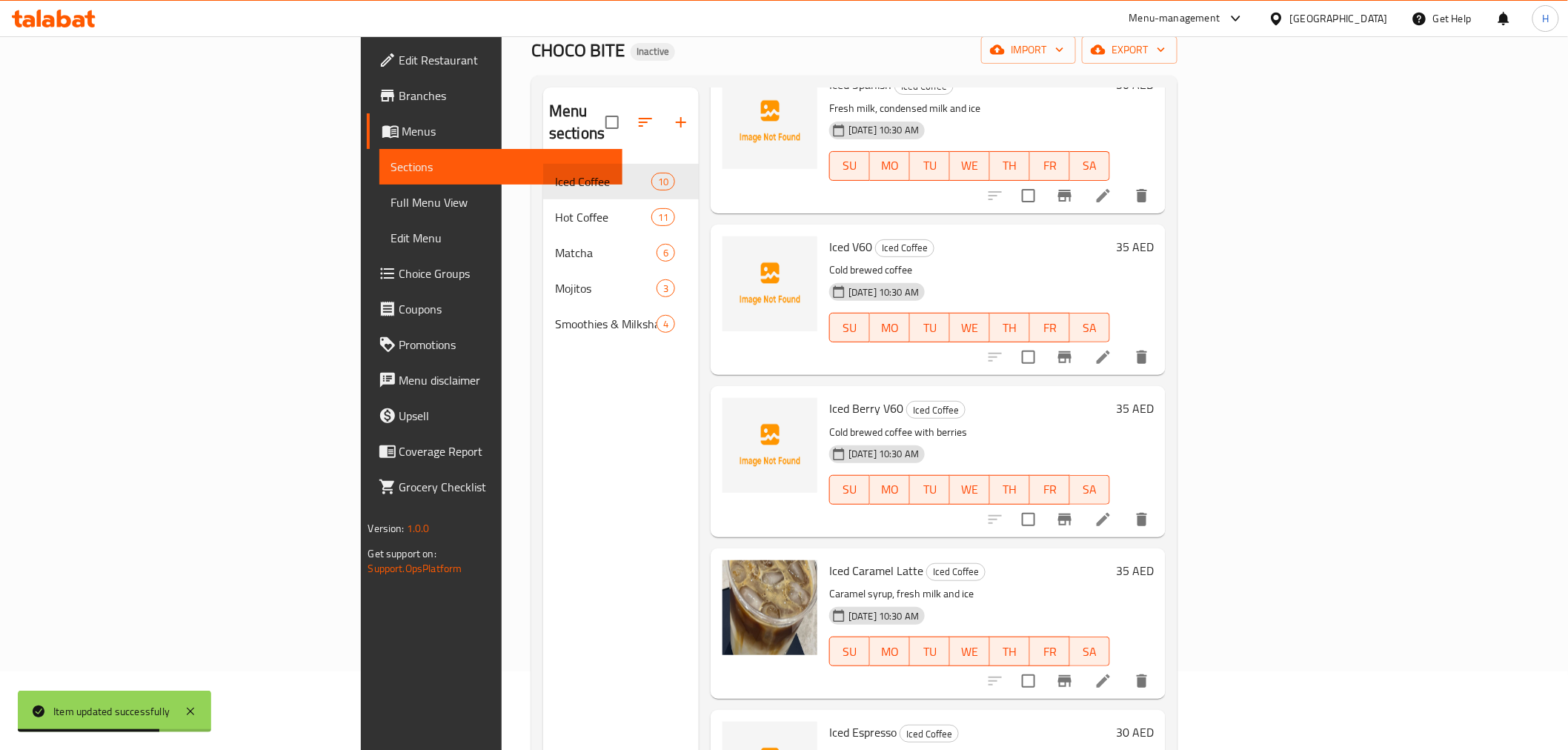
scroll to position [208, 0]
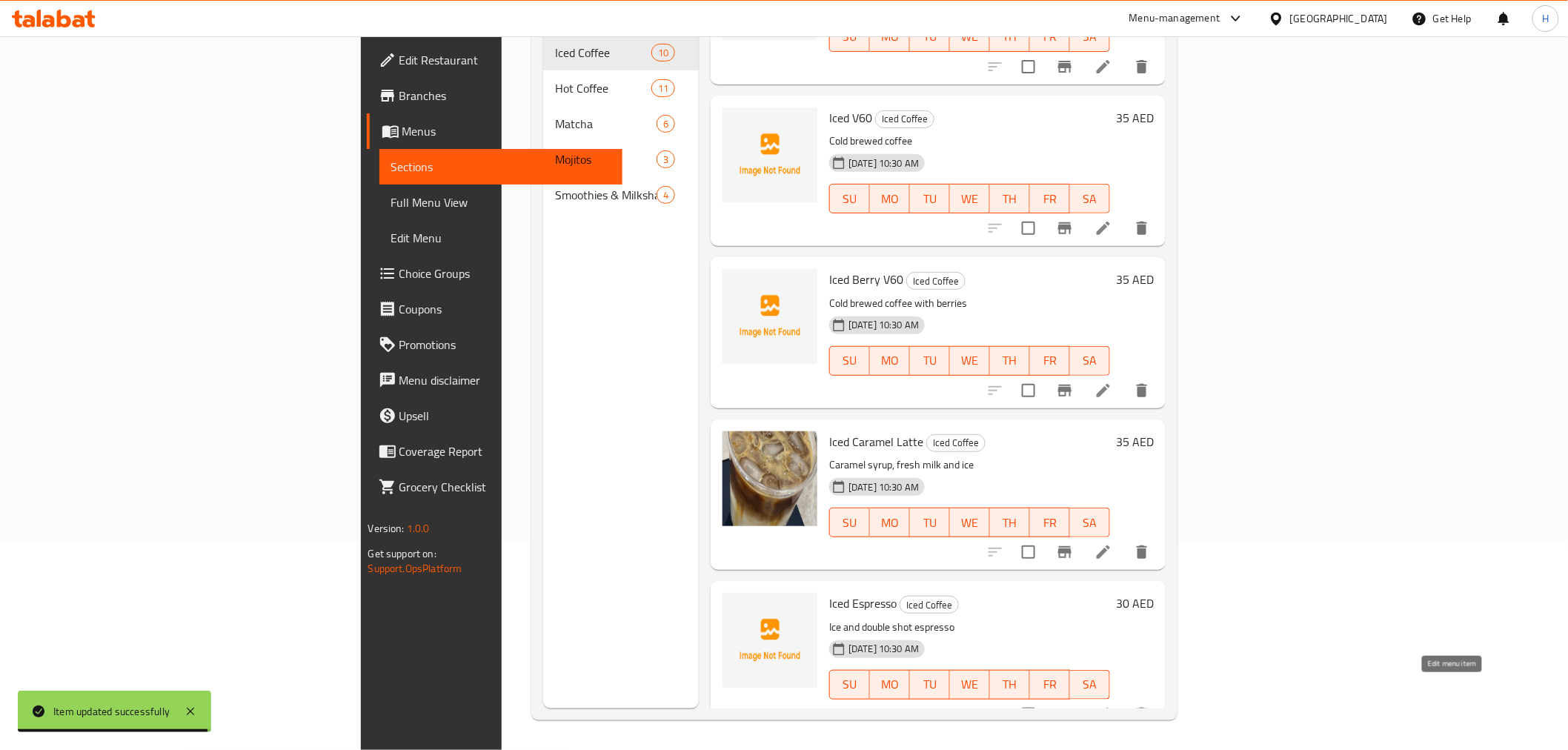
click at [1110, 708] on icon at bounding box center [1104, 714] width 13 height 13
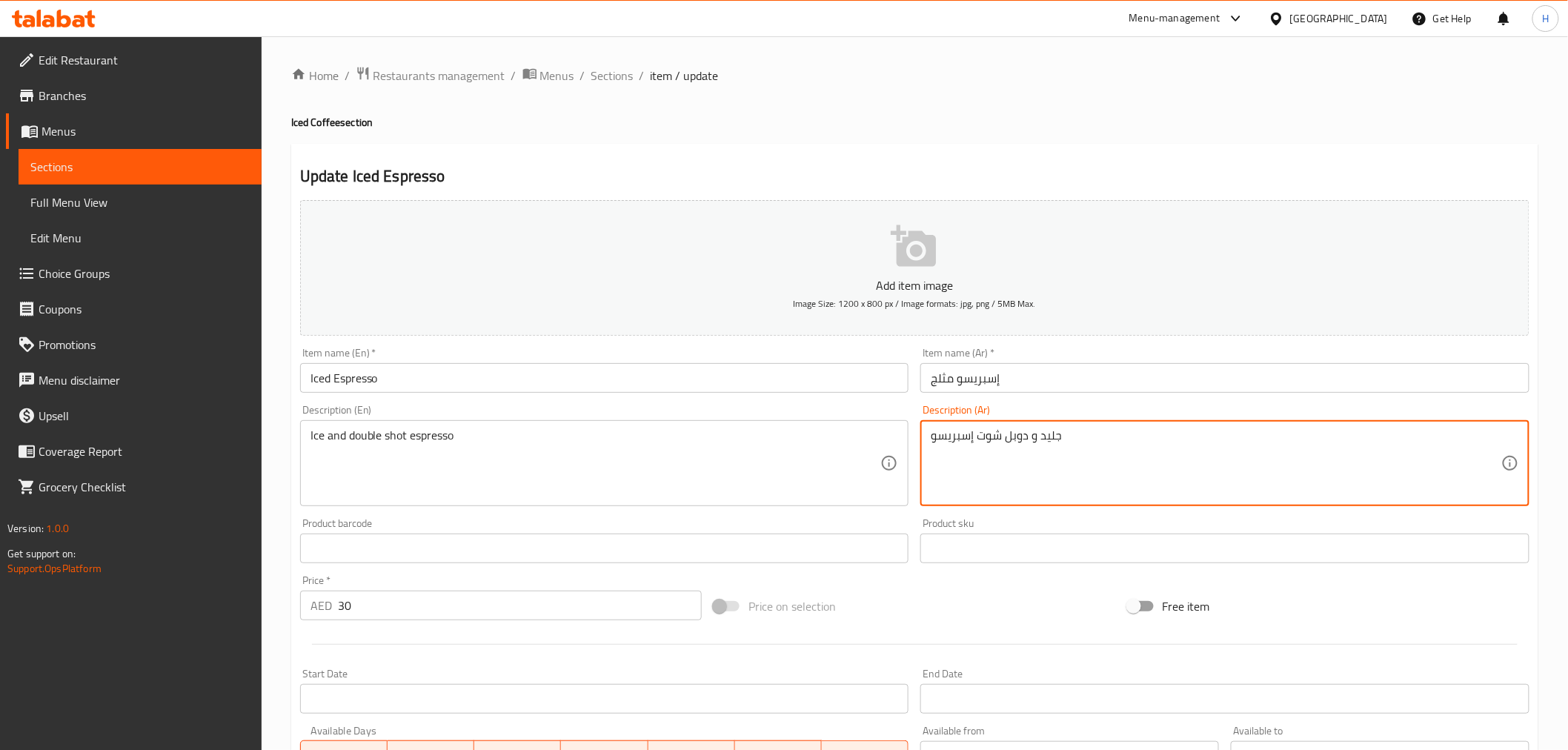
click at [1053, 436] on textarea "جليد و دوبل شوت إسبريسو" at bounding box center [1216, 463] width 571 height 71
type textarea "ثلج و دوبل شوت إسبريسو"
click at [1026, 375] on input "إسبريسو مثلج" at bounding box center [1226, 377] width 609 height 29
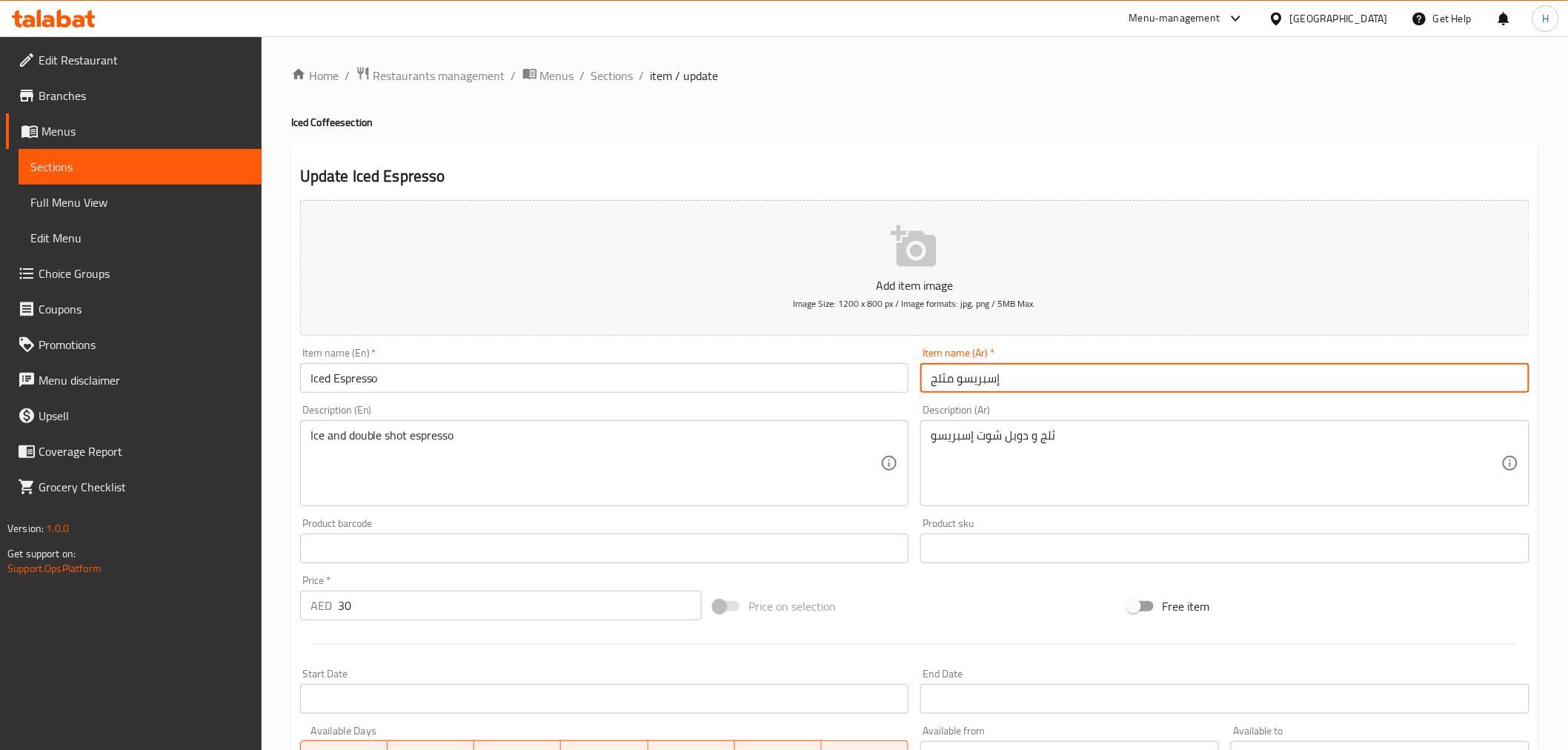
click at [604, 81] on span "Sections" at bounding box center [612, 75] width 42 height 18
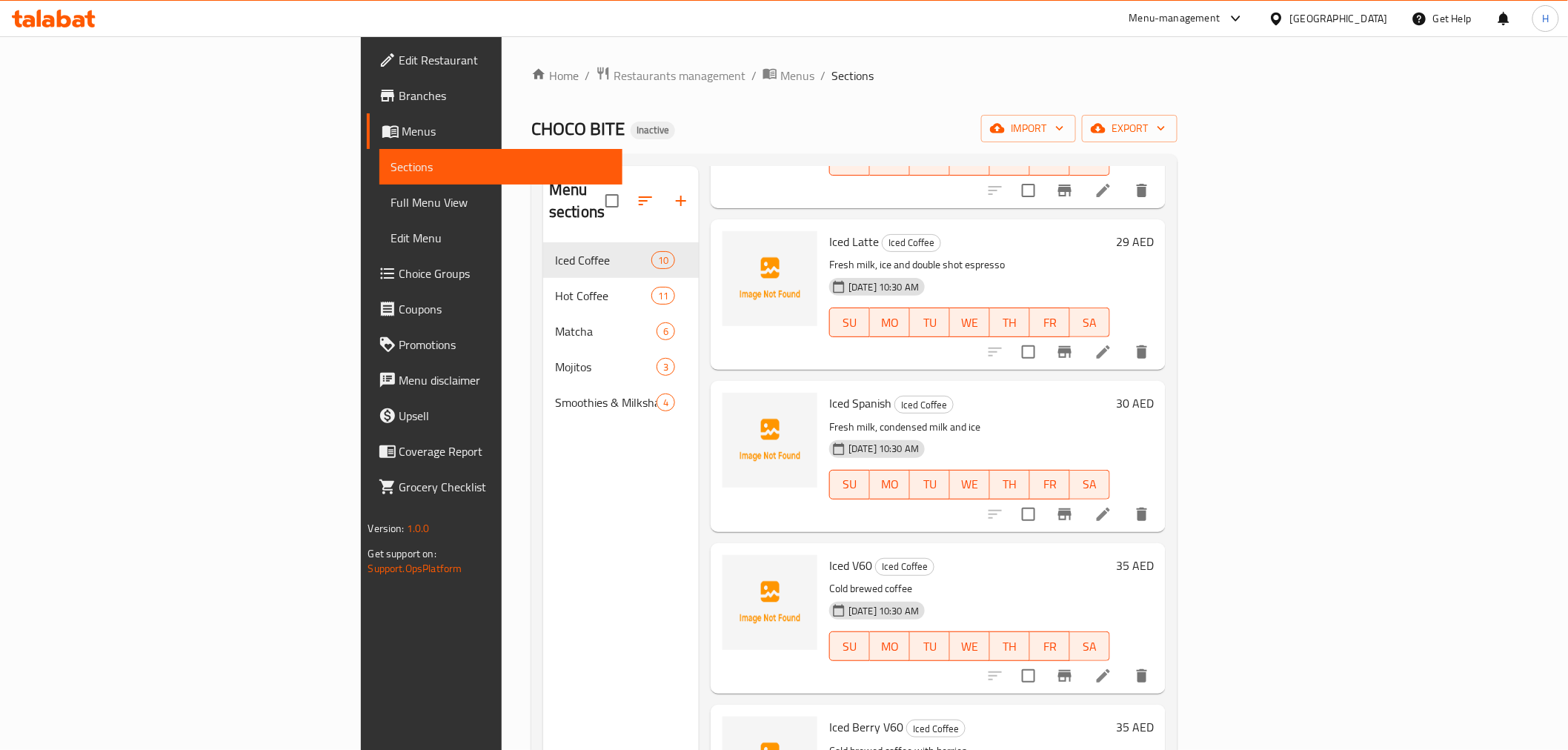
scroll to position [658, 0]
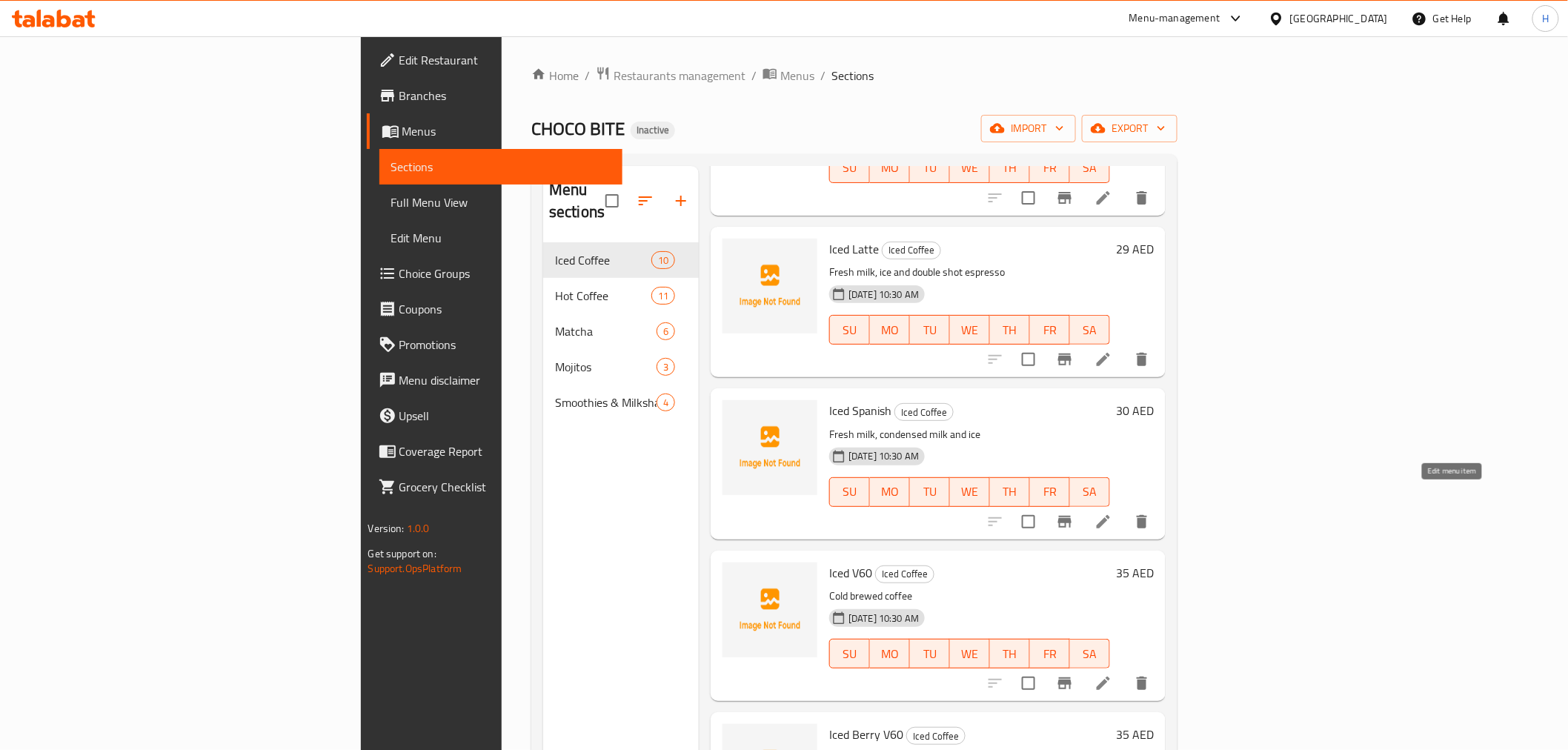
click at [1112, 513] on icon at bounding box center [1103, 522] width 18 height 18
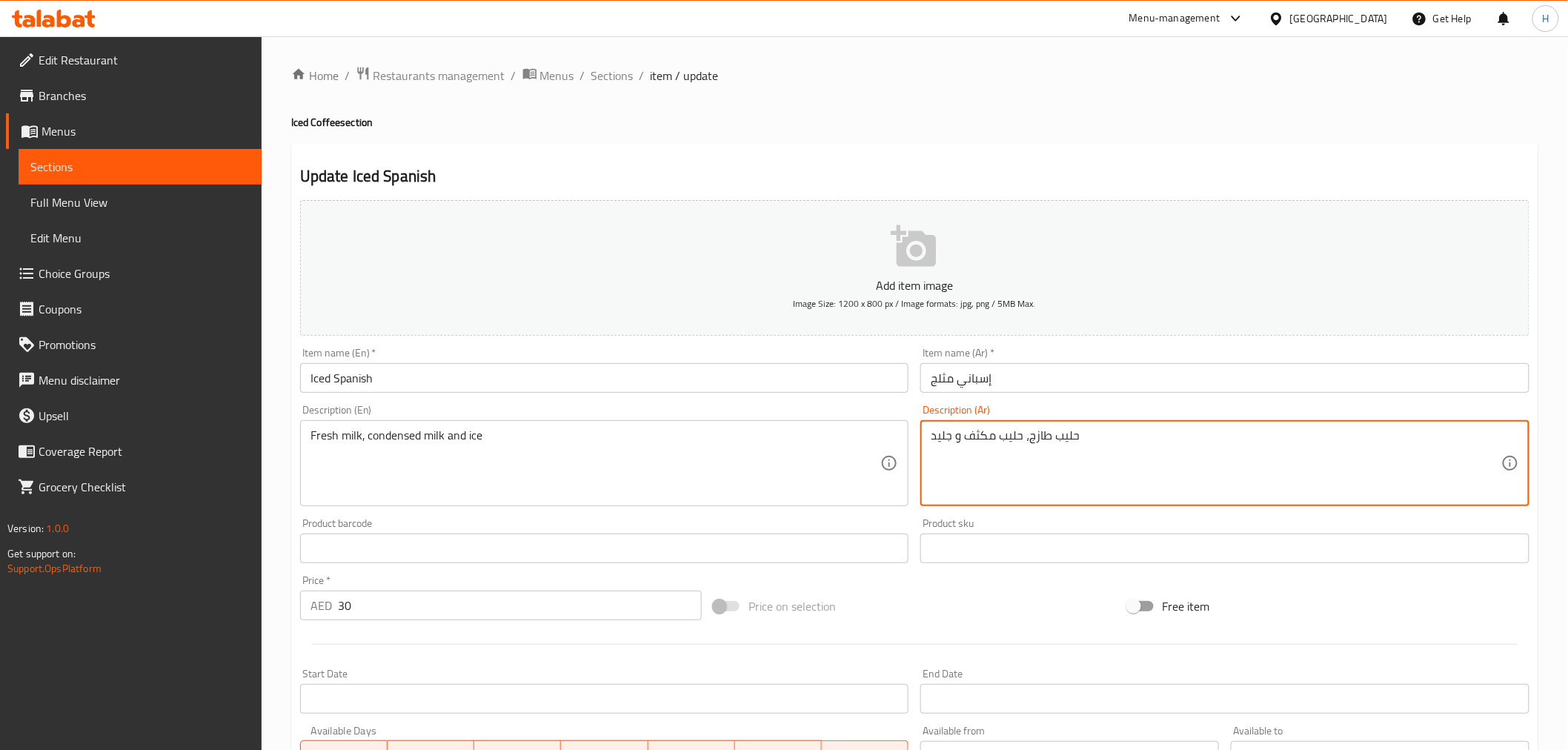
click at [945, 431] on textarea "حليب طازج، حليب مكثف و جليد" at bounding box center [1216, 463] width 571 height 71
click at [942, 443] on textarea "حليب طازج، حليب مكثف و جليد" at bounding box center [1216, 463] width 571 height 71
type textarea "حليب طازج، حليب مكثف و ثلج"
click at [1001, 382] on input "إسباني مثلج" at bounding box center [1226, 377] width 609 height 29
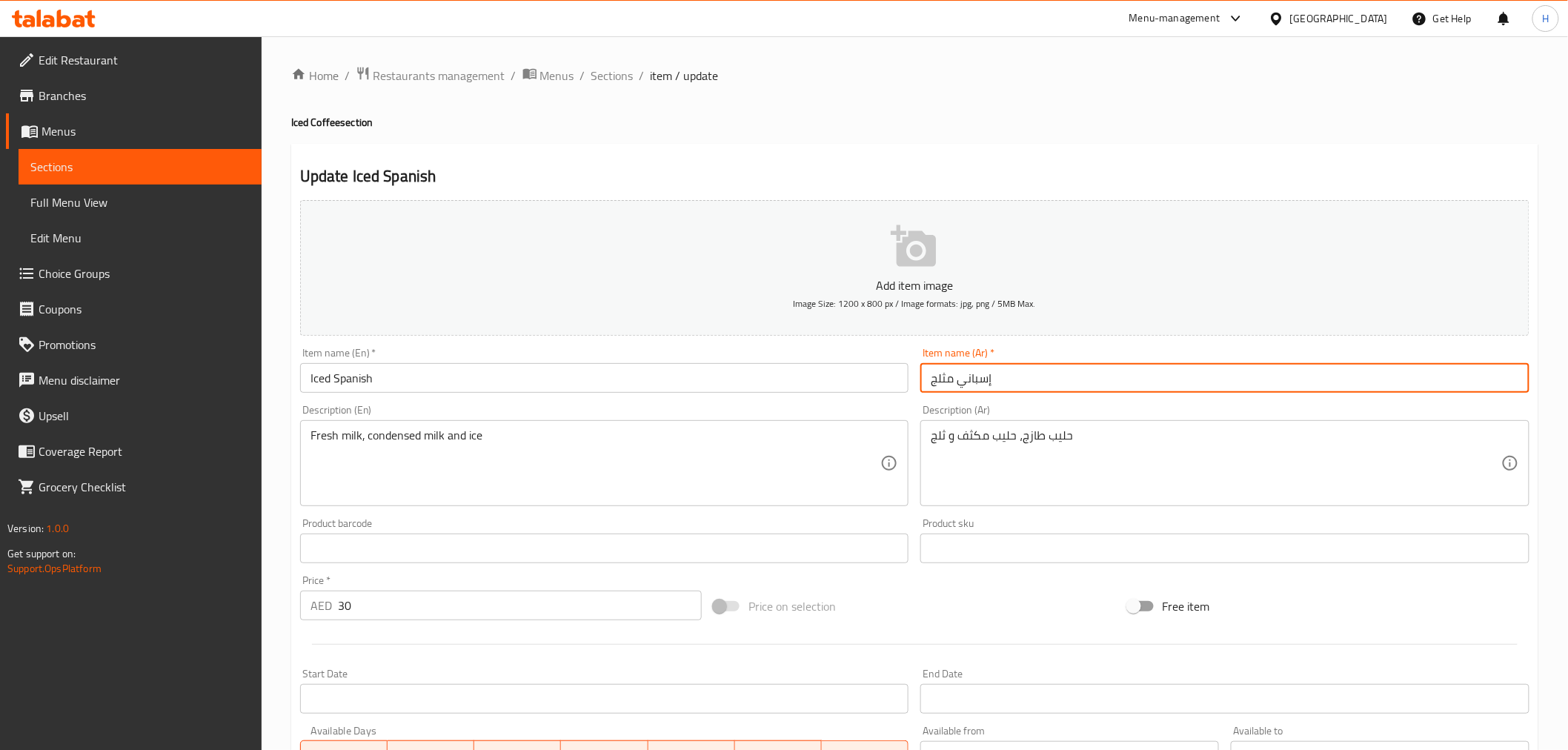
click at [626, 69] on span "Sections" at bounding box center [612, 75] width 42 height 18
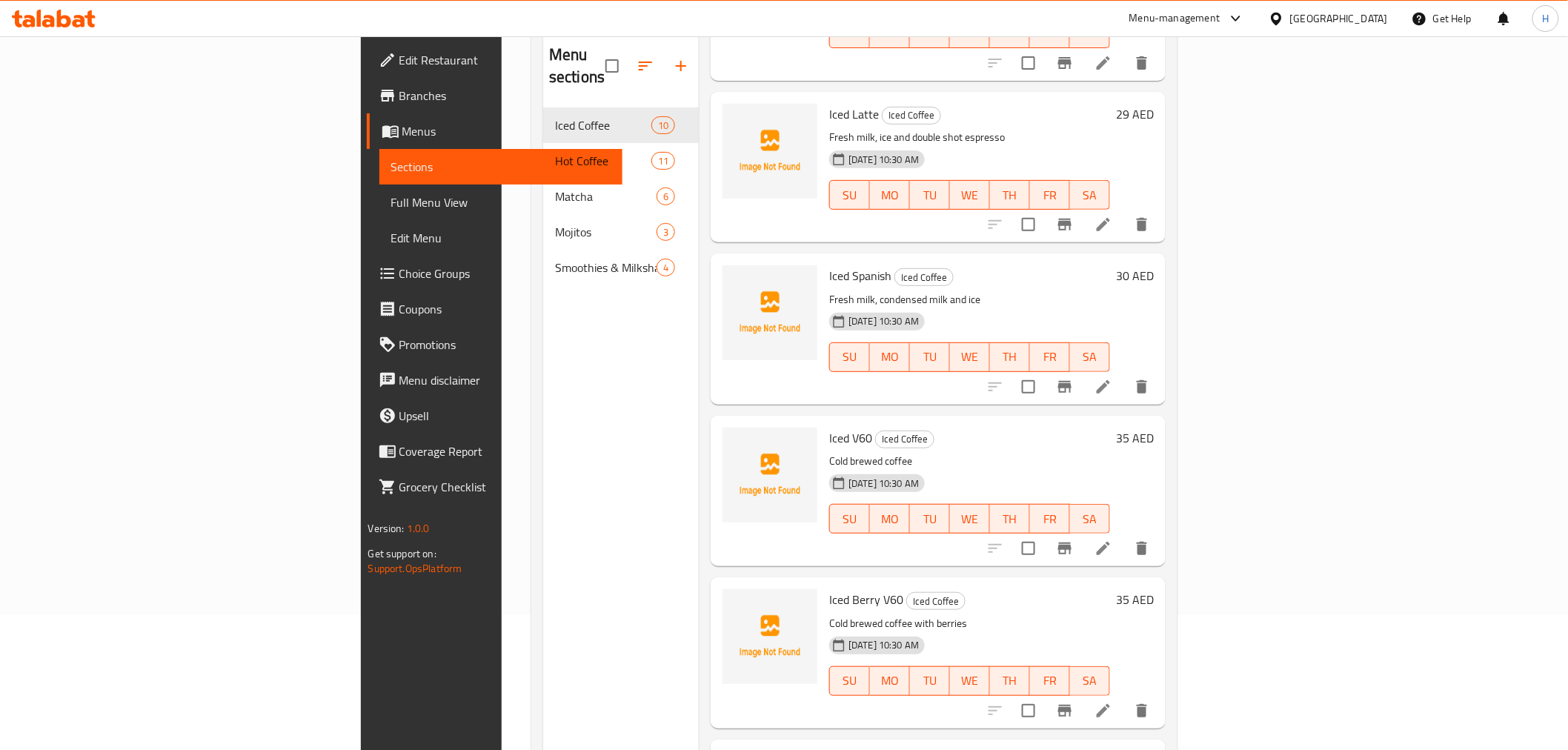
scroll to position [42, 0]
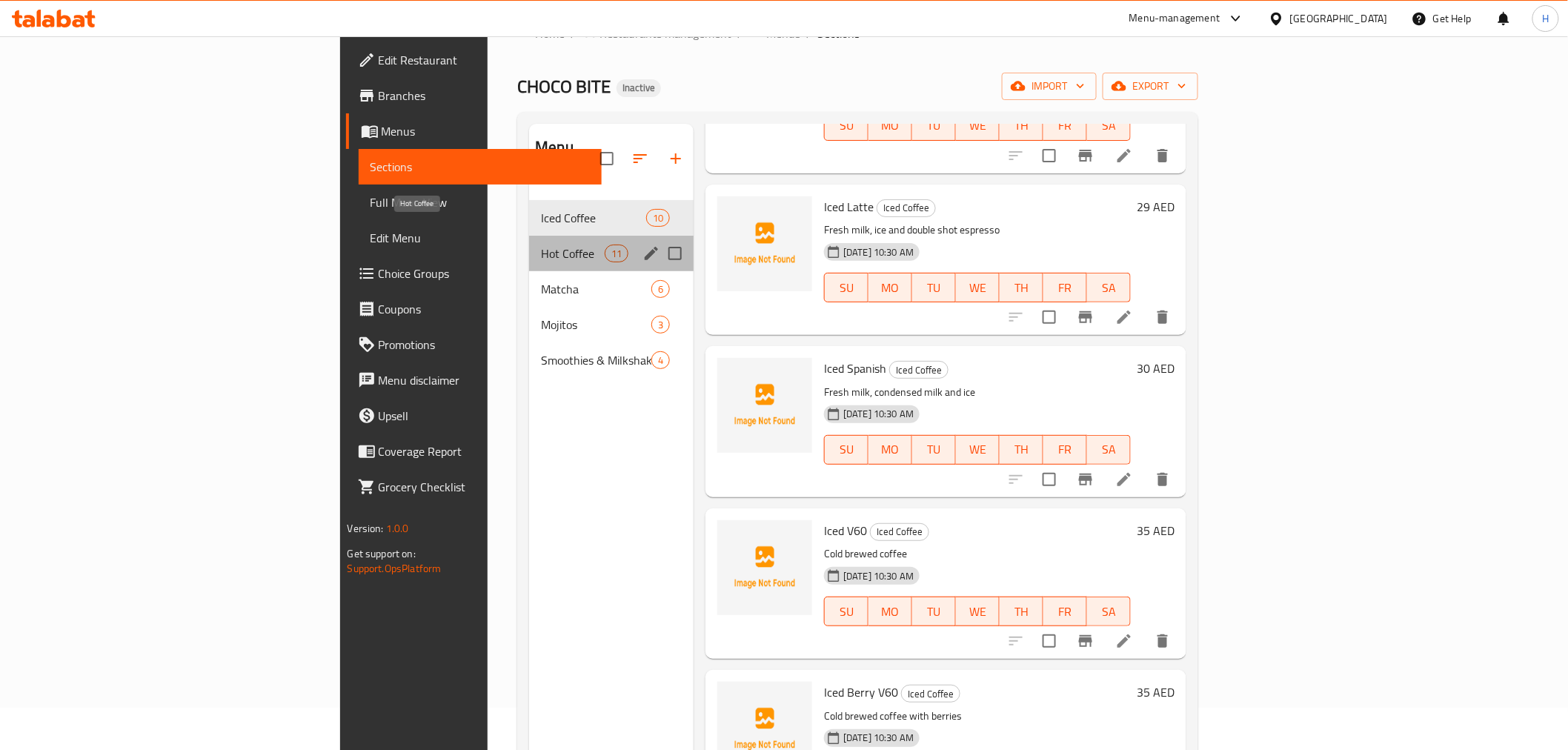
click at [542, 244] on span "Hot Coffee" at bounding box center [573, 253] width 63 height 18
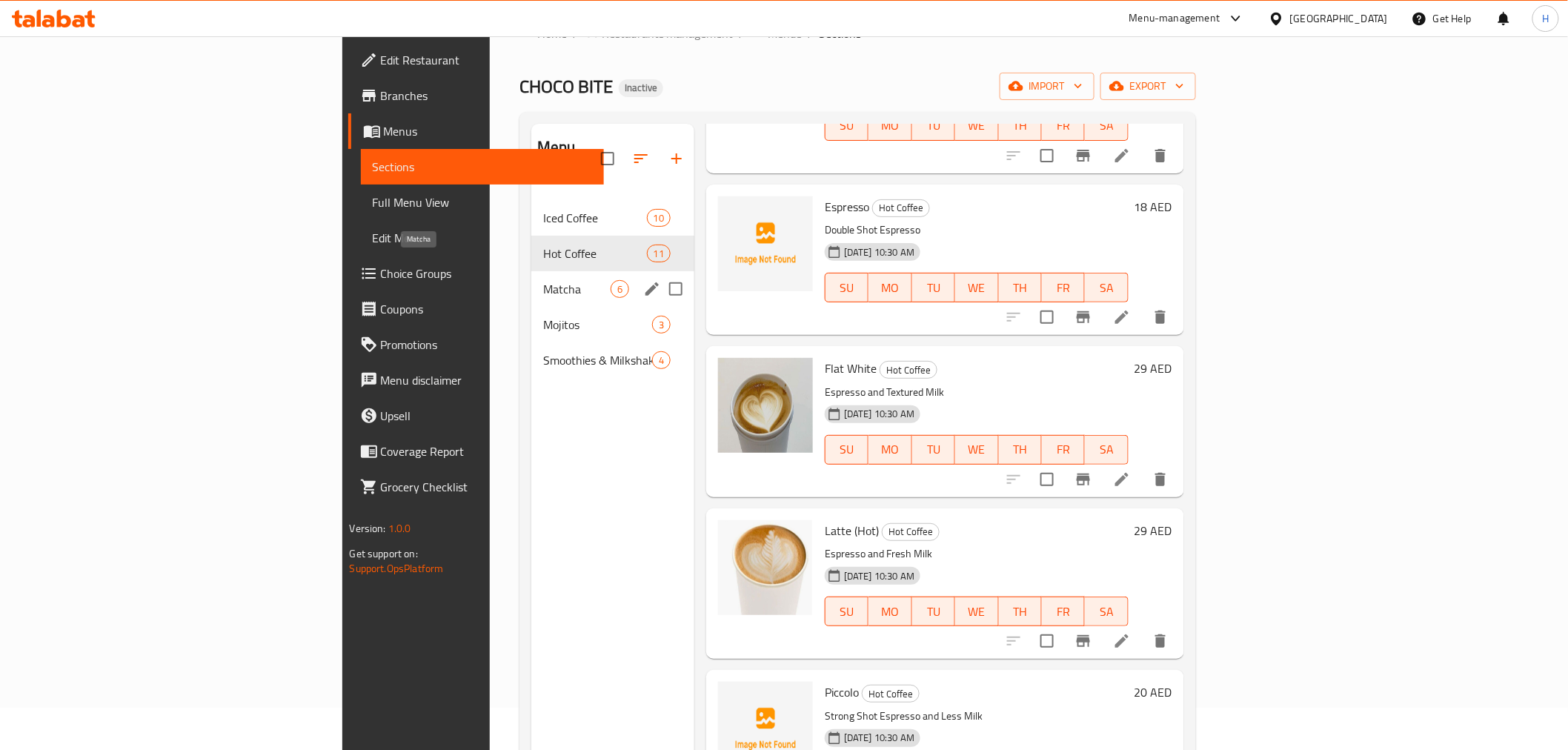
click at [543, 280] on span "Matcha" at bounding box center [576, 289] width 67 height 18
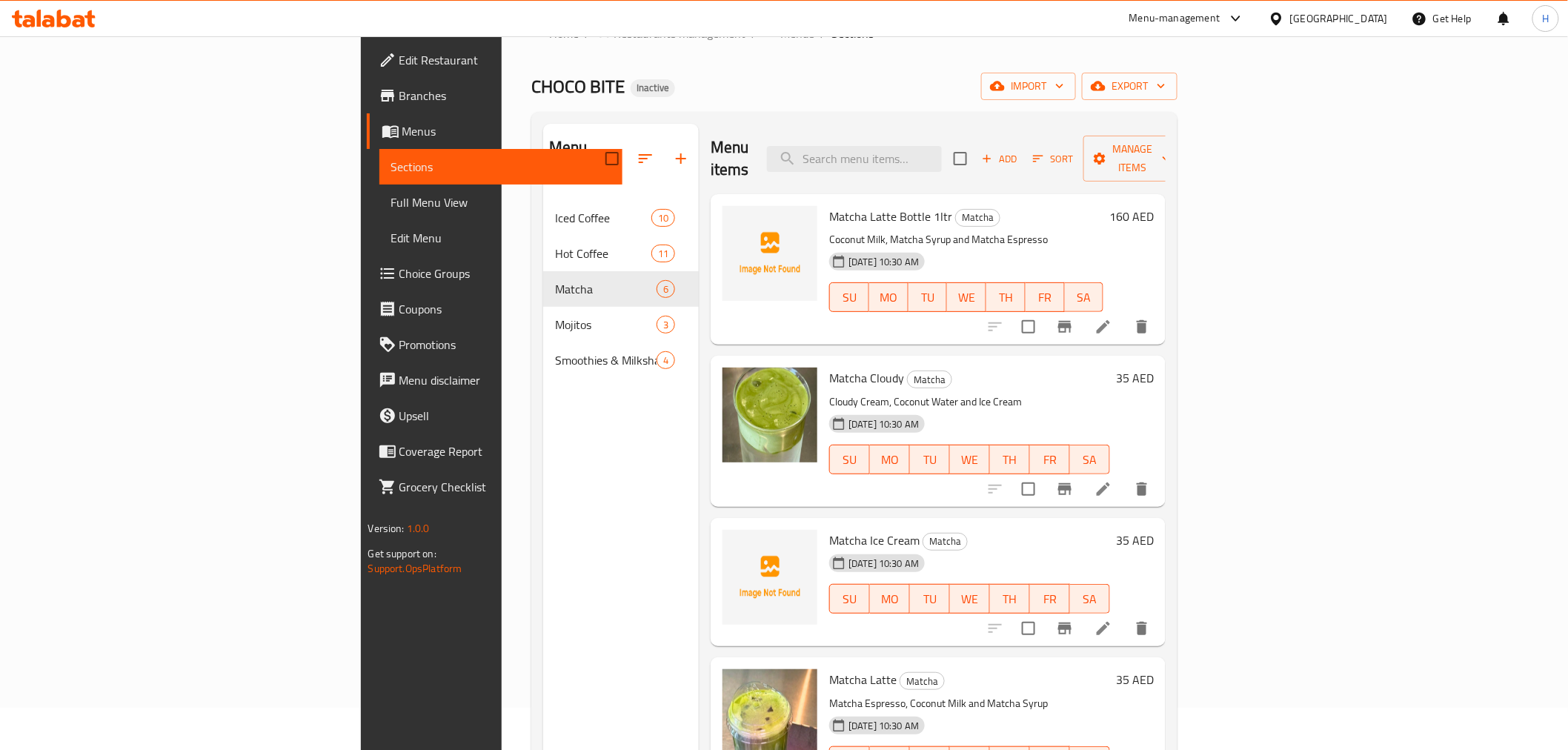
click at [1110, 482] on icon at bounding box center [1104, 489] width 13 height 13
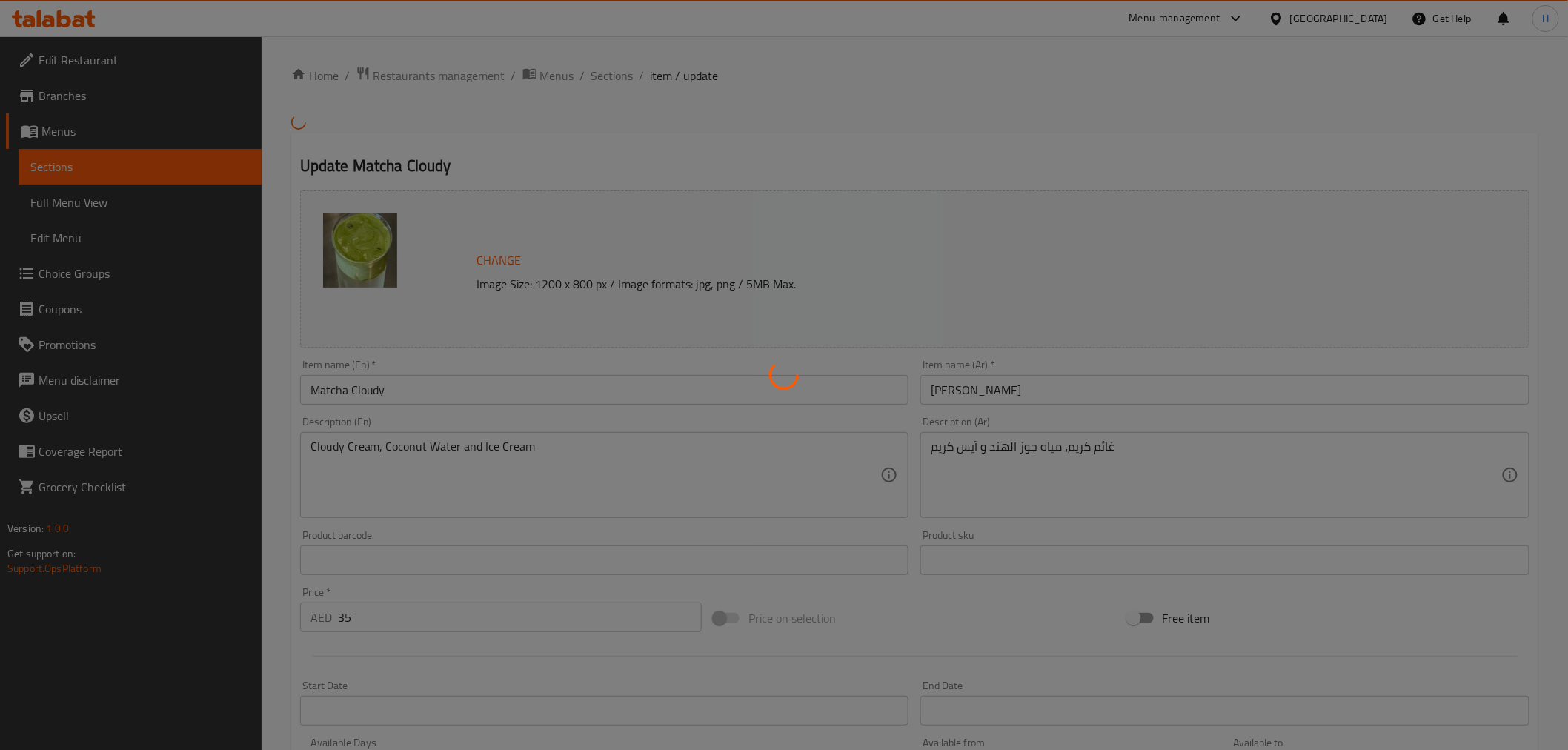
click at [1115, 396] on div at bounding box center [784, 375] width 1568 height 750
click at [1080, 397] on div at bounding box center [784, 375] width 1568 height 750
click at [1049, 407] on div at bounding box center [784, 375] width 1568 height 750
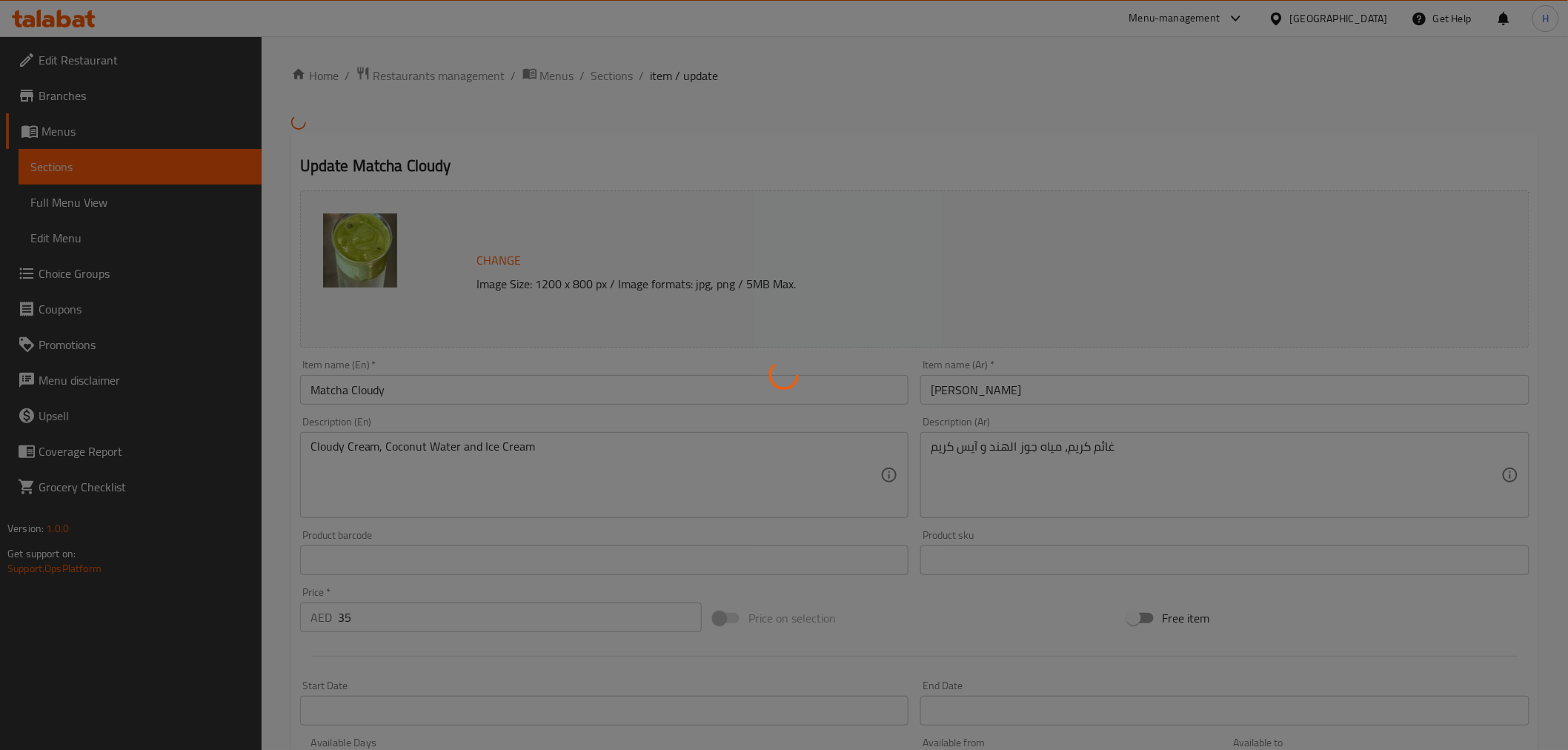
click at [1024, 397] on div at bounding box center [784, 375] width 1568 height 750
click at [943, 388] on div at bounding box center [784, 375] width 1568 height 750
click at [961, 392] on div at bounding box center [784, 375] width 1568 height 750
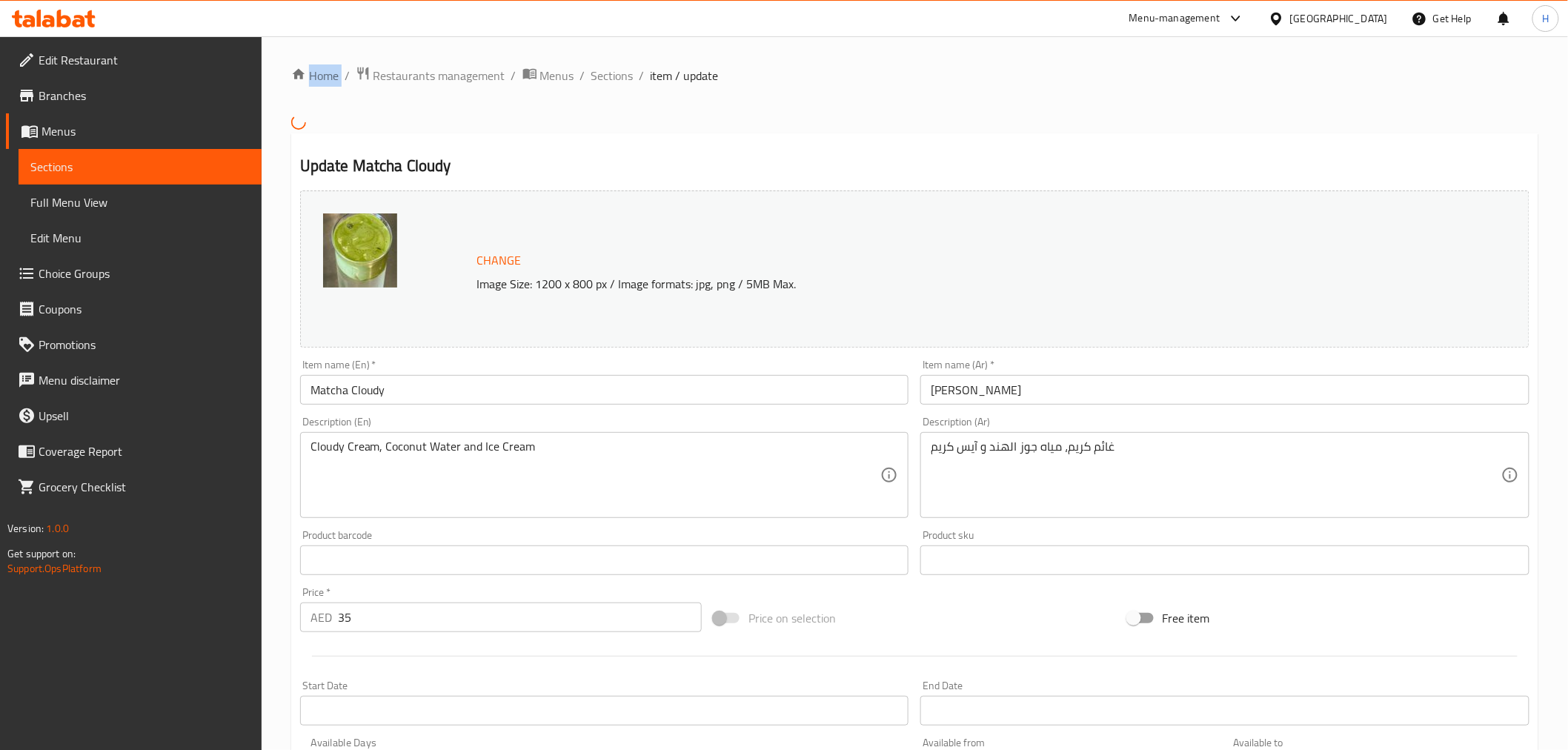
click at [980, 388] on div "Home / Restaurants management / Menus / Sections / item / update Update Matcha …" at bounding box center [915, 547] width 1247 height 963
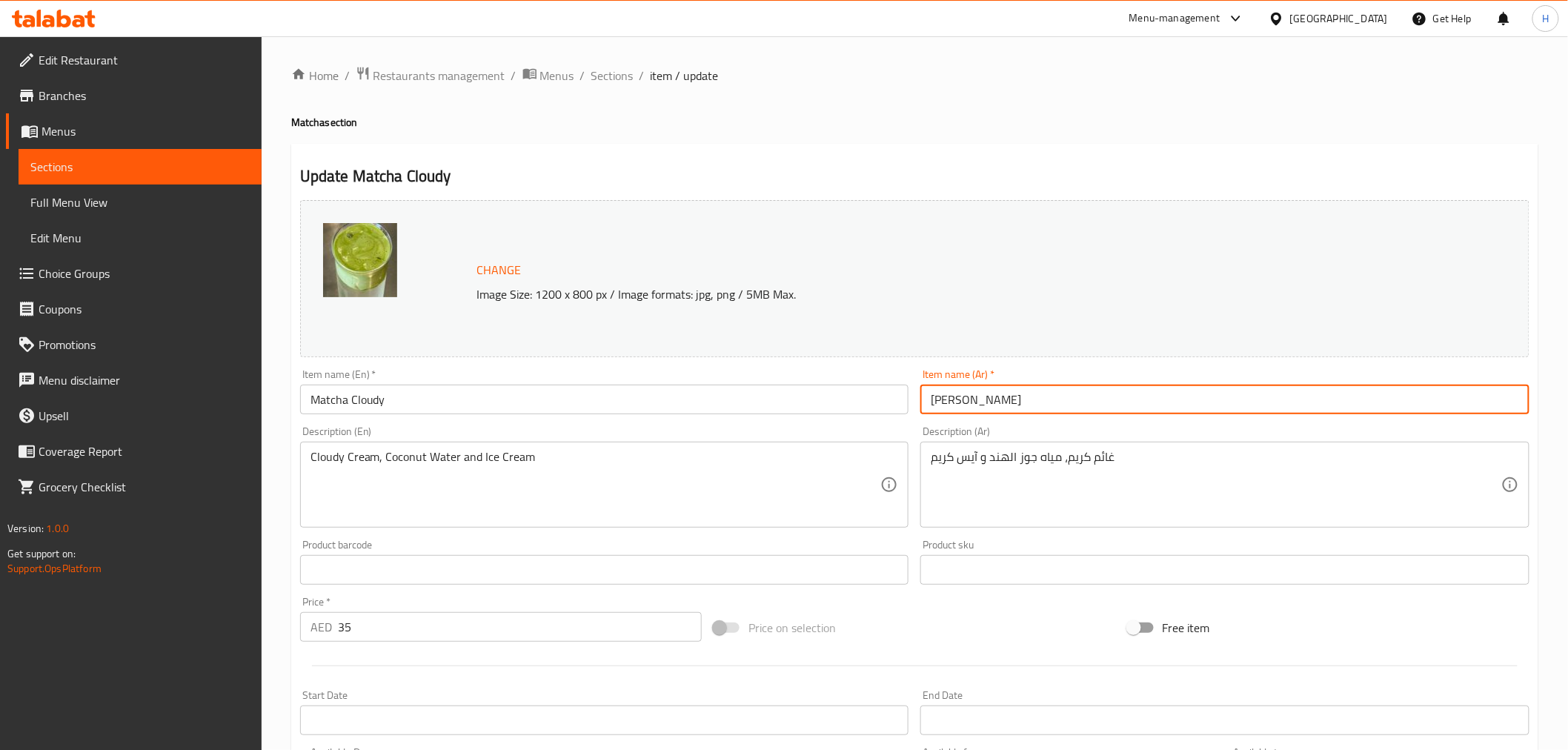
click at [974, 398] on input "[PERSON_NAME]" at bounding box center [1226, 399] width 609 height 29
paste input "كلاودى"
type input "ماتشا كلاودى"
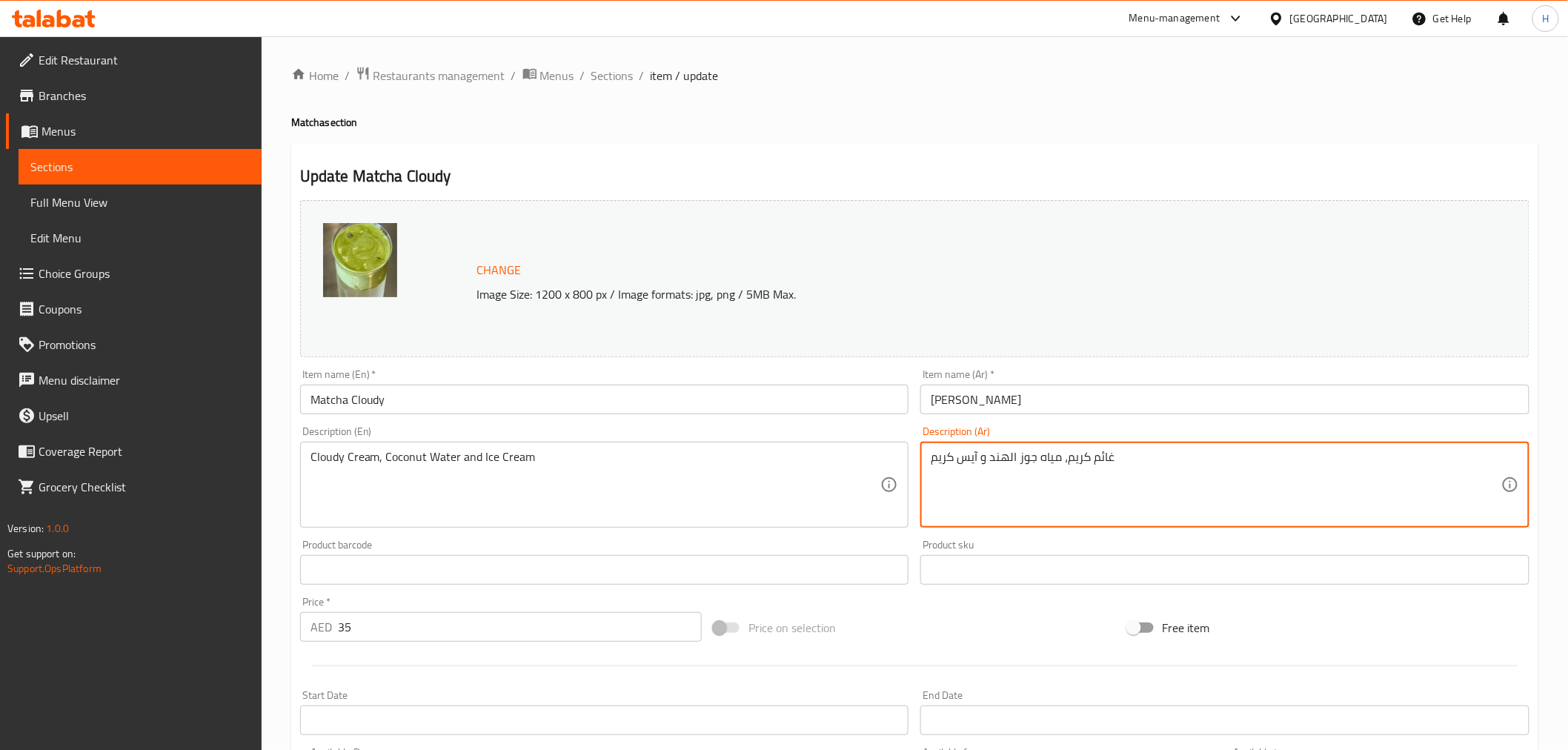
click at [1100, 455] on textarea "غائم كريم، مياه جوز الهند و آيس كريم" at bounding box center [1216, 485] width 571 height 71
type textarea "كلاودى كريم، مياه جوز الهند و آيس كريم"
click at [1026, 392] on input "ماتشا كلاودى" at bounding box center [1226, 399] width 609 height 29
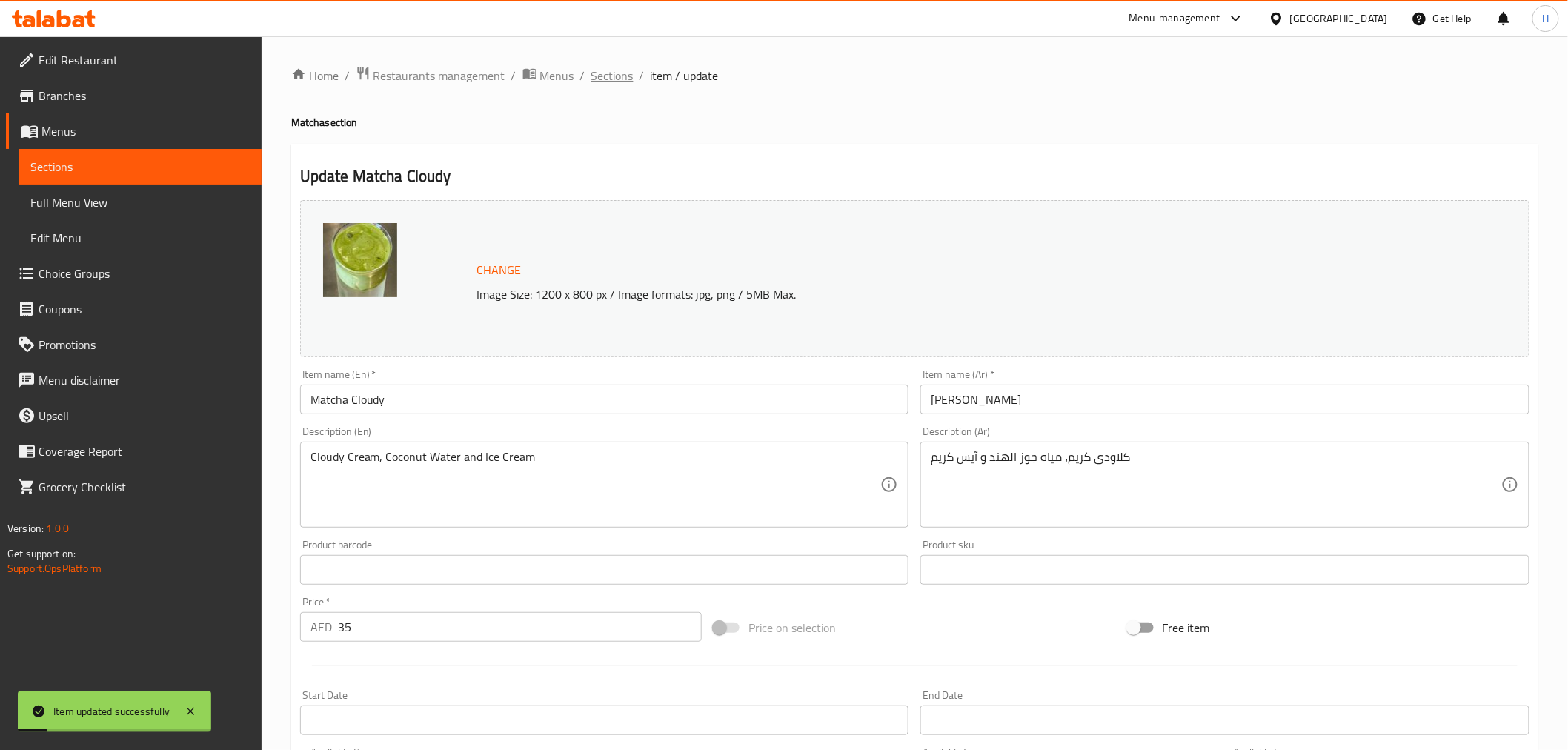
click at [610, 85] on span "Sections" at bounding box center [612, 75] width 42 height 18
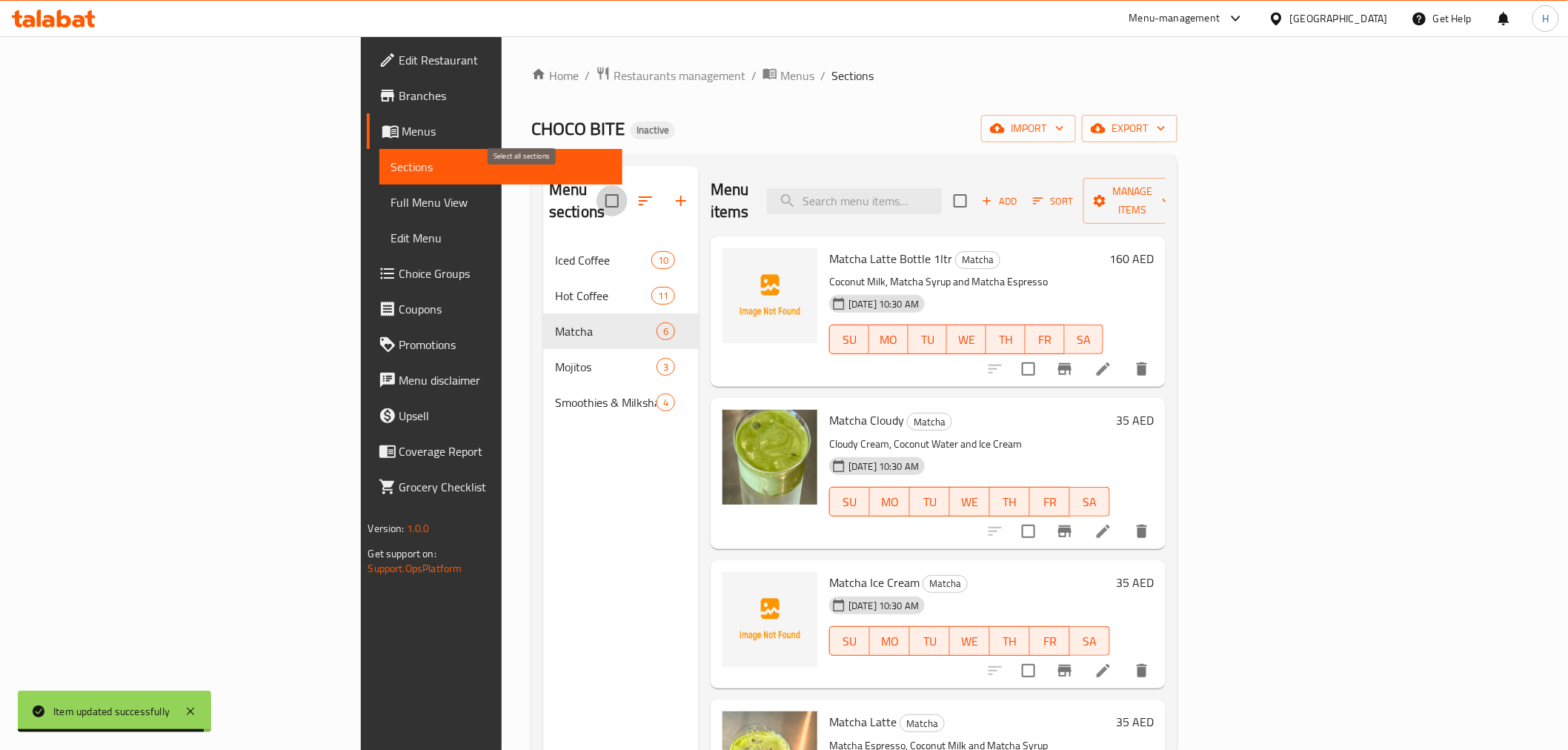
click at [596, 187] on input "checkbox" at bounding box center [611, 200] width 31 height 31
checkbox input "true"
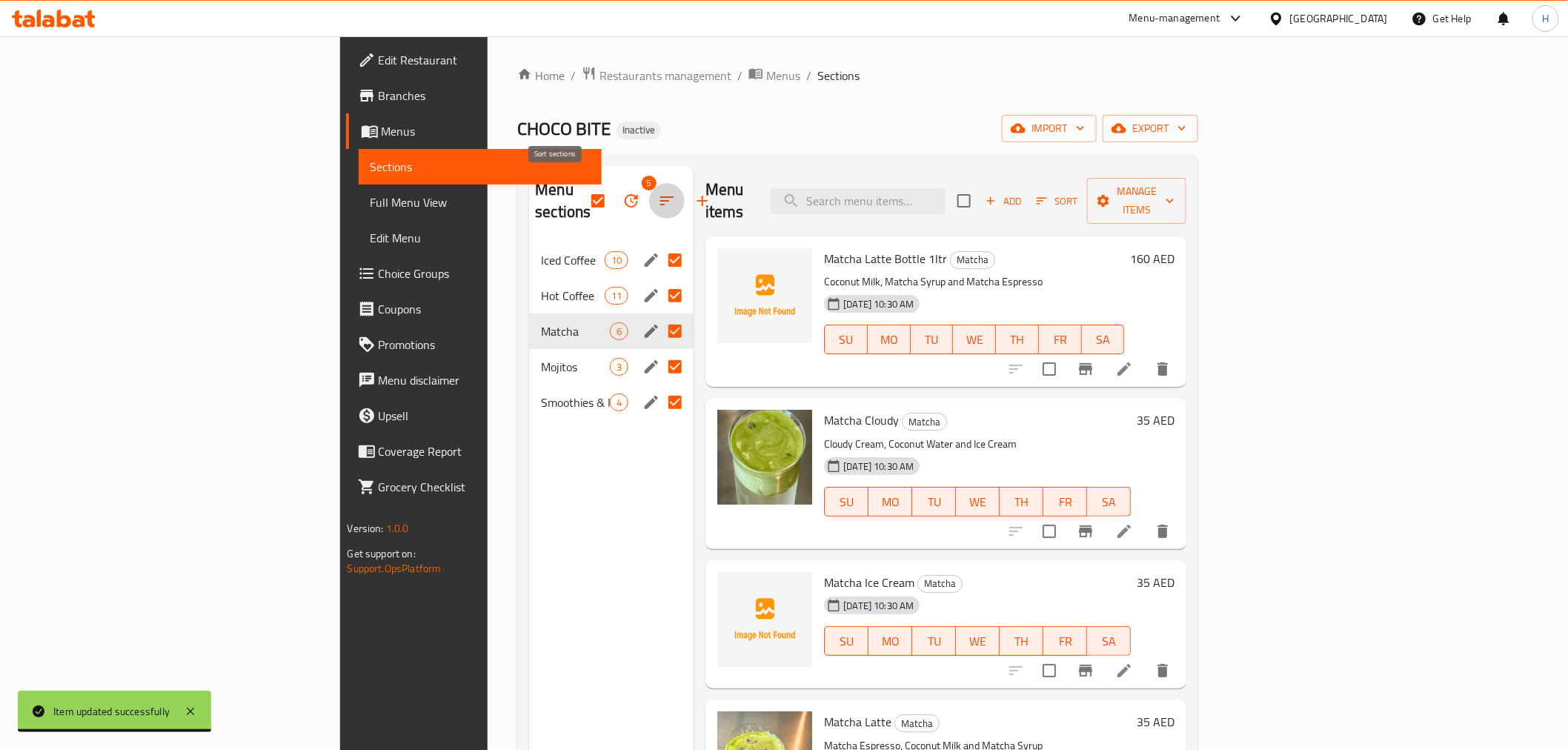
click at [660, 196] on icon "button" at bounding box center [667, 200] width 13 height 8
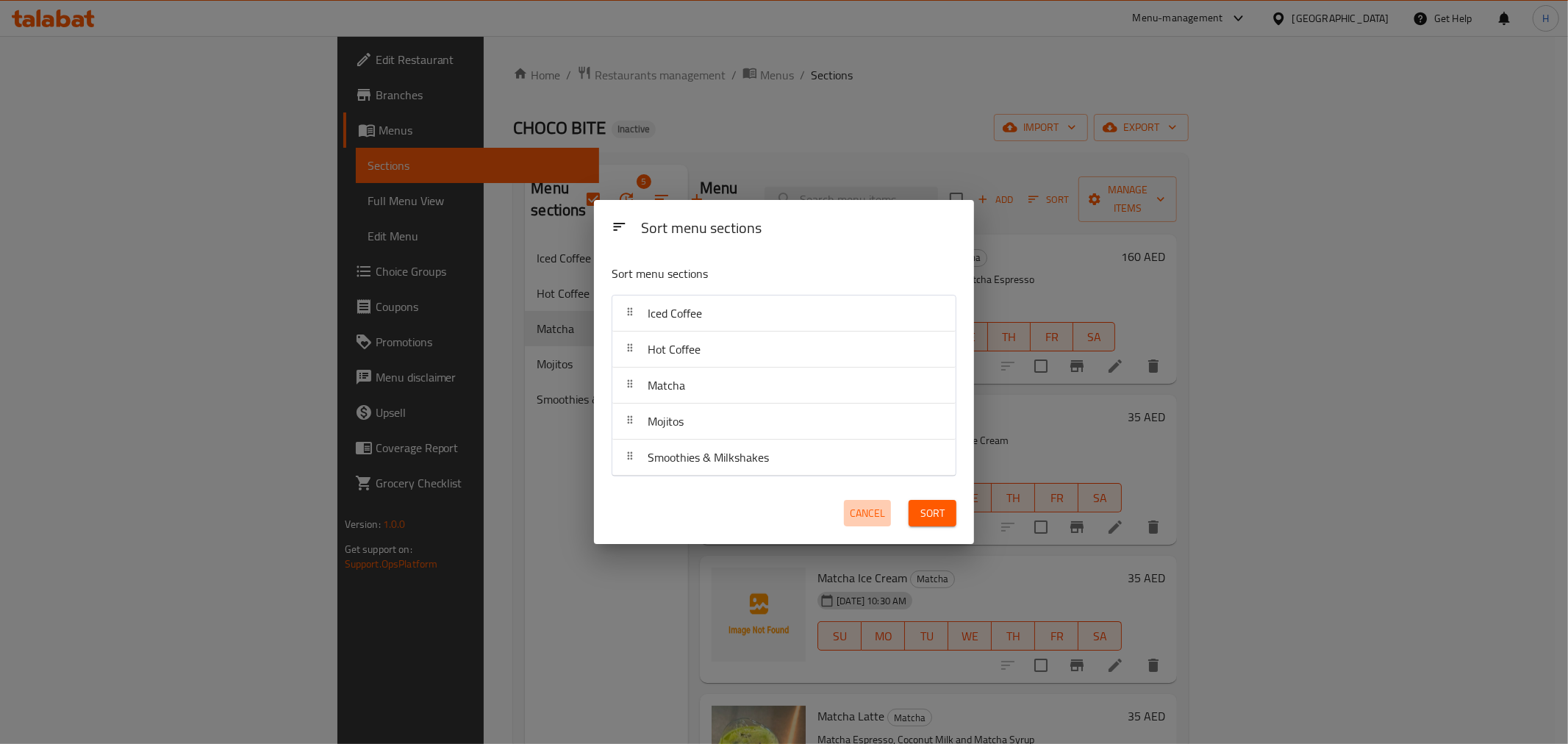
drag, startPoint x: 876, startPoint y: 510, endPoint x: 743, endPoint y: 364, distance: 197.5
click at [872, 510] on span "Cancel" at bounding box center [867, 514] width 36 height 19
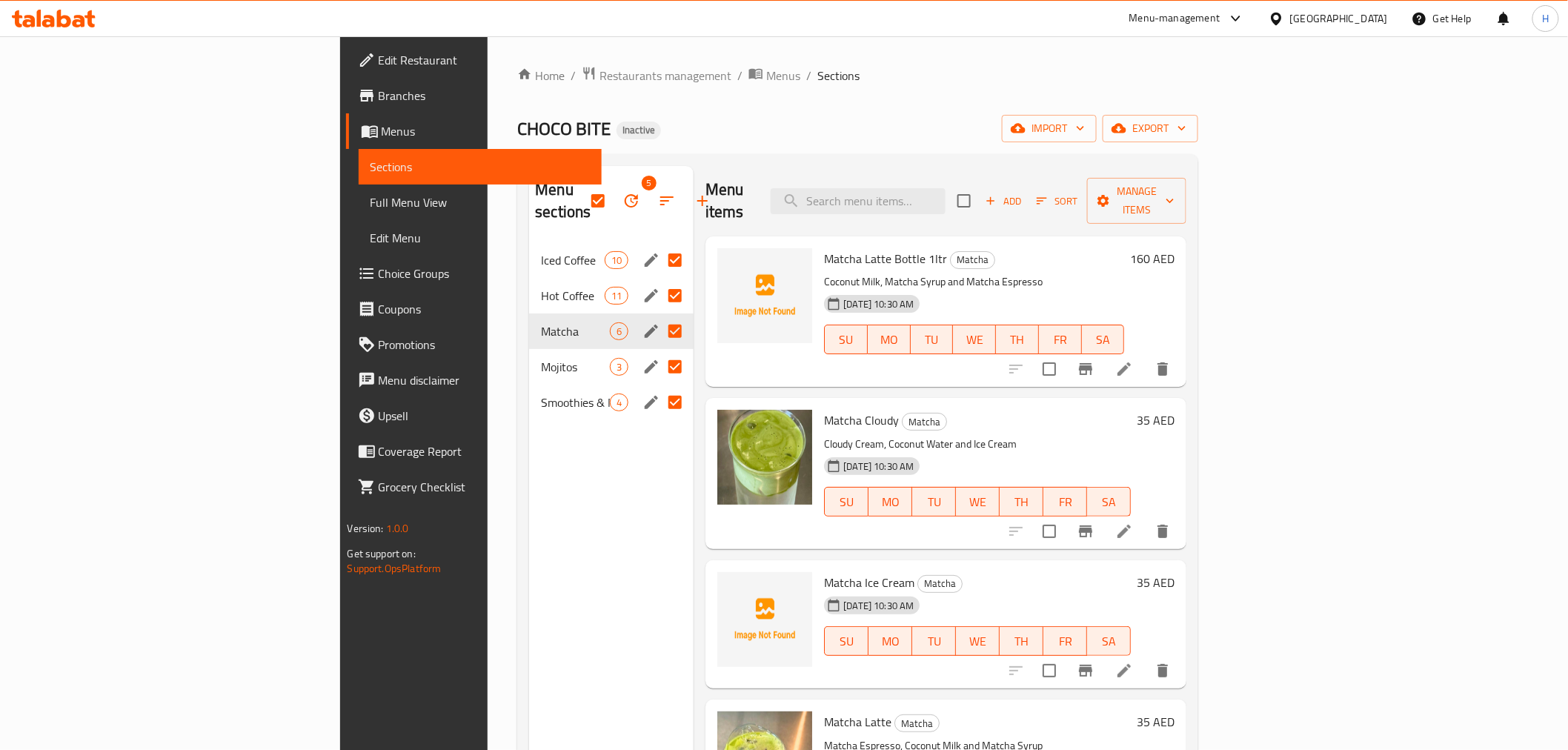
click at [623, 192] on icon "button" at bounding box center [631, 200] width 18 height 18
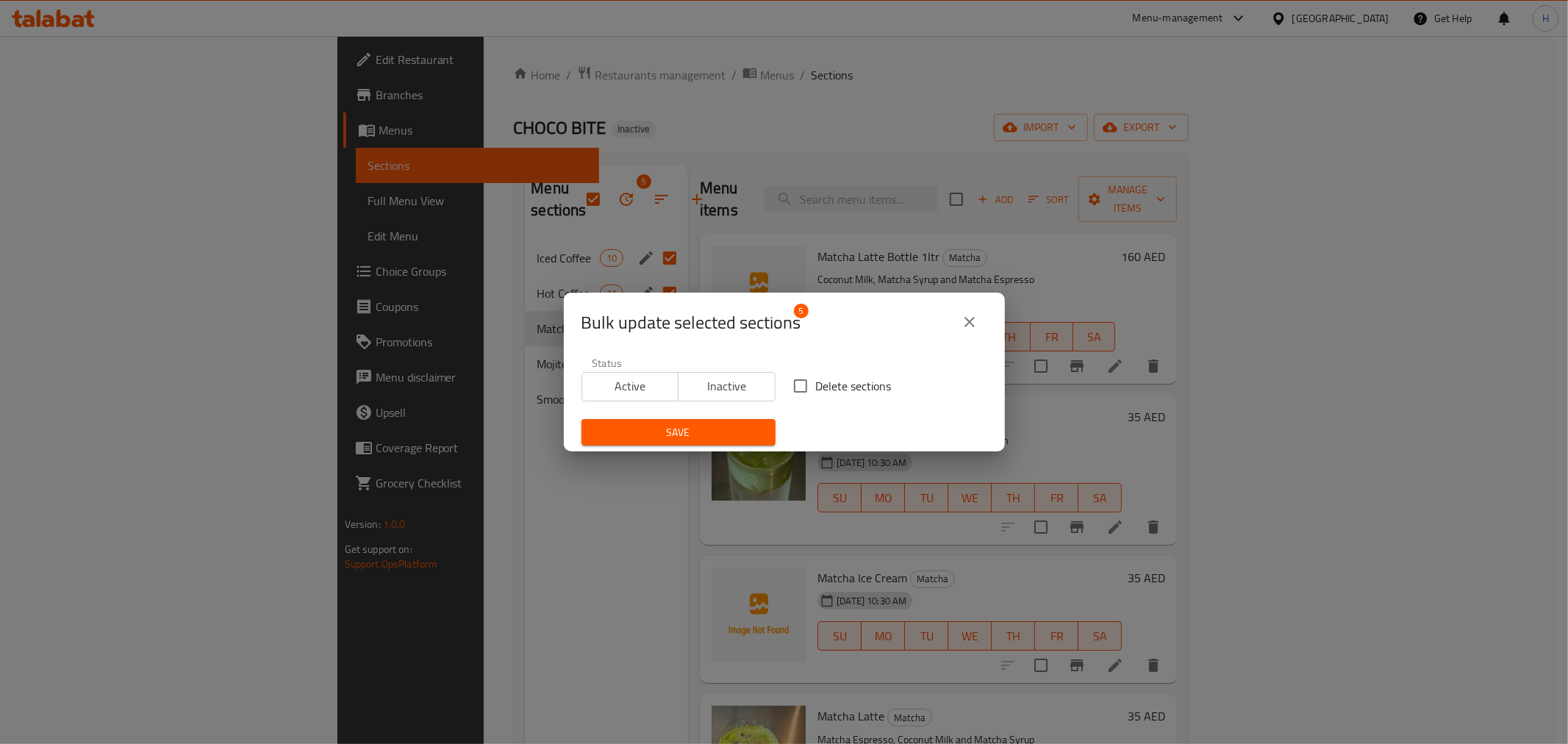
click at [791, 393] on input "Delete sections" at bounding box center [800, 386] width 31 height 31
checkbox input "true"
click at [737, 432] on span "Save" at bounding box center [678, 433] width 170 height 19
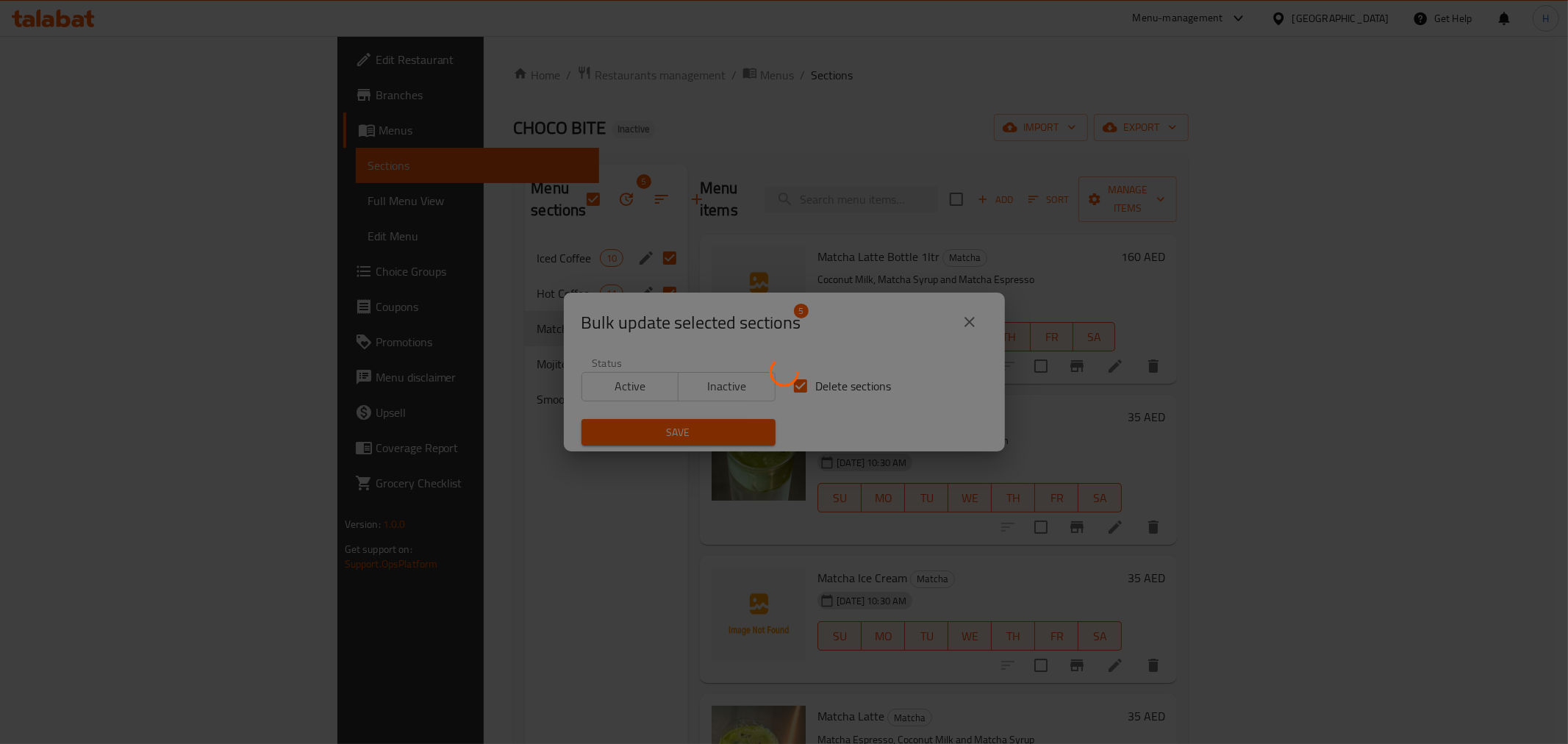
checkbox input "false"
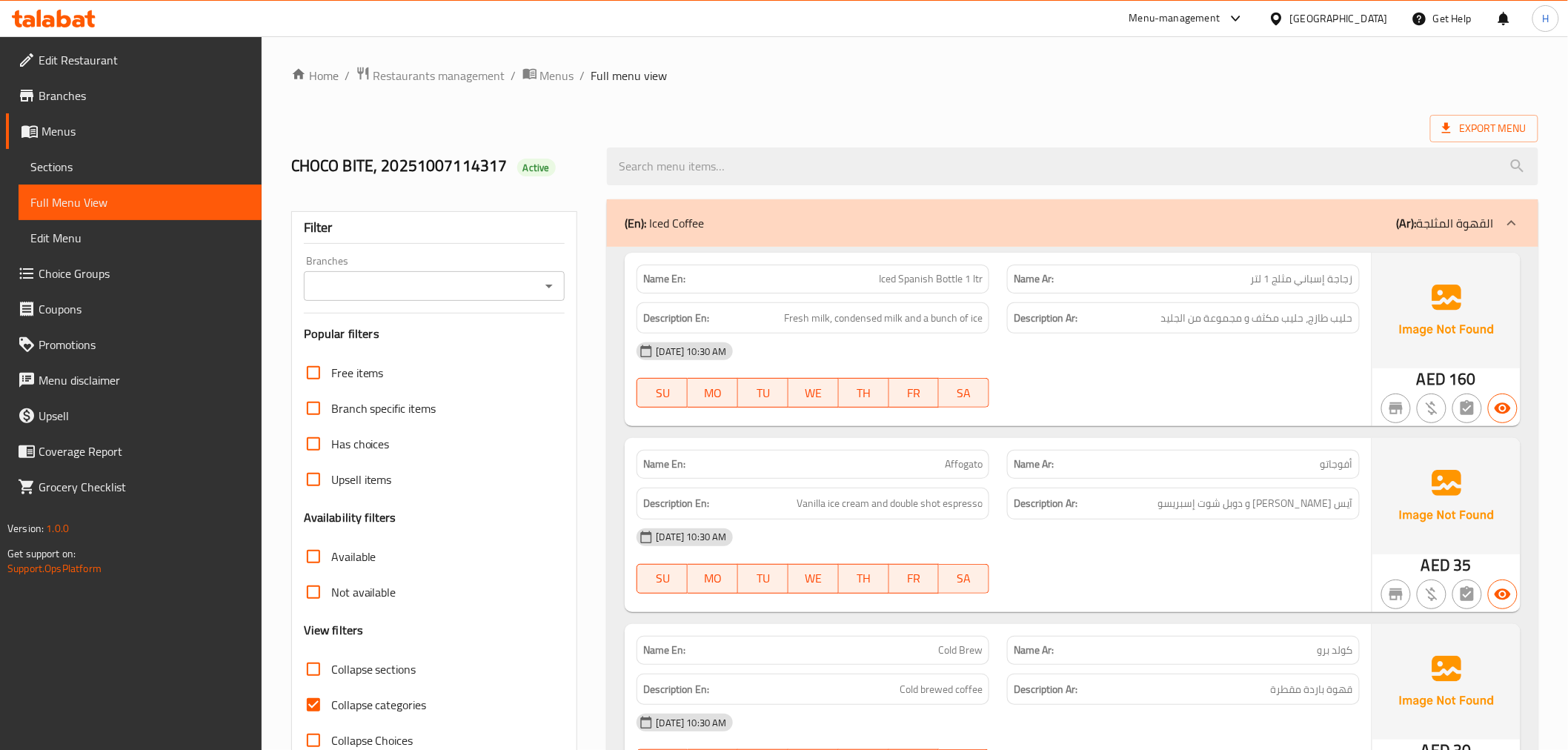
click at [508, 277] on input "Branches" at bounding box center [423, 286] width 228 height 21
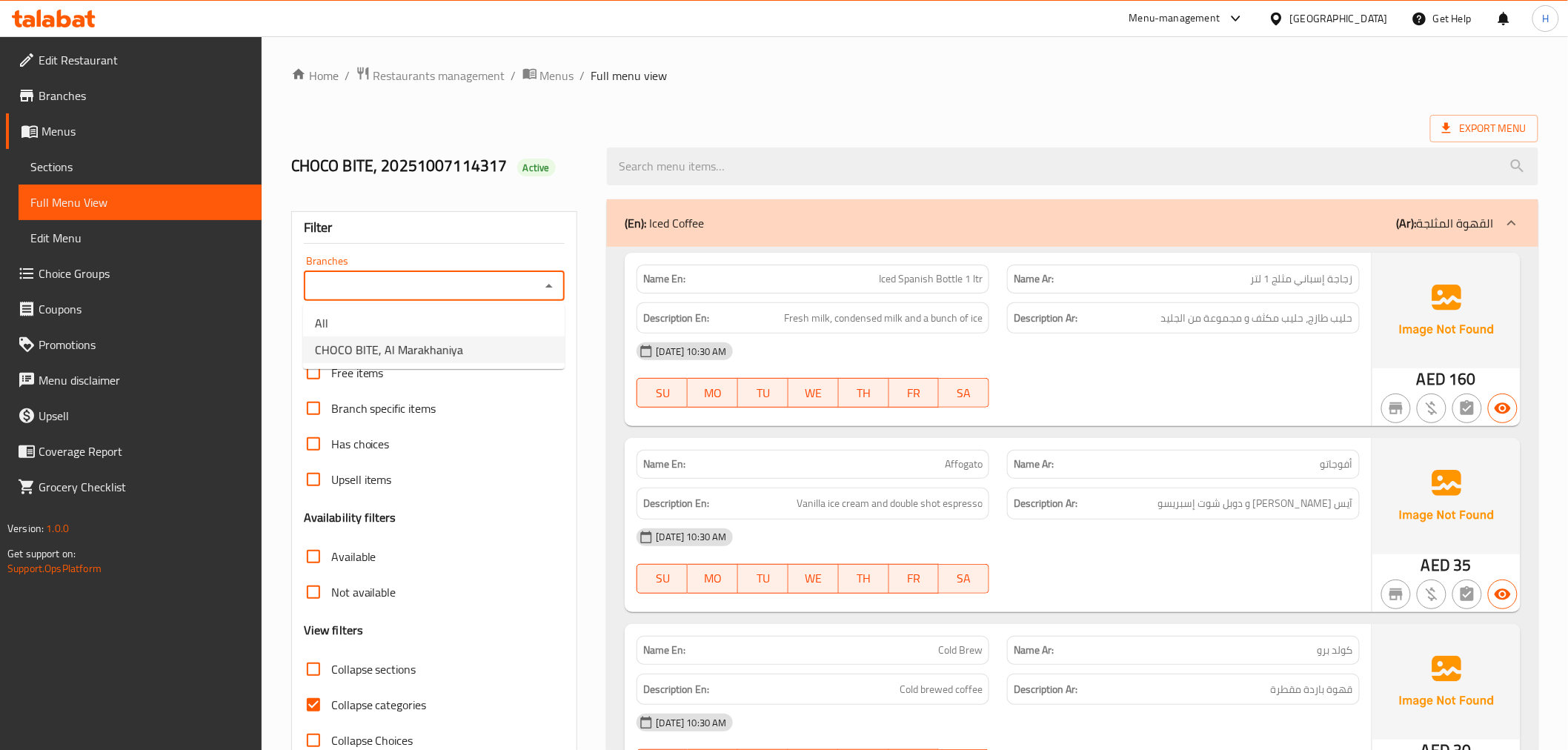
click at [516, 346] on li "CHOCO BITE, Al Marakhaniya" at bounding box center [433, 350] width 261 height 26
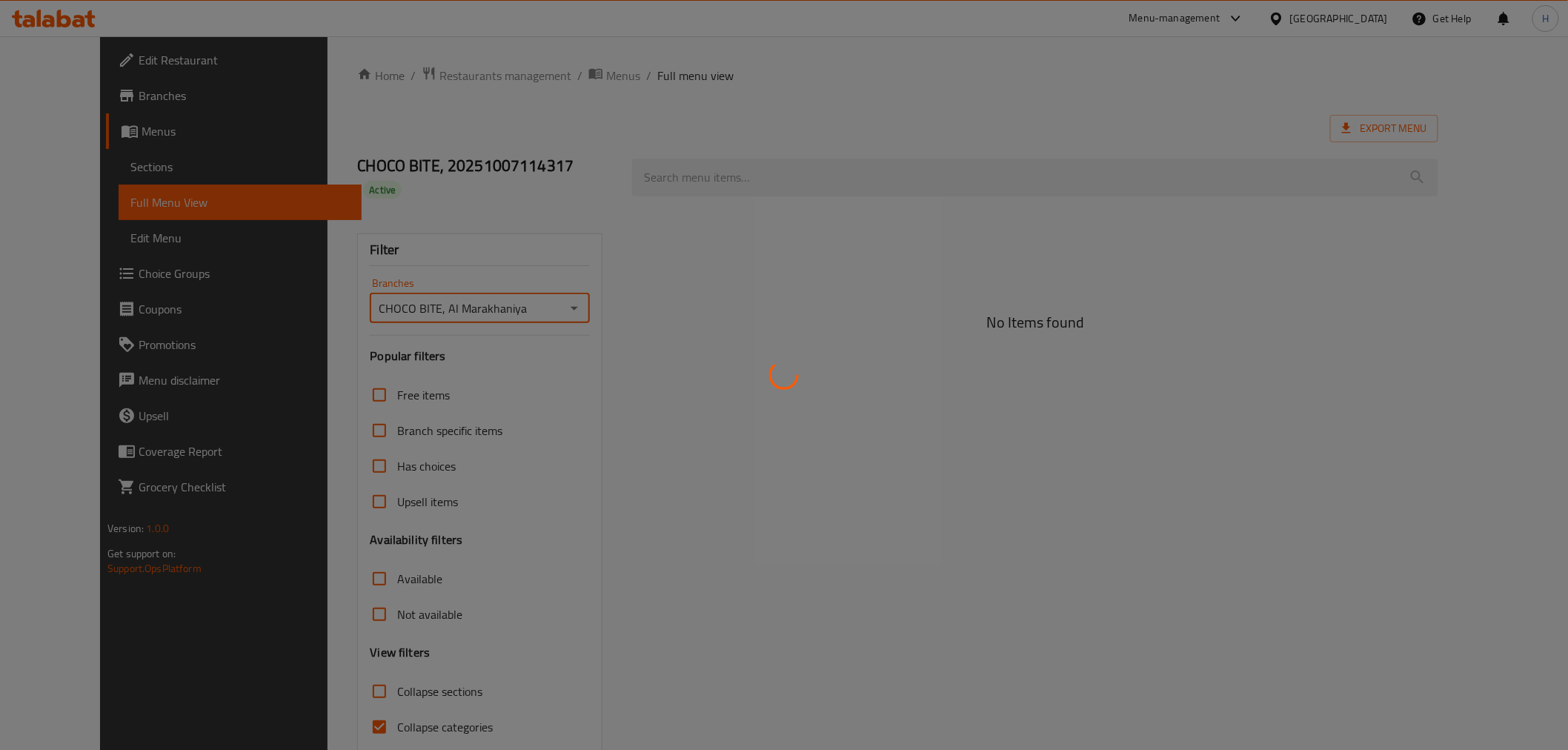
type input "CHOCO BITE, Al Marakhaniya"
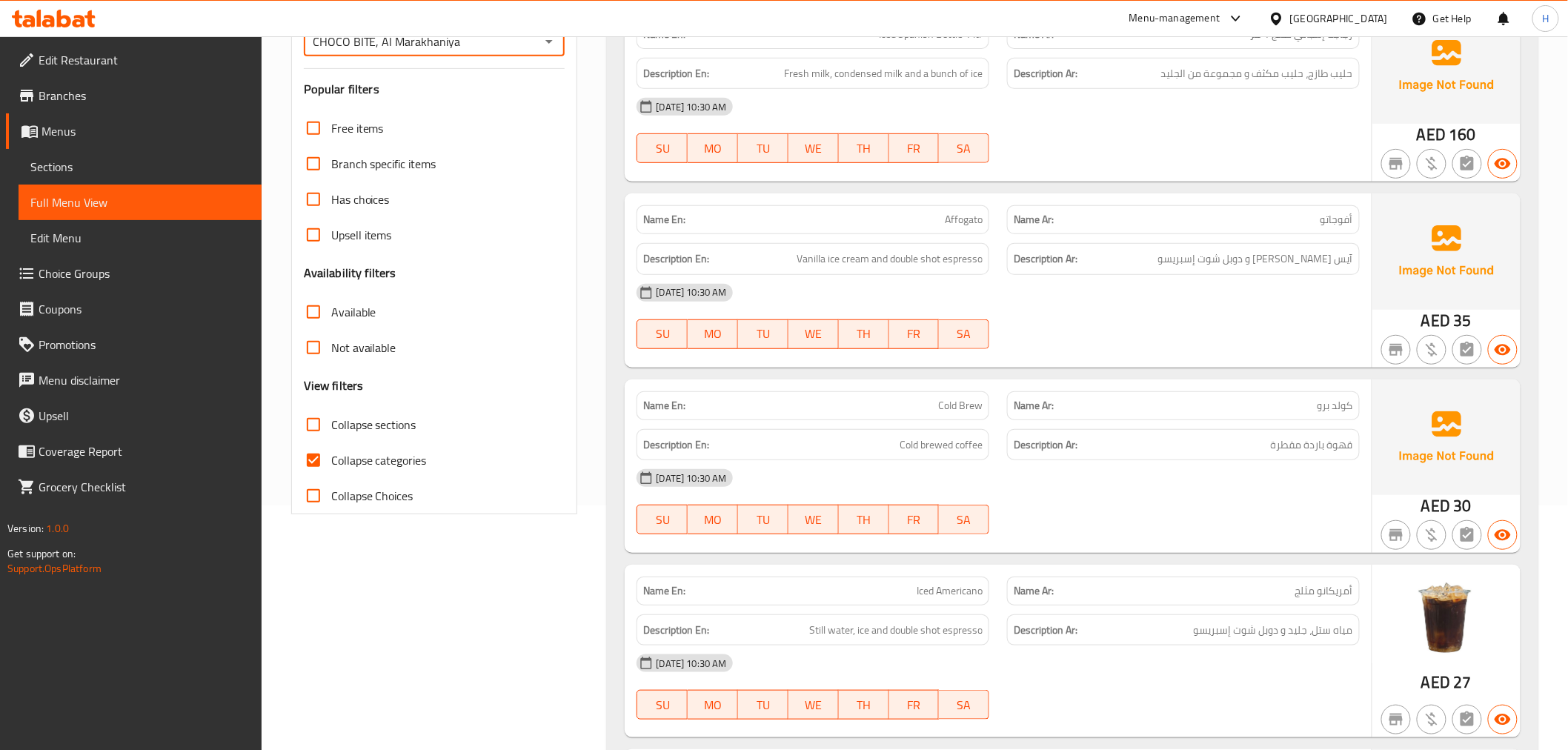
scroll to position [164, 0]
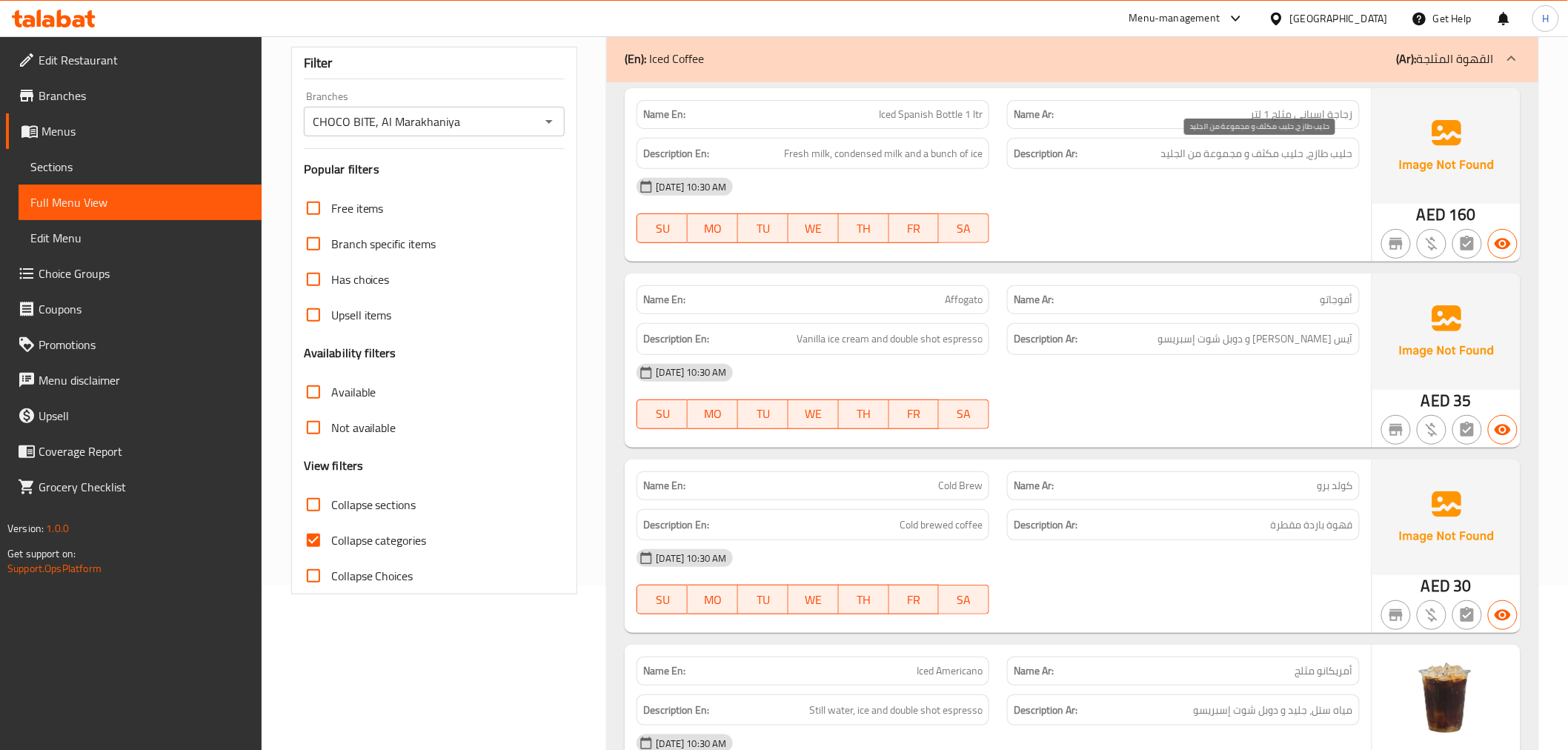
click at [1183, 150] on span "حليب طازج، حليب مكثف و مجموعة من الجليد" at bounding box center [1257, 154] width 192 height 19
copy div "حليب طازج، حليب مكثف و مجموعة من الجليد"
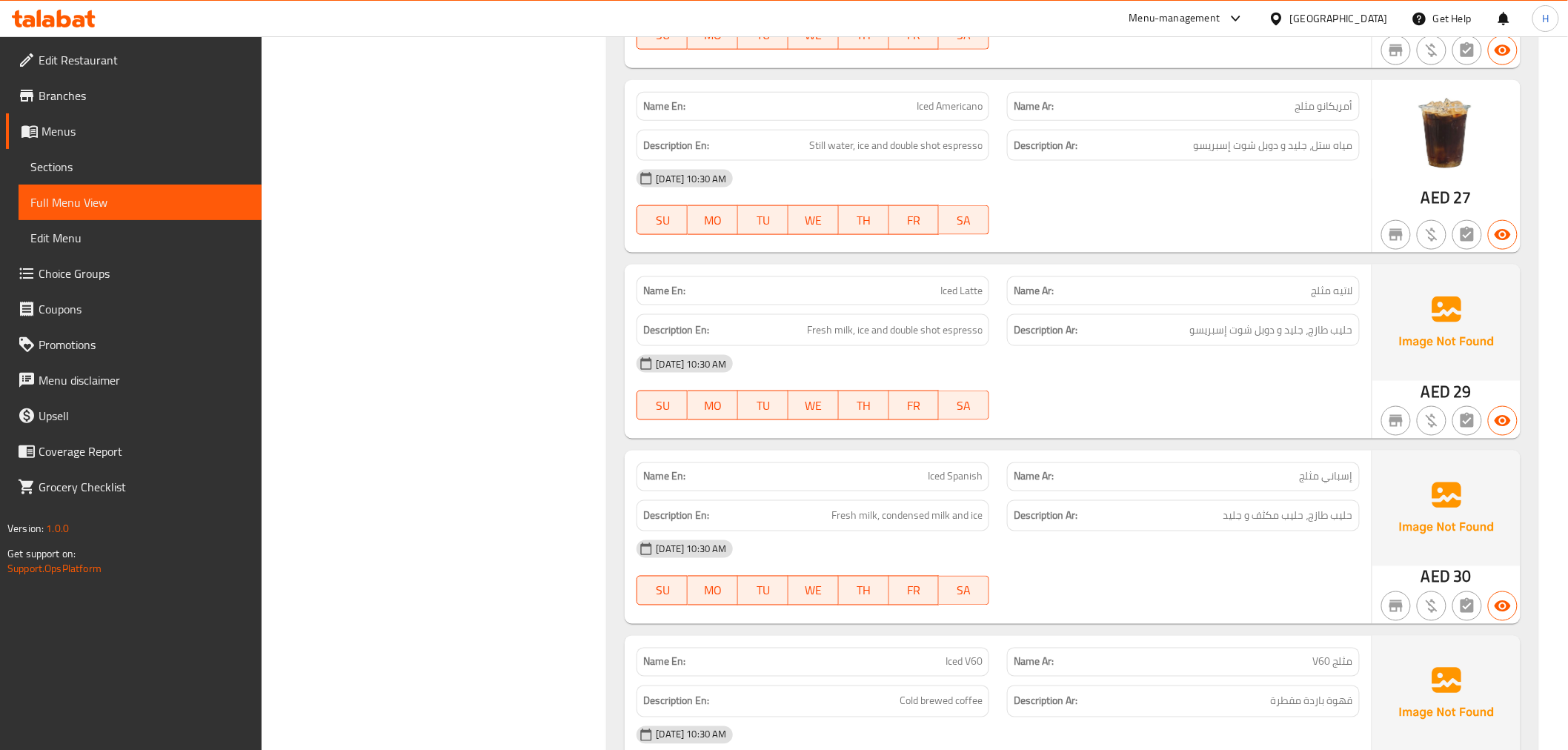
scroll to position [742, 0]
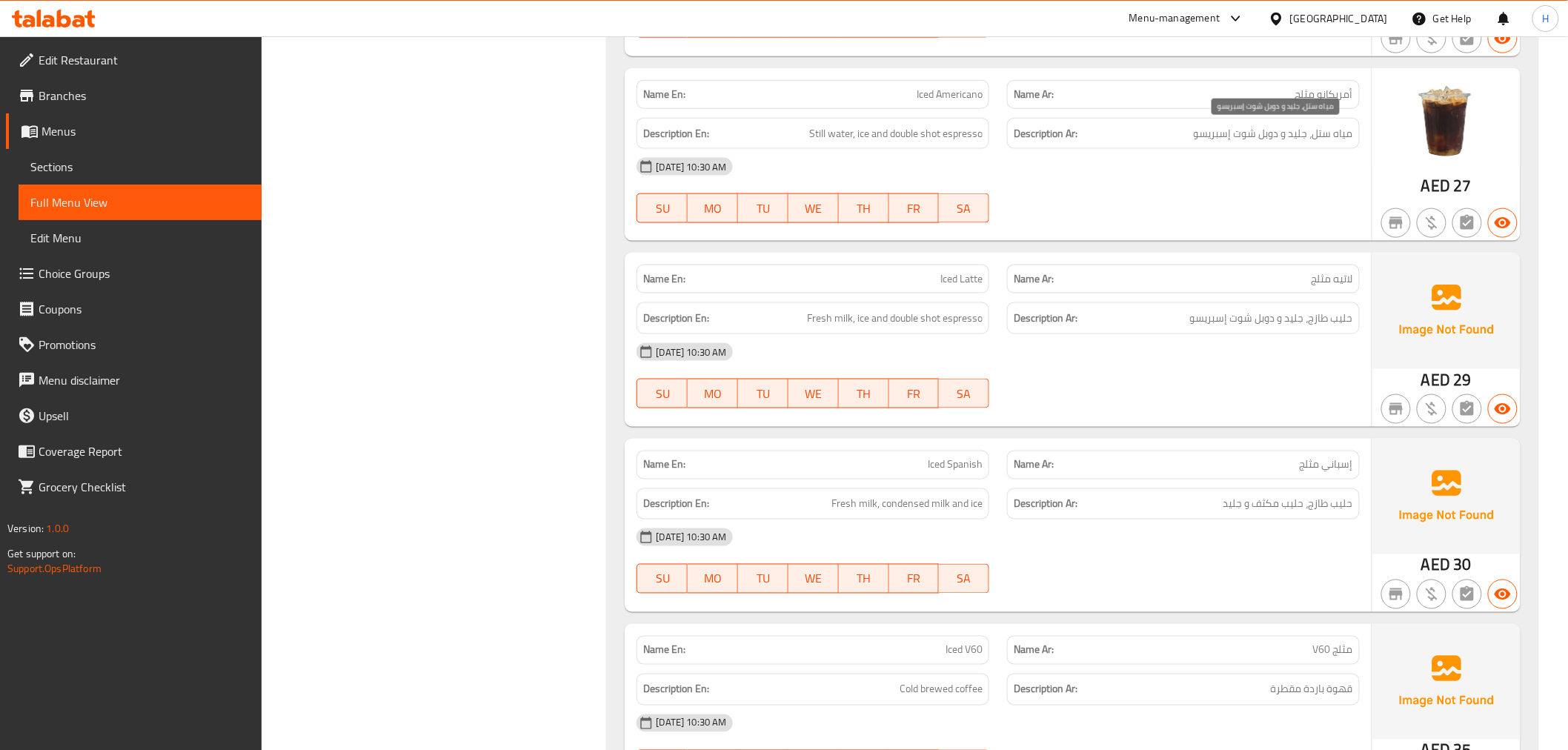
click at [1299, 129] on span "مياه ستل، جليد و دوبل شوت إسبريسو" at bounding box center [1274, 134] width 159 height 19
copy span "جليد"
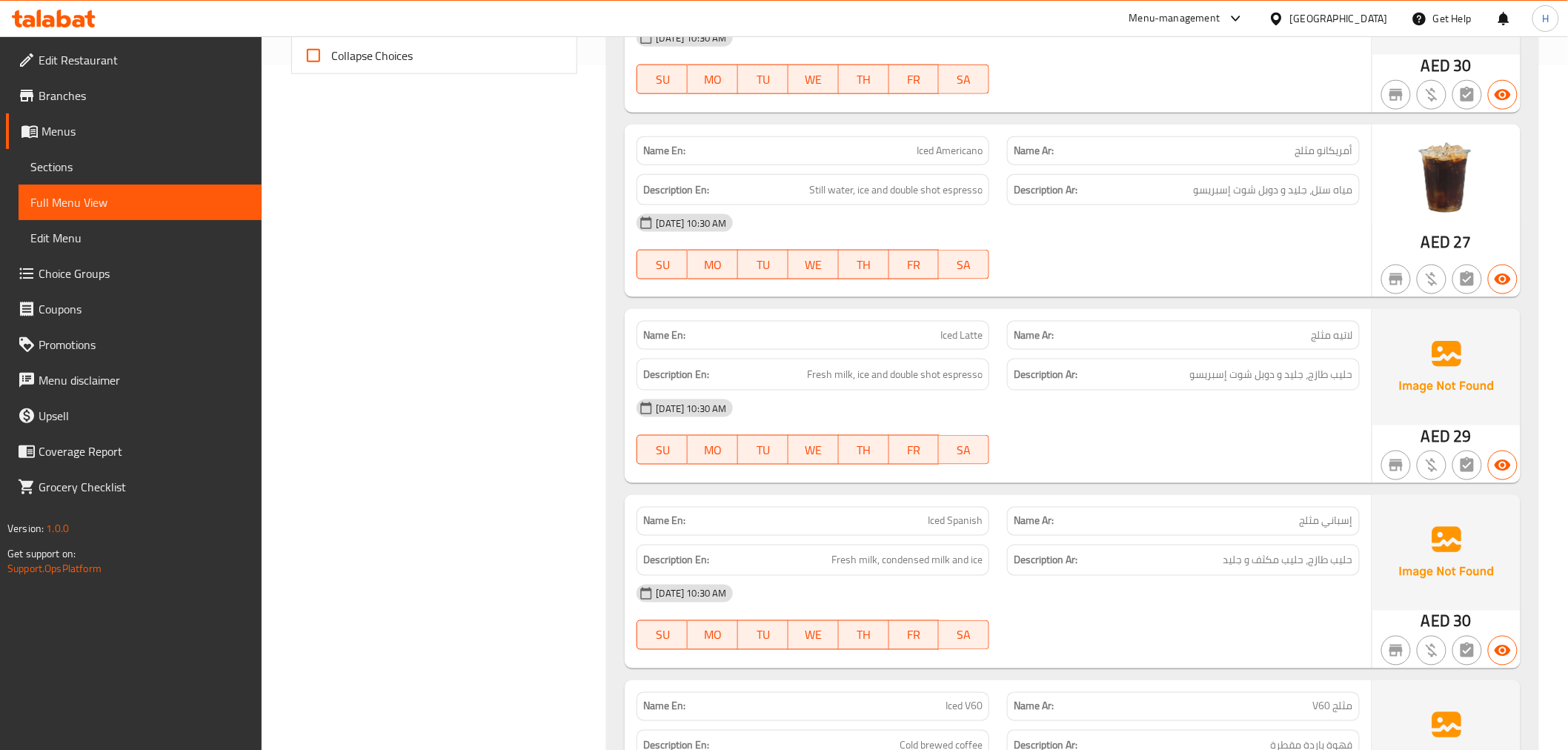
scroll to position [658, 0]
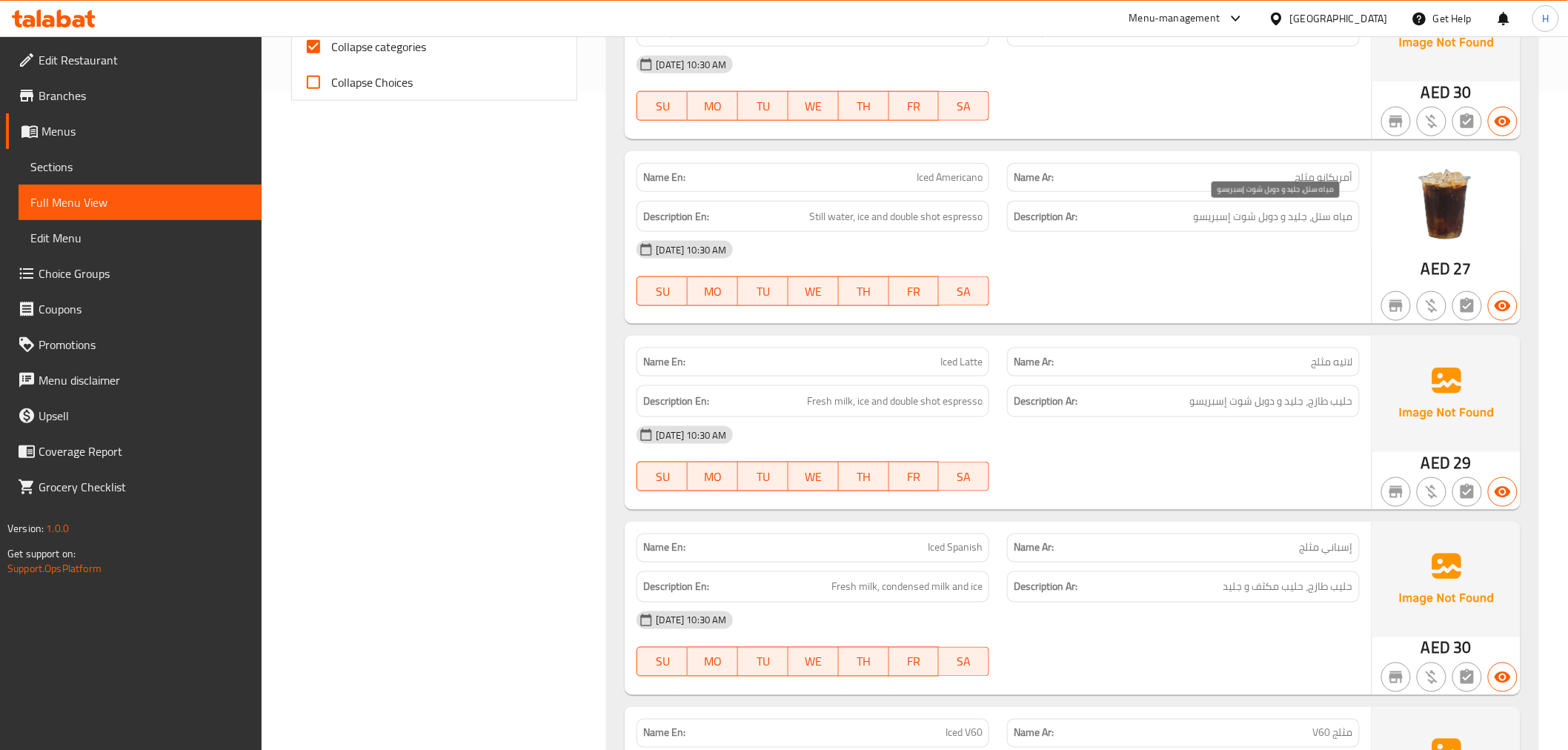
click at [1273, 220] on span "مياه ستل، جليد و دوبل شوت إسبريسو" at bounding box center [1274, 217] width 159 height 19
click at [1274, 220] on span "مياه ستل، جليد و دوبل شوت إسبريسو" at bounding box center [1274, 217] width 159 height 19
copy div "مياه ستل، جليد و دوبل شوت إسبريسو"
click at [1194, 590] on h6 "Description Ar: حليب طازج، حليب مكثف و جليد" at bounding box center [1184, 588] width 340 height 19
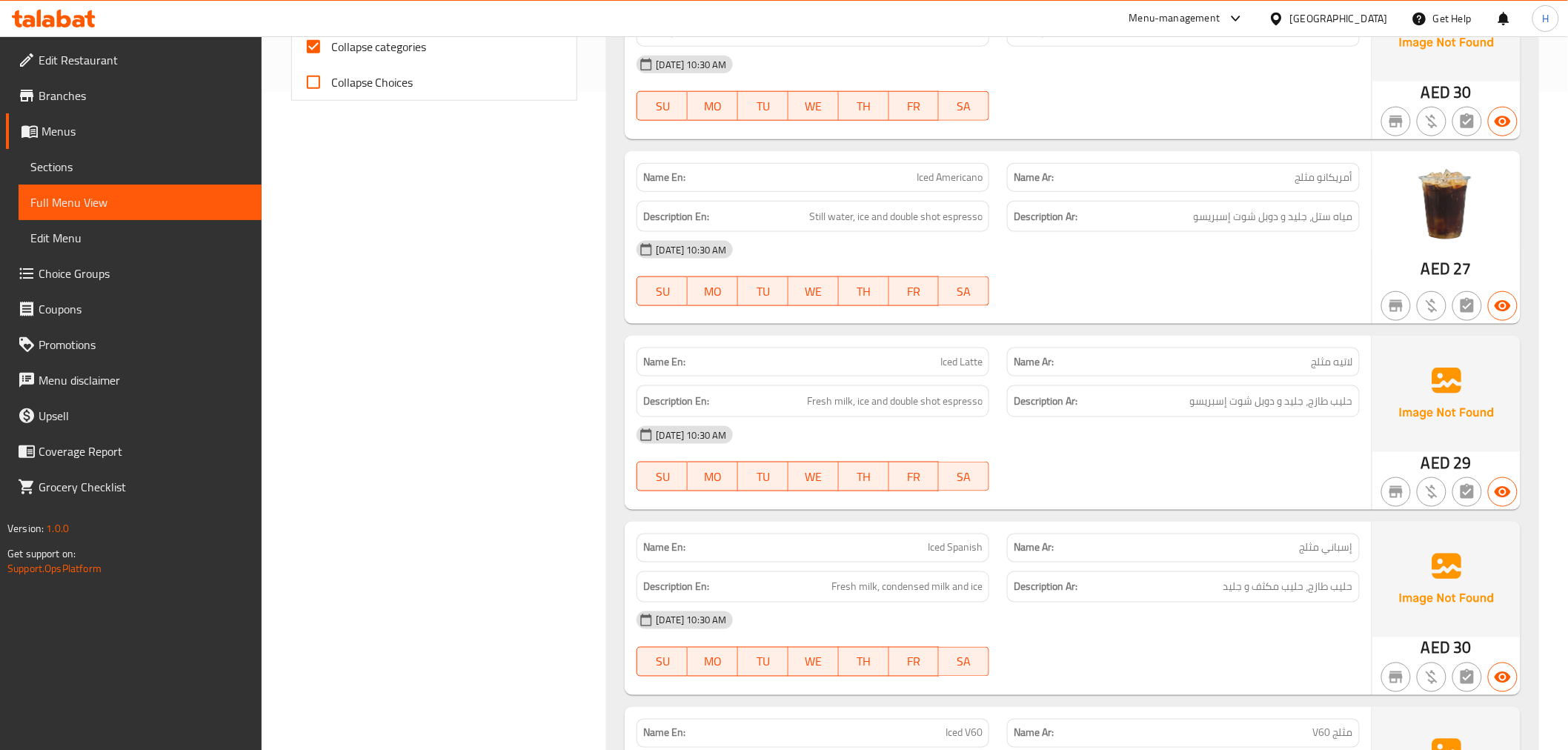
click at [1194, 590] on h6 "Description Ar: حليب طازج، حليب مكثف و جليد" at bounding box center [1184, 588] width 340 height 19
copy div "حليب طازج، حليب مكثف و جليد"
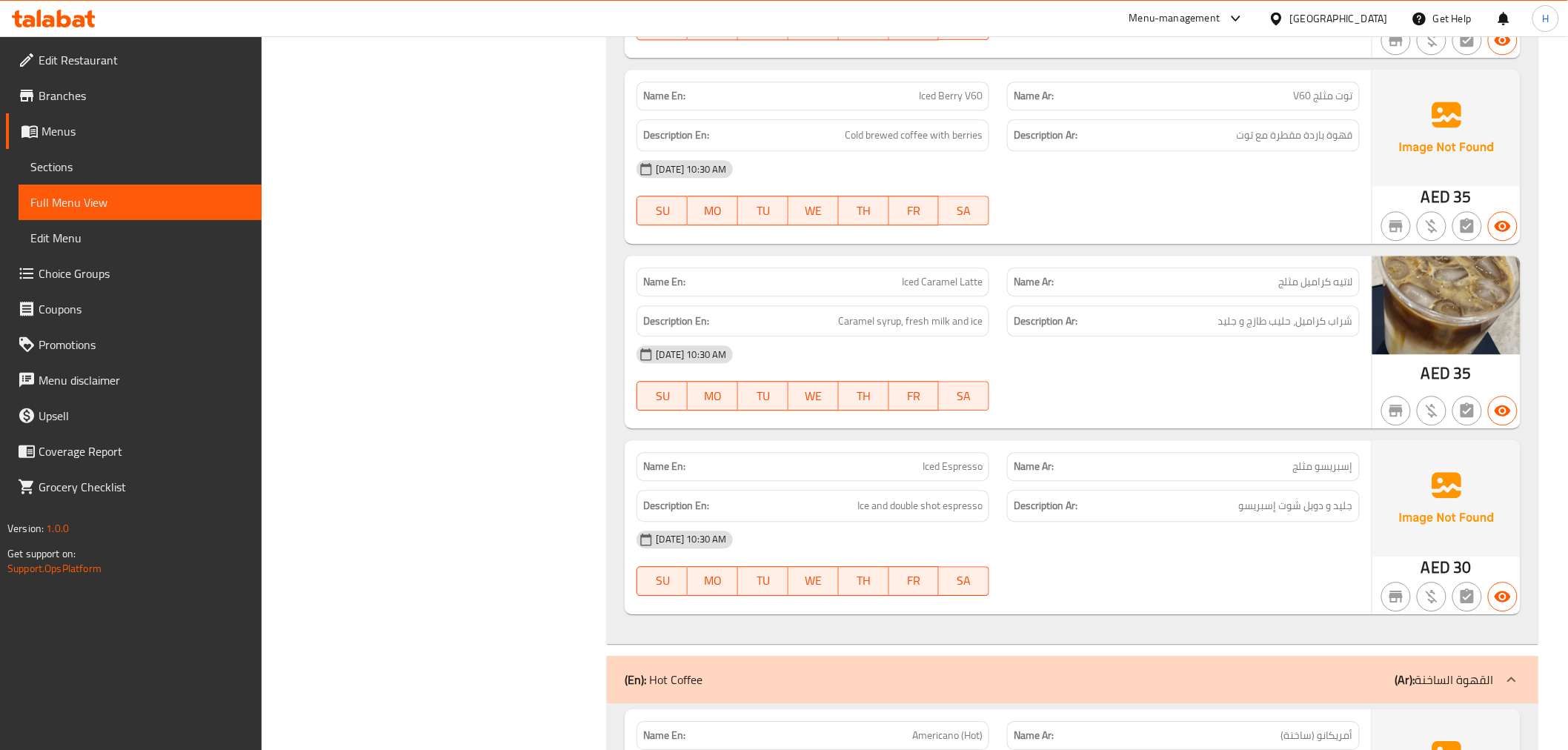
scroll to position [1482, 0]
click at [1226, 323] on span "شراب كراميل، حليب طازج و جليد" at bounding box center [1286, 320] width 135 height 19
click at [1226, 322] on span "شراب كراميل، حليب طازج و جليد" at bounding box center [1286, 320] width 135 height 19
copy div "شراب كراميل، حليب طازج و جليد"
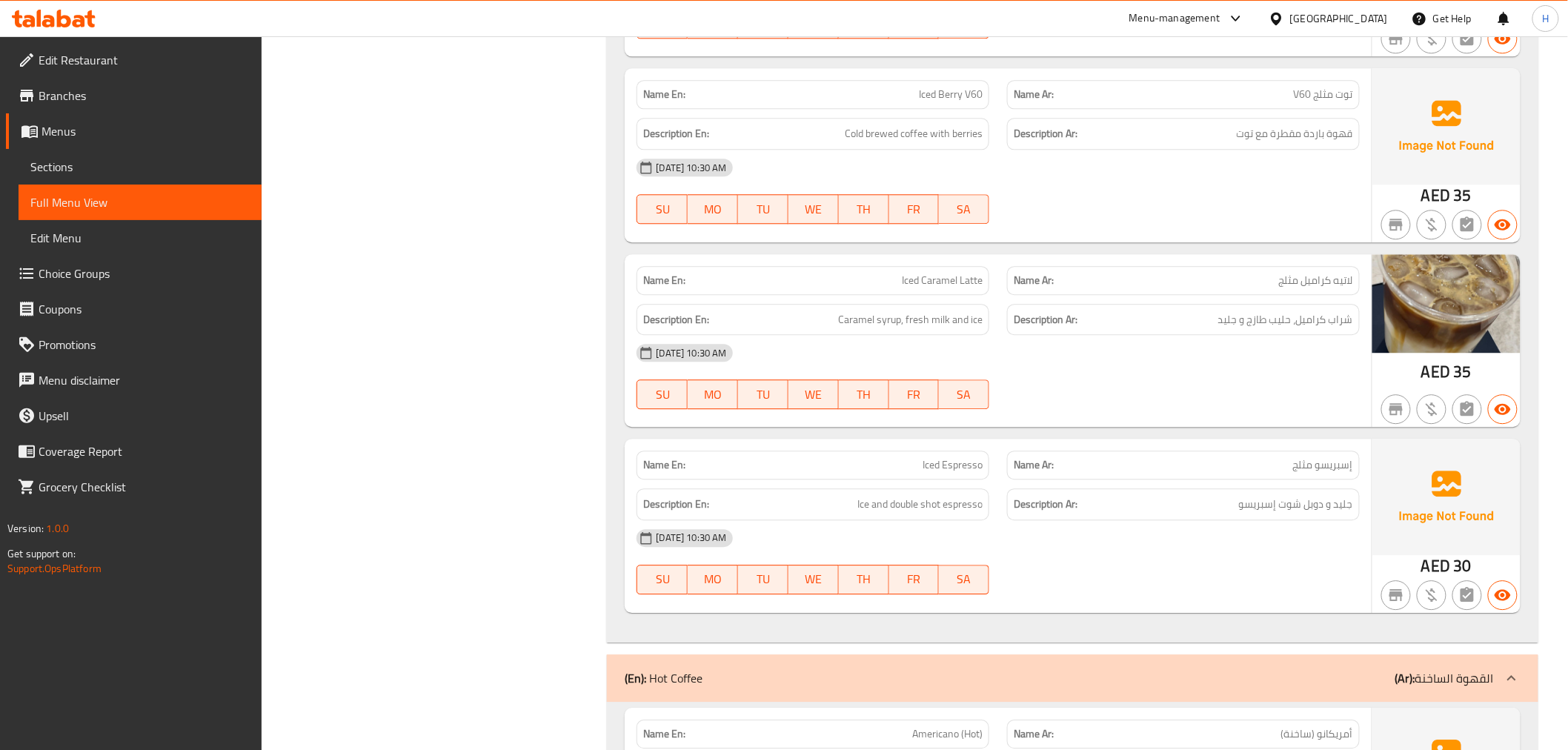
click at [1162, 505] on h6 "Description Ar: جليد و دوبل شوت إسبريسو" at bounding box center [1184, 505] width 340 height 19
copy div "جليد و دوبل شوت إسبريسو"
click at [1312, 325] on span "شراب كراميل، حليب طازج و جليد" at bounding box center [1286, 320] width 135 height 19
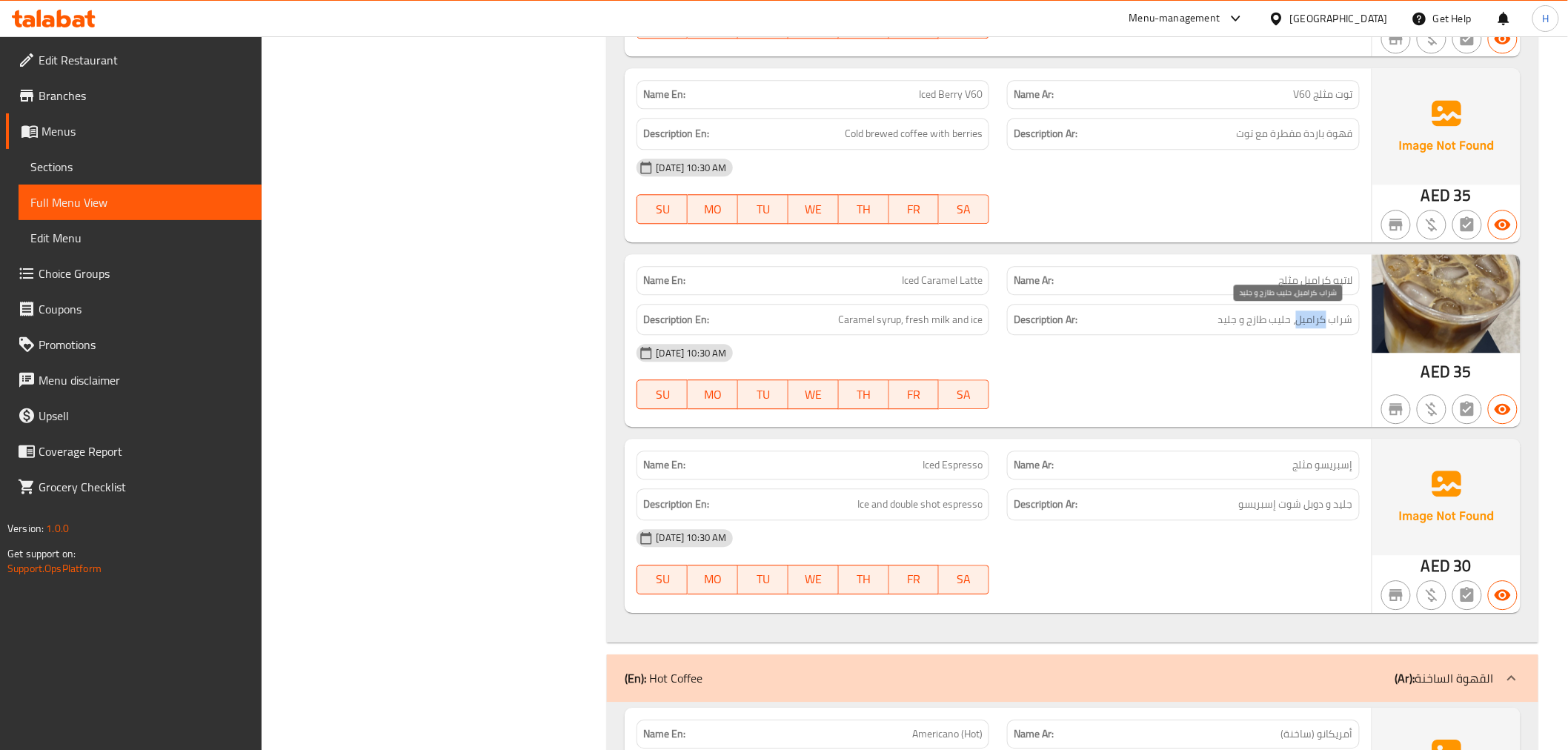
click at [1312, 325] on span "شراب كراميل، حليب طازج و جليد" at bounding box center [1286, 320] width 135 height 19
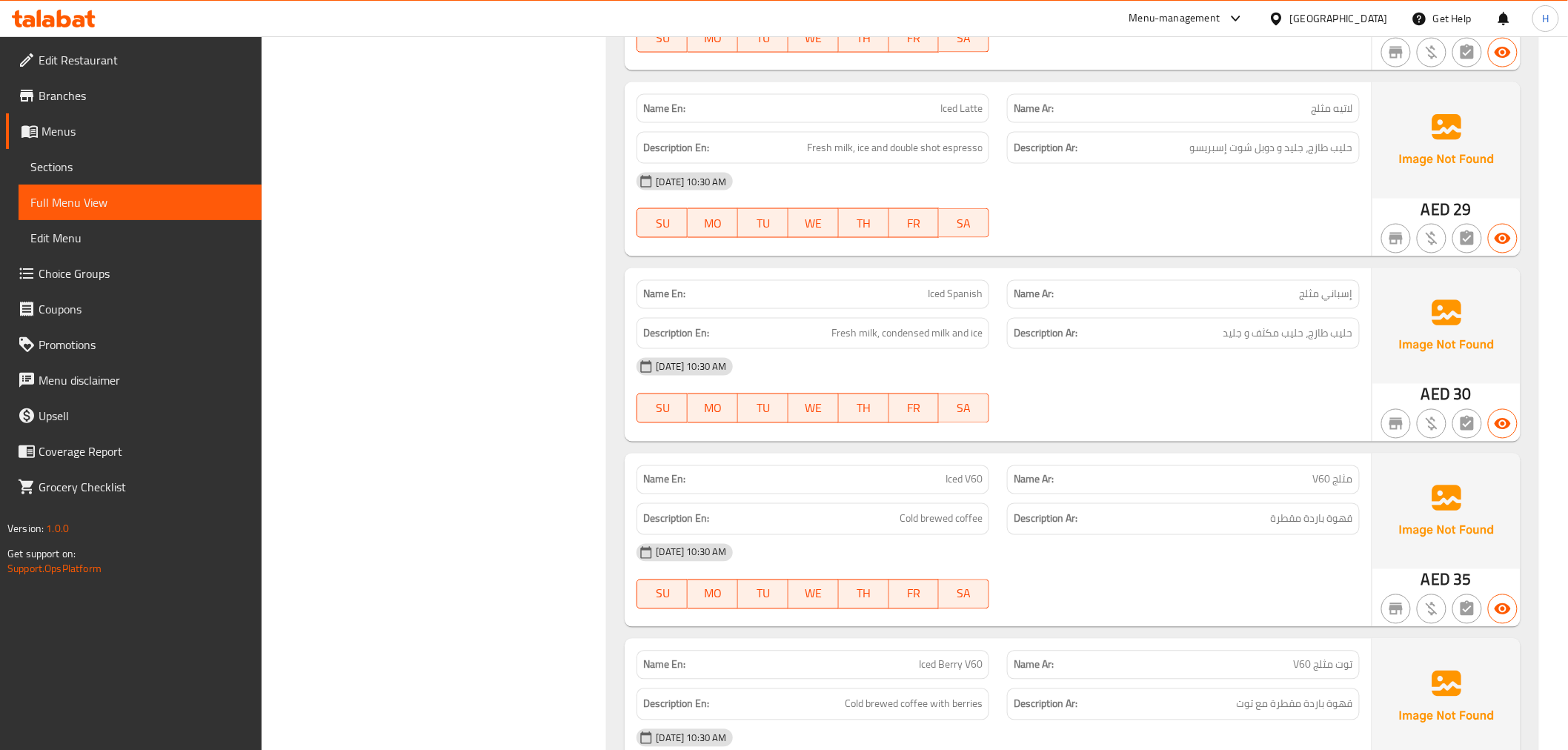
scroll to position [906, 0]
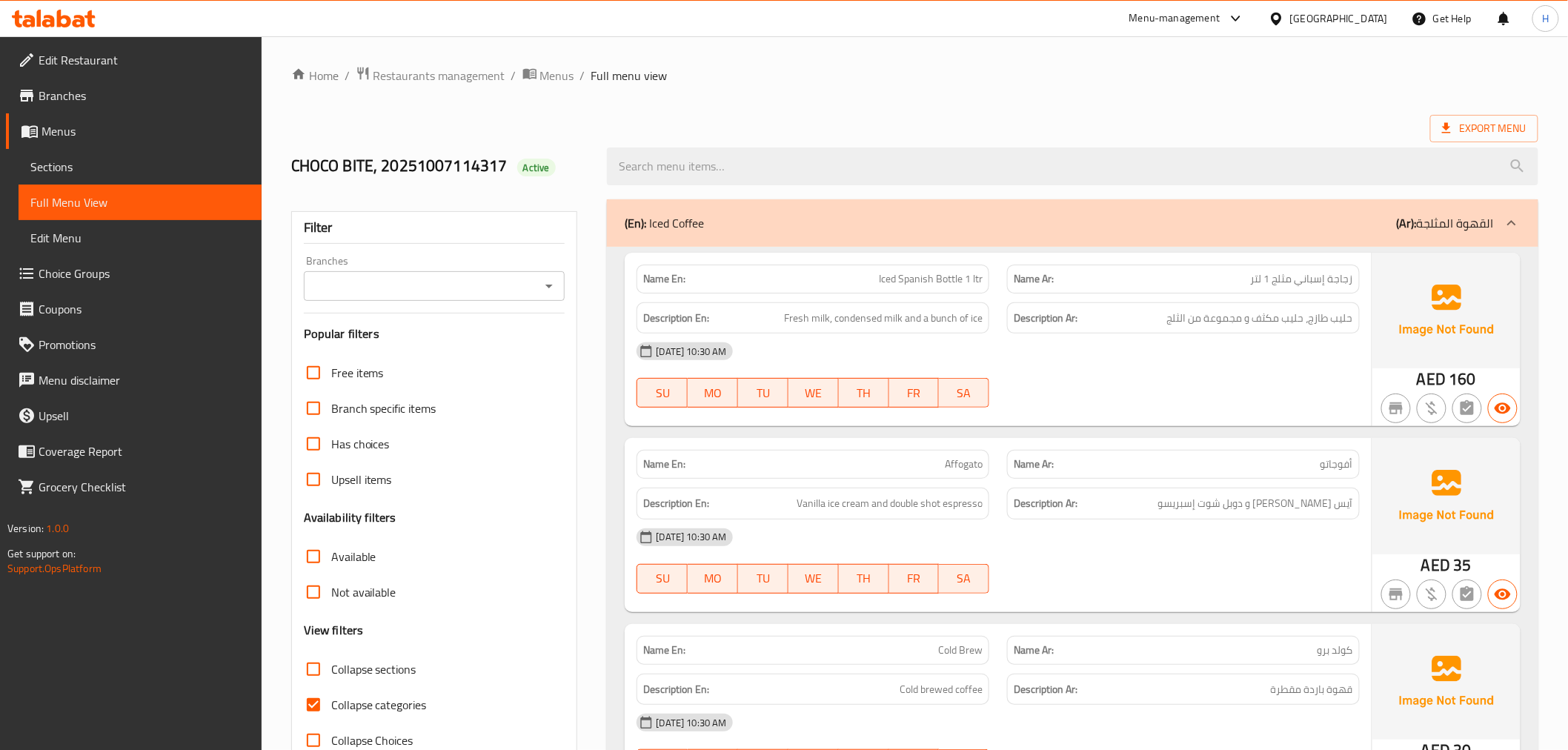
click at [911, 560] on div "SU MO TU WE TH FR SA" at bounding box center [812, 578] width 371 height 47
click at [1461, 122] on span "Export Menu" at bounding box center [1485, 128] width 85 height 19
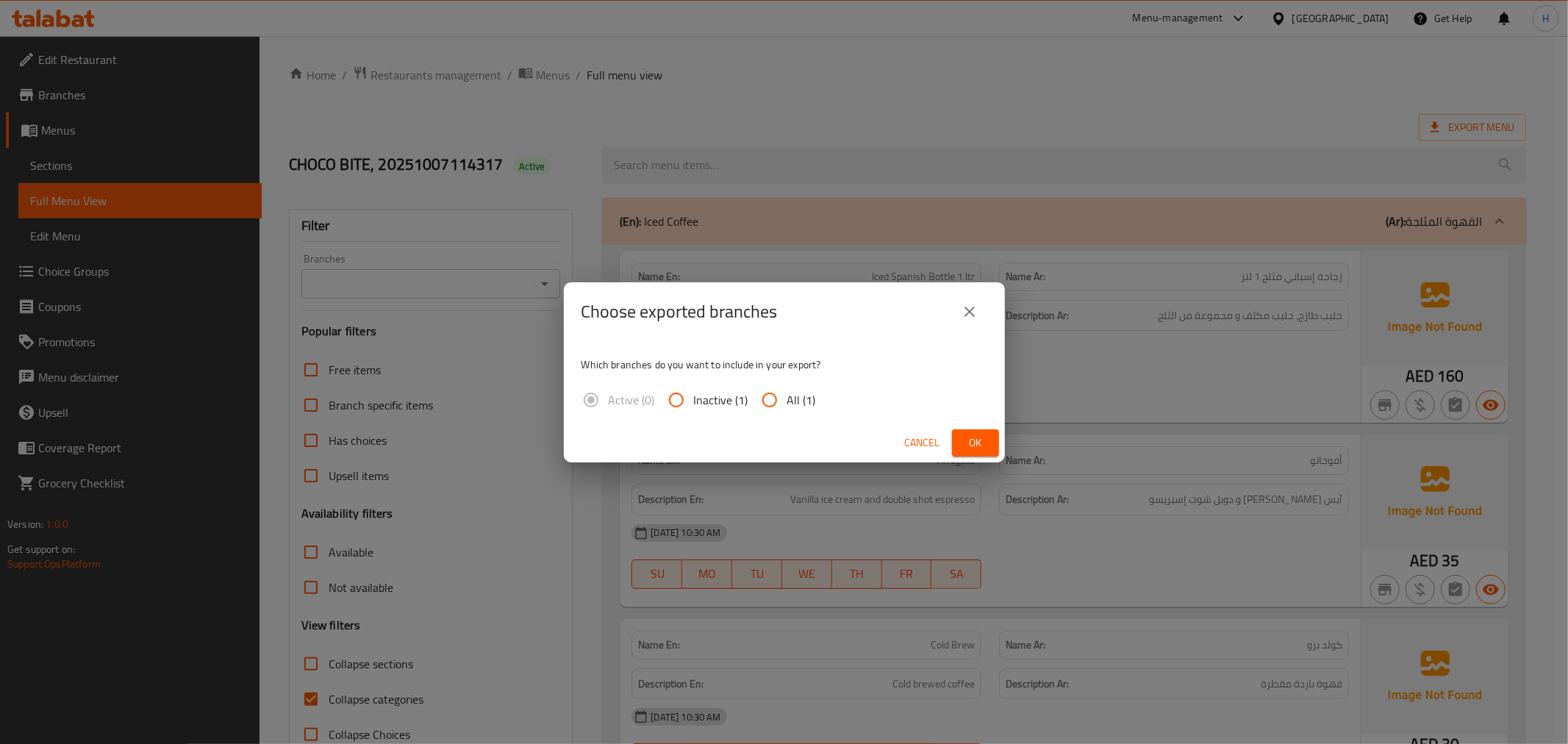
click at [760, 397] on input "All (1)" at bounding box center [770, 401] width 36 height 36
radio input "true"
click at [976, 436] on span "Ok" at bounding box center [975, 444] width 23 height 19
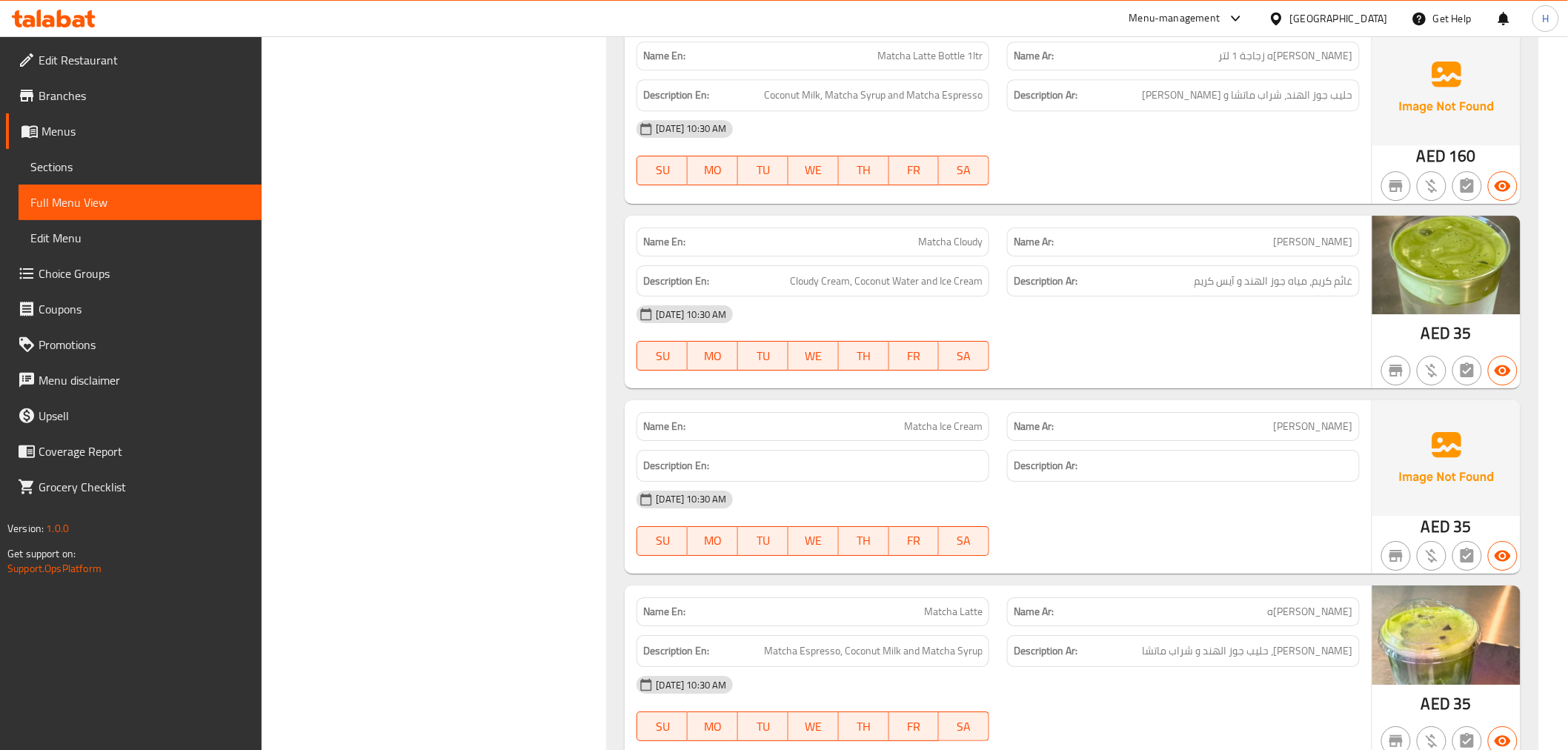
scroll to position [4282, 0]
click at [1313, 236] on span "[PERSON_NAME]" at bounding box center [1313, 241] width 79 height 15
copy span "[PERSON_NAME]"
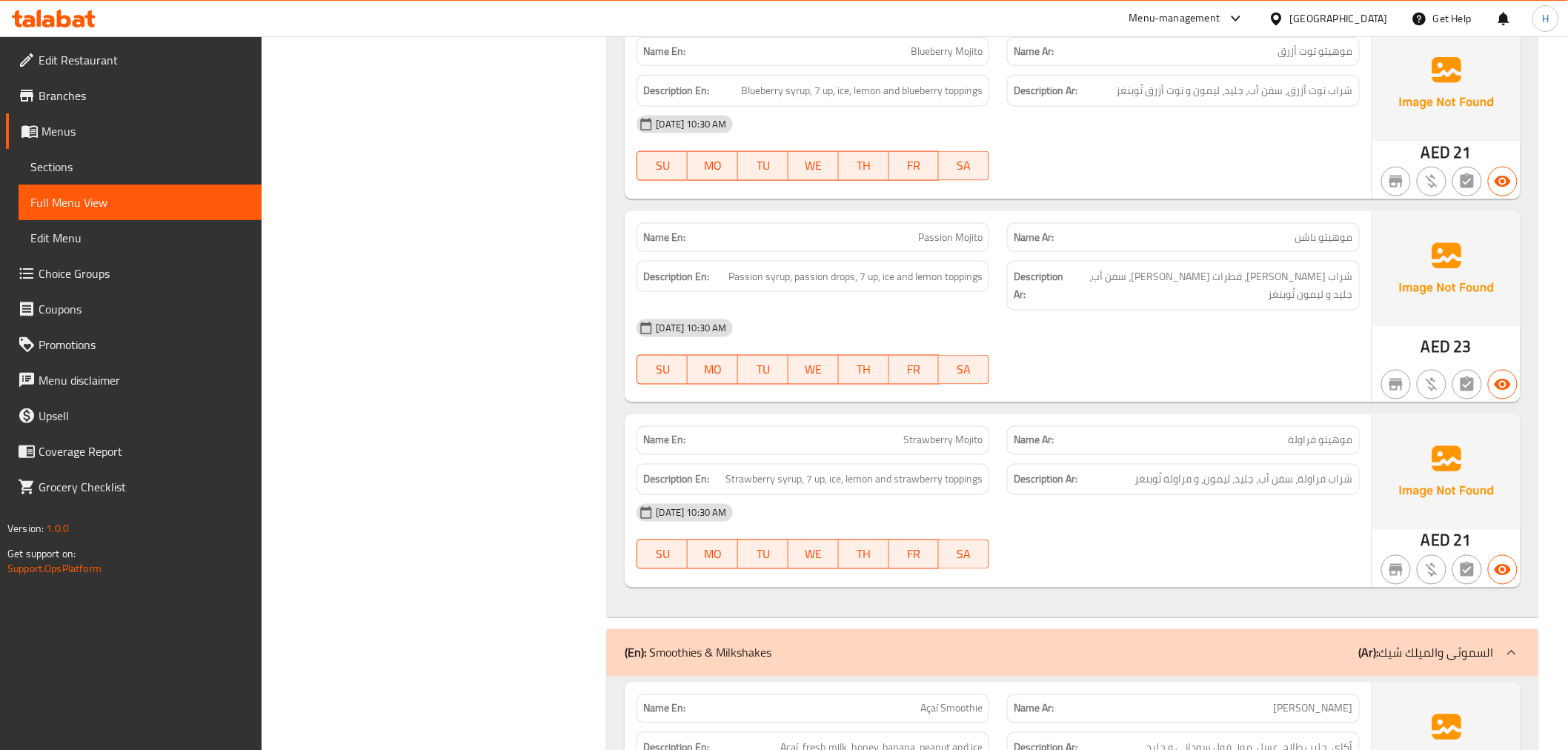
scroll to position [5435, 0]
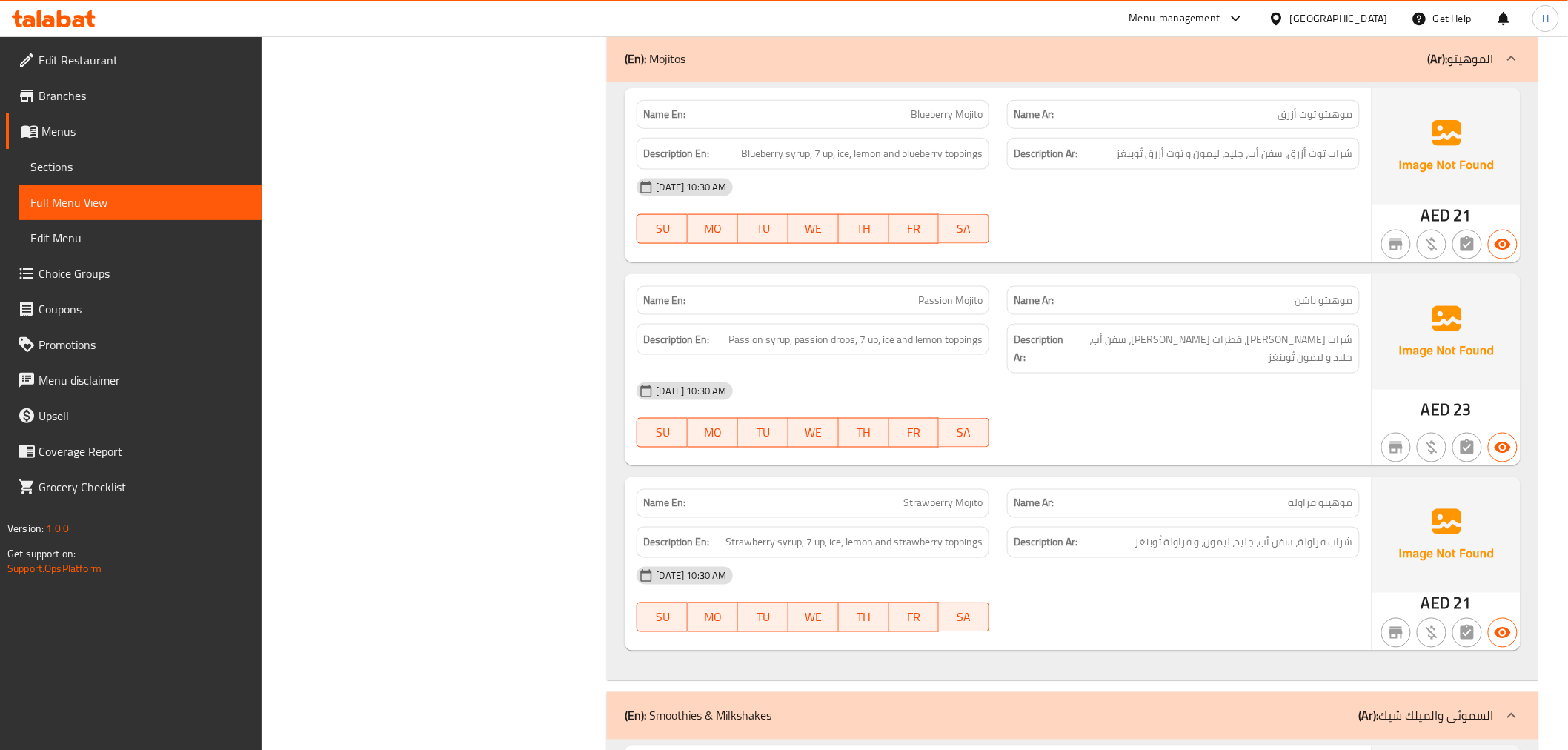
click at [1235, 159] on span "شراب توت أزرق، سفن أب، جليد، ليمون و توت أزرق تُوبنغز" at bounding box center [1235, 154] width 237 height 19
click at [1236, 159] on span "شراب توت أزرق، سفن أب، جليد، ليمون و توت أزرق تُوبنغز" at bounding box center [1235, 154] width 237 height 19
copy span "جليد"
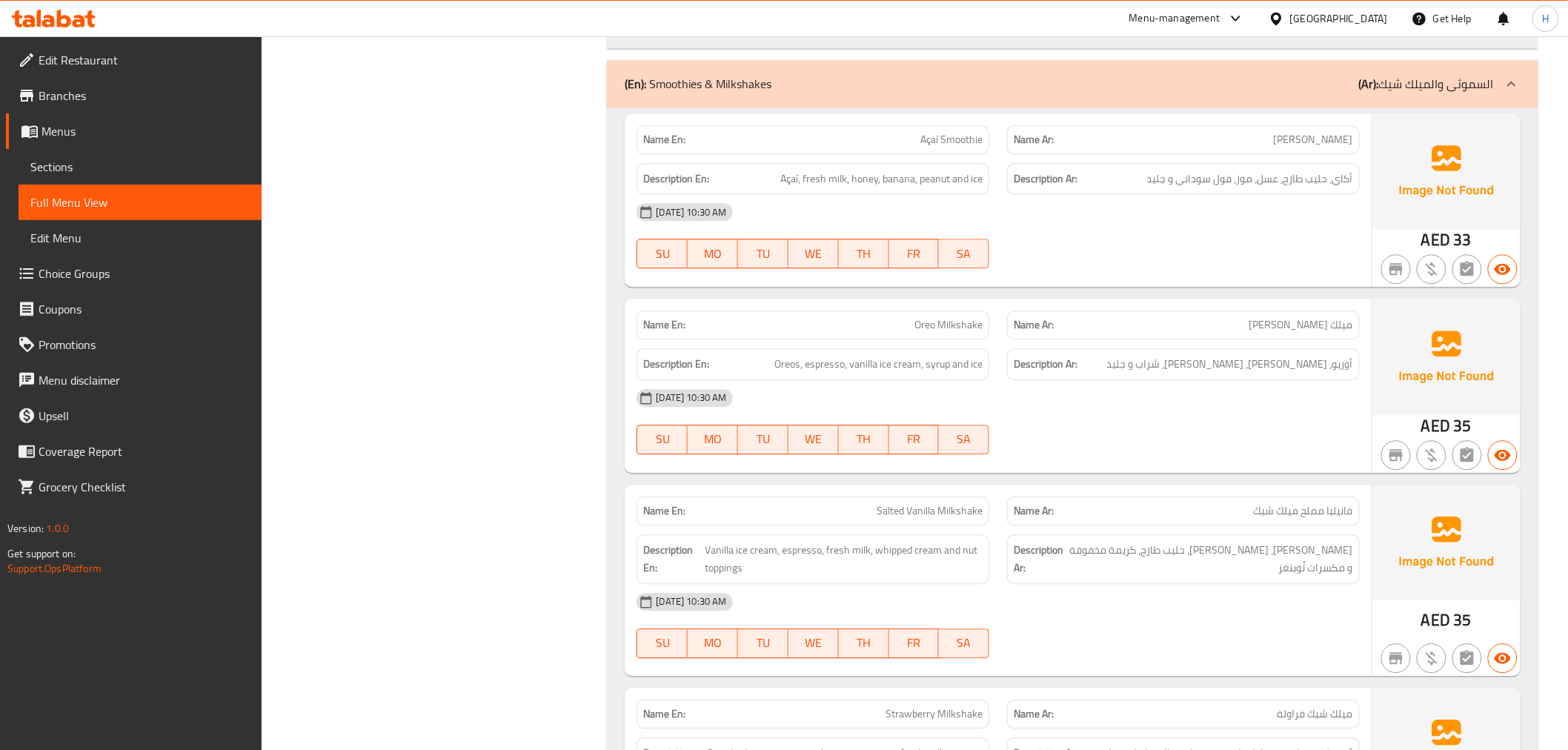
scroll to position [6241, 0]
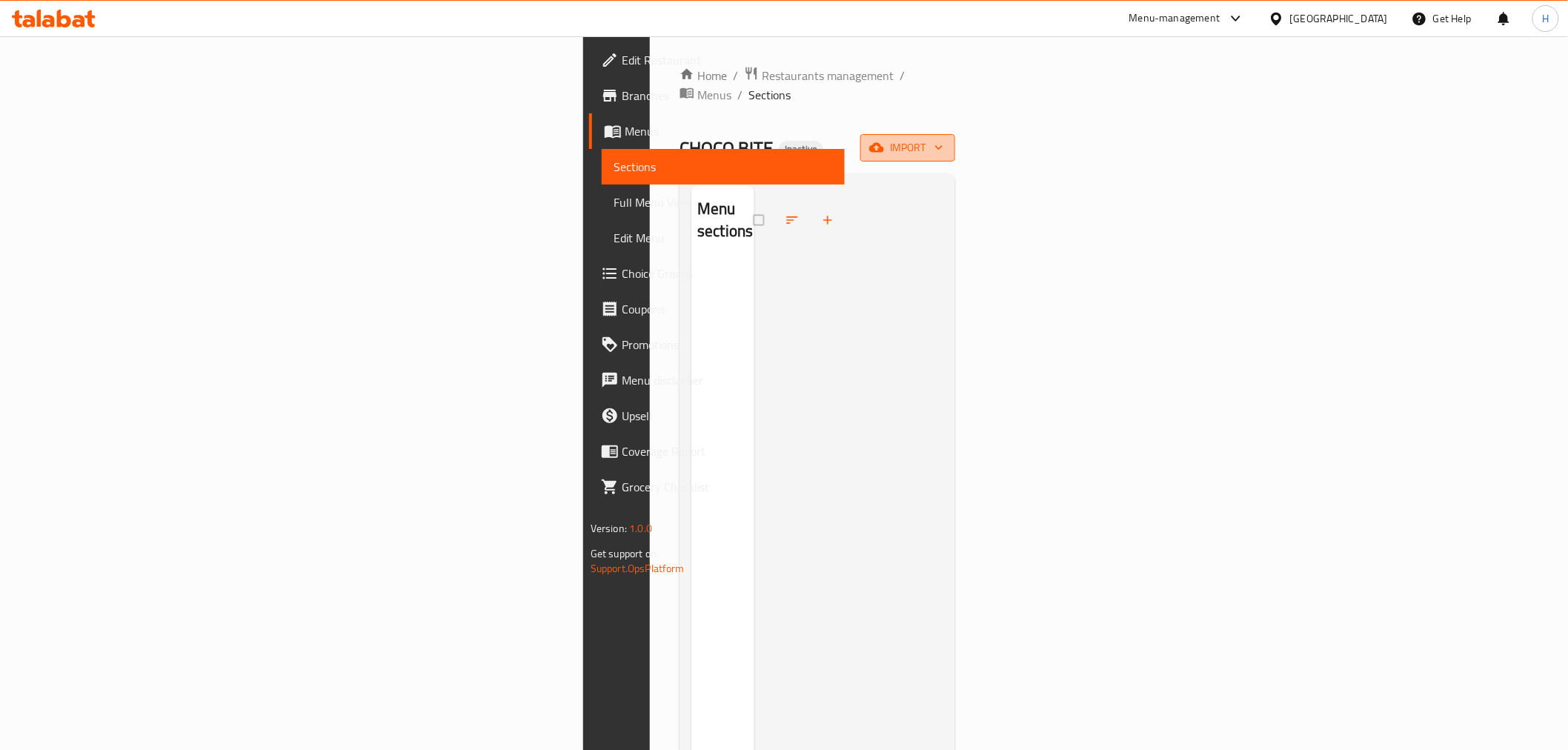
click at [956, 142] on button "import" at bounding box center [908, 147] width 95 height 27
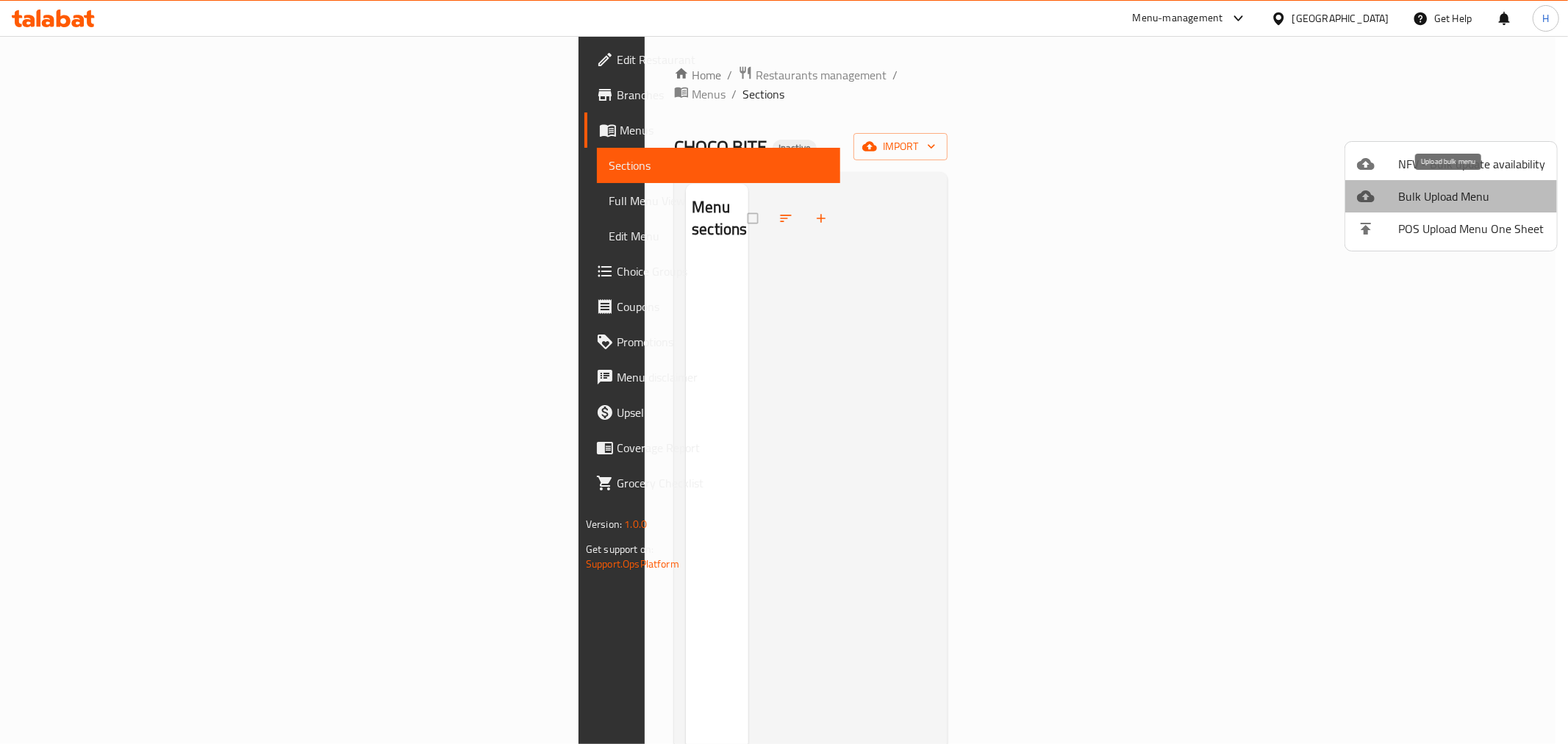
click at [1454, 205] on span "Bulk Upload Menu" at bounding box center [1471, 196] width 147 height 18
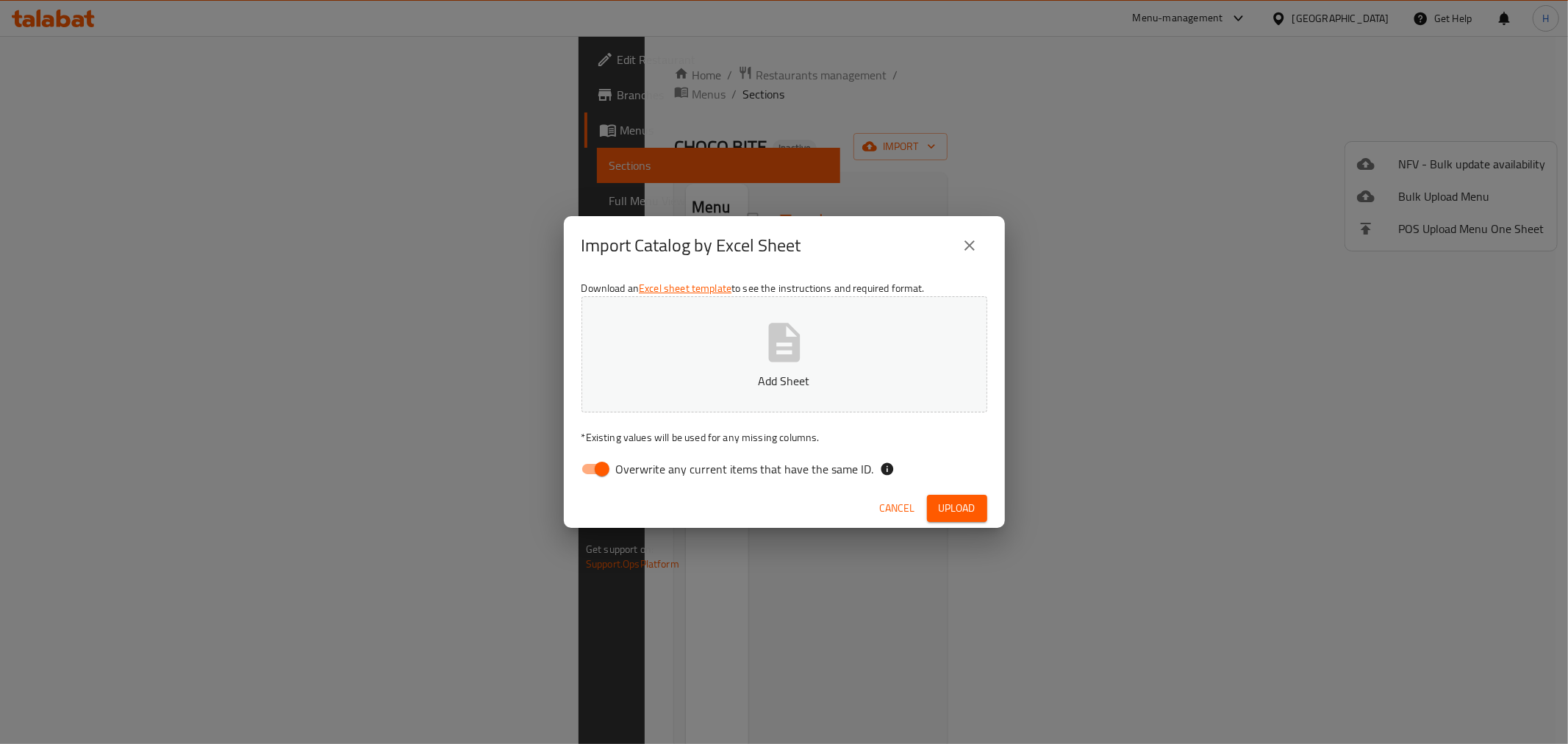
click at [604, 465] on input "Overwrite any current items that have the same ID." at bounding box center [603, 469] width 84 height 28
checkbox input "false"
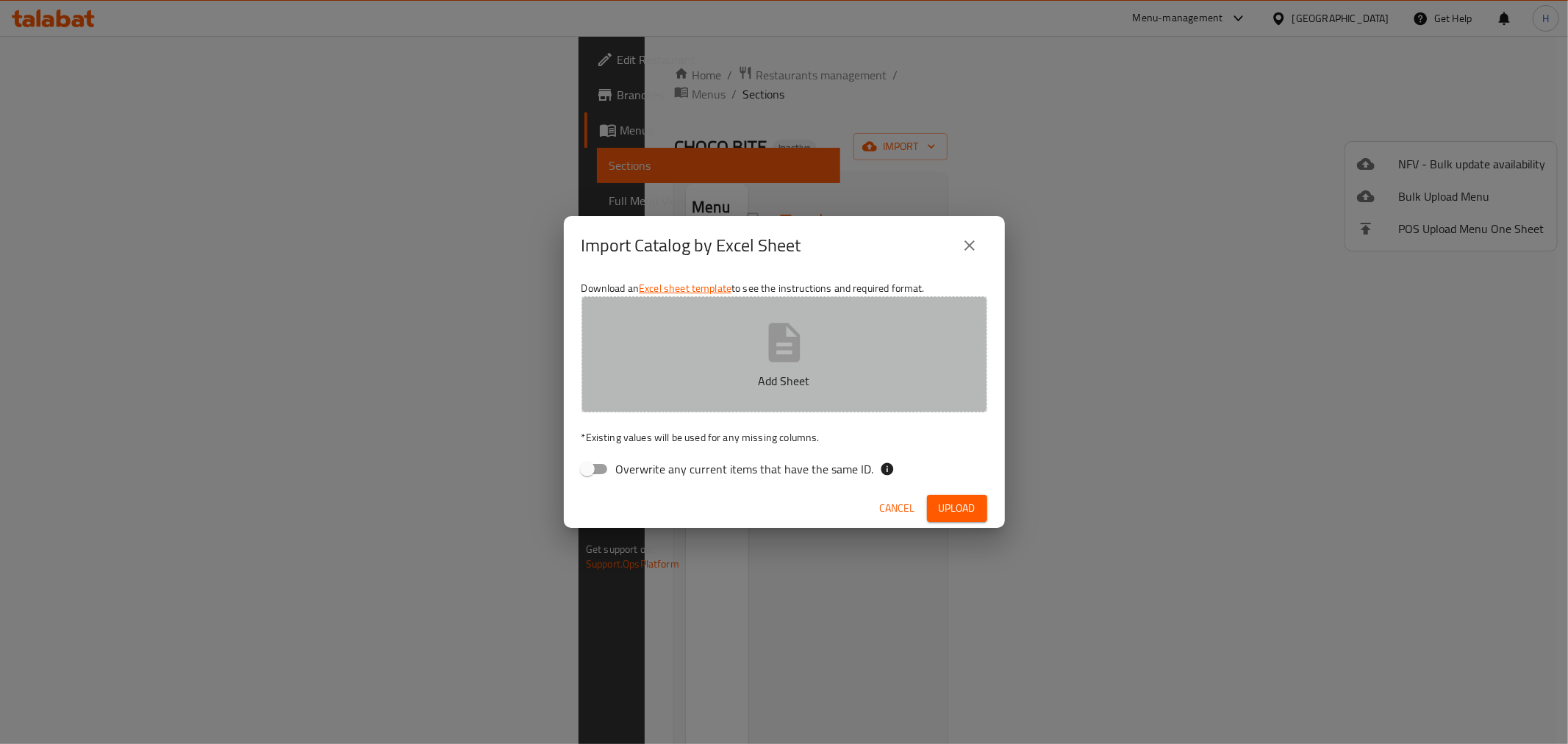
click at [722, 365] on button "Add Sheet" at bounding box center [784, 355] width 406 height 116
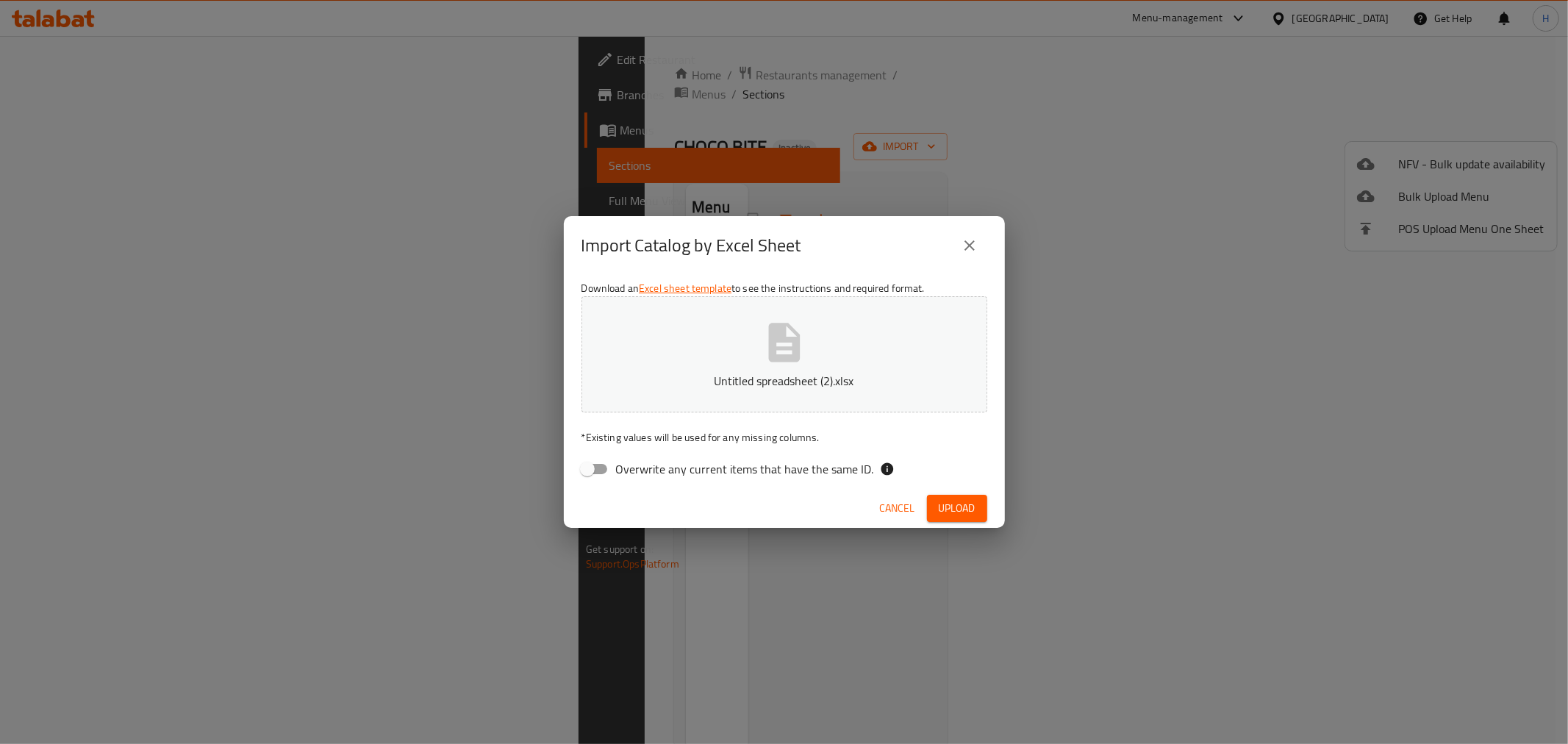
click at [965, 513] on span "Upload" at bounding box center [956, 508] width 36 height 19
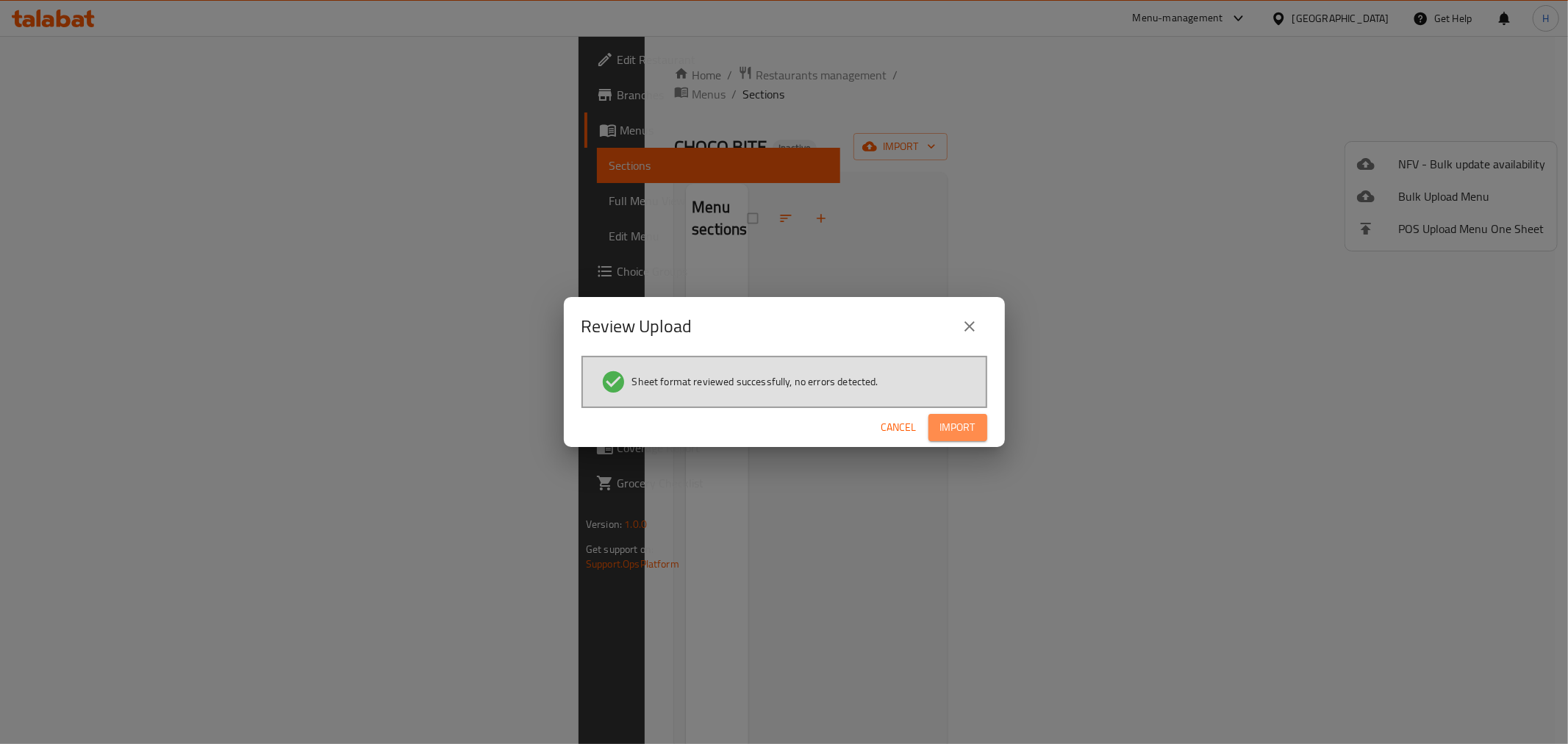
click at [972, 416] on button "Import" at bounding box center [957, 427] width 59 height 27
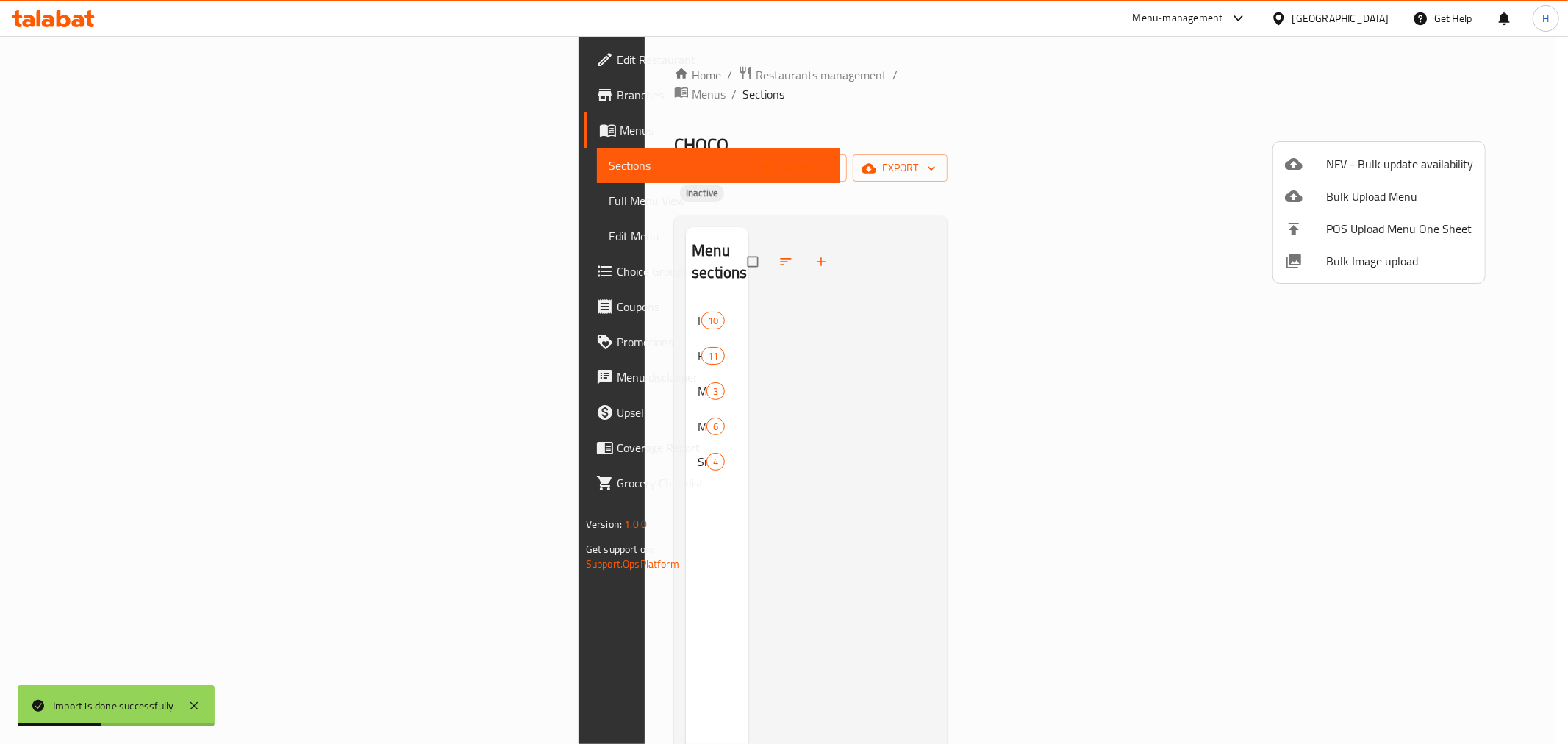
click at [118, 191] on div at bounding box center [784, 372] width 1568 height 744
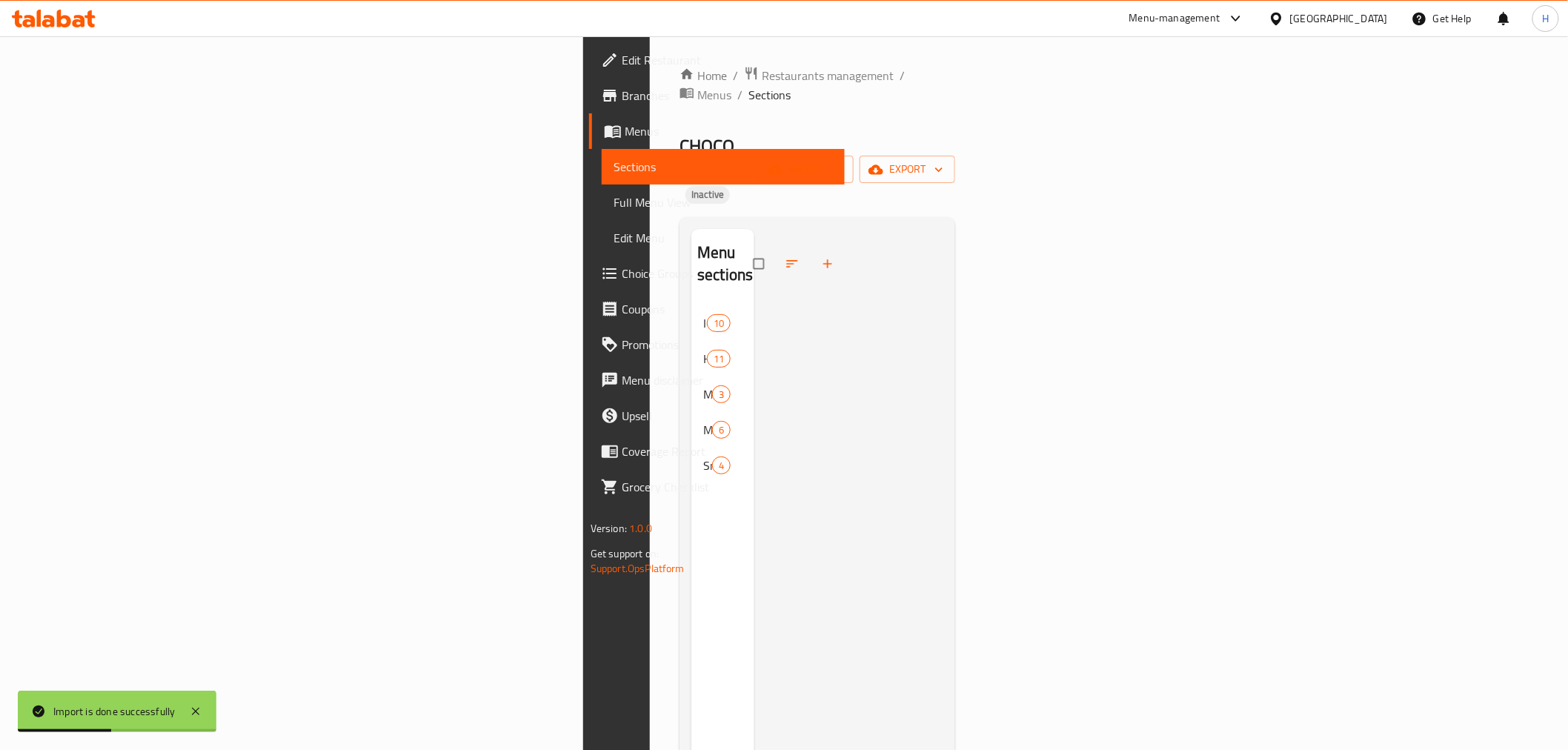
click at [613, 194] on span "Full Menu View" at bounding box center [723, 202] width 220 height 18
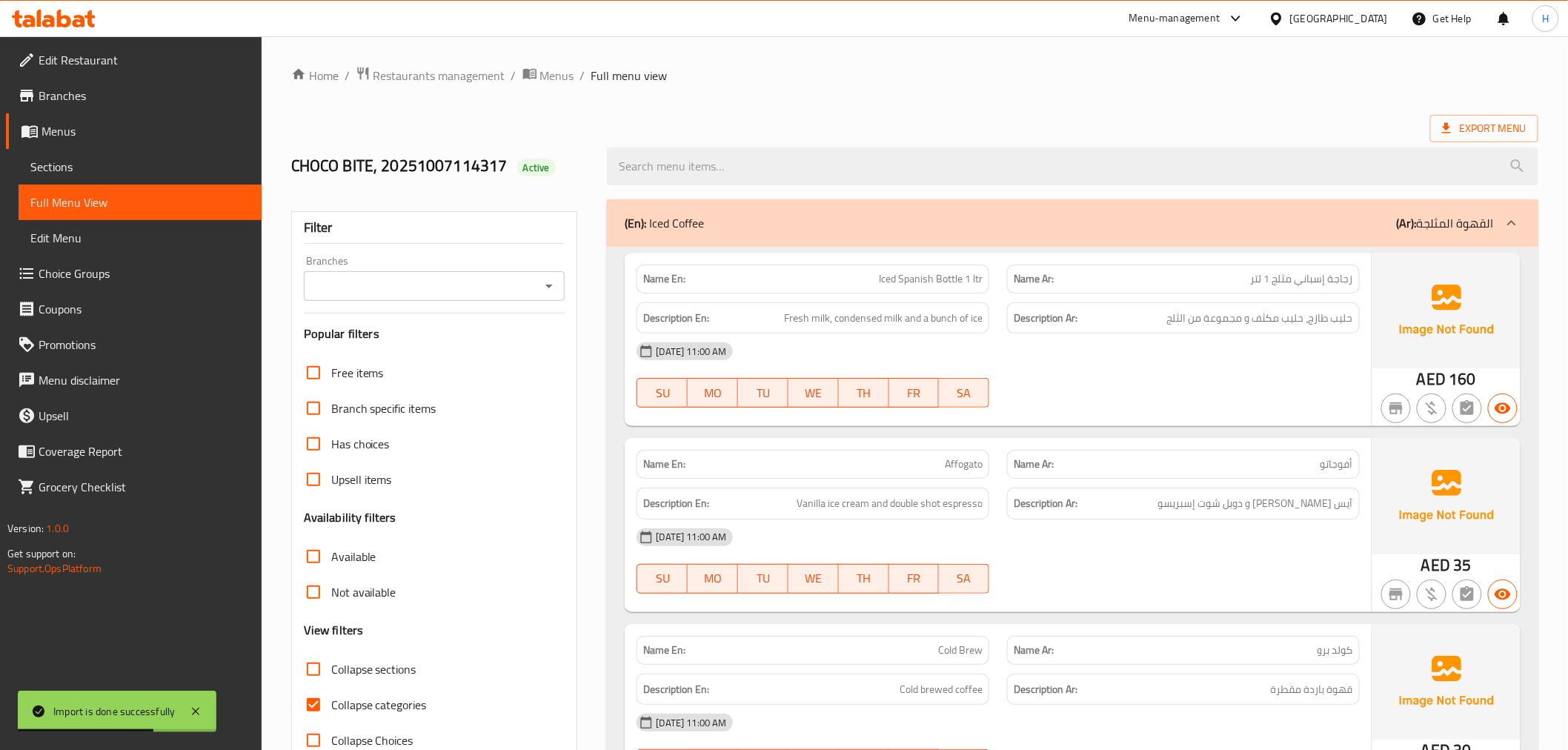
click at [432, 279] on input "Branches" at bounding box center [423, 286] width 228 height 21
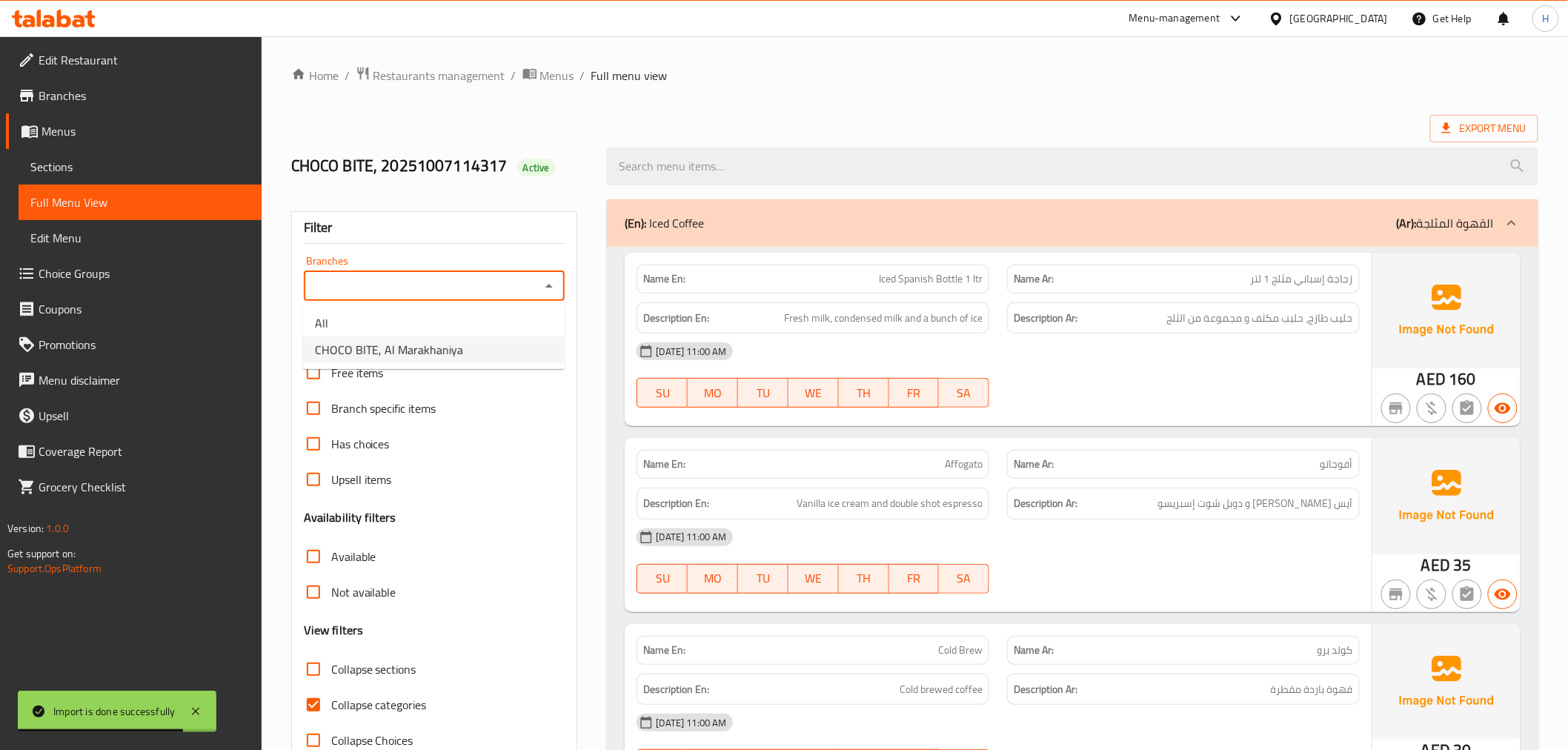
click at [428, 345] on span "CHOCO BITE, Al Marakhaniya" at bounding box center [389, 349] width 148 height 18
type input "CHOCO BITE, Al Marakhaniya"
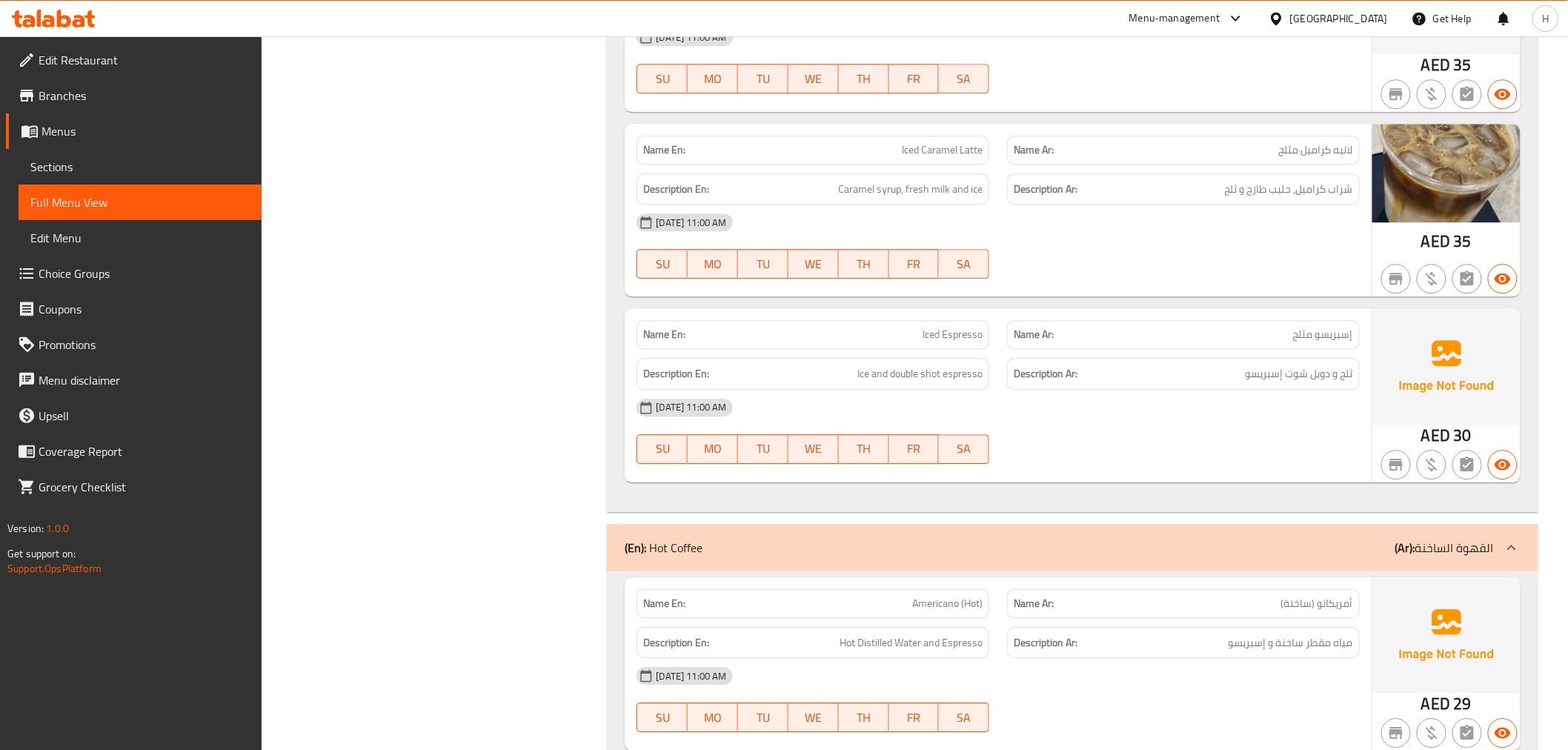
scroll to position [1583, 0]
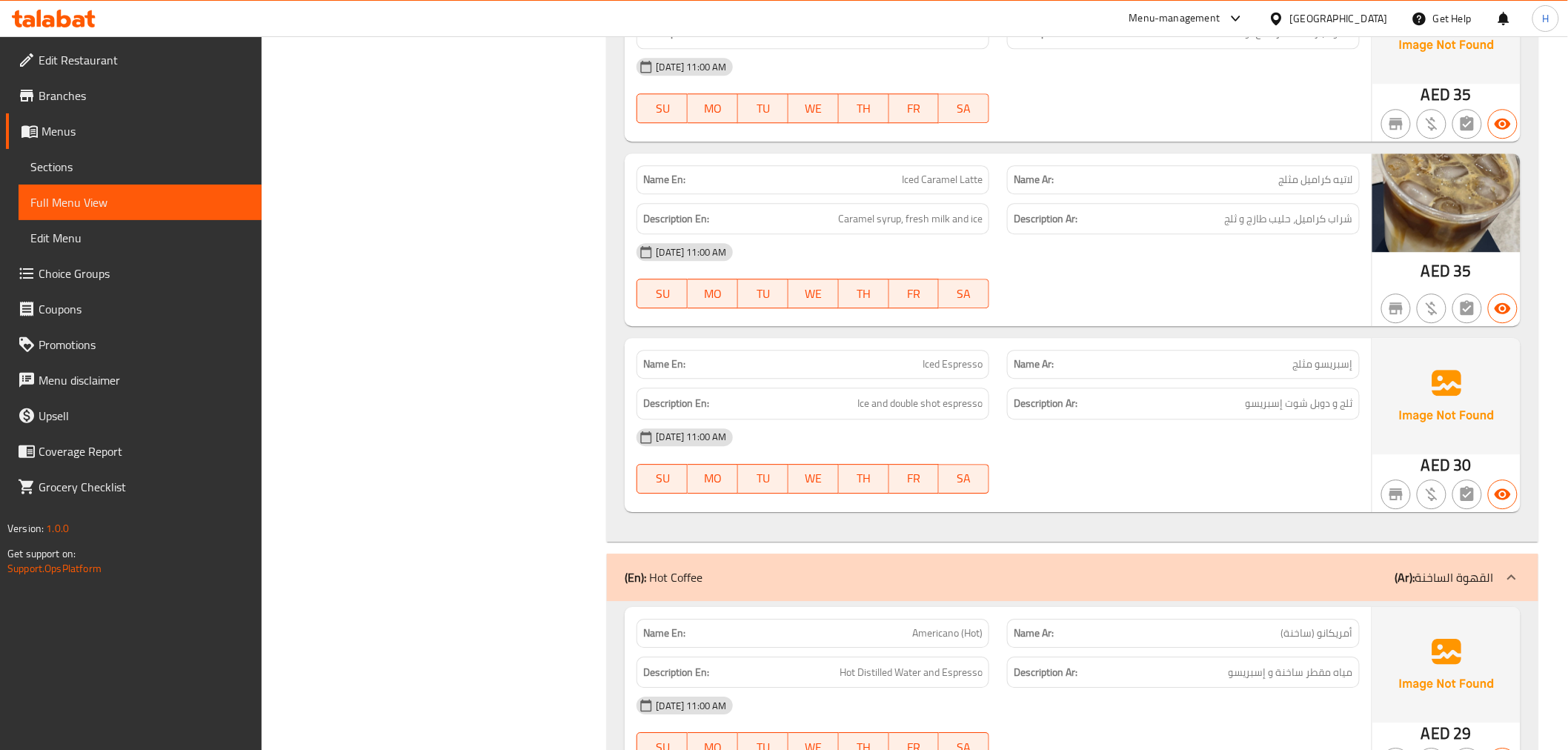
click at [147, 159] on span "Sections" at bounding box center [140, 166] width 220 height 18
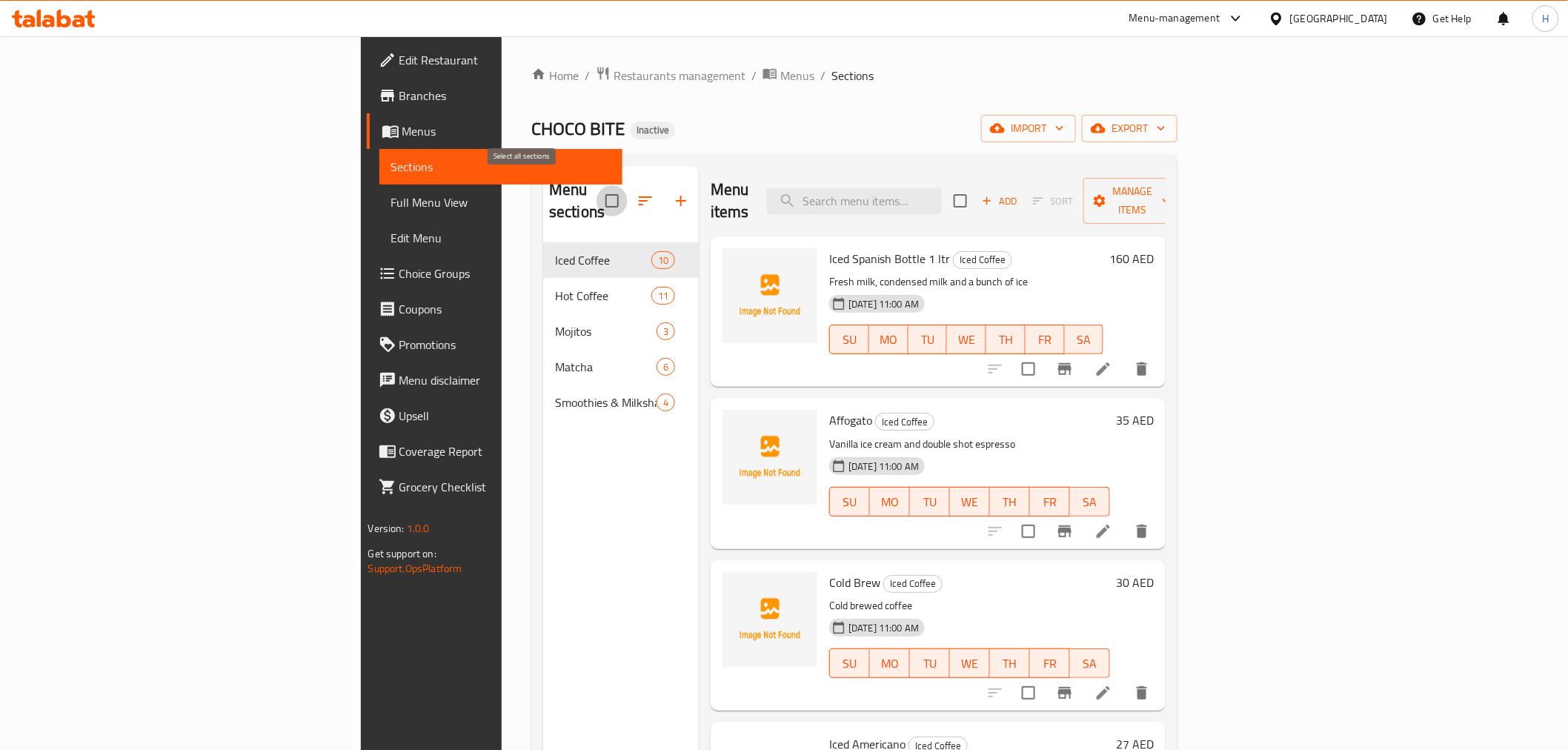
click at [596, 195] on input "checkbox" at bounding box center [611, 200] width 31 height 31
checkbox input "true"
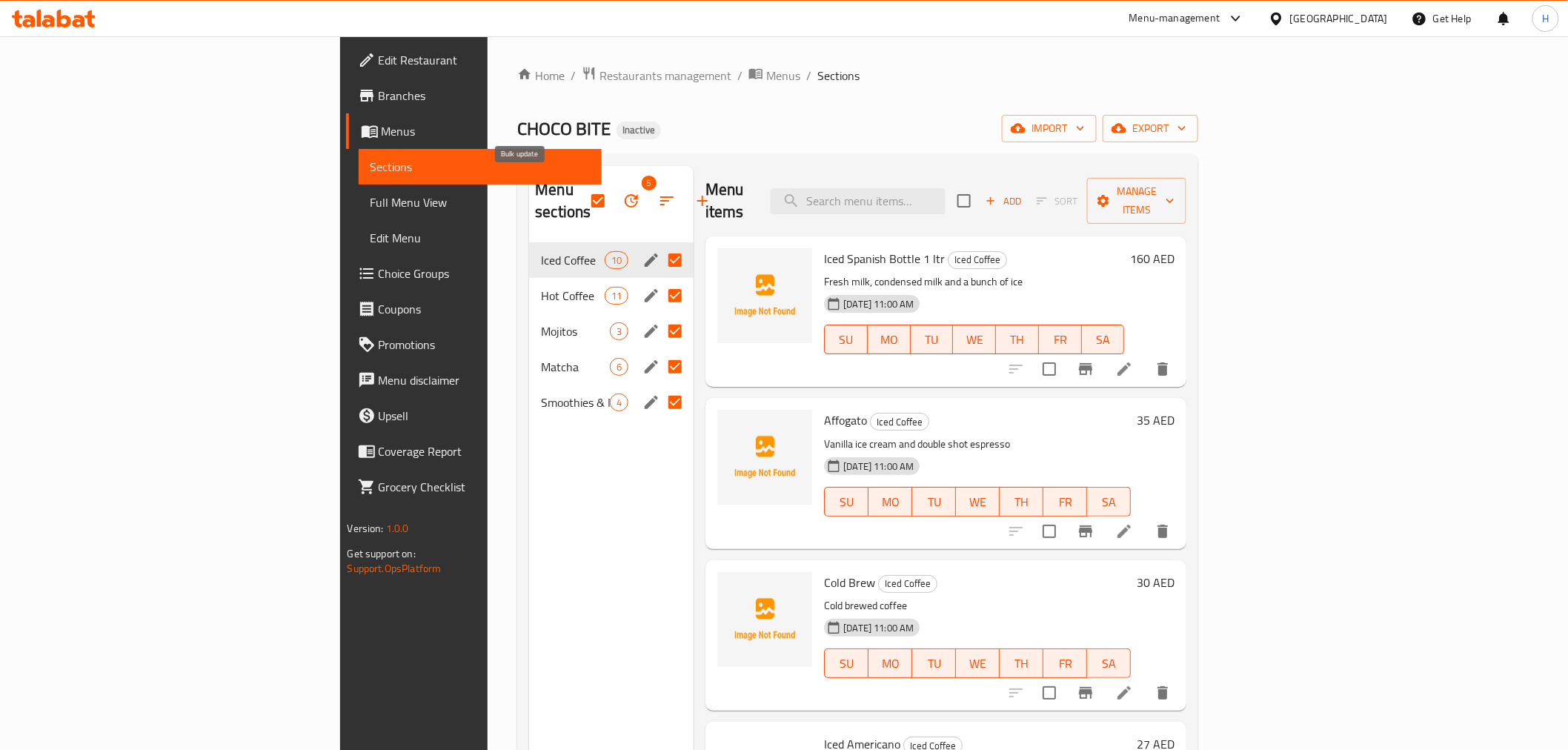
click at [613, 194] on button "button" at bounding box center [631, 201] width 36 height 36
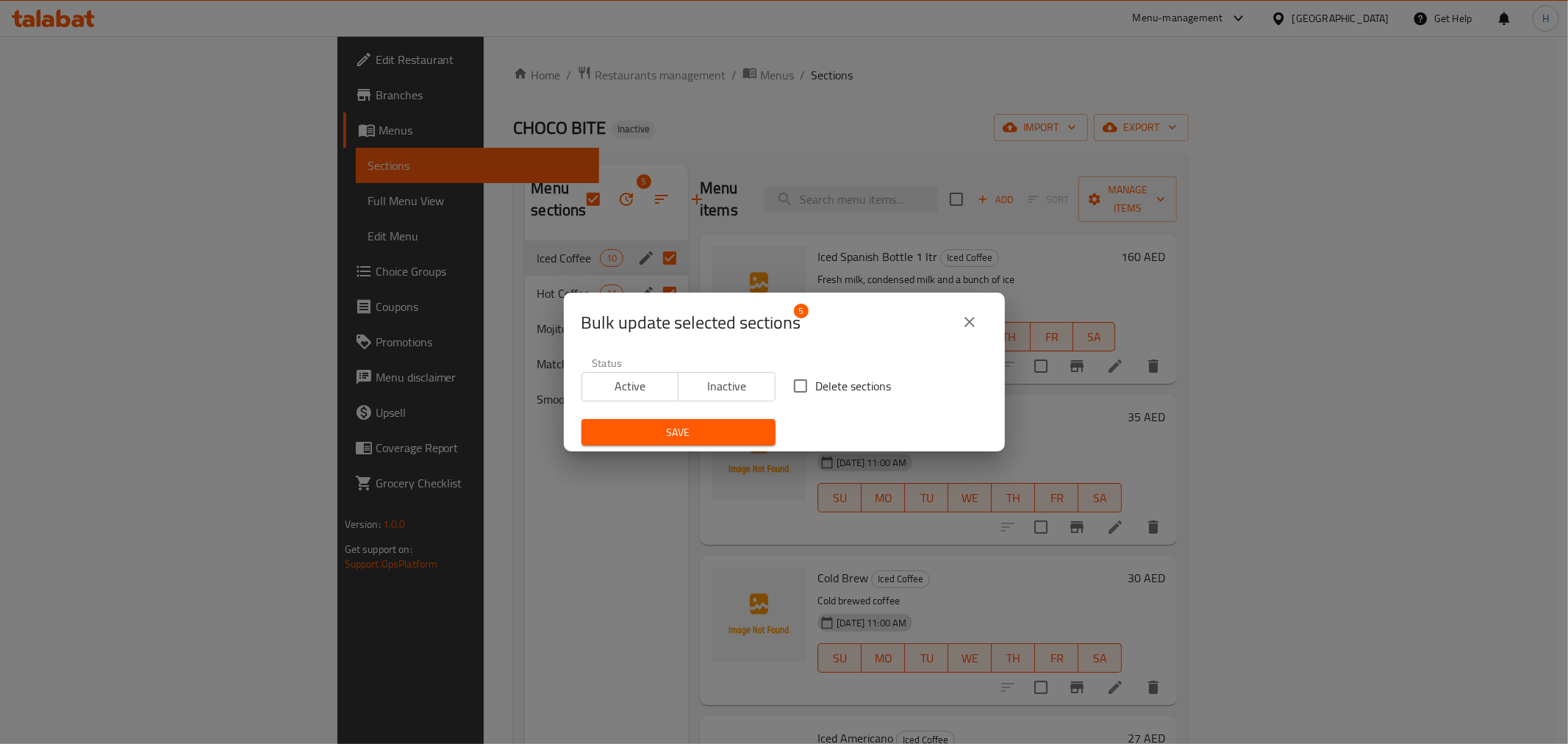
click at [790, 379] on input "Delete sections" at bounding box center [800, 386] width 31 height 31
checkbox input "true"
click at [740, 424] on span "Save" at bounding box center [678, 433] width 170 height 19
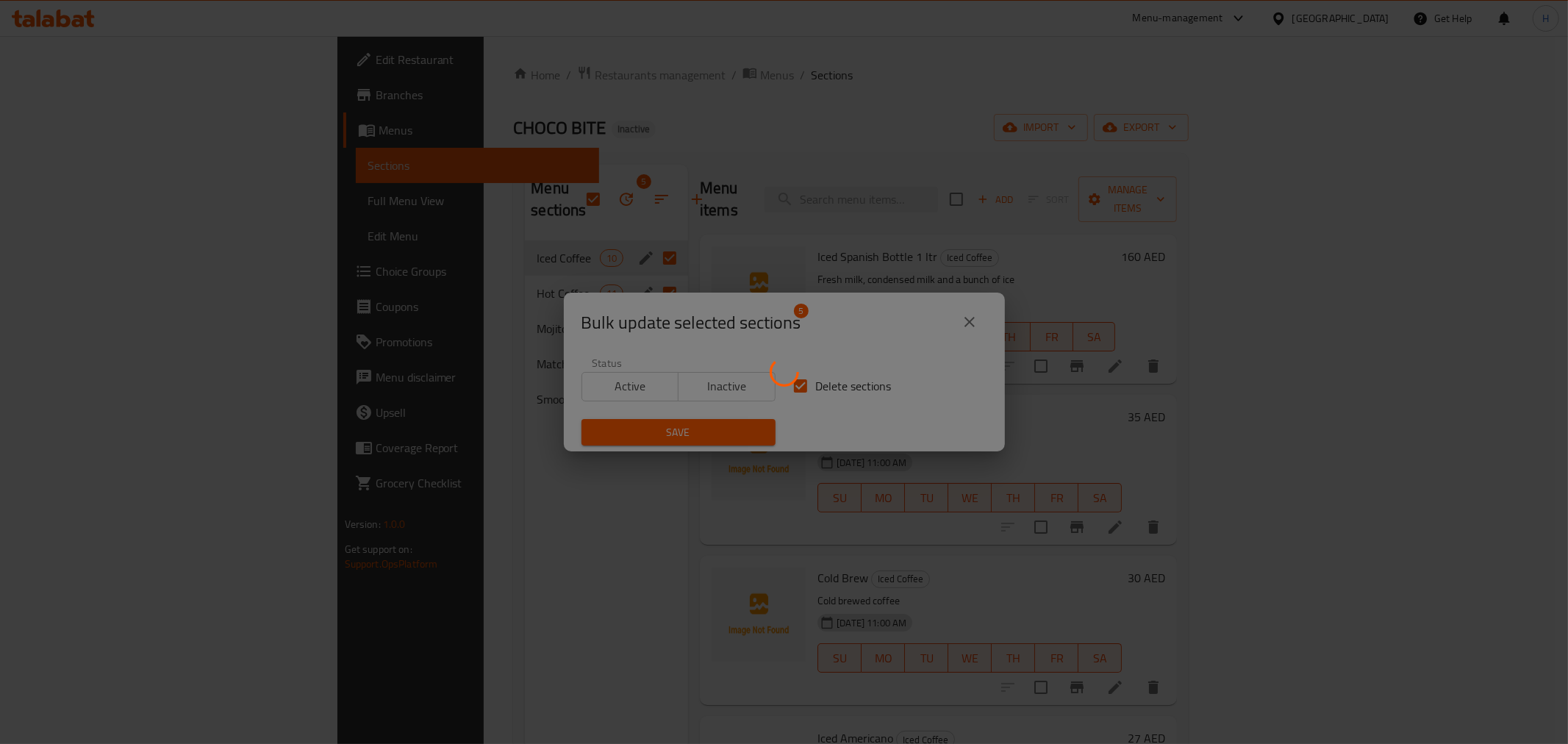
checkbox input "false"
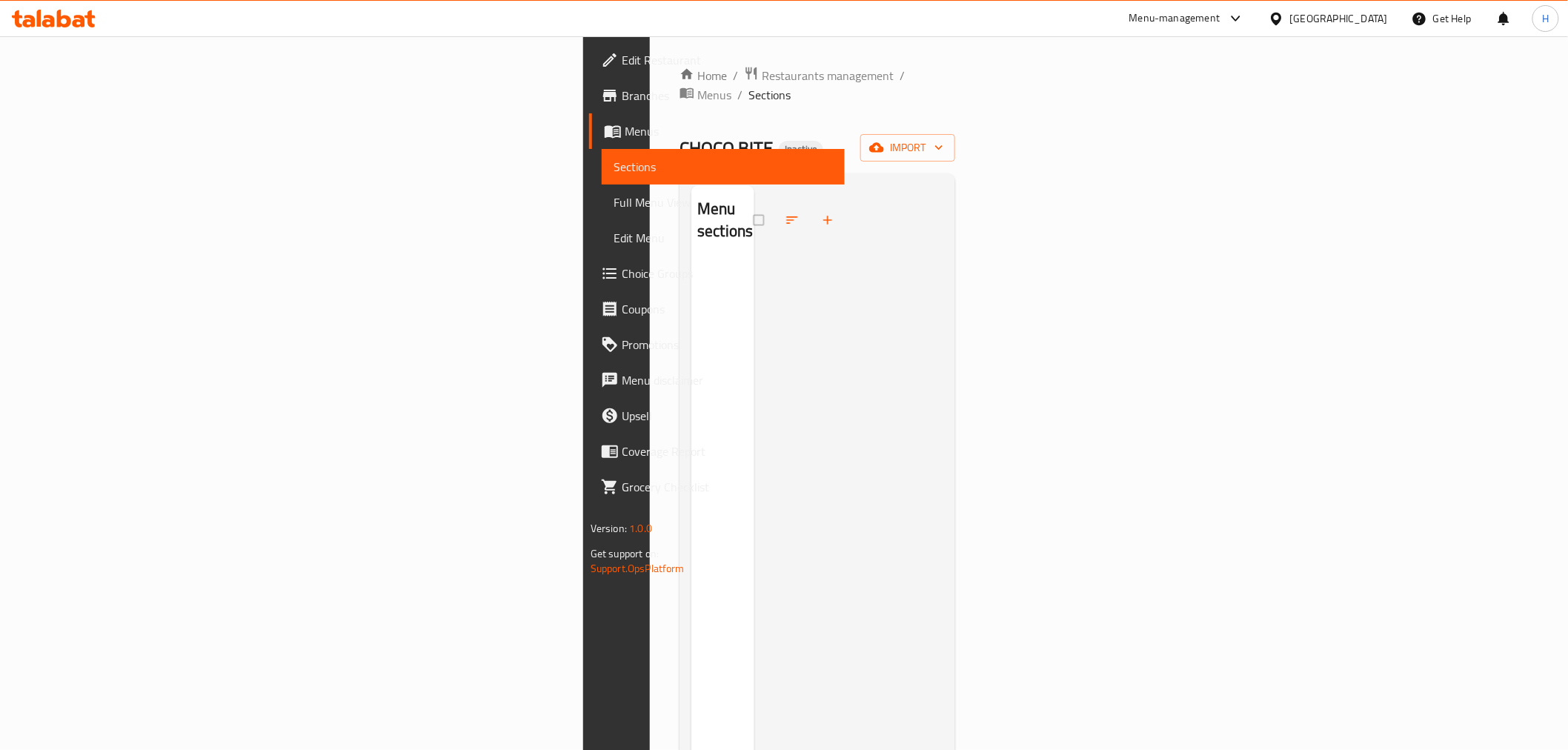
click at [956, 143] on div "Home / Restaurants management / Menus / Sections CHOCO BITE Inactive import Men…" at bounding box center [817, 507] width 275 height 881
click at [943, 139] on span "import" at bounding box center [908, 148] width 71 height 19
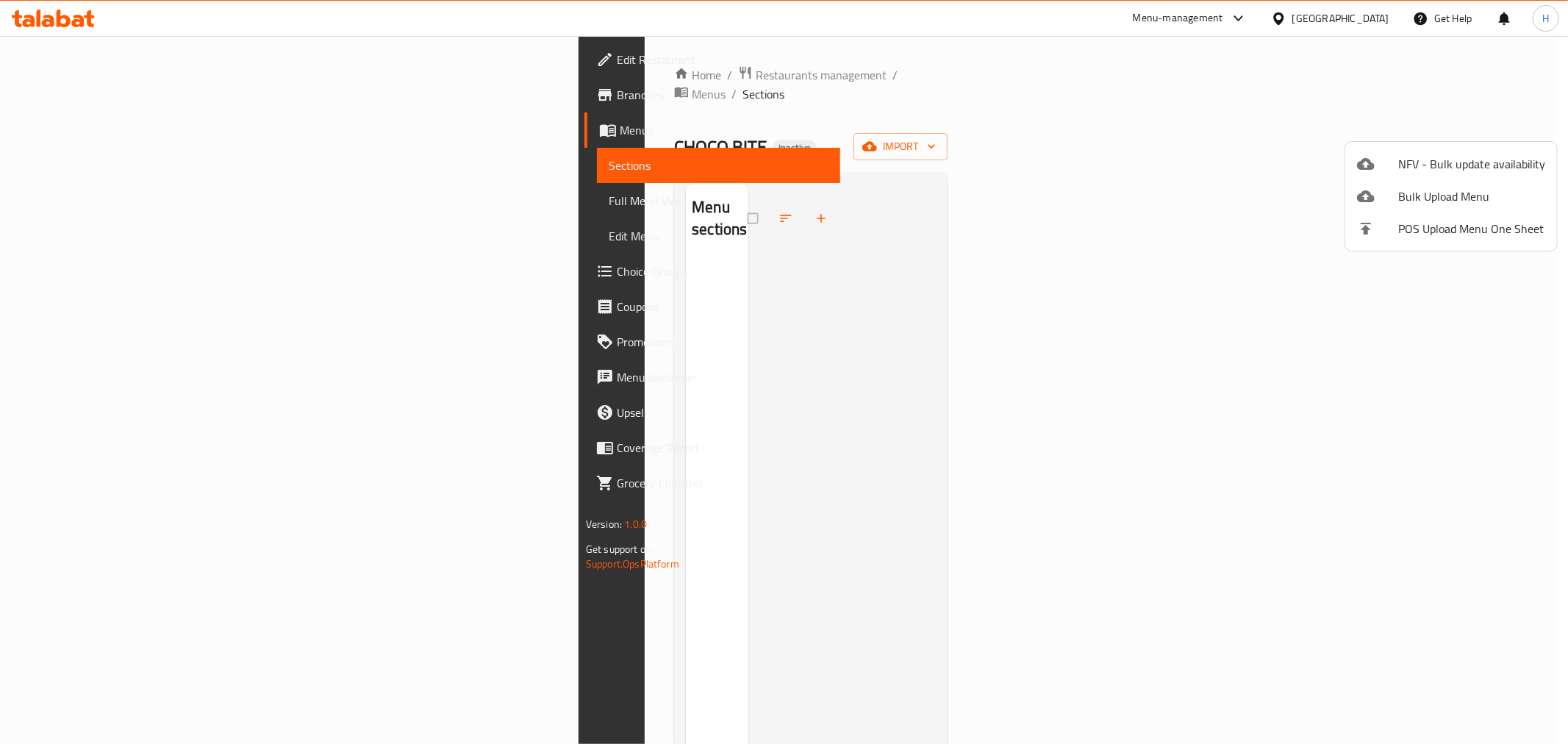
click at [1315, 314] on div at bounding box center [784, 372] width 1568 height 744
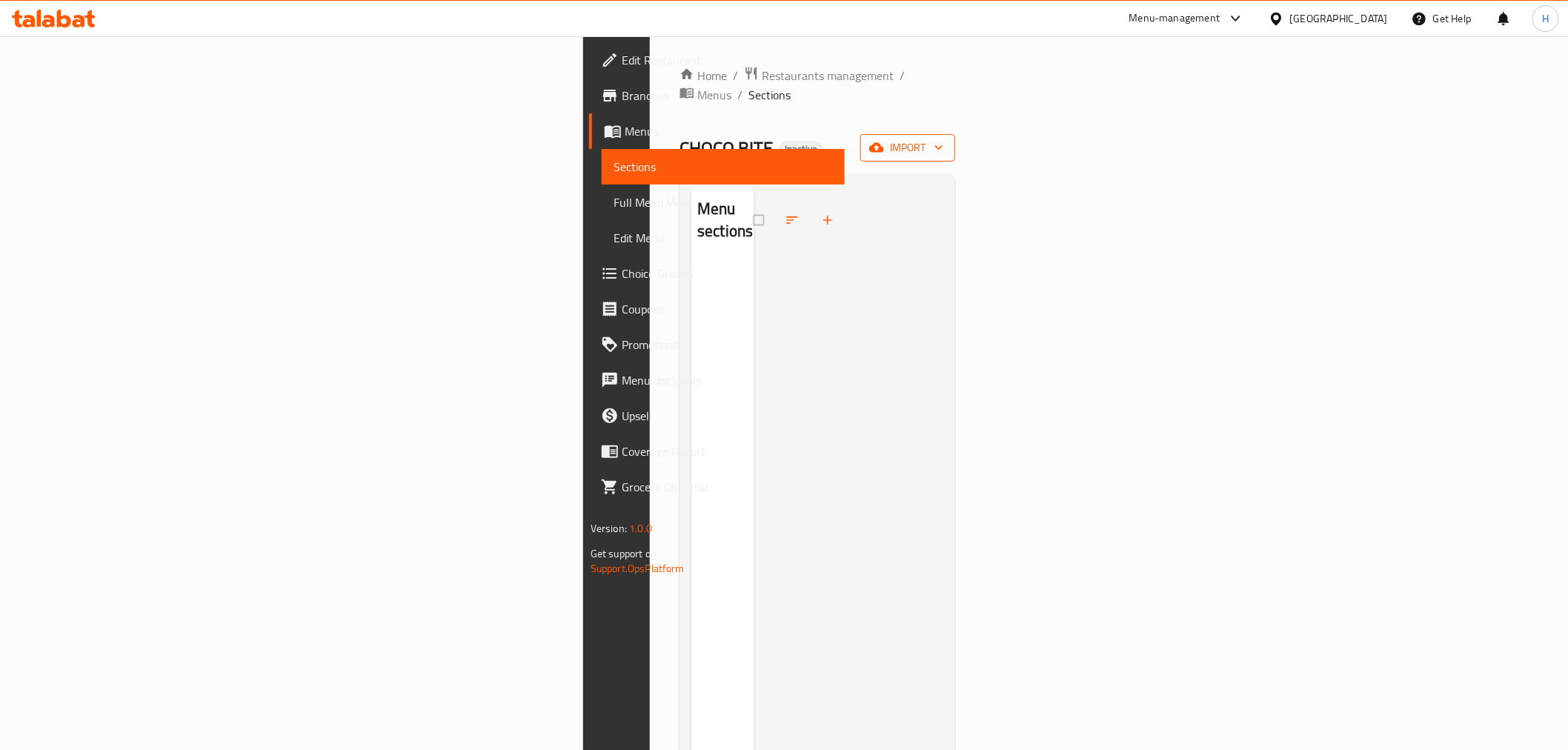
click at [943, 139] on span "import" at bounding box center [908, 148] width 71 height 19
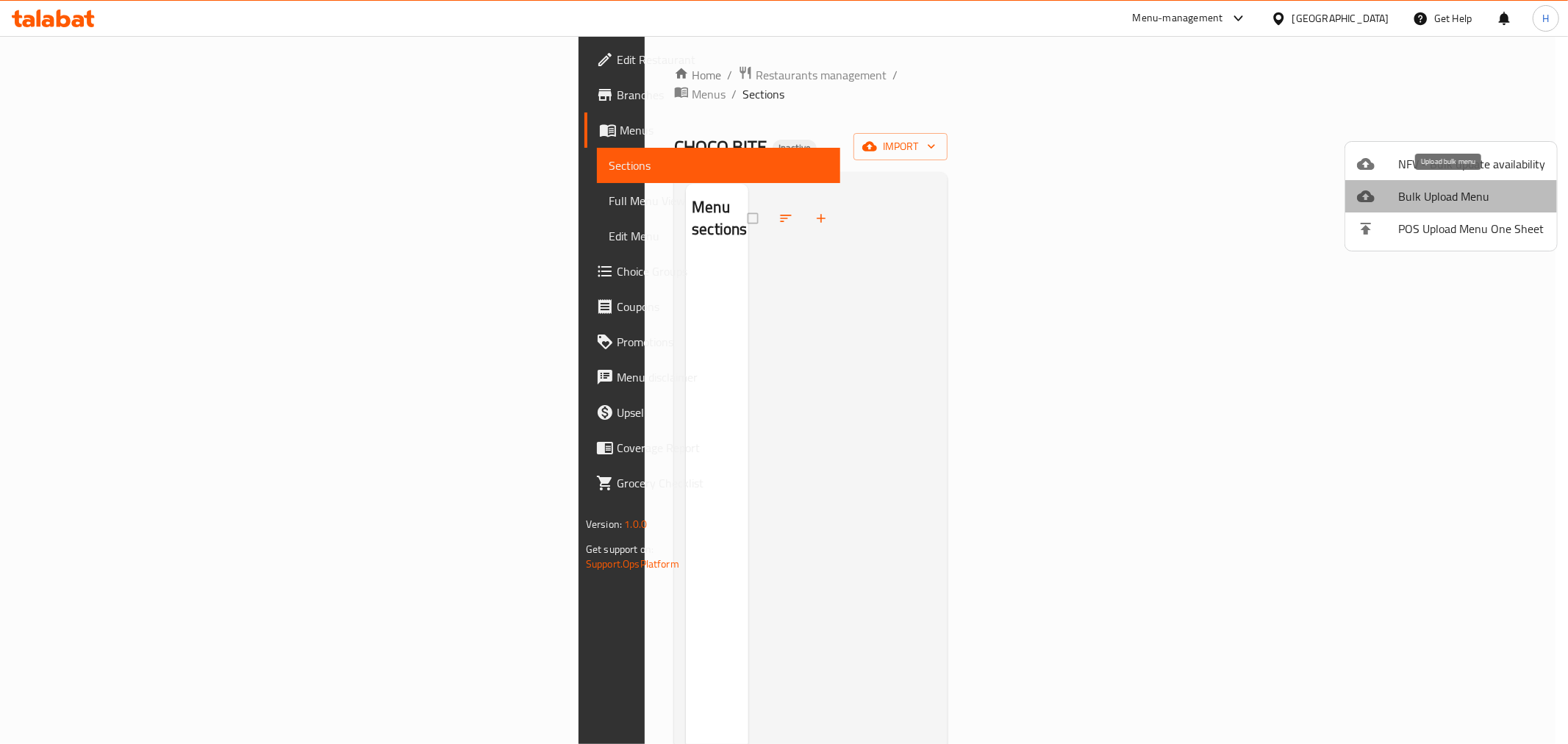
click at [1467, 200] on span "Bulk Upload Menu" at bounding box center [1471, 196] width 147 height 18
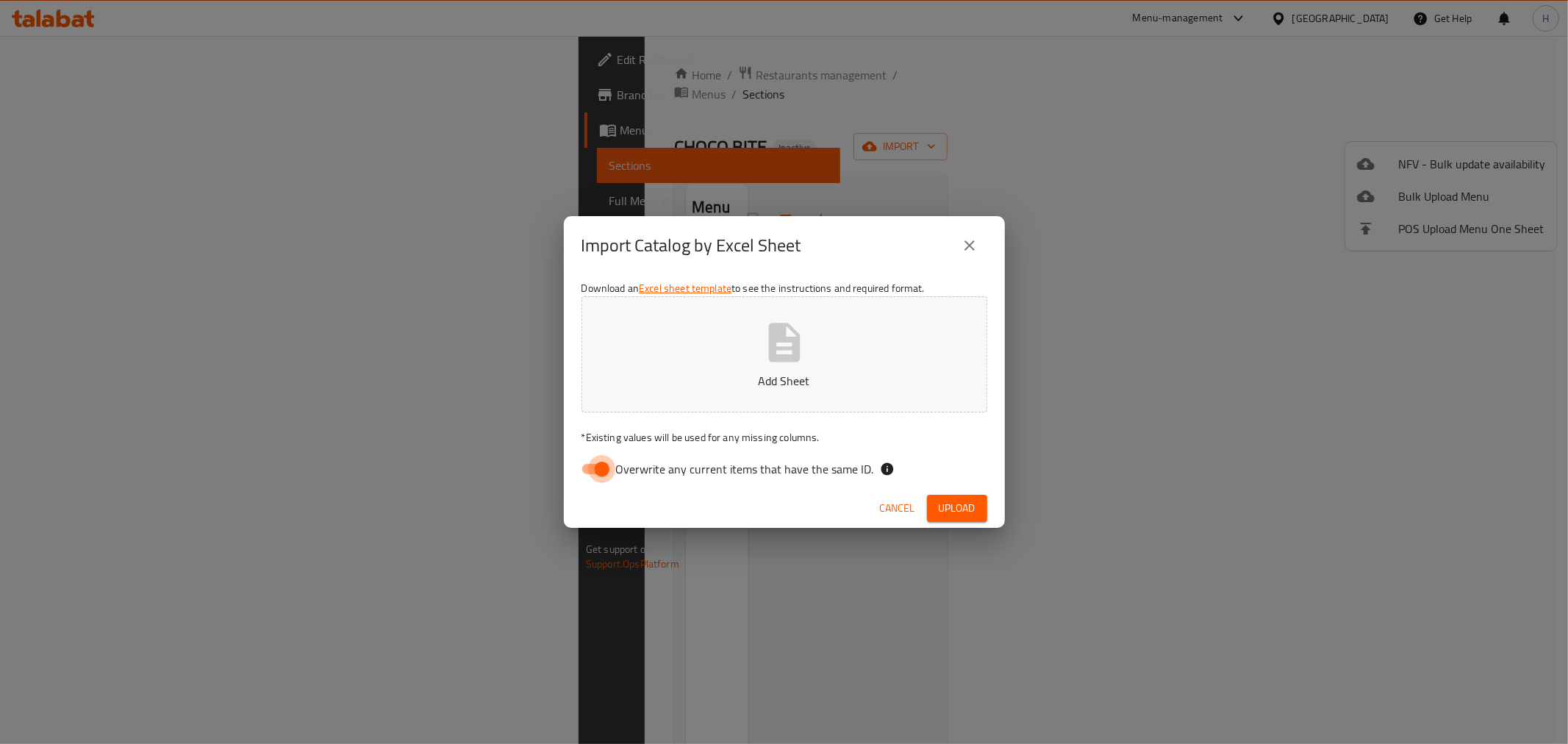
click at [603, 476] on input "Overwrite any current items that have the same ID." at bounding box center [603, 469] width 84 height 28
checkbox input "false"
click at [715, 379] on p "Add Sheet" at bounding box center [784, 381] width 360 height 18
click at [958, 495] on button "Upload" at bounding box center [957, 508] width 60 height 27
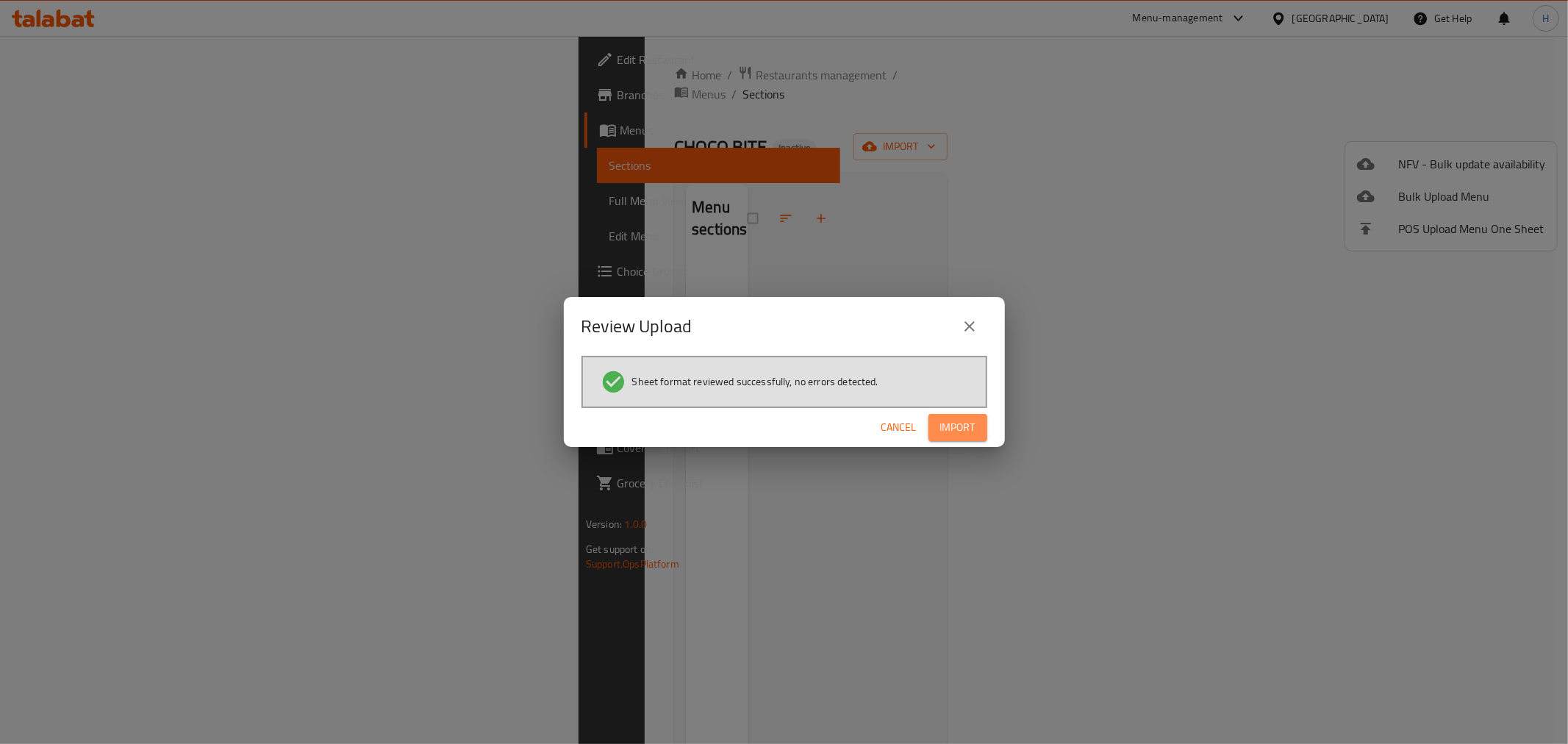
click at [956, 434] on span "Import" at bounding box center [958, 428] width 36 height 19
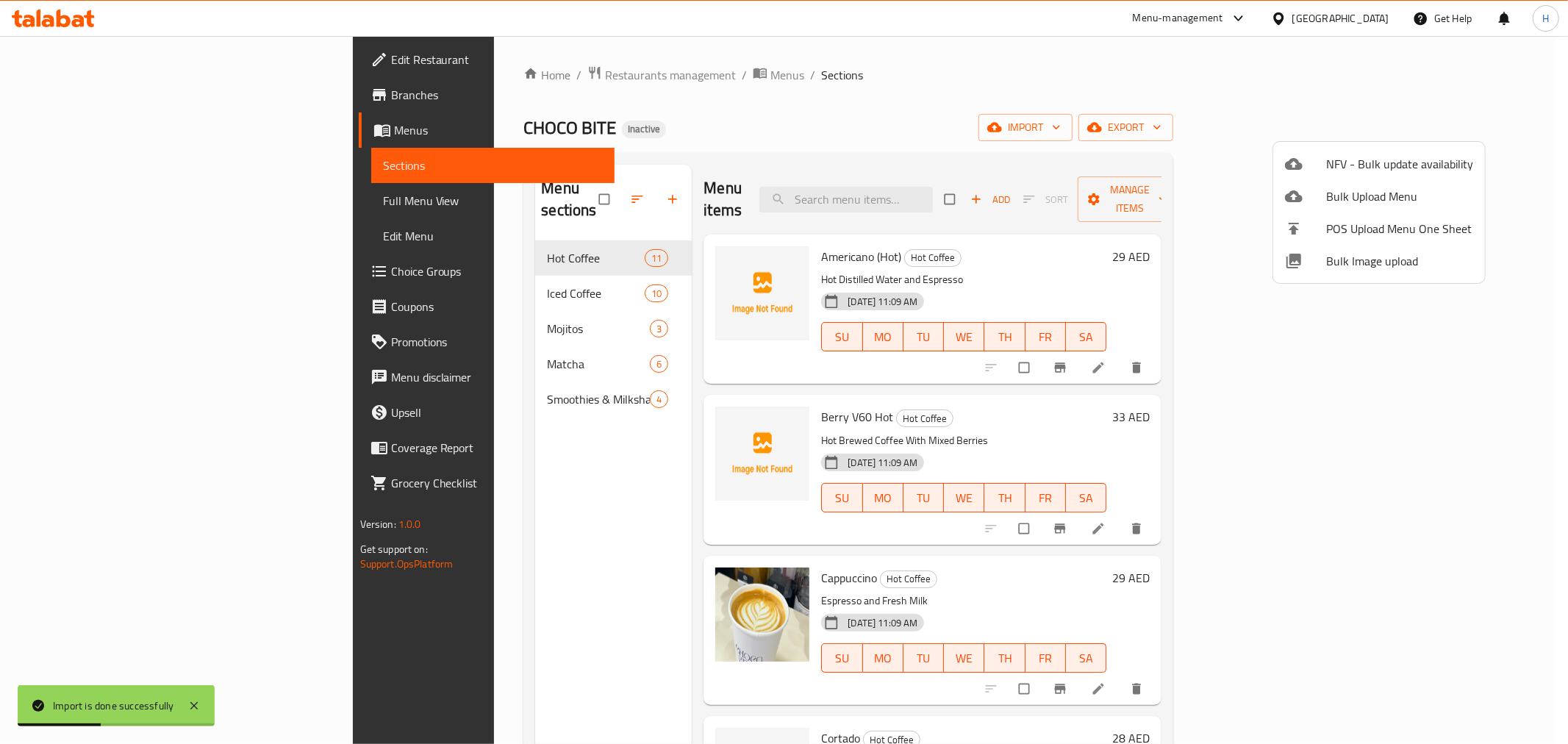
click at [42, 197] on div at bounding box center [784, 372] width 1568 height 744
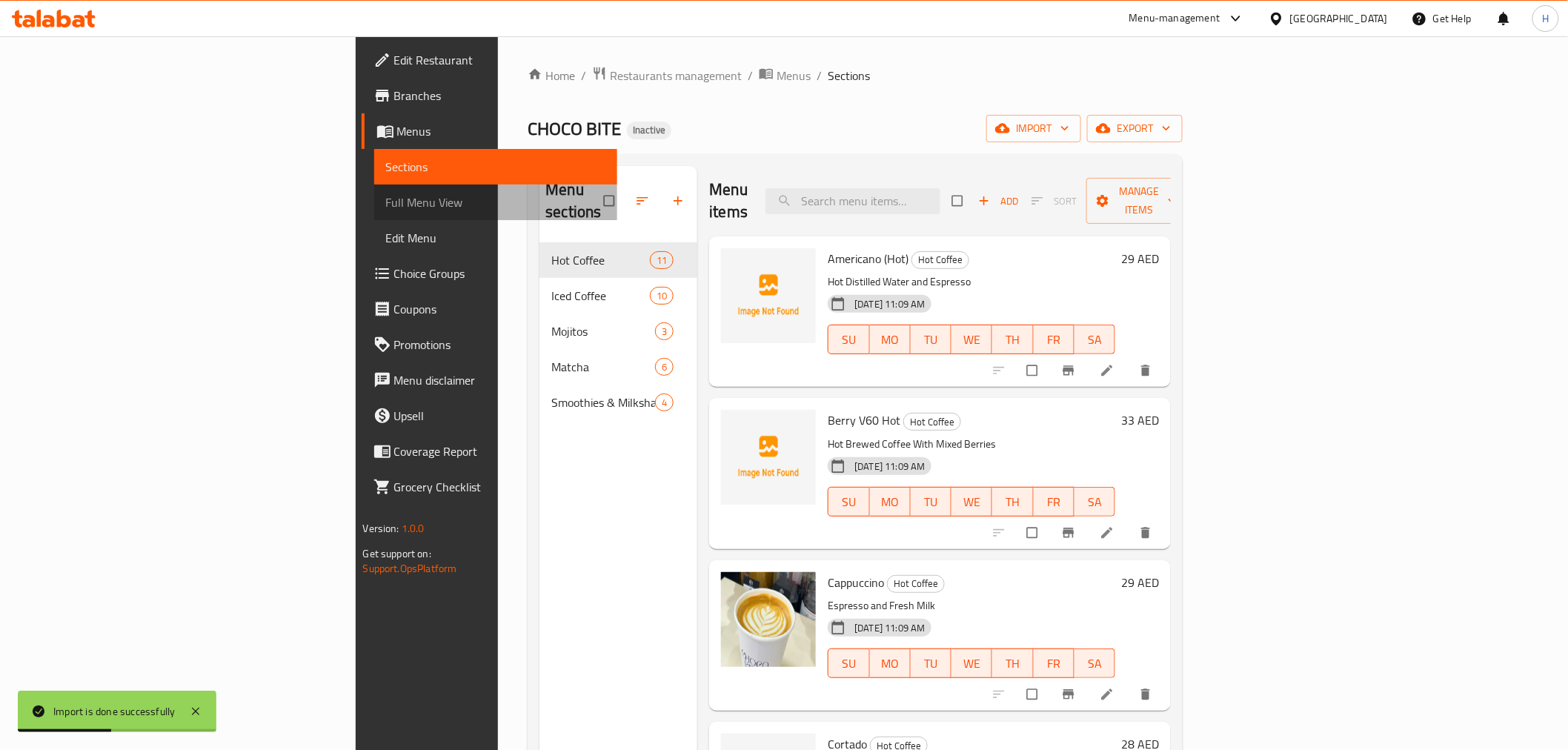
click at [386, 198] on span "Full Menu View" at bounding box center [495, 202] width 220 height 18
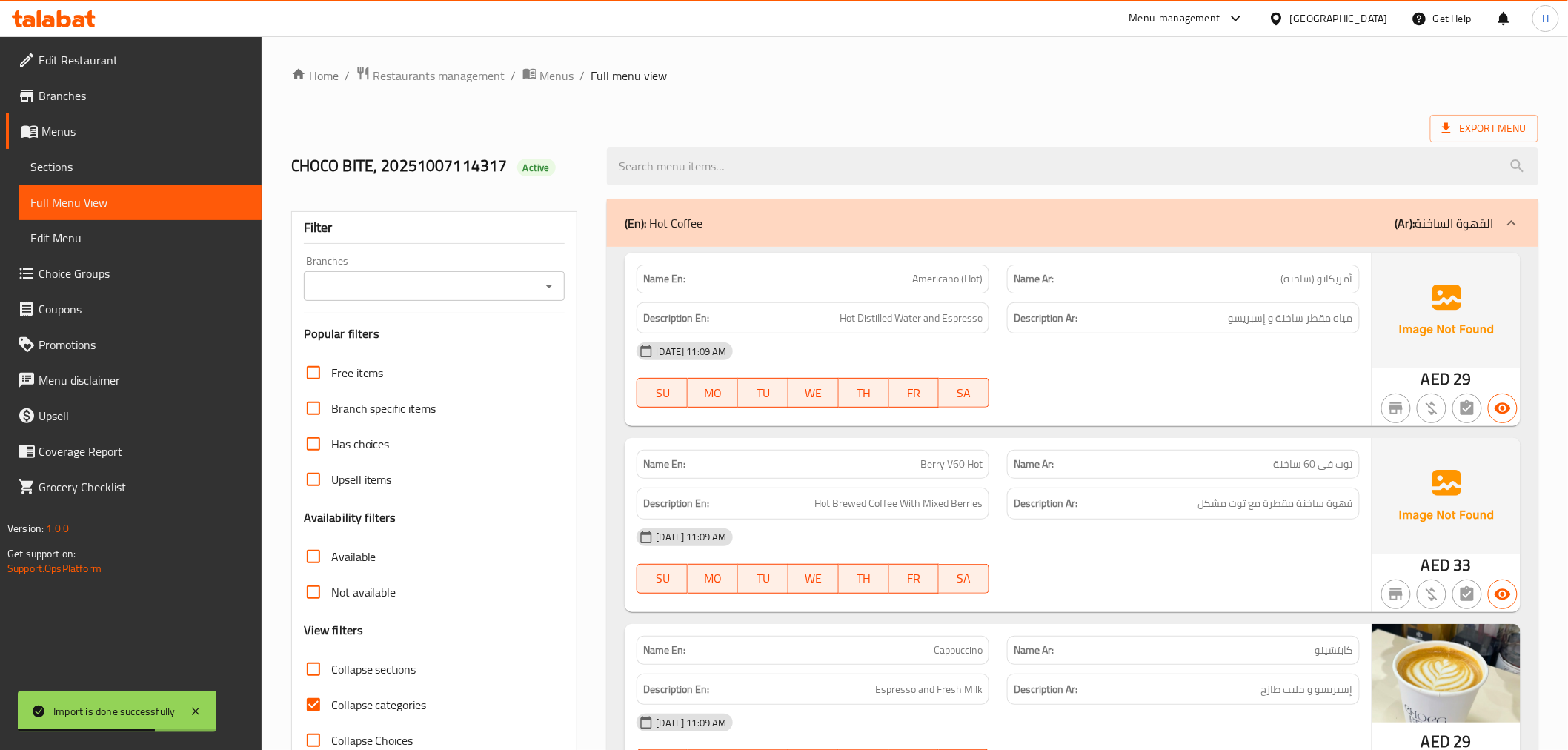
drag, startPoint x: 427, startPoint y: 282, endPoint x: 427, endPoint y: 296, distance: 14.0
click at [427, 282] on input "Branches" at bounding box center [423, 286] width 228 height 21
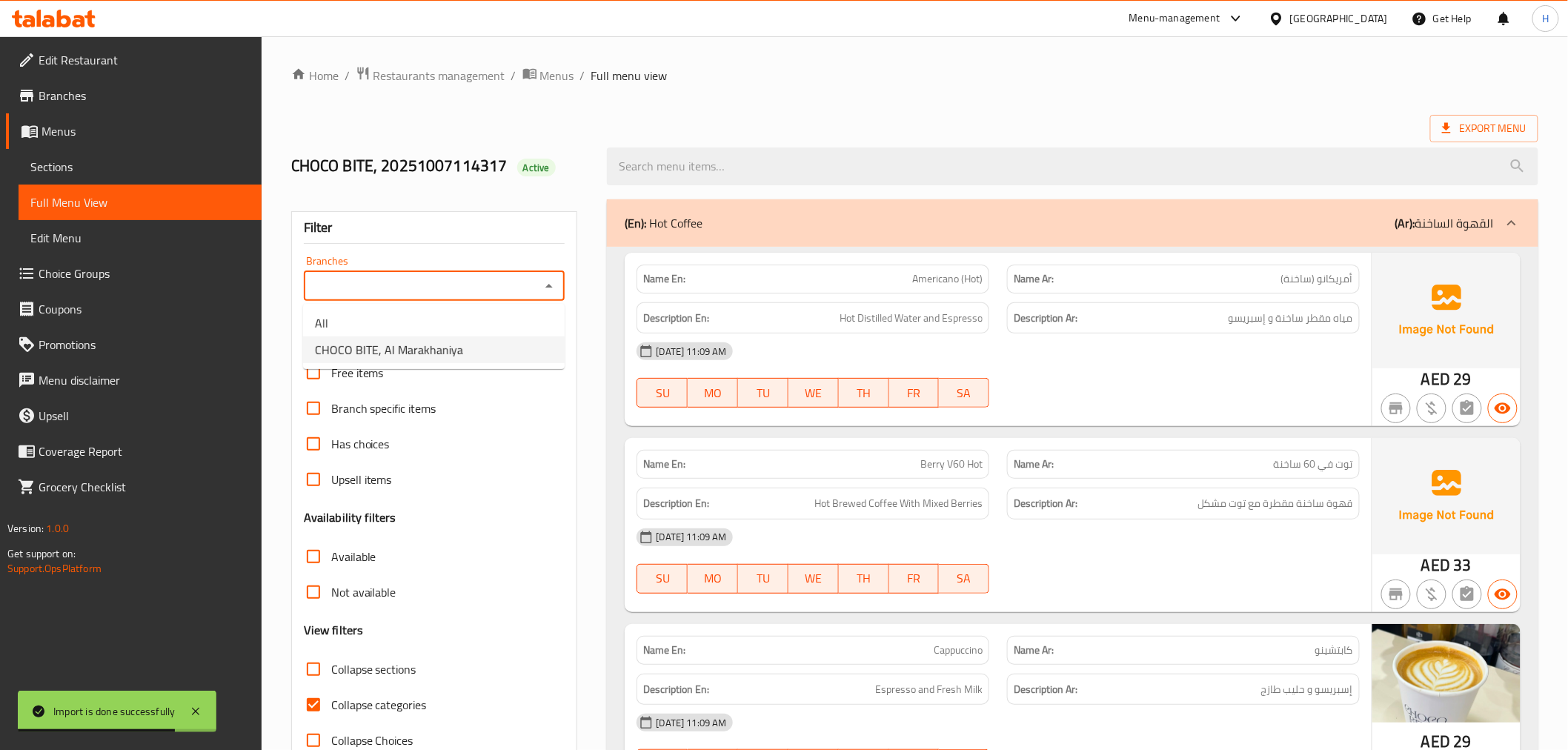
click at [440, 345] on span "CHOCO BITE, Al Marakhaniya" at bounding box center [389, 349] width 148 height 18
type input "CHOCO BITE, Al Marakhaniya"
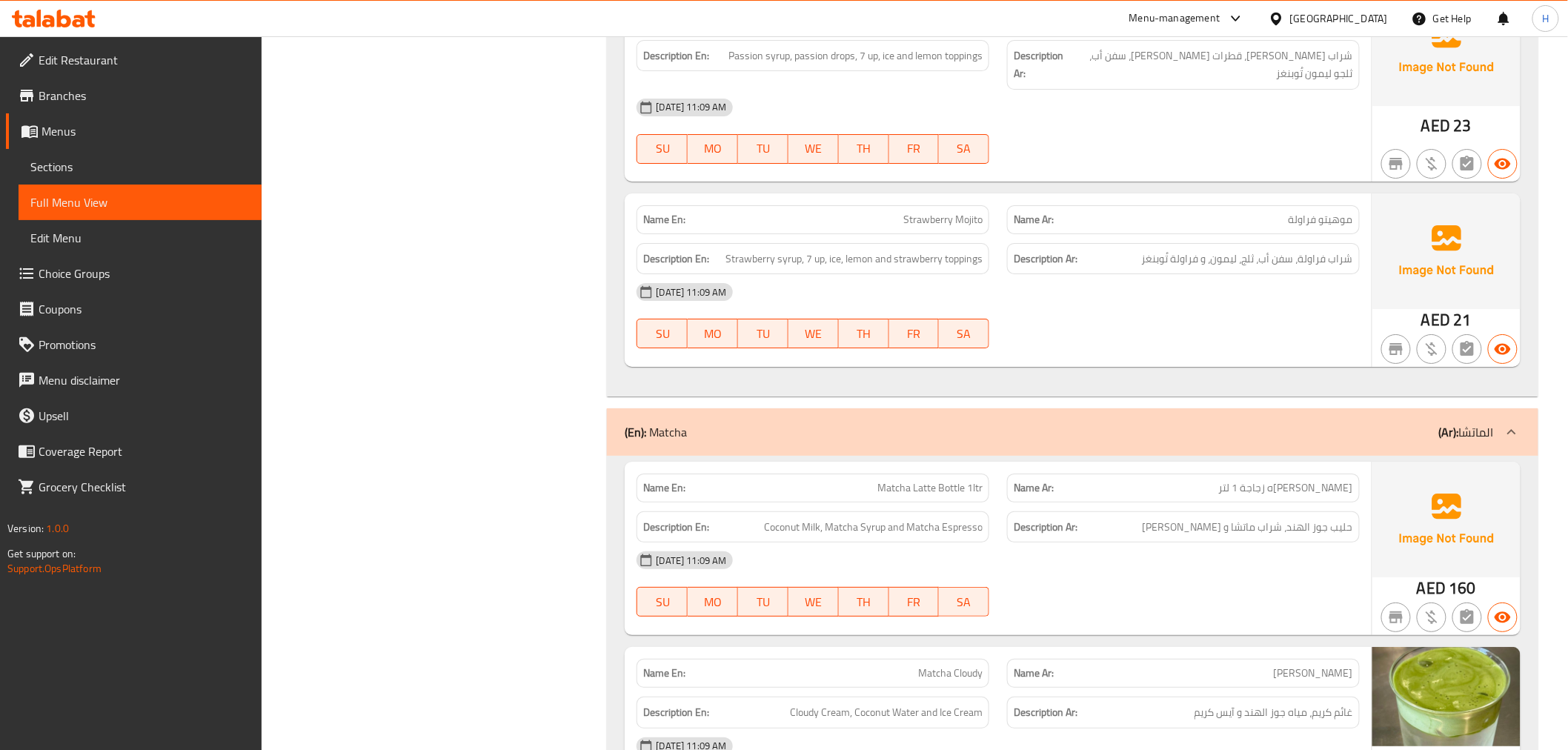
scroll to position [6239, 0]
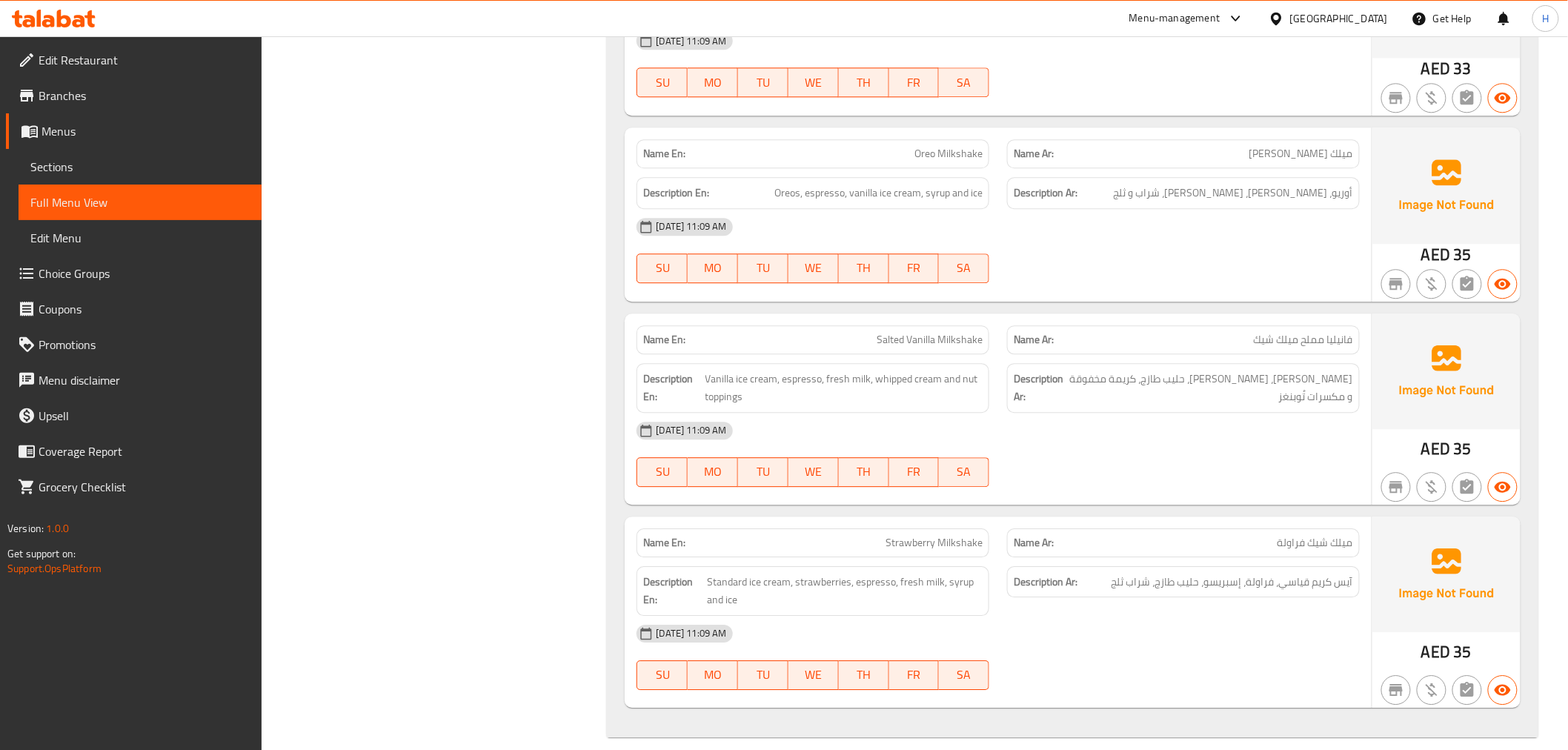
click at [911, 520] on div "Name En: Strawberry Milkshake" at bounding box center [812, 542] width 371 height 46
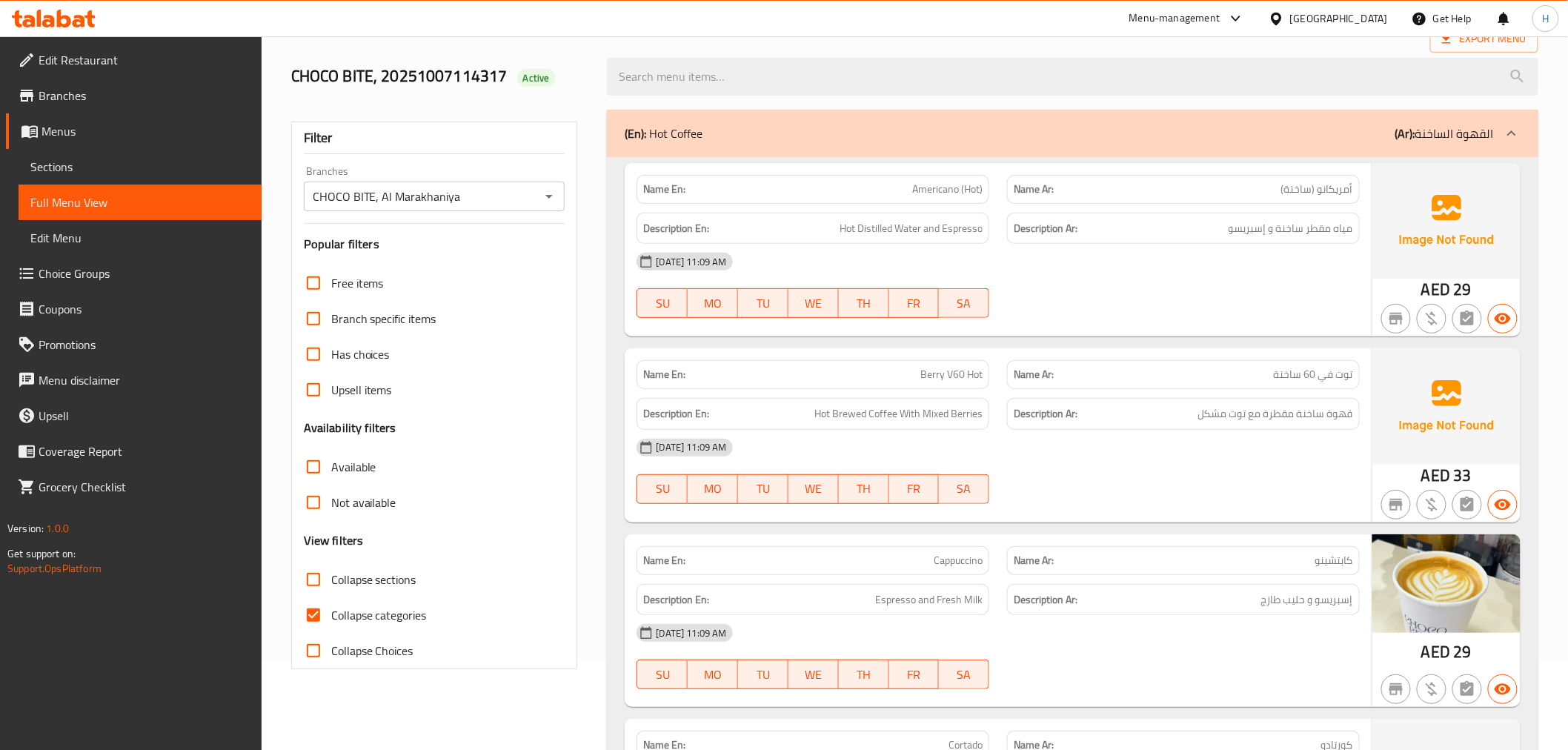
scroll to position [1758, 0]
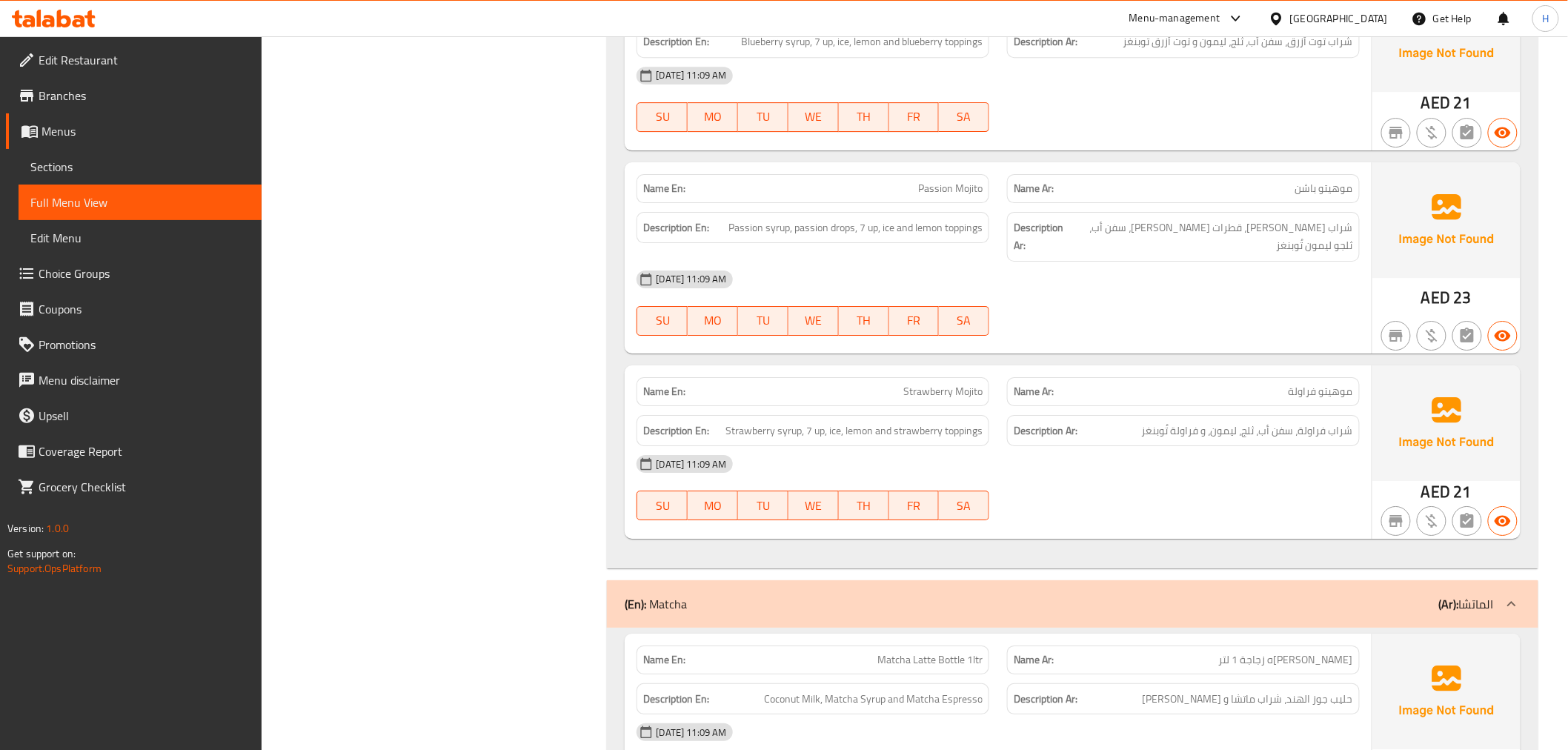
click at [891, 384] on p "Name En: Strawberry Mojito" at bounding box center [813, 392] width 340 height 15
copy span "Strawberry Mojito"
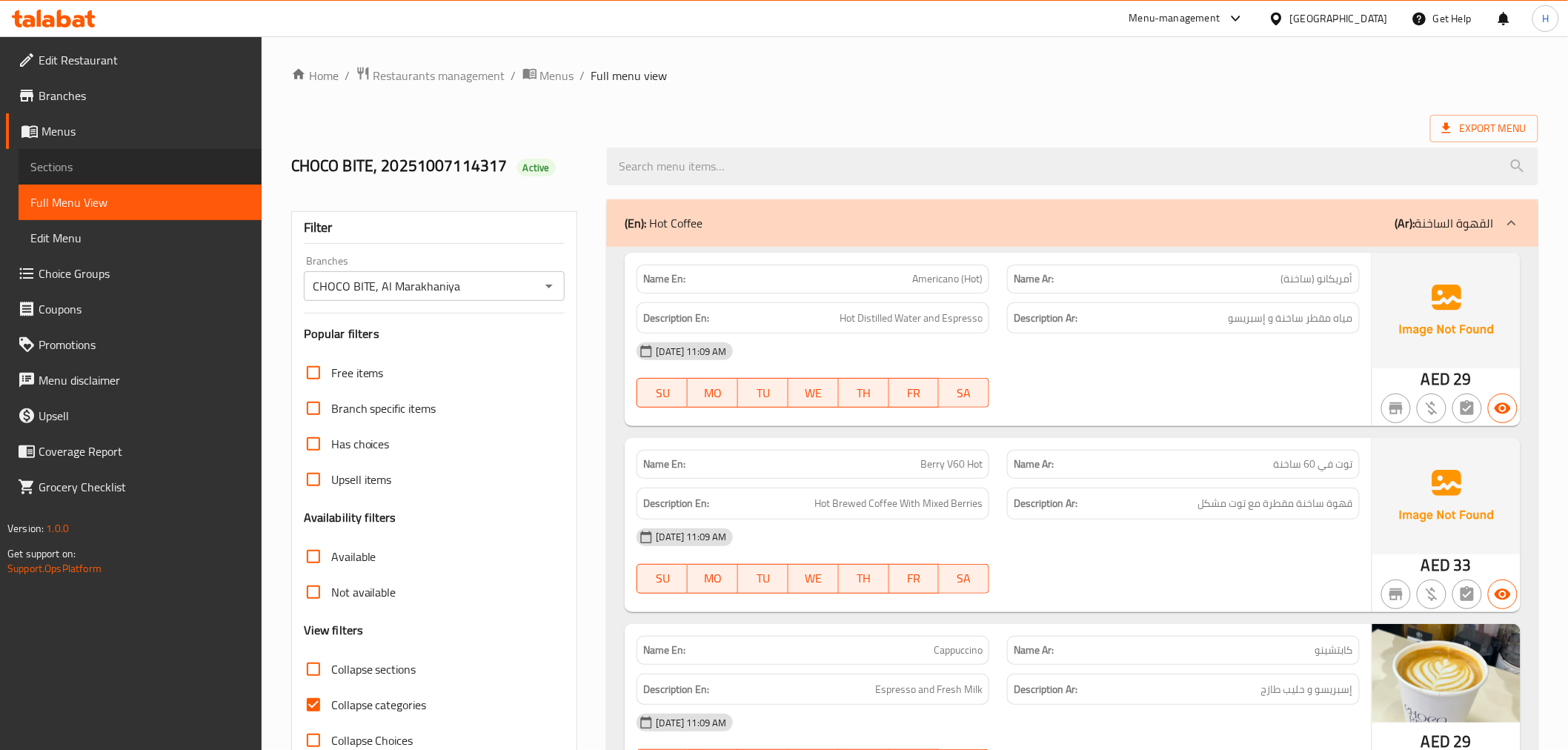
click at [131, 160] on span "Sections" at bounding box center [140, 166] width 220 height 18
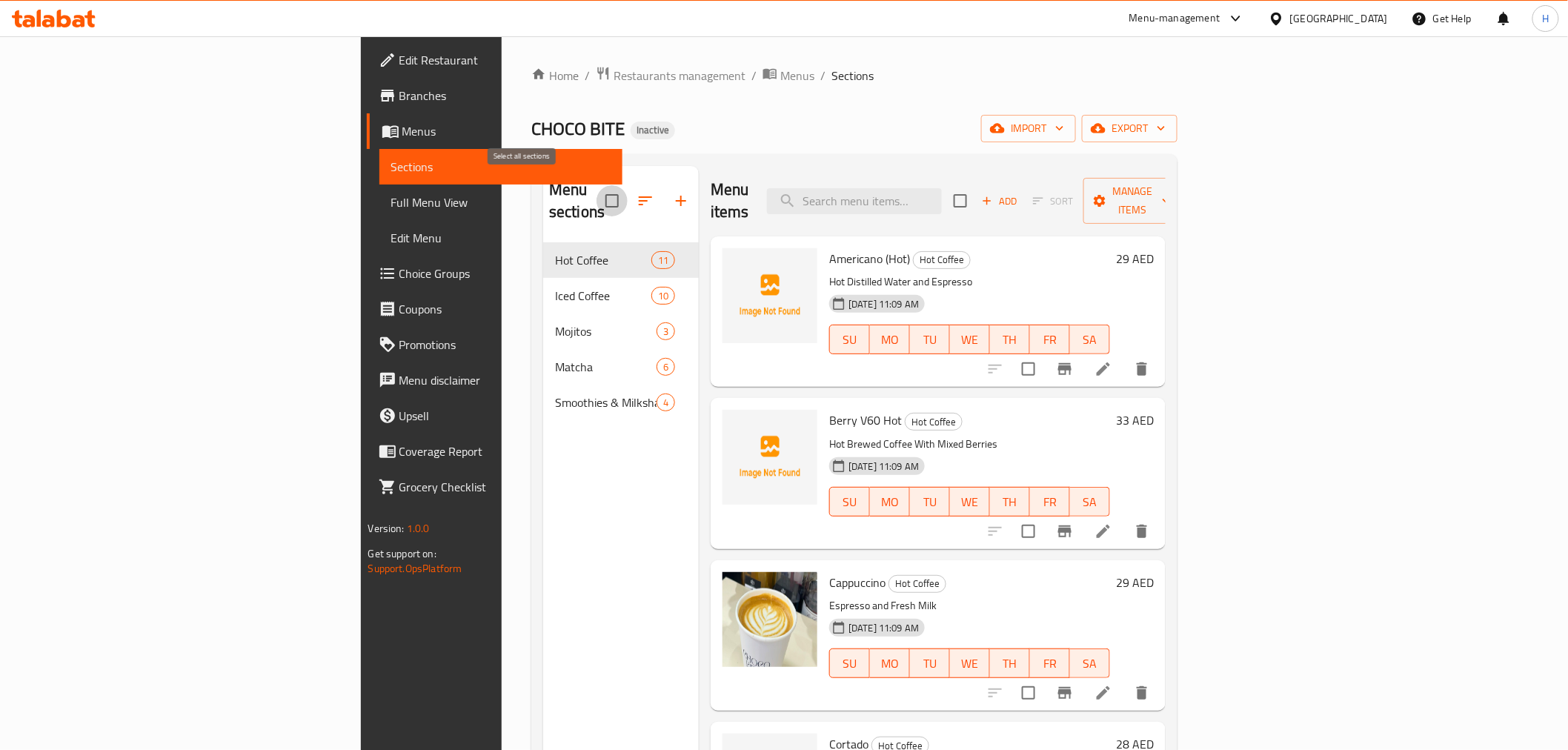
click at [596, 185] on input "checkbox" at bounding box center [611, 200] width 31 height 31
checkbox input "true"
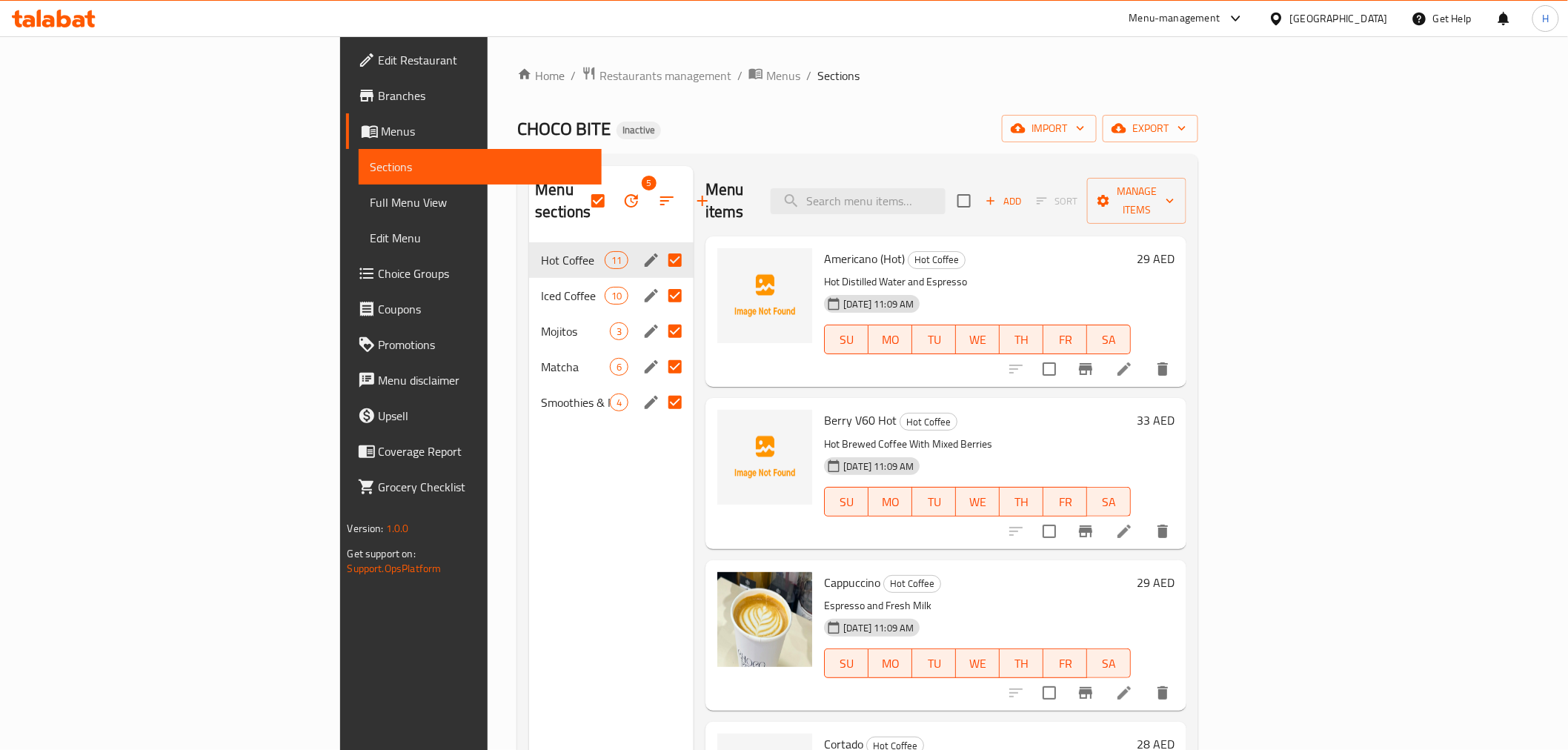
click at [757, 132] on div "CHOCO BITE Inactive import export" at bounding box center [858, 128] width 681 height 27
click at [945, 189] on input "search" at bounding box center [858, 201] width 175 height 25
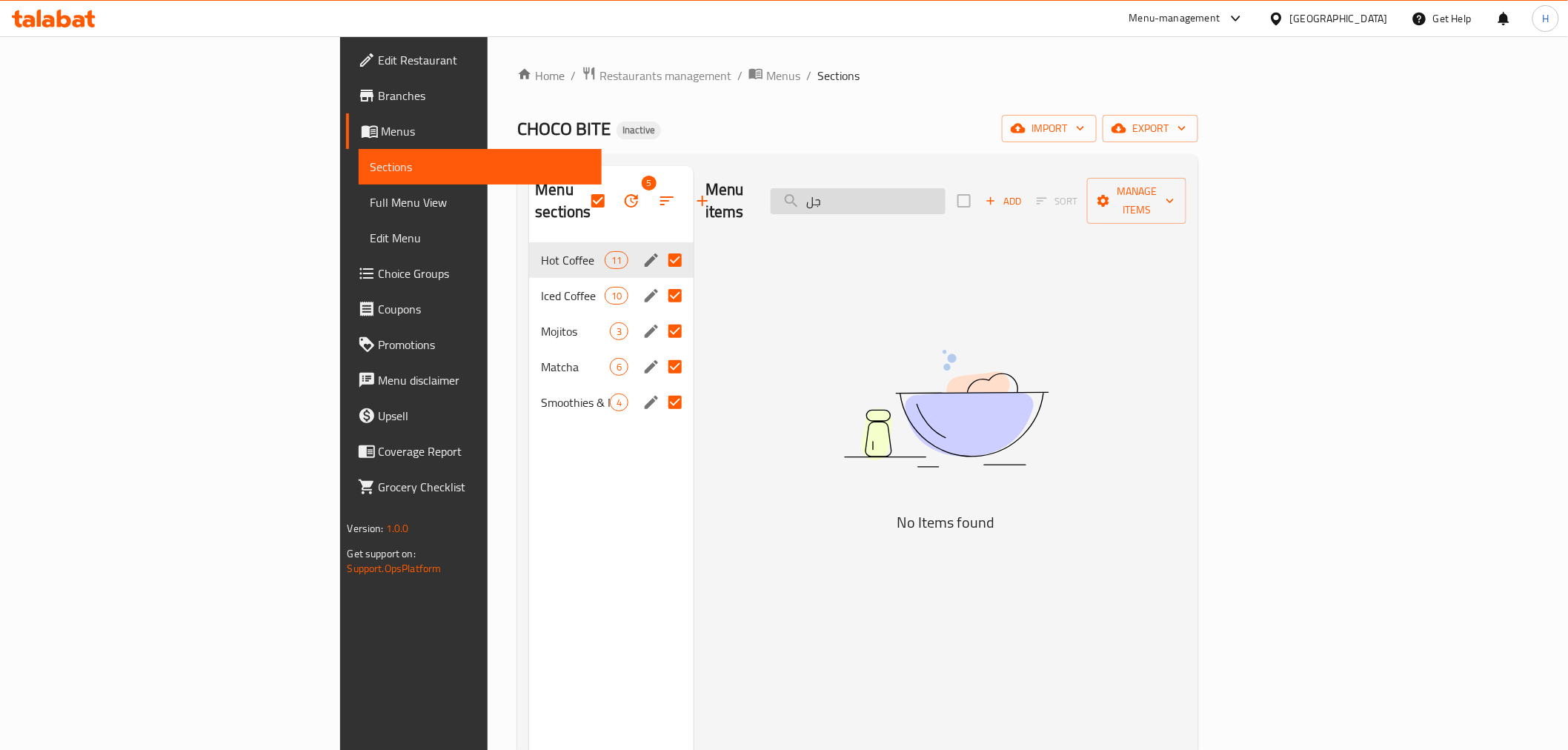
type input "ج"
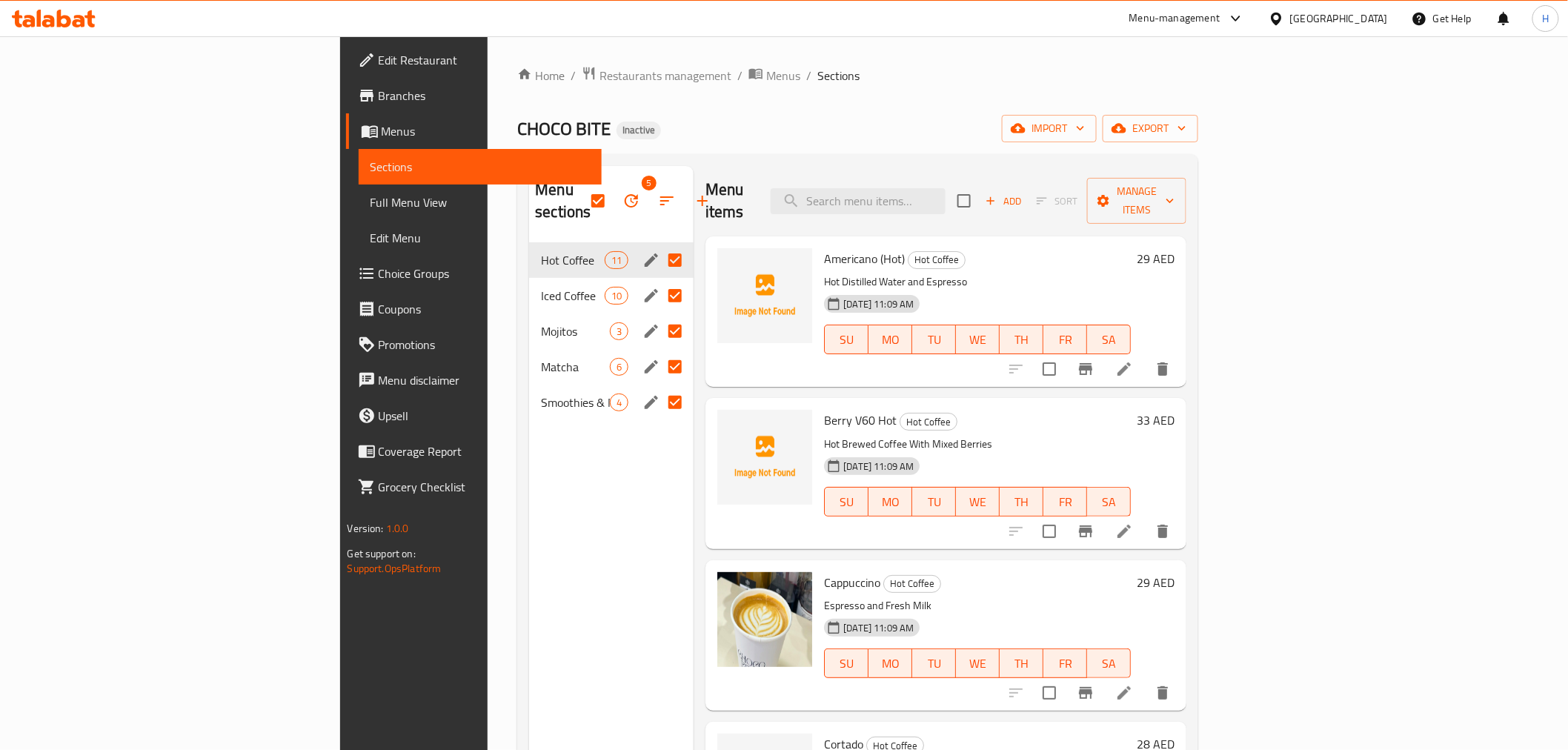
click at [529, 408] on div "Menu sections 5 Hot Coffee 11 Iced Coffee 10 Mojitos 3 Matcha 6 Smoothies & Mil…" at bounding box center [611, 541] width 164 height 750
click at [529, 320] on div "Mojitos 3" at bounding box center [611, 331] width 164 height 36
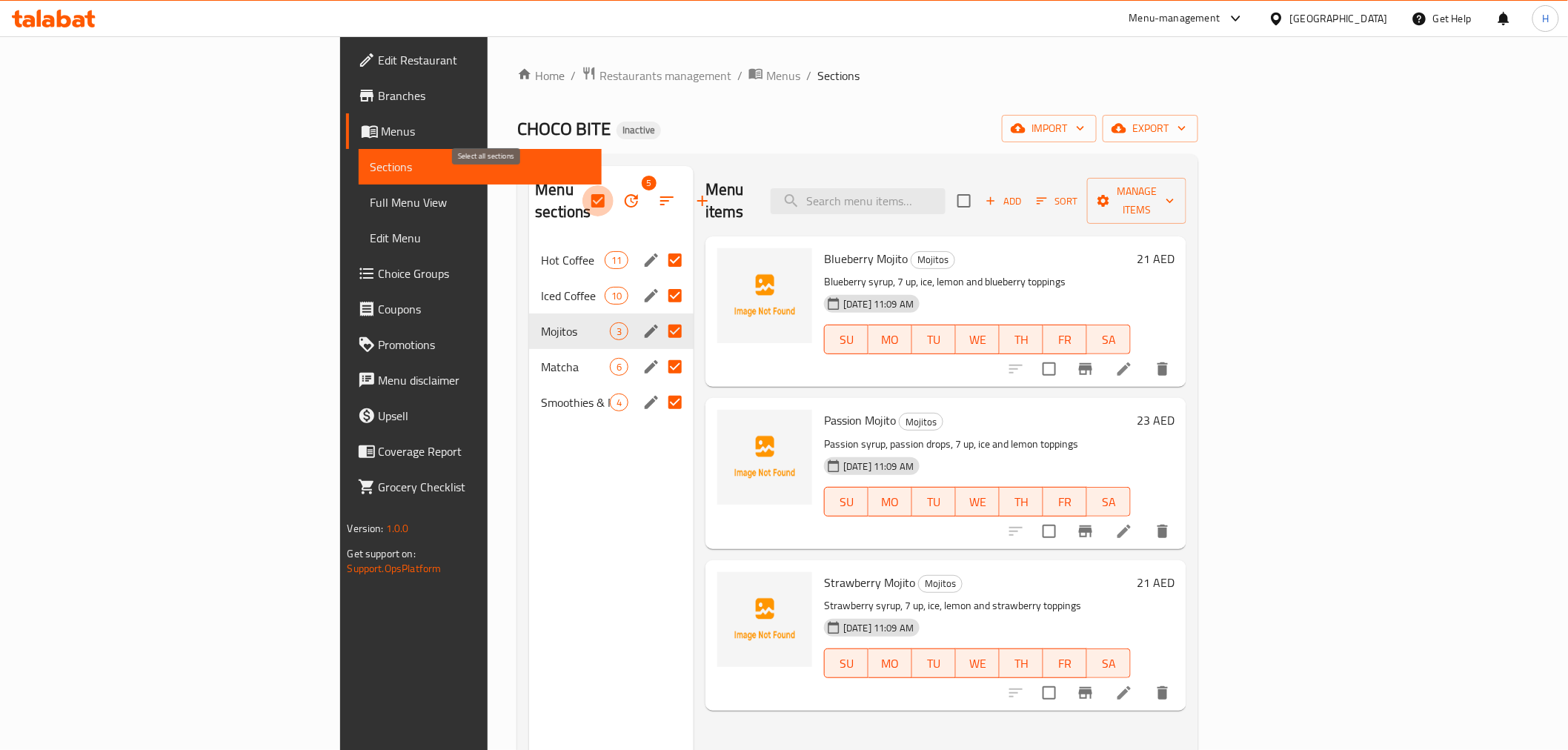
click at [582, 189] on input "checkbox" at bounding box center [597, 200] width 31 height 31
checkbox input "false"
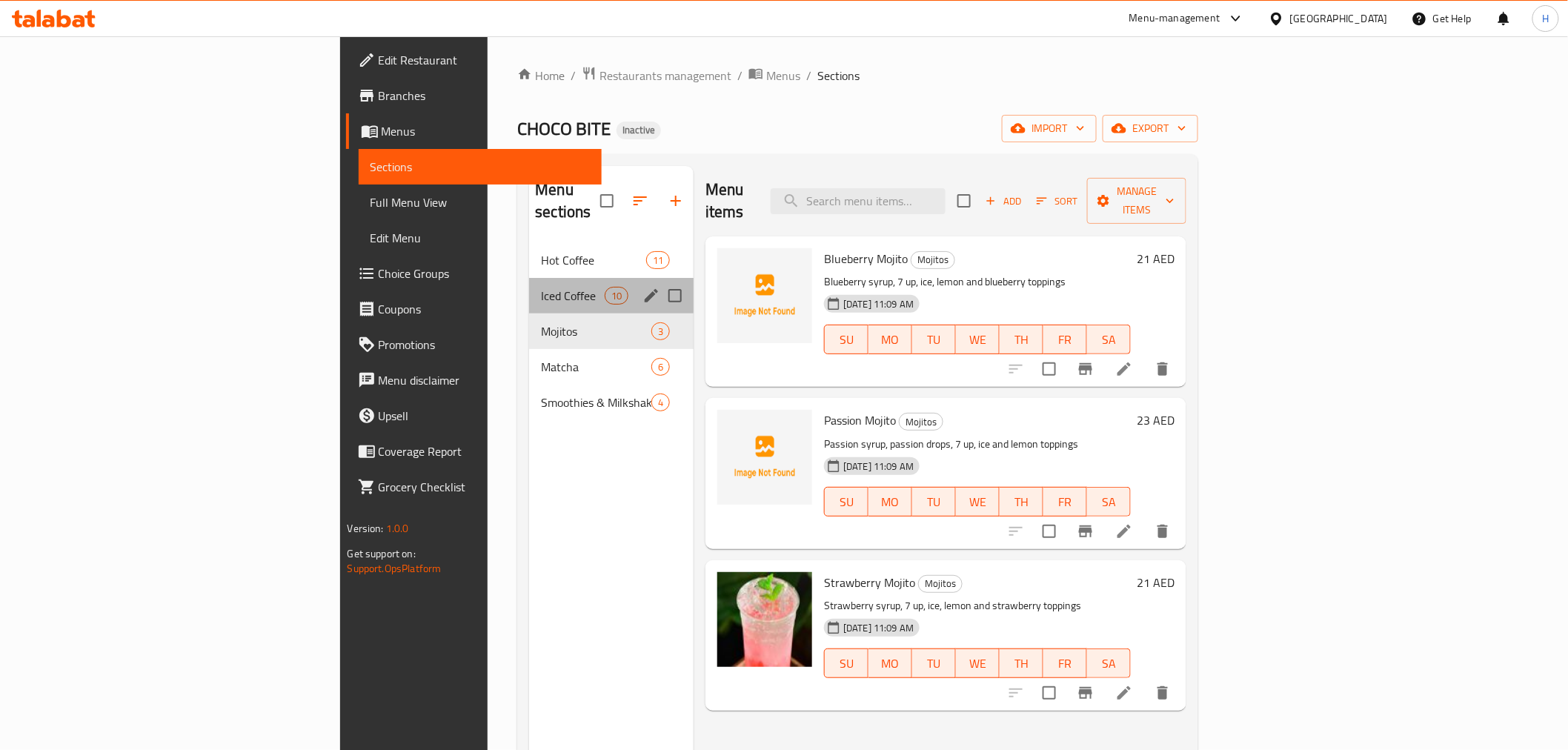
click at [529, 278] on div "Iced Coffee 10" at bounding box center [611, 296] width 164 height 36
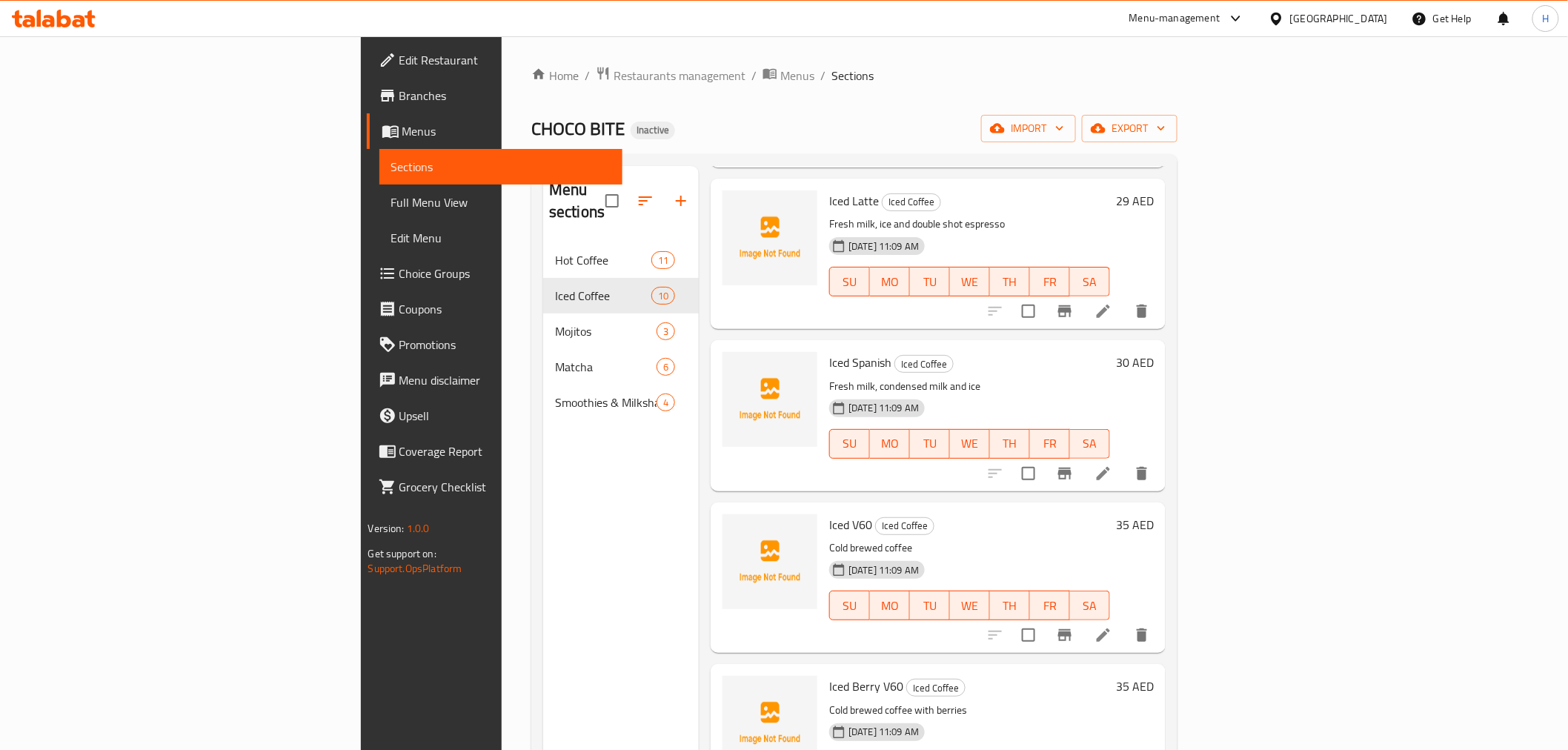
scroll to position [742, 0]
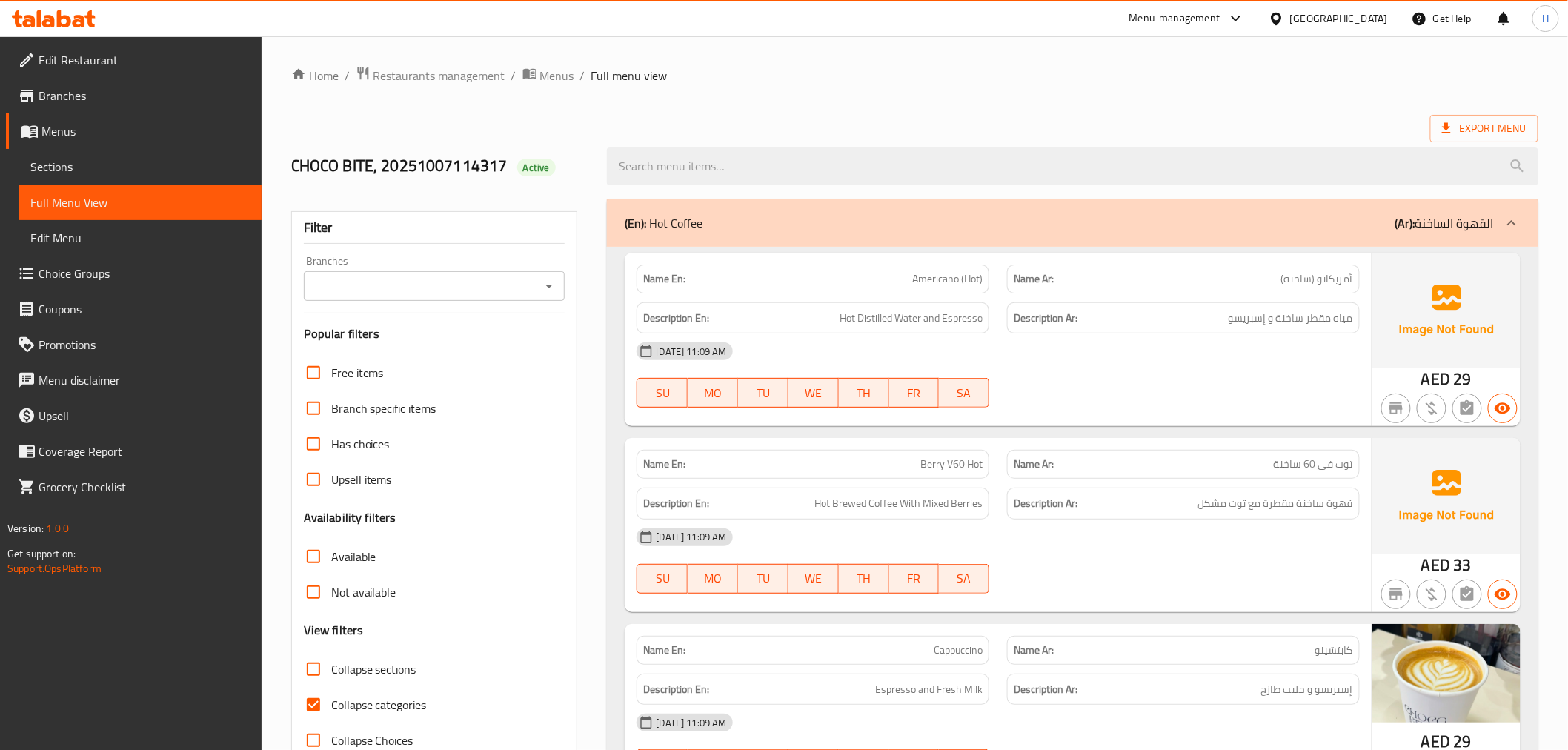
click at [932, 490] on div "Description En: Hot Brewed Coffee With Mixed Berries" at bounding box center [813, 504] width 353 height 32
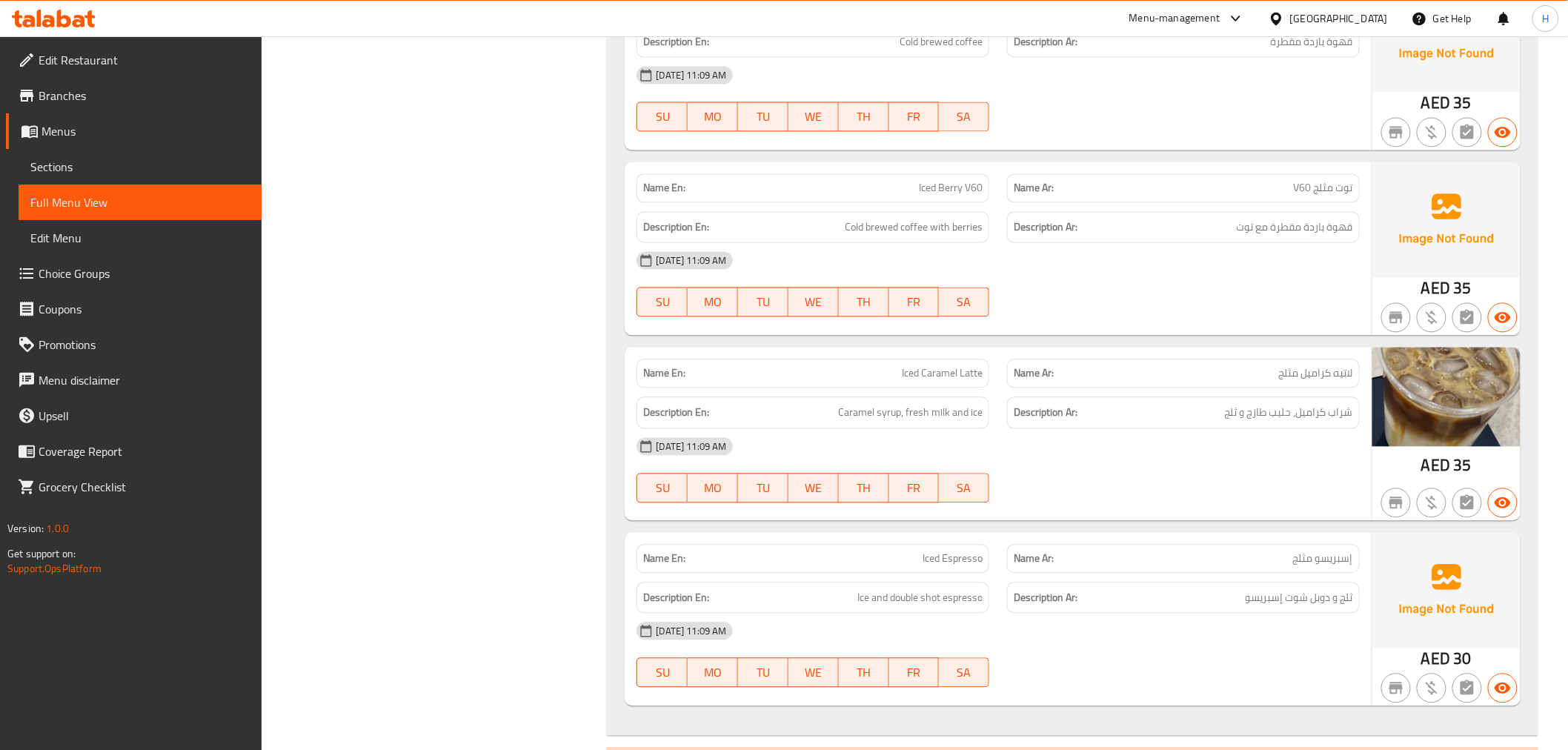
scroll to position [1016, 0]
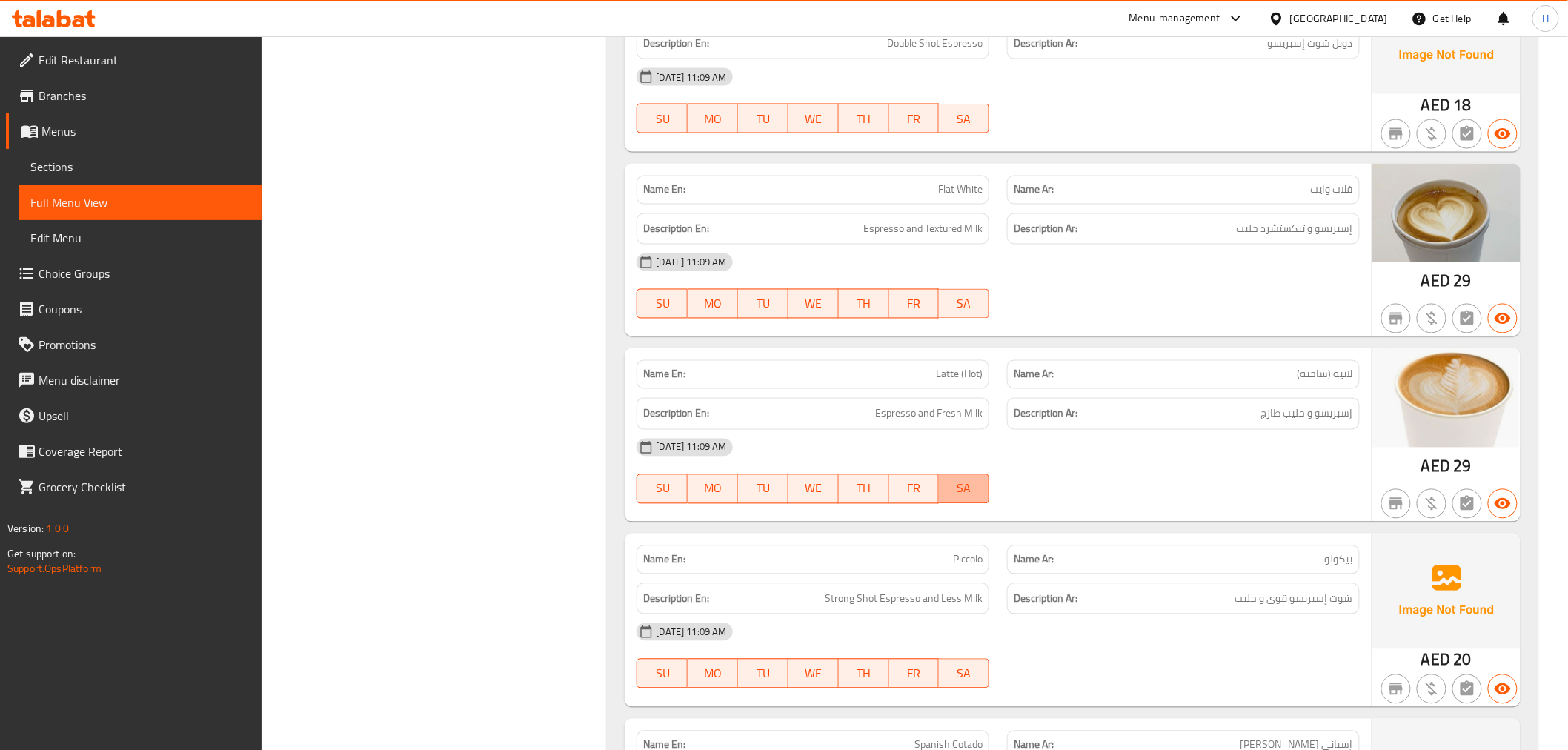
click at [942, 475] on button "SA" at bounding box center [963, 489] width 50 height 29
click at [1047, 465] on div "[DATE] 11:09 AM" at bounding box center [997, 448] width 741 height 36
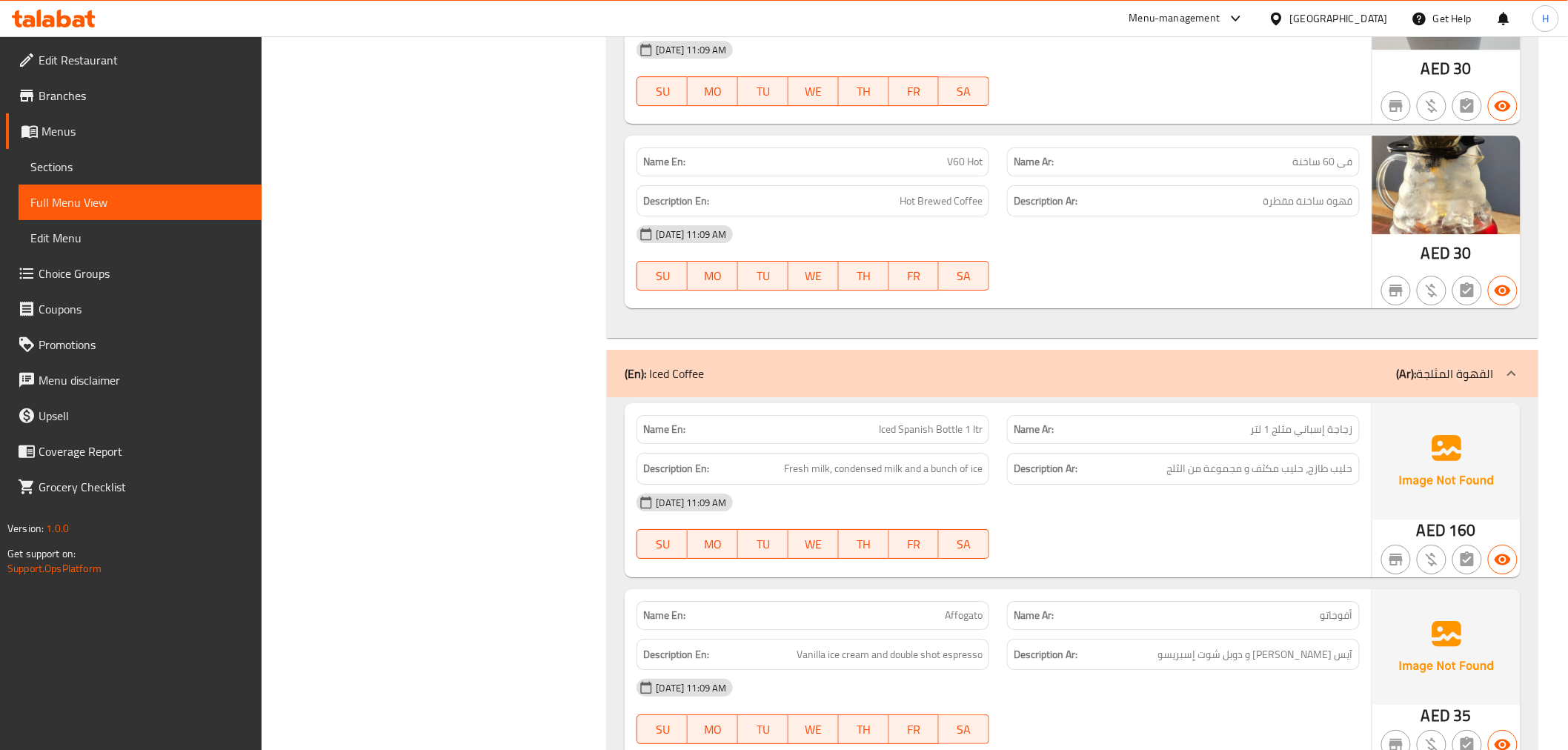
scroll to position [2953, 0]
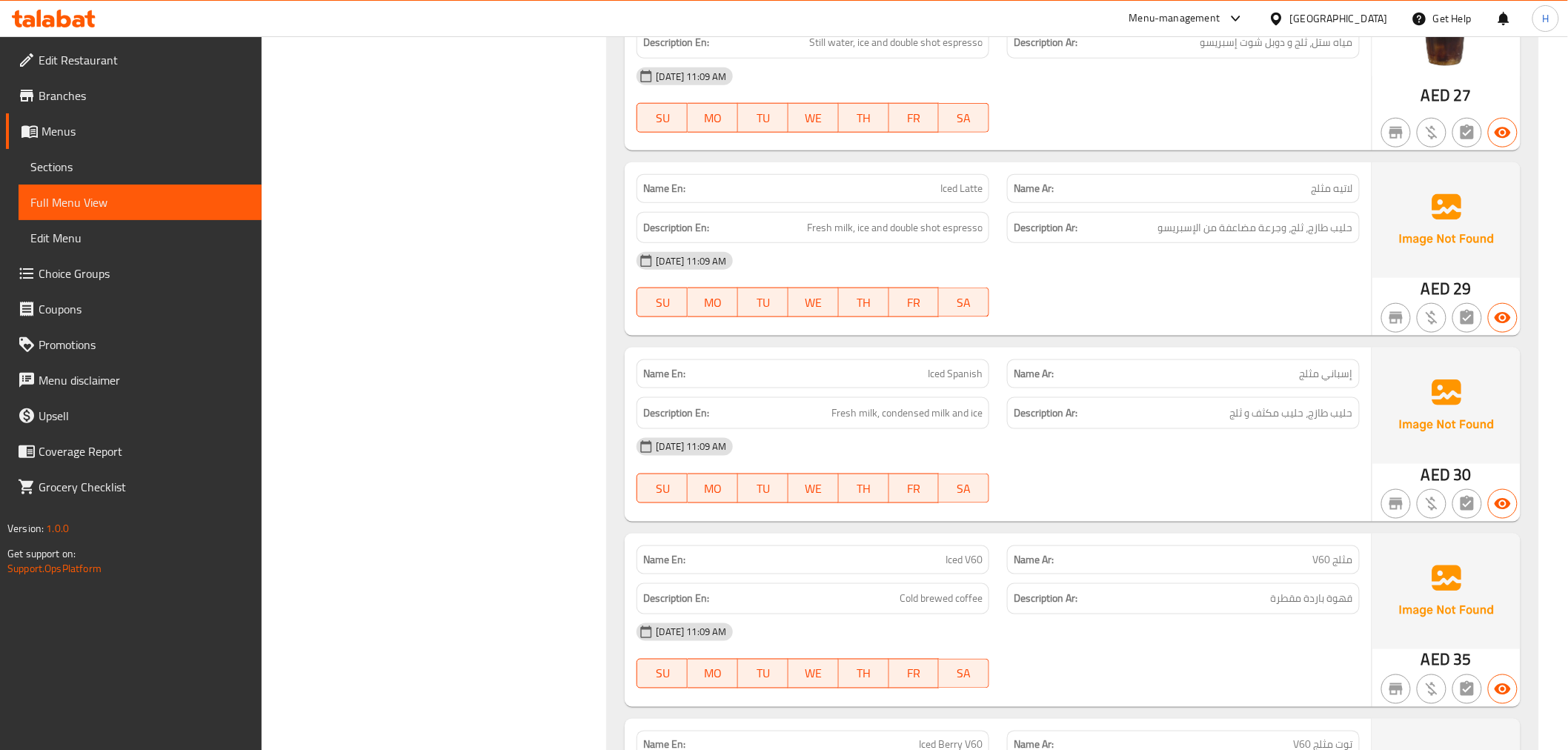
click at [974, 379] on span "Iced Spanish" at bounding box center [956, 374] width 55 height 15
copy span "Iced Spanish"
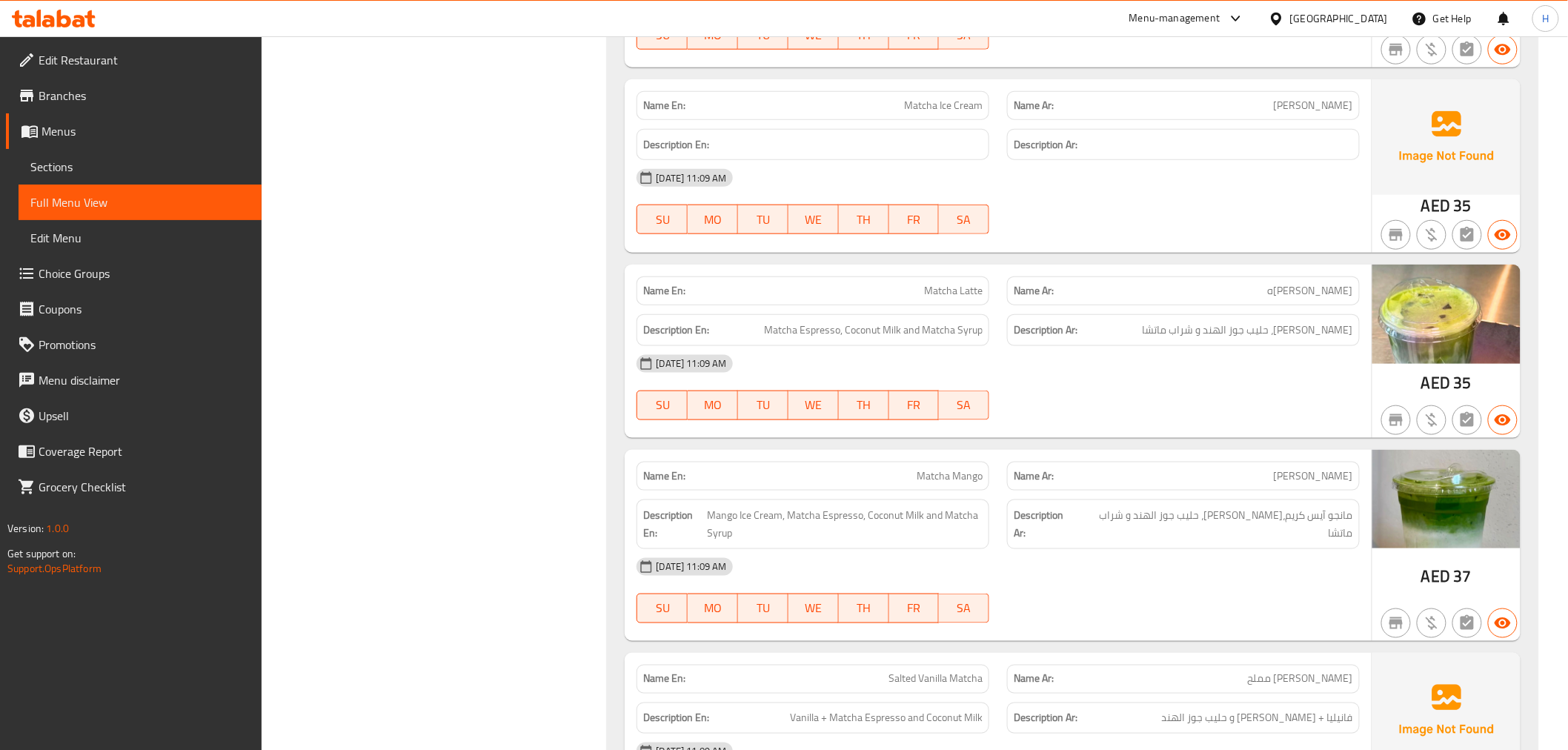
scroll to position [4847, 0]
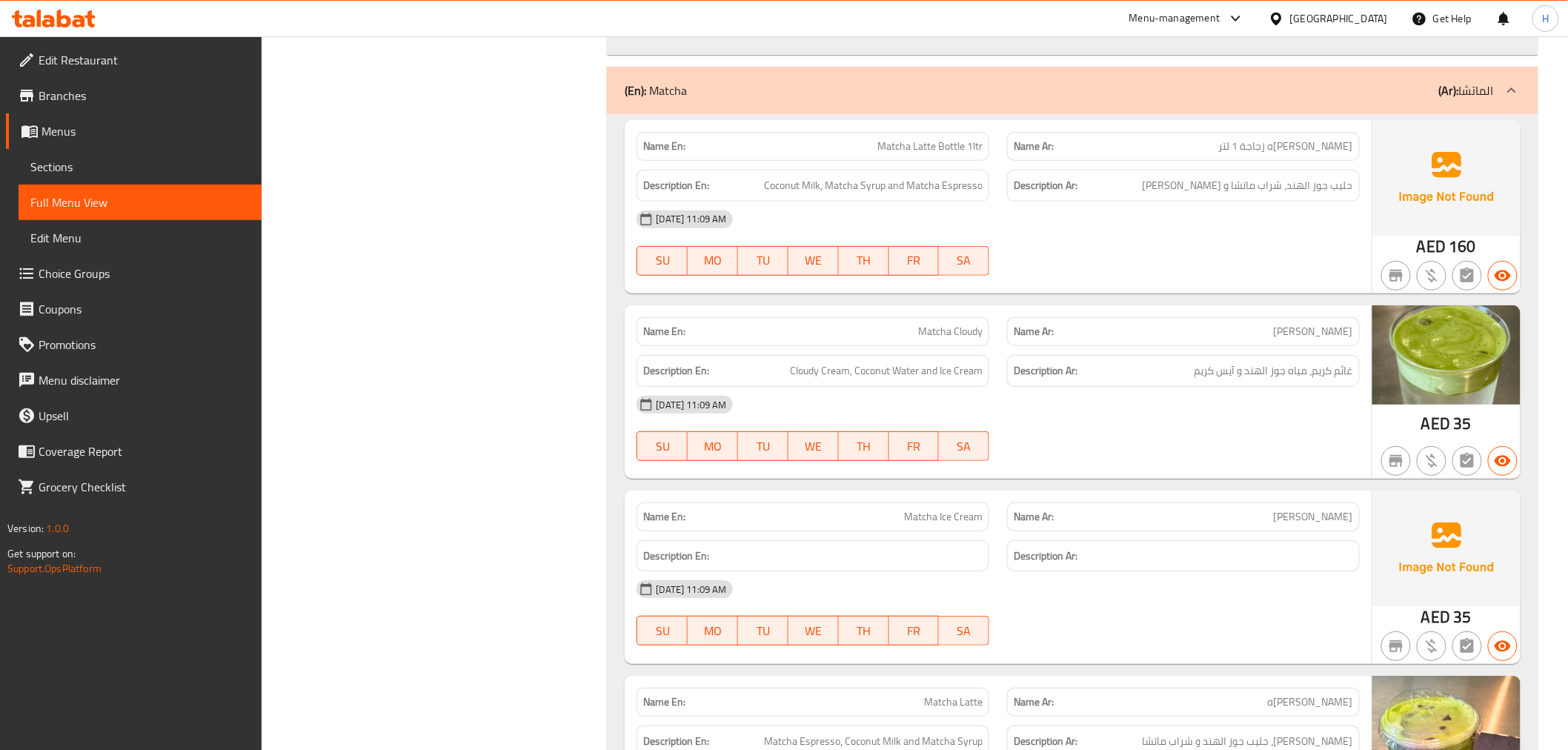
click at [1146, 493] on div "Name Ar: [PERSON_NAME]" at bounding box center [1183, 516] width 371 height 46
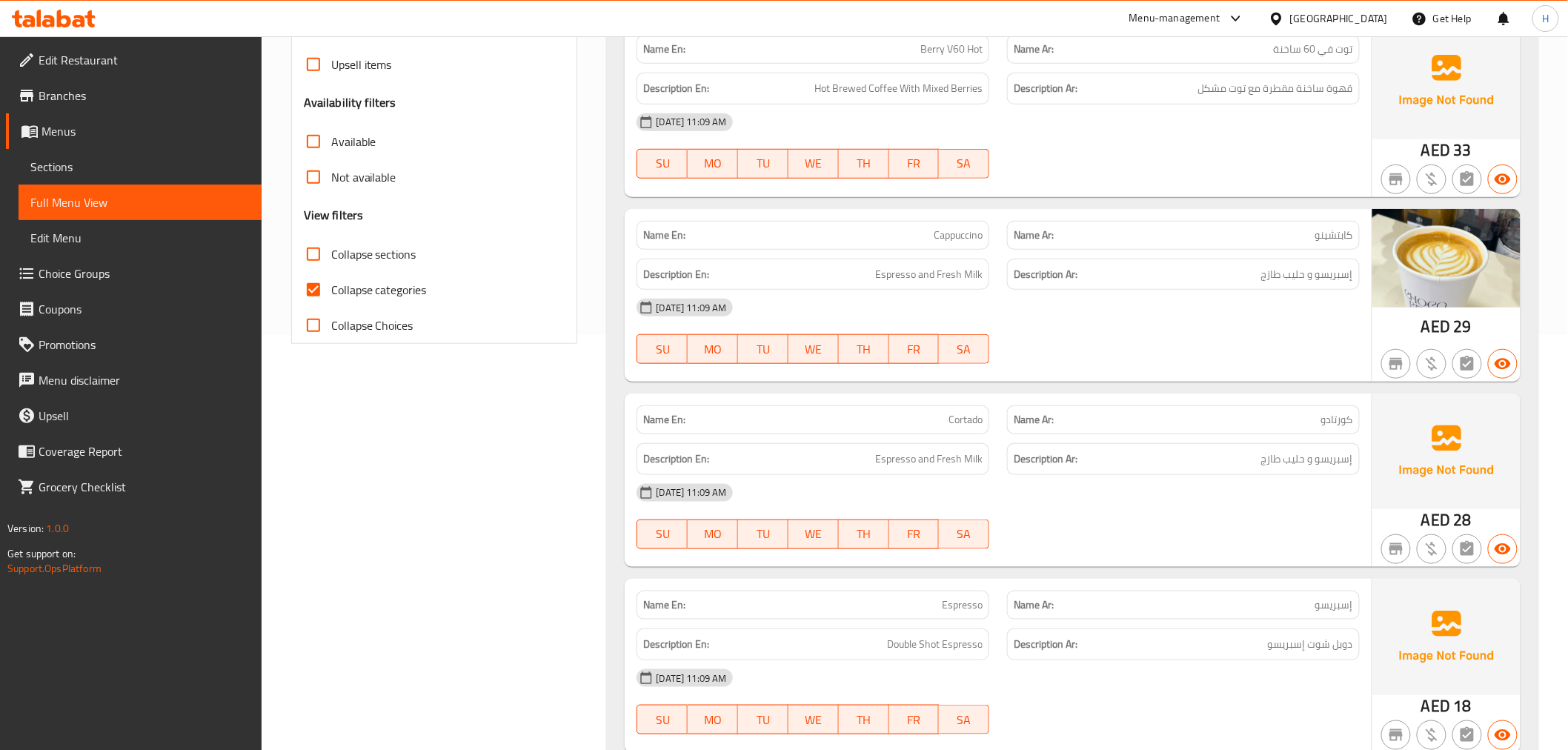
scroll to position [493, 0]
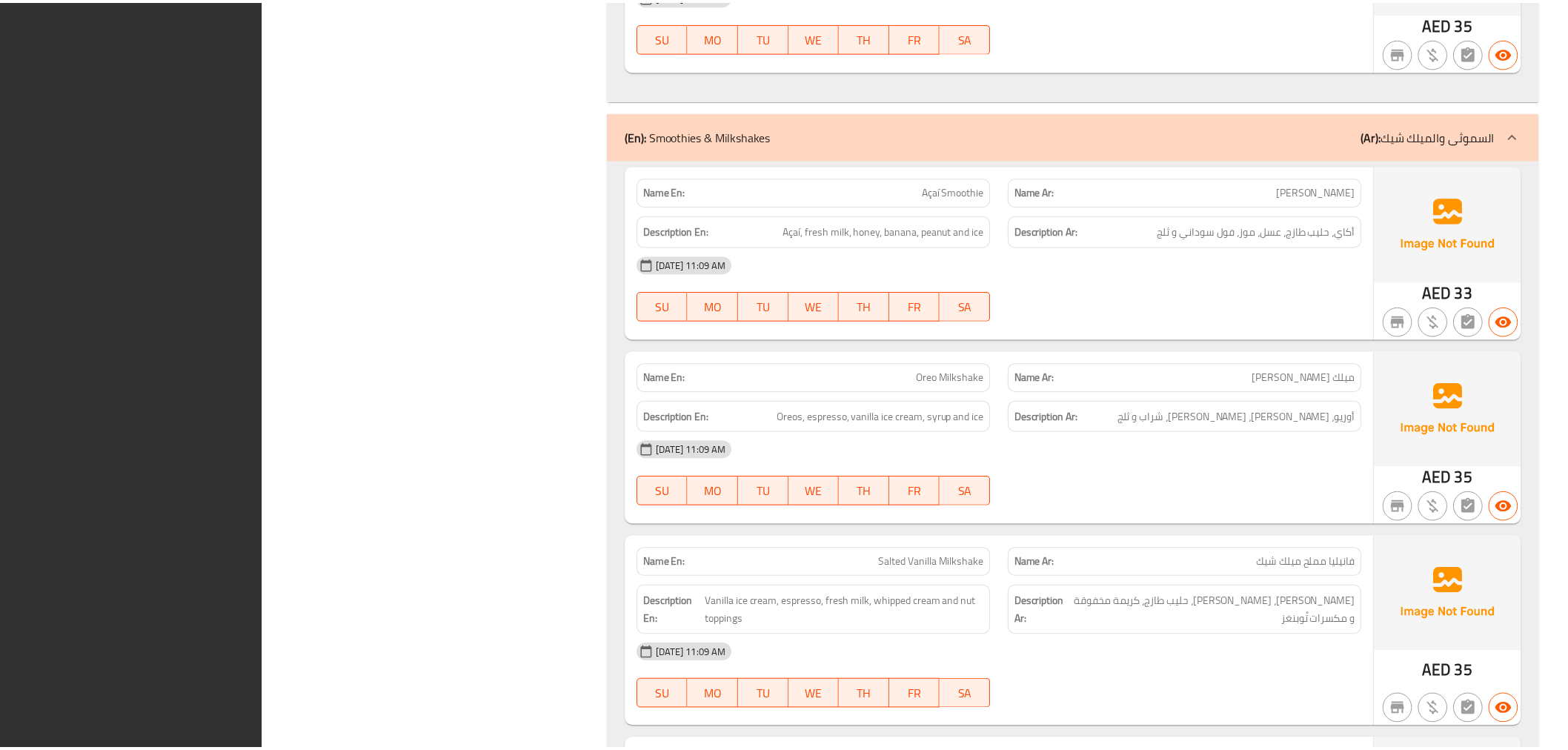
scroll to position [6228, 0]
